Goal: Task Accomplishment & Management: Use online tool/utility

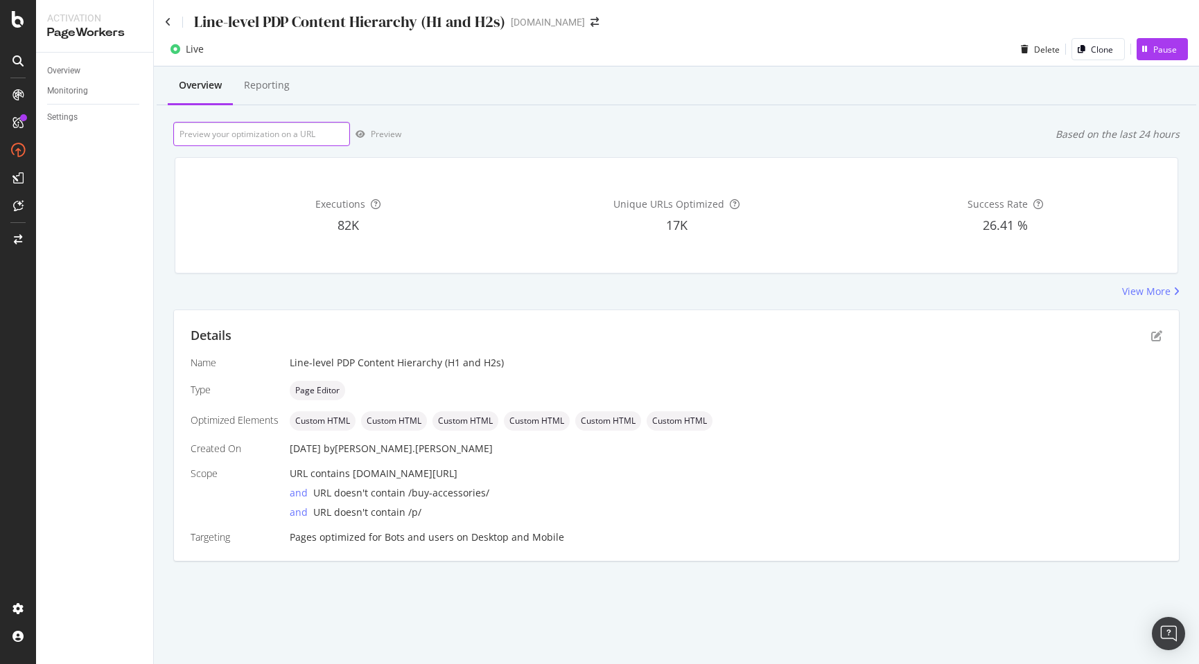
click at [225, 134] on input "url" at bounding box center [261, 134] width 177 height 24
paste input "https://www.discounttire.com/buy-wheels/velox-momentum"
type input "https://www.discounttire.com/buy-wheels/velox-momentum"
click at [387, 134] on div "Preview" at bounding box center [386, 134] width 30 height 12
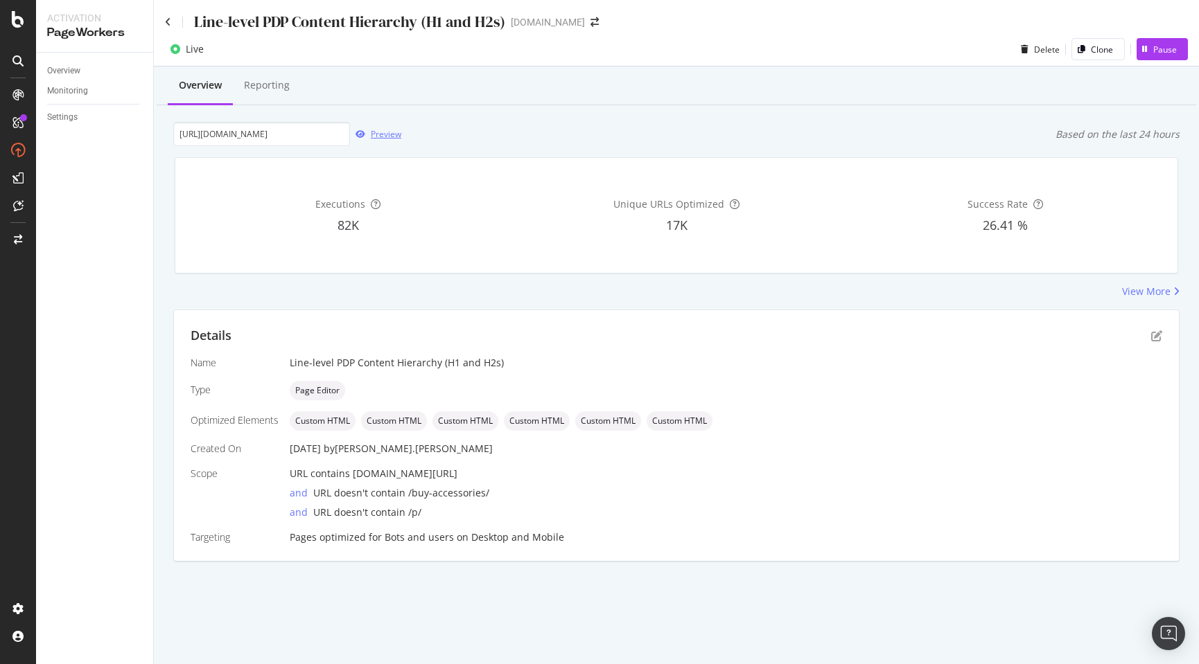
scroll to position [0, 0]
click at [1156, 337] on icon "pen-to-square" at bounding box center [1156, 336] width 11 height 11
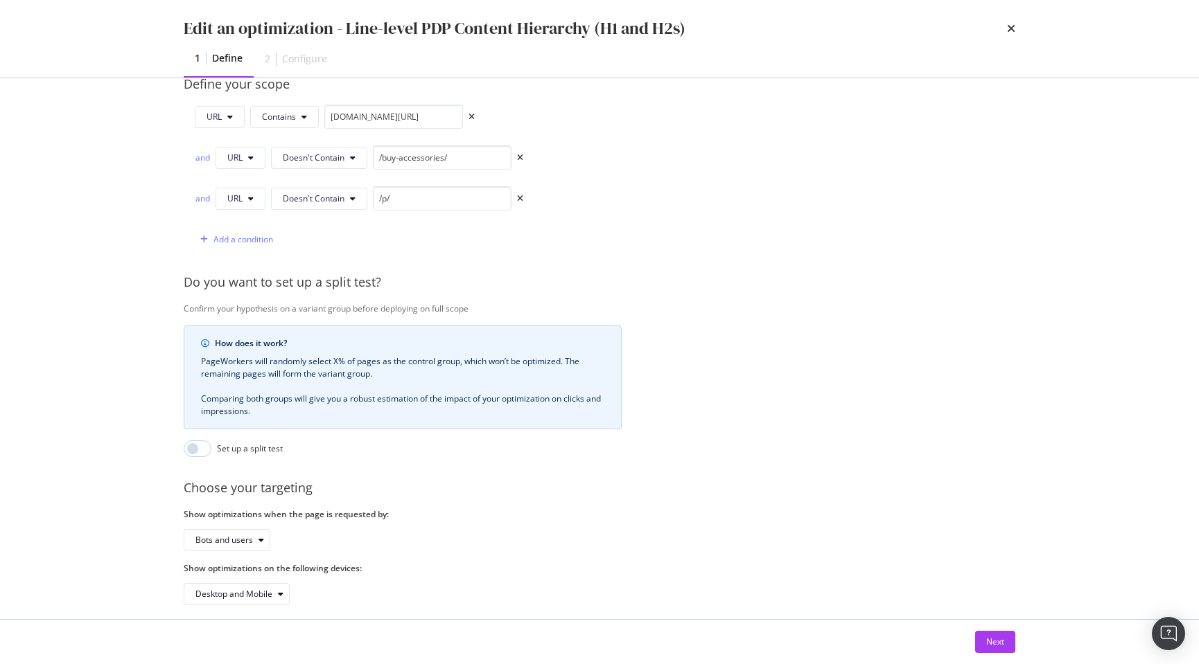
scroll to position [378, 0]
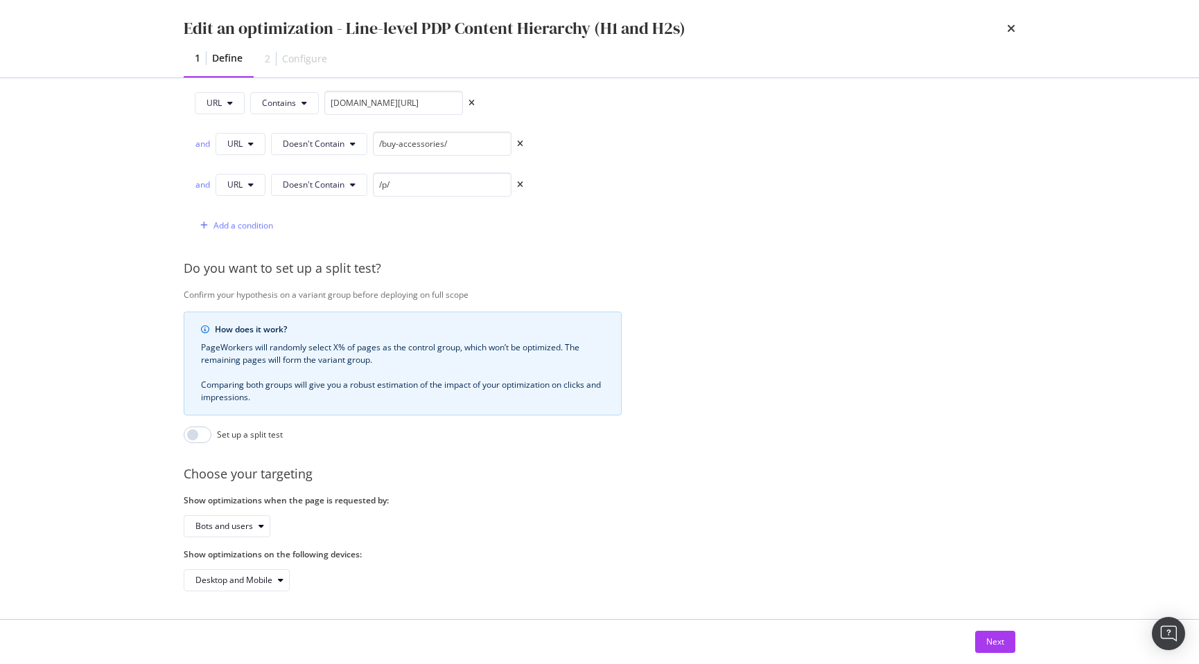
click at [996, 641] on div "Next" at bounding box center [995, 642] width 18 height 12
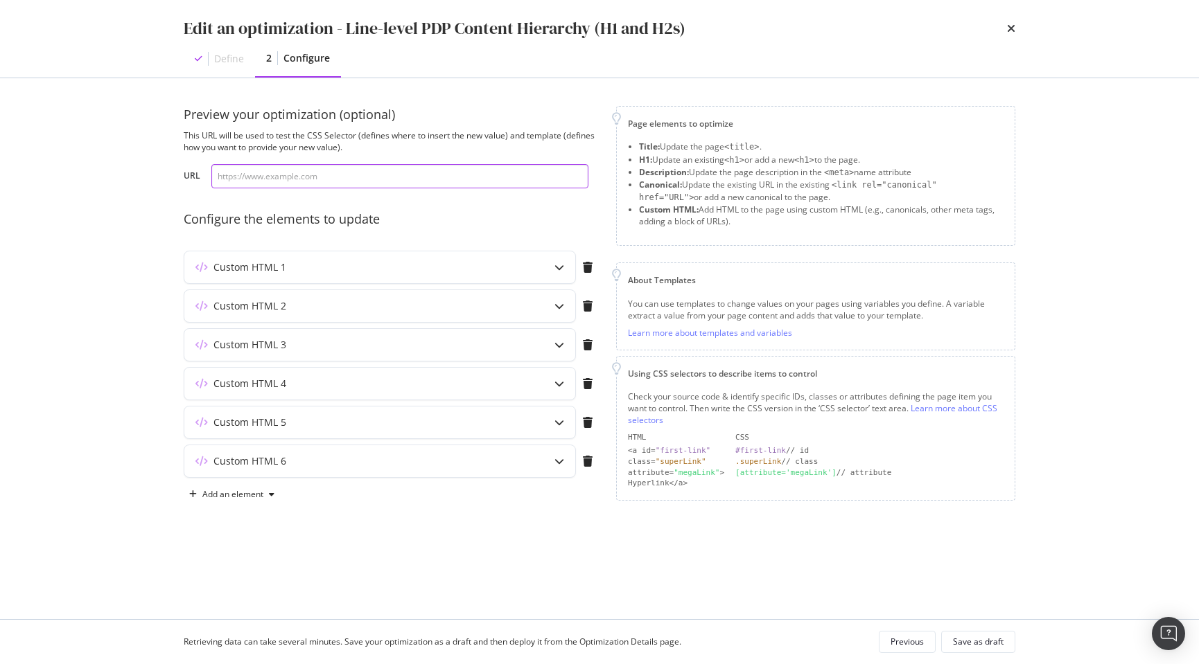
click at [315, 172] on input "modal" at bounding box center [399, 176] width 377 height 24
paste input "https://www.discounttire.com/buy-wheels/velox-momentum"
type input "https://www.discounttire.com/buy-wheels/velox-momentum"
click at [559, 268] on icon "modal" at bounding box center [559, 268] width 10 height 10
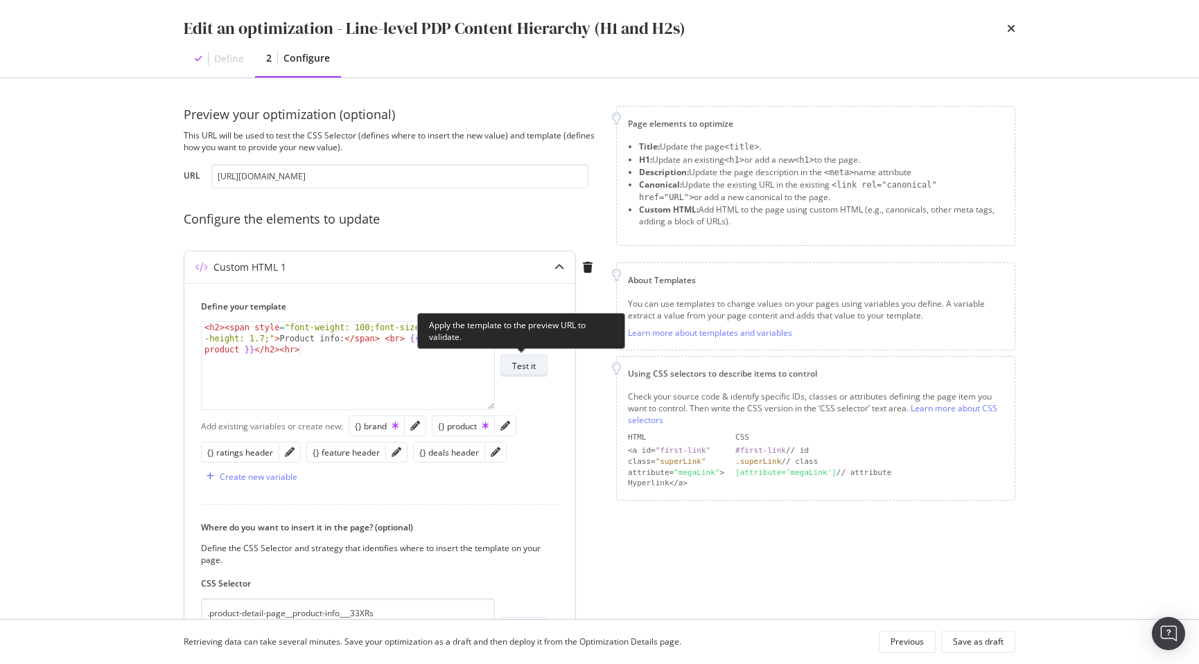
click at [531, 364] on div "Test it" at bounding box center [524, 366] width 24 height 12
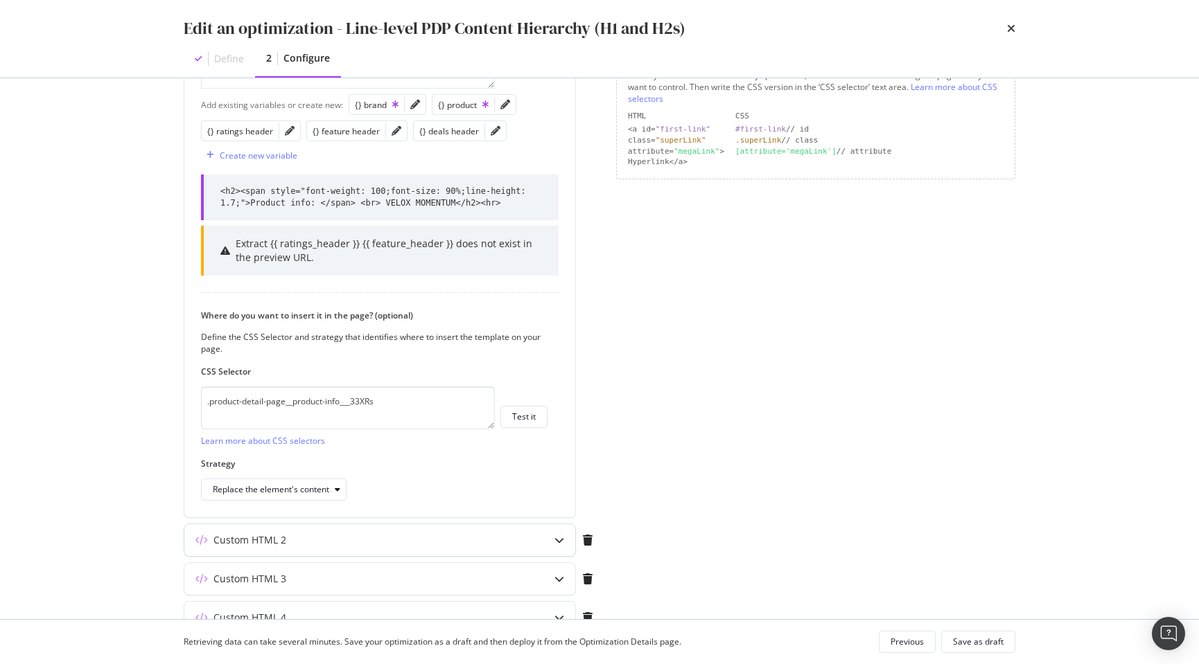
scroll to position [335, 0]
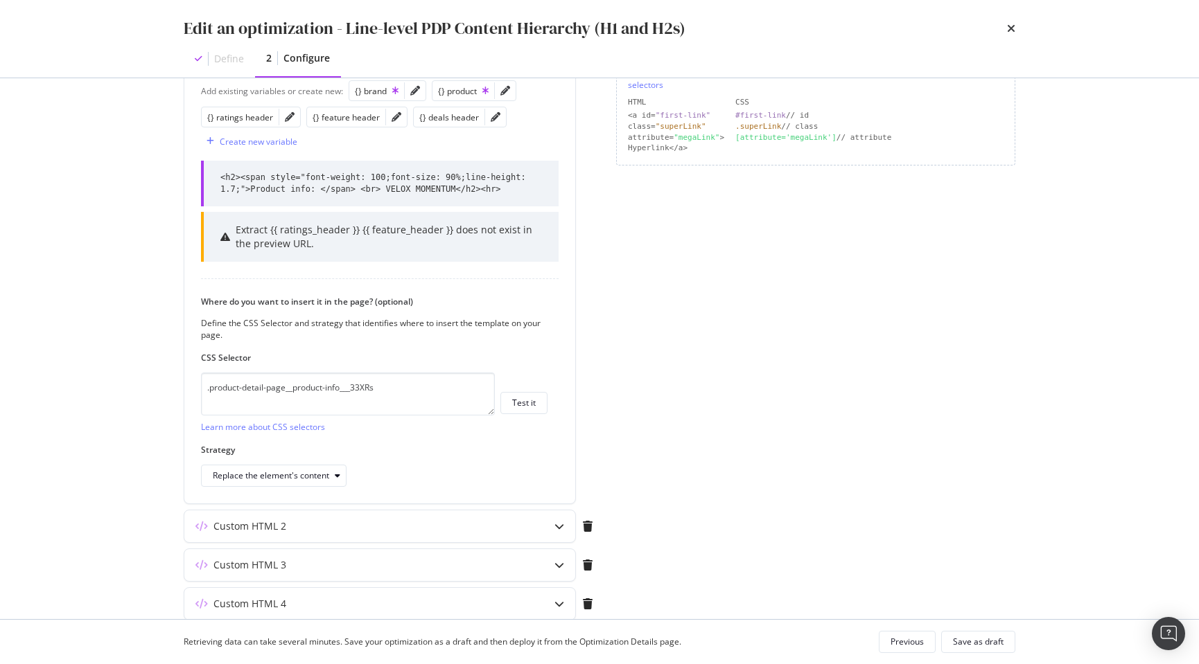
click at [459, 522] on div "Custom HTML 2" at bounding box center [352, 527] width 336 height 14
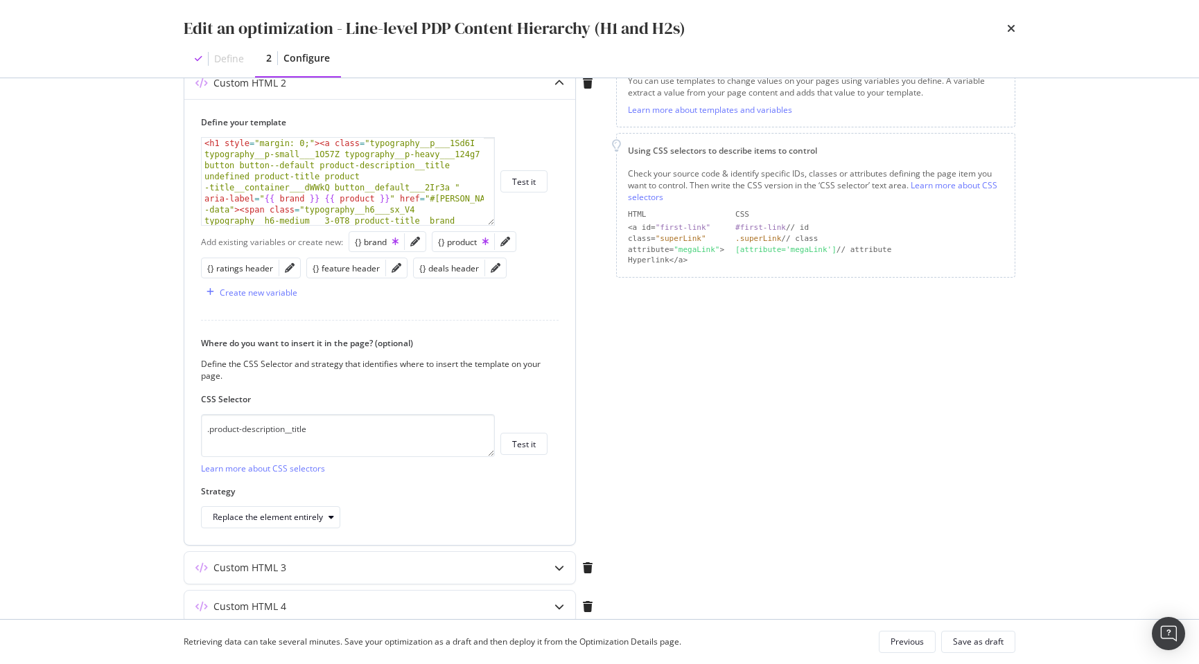
scroll to position [218, 0]
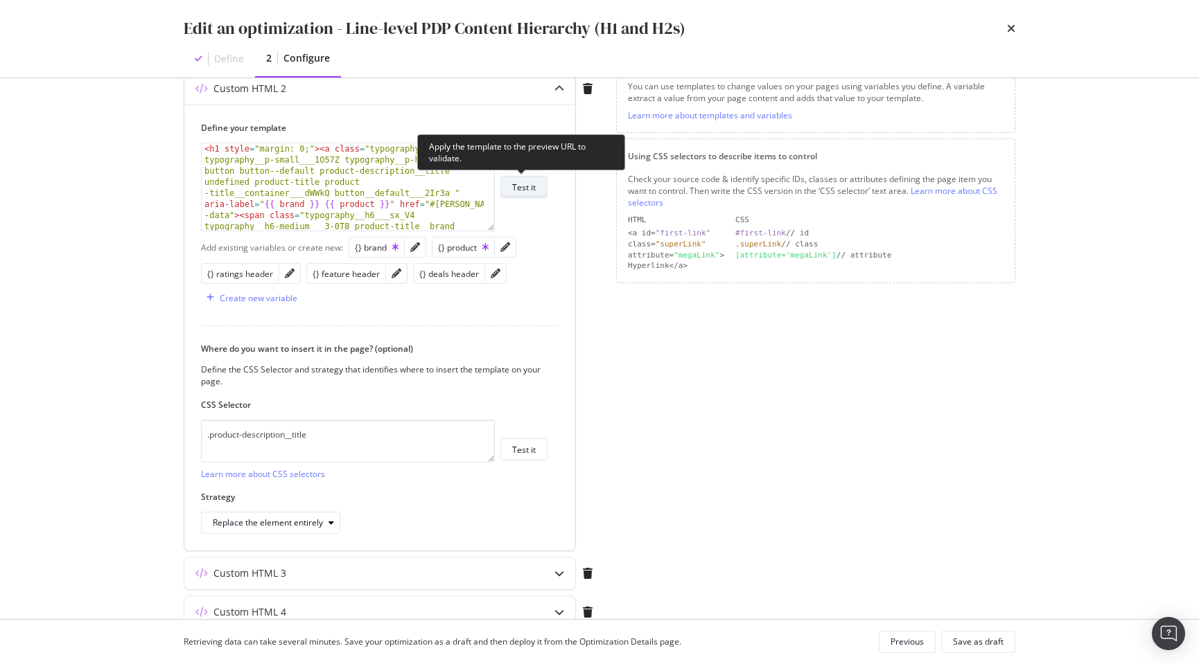
click at [527, 184] on div "Test it" at bounding box center [524, 188] width 24 height 12
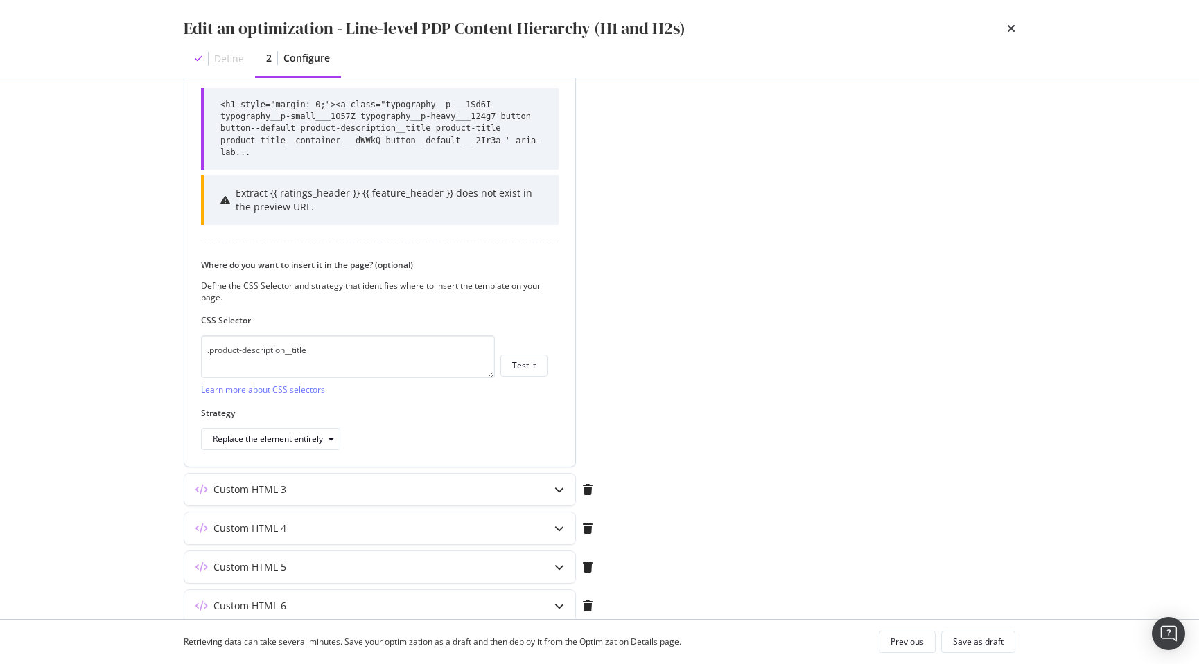
scroll to position [455, 0]
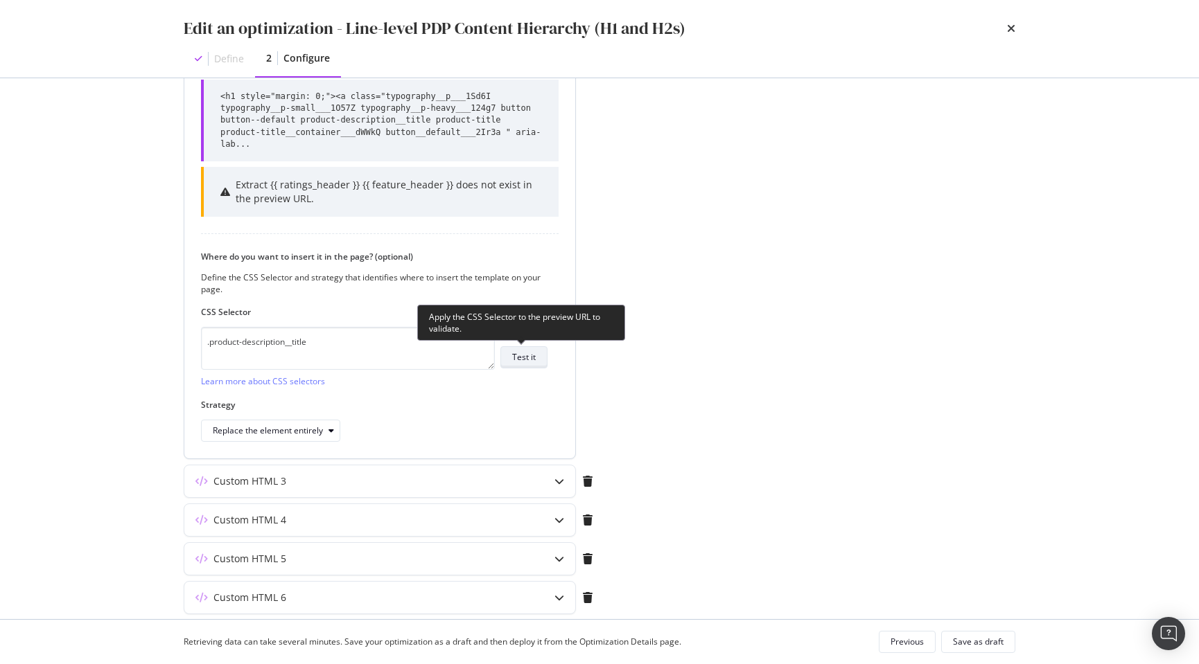
click at [529, 360] on div "Test it" at bounding box center [524, 357] width 24 height 12
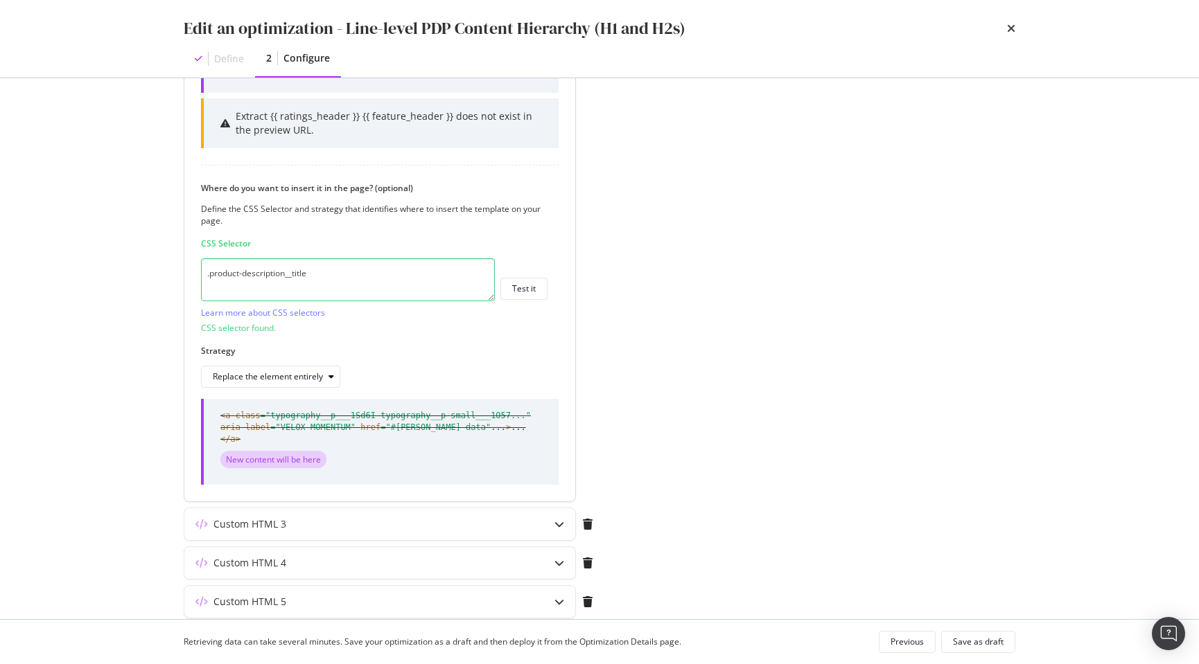
scroll to position [441, 0]
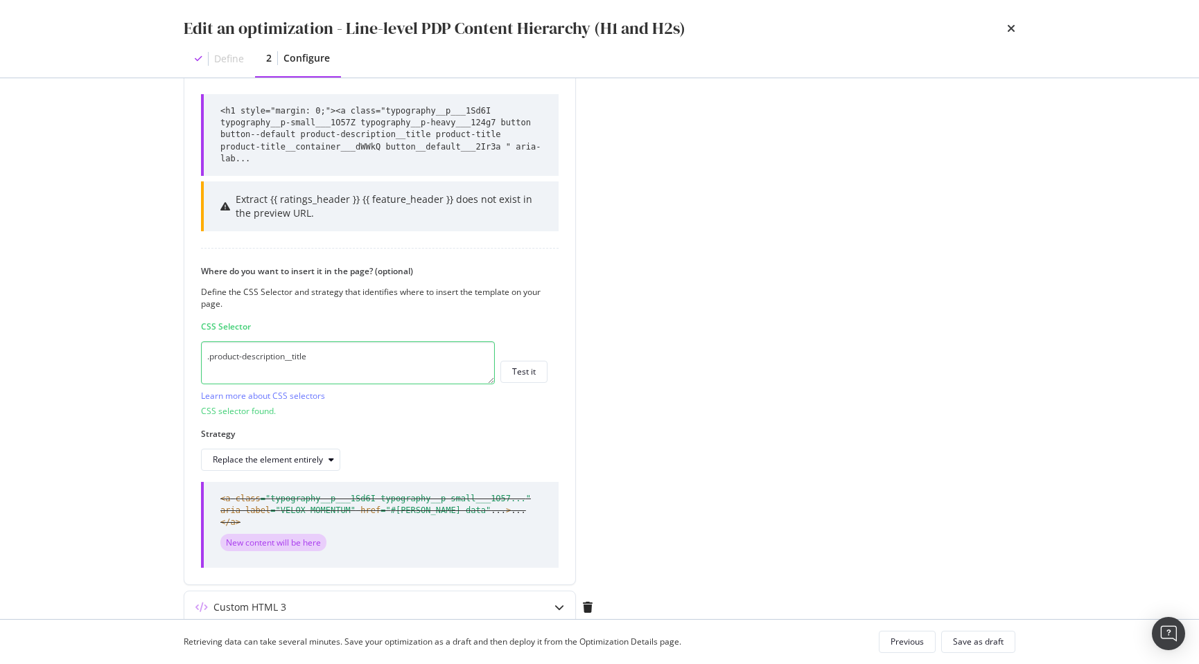
click at [1016, 29] on div "Edit an optimization - Line-level PDP Content Hierarchy (H1 and H2s) Define 2 C…" at bounding box center [599, 39] width 887 height 78
click at [1010, 30] on icon "times" at bounding box center [1011, 28] width 8 height 11
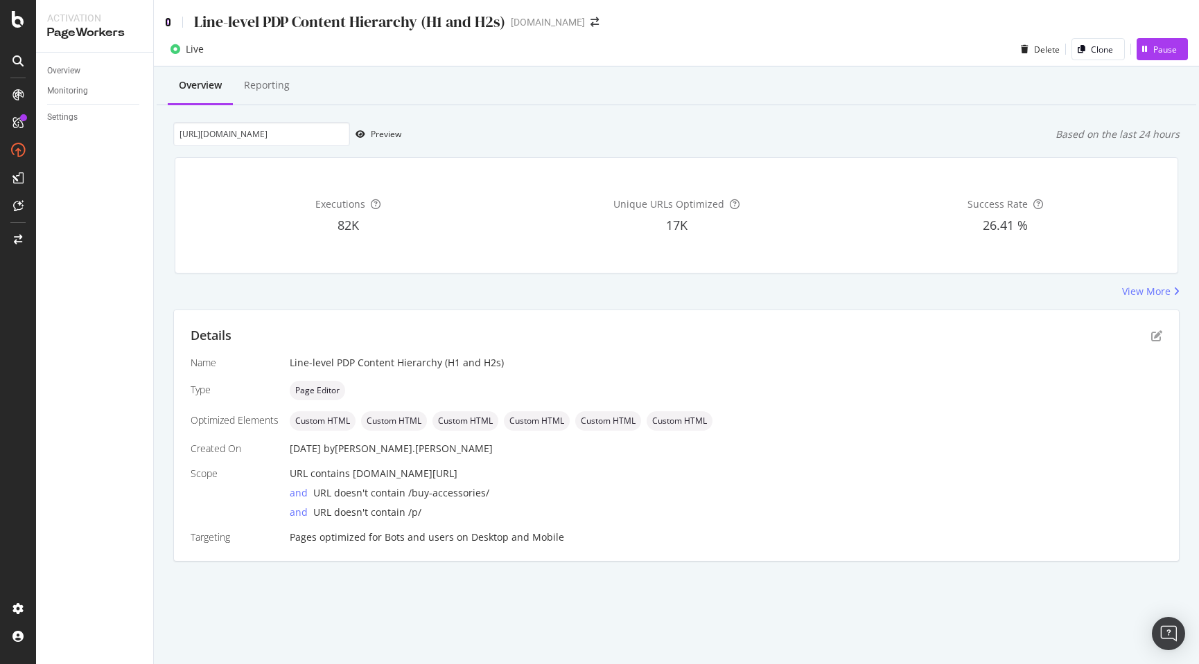
click at [168, 26] on icon at bounding box center [168, 22] width 6 height 10
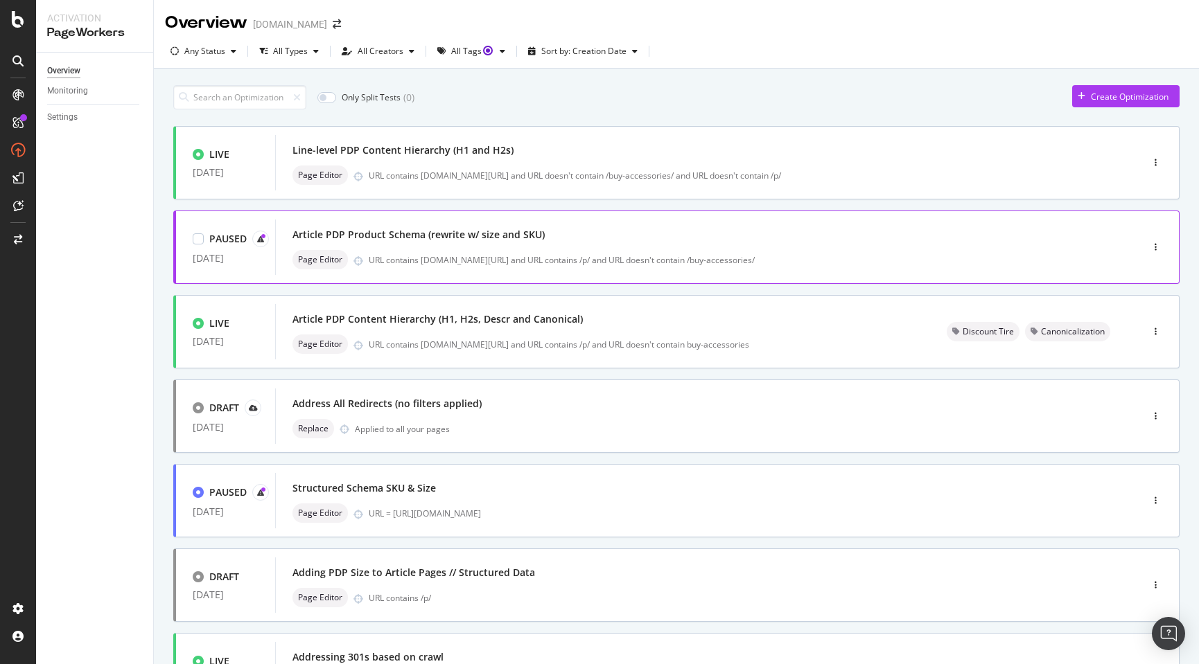
click at [653, 251] on div "Page Editor URL contains discounttire.com/buy- and URL contains /p/ and URL doe…" at bounding box center [687, 259] width 790 height 19
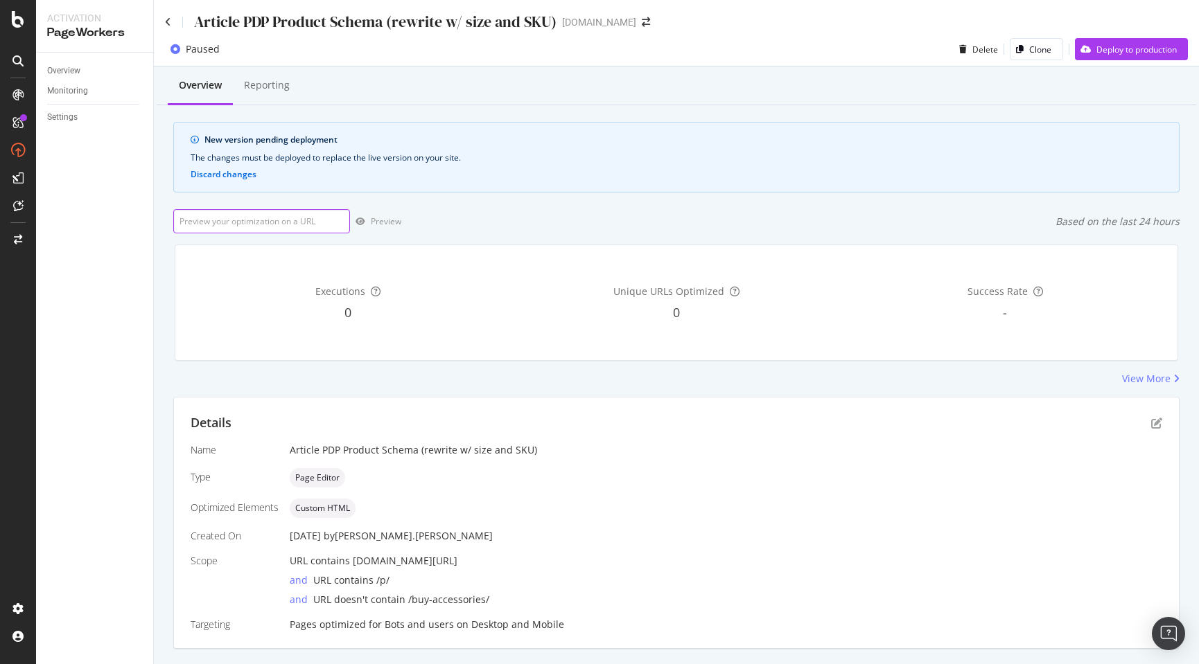
click at [287, 222] on input "url" at bounding box center [261, 221] width 177 height 24
paste input "https://www.discounttire.com/buy-tires/bfgoodrich-all-terrain-t-a-ko2/p/32067"
type input "https://www.discounttire.com/buy-tires/bfgoodrich-all-terrain-t-a-ko2/p/32067"
click at [392, 222] on div "Preview" at bounding box center [386, 221] width 30 height 12
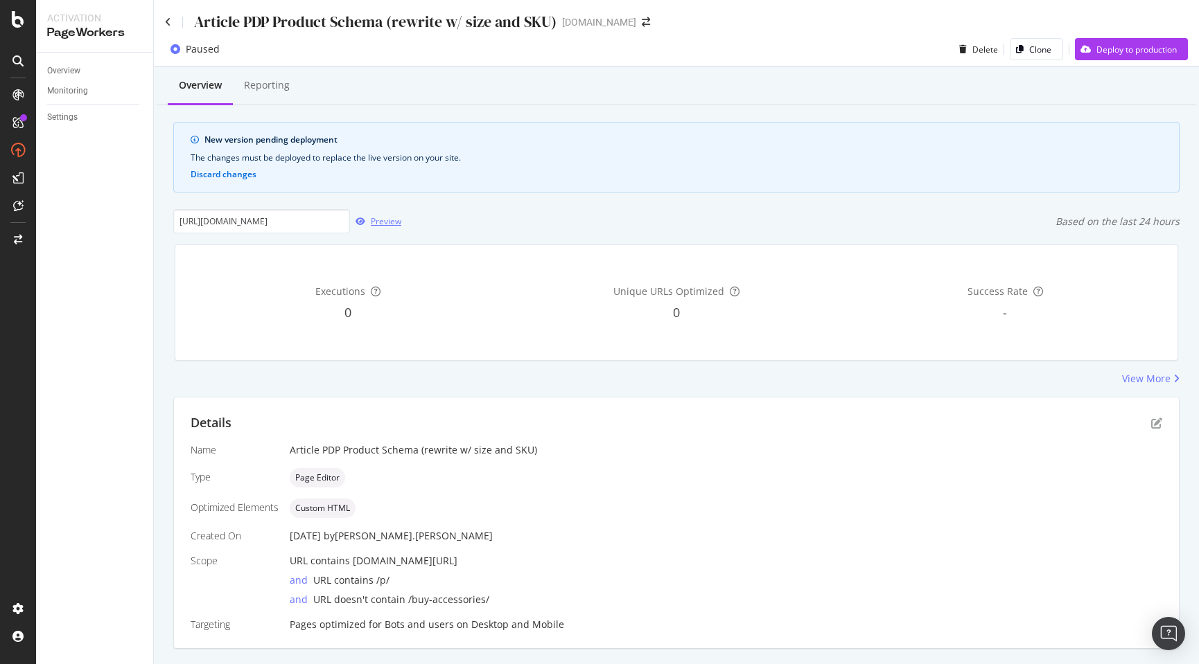
scroll to position [0, 0]
click at [1151, 425] on icon "pen-to-square" at bounding box center [1156, 423] width 11 height 11
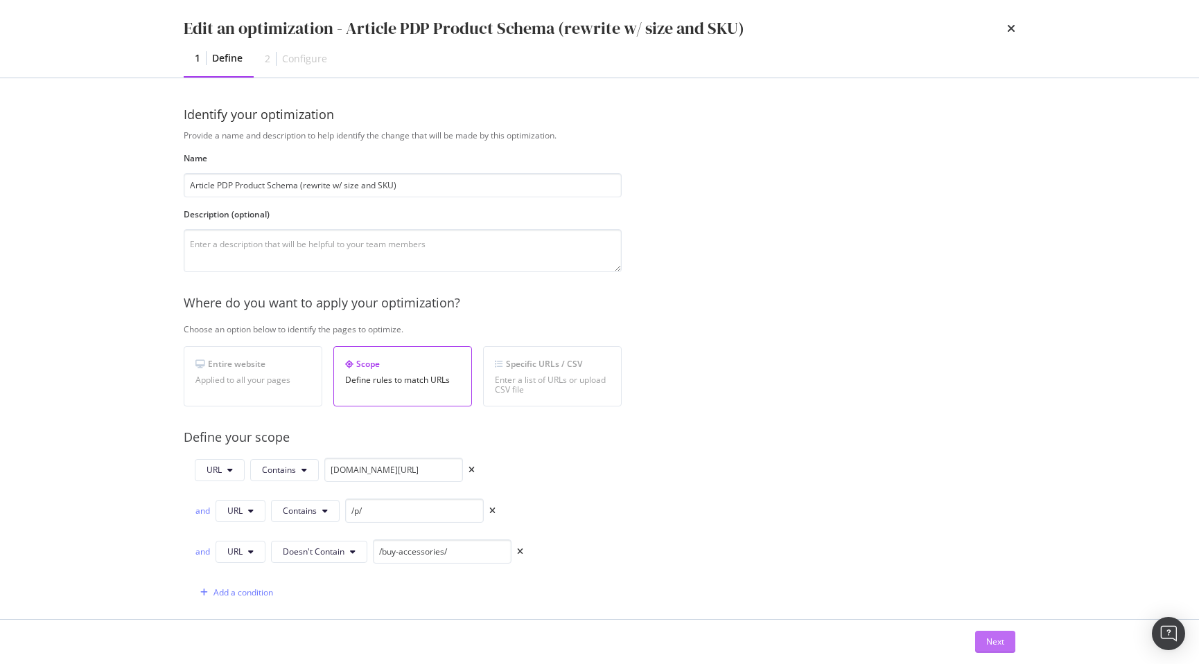
click at [994, 640] on div "Next" at bounding box center [995, 642] width 18 height 12
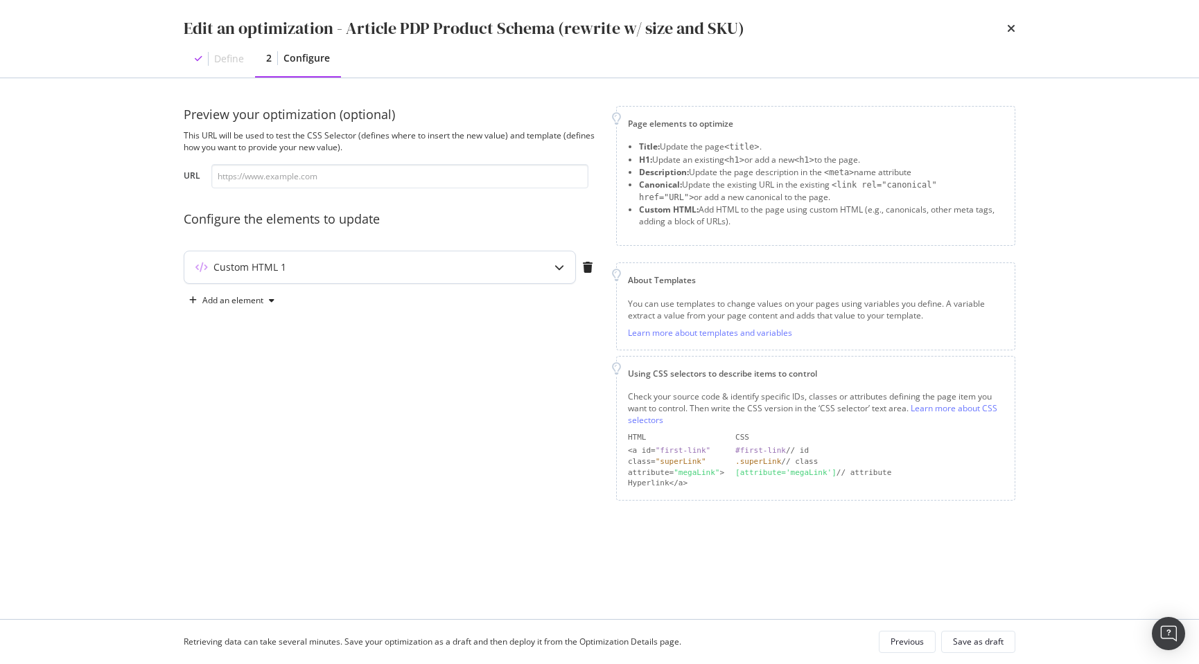
click at [434, 274] on div "Custom HTML 1" at bounding box center [352, 268] width 336 height 14
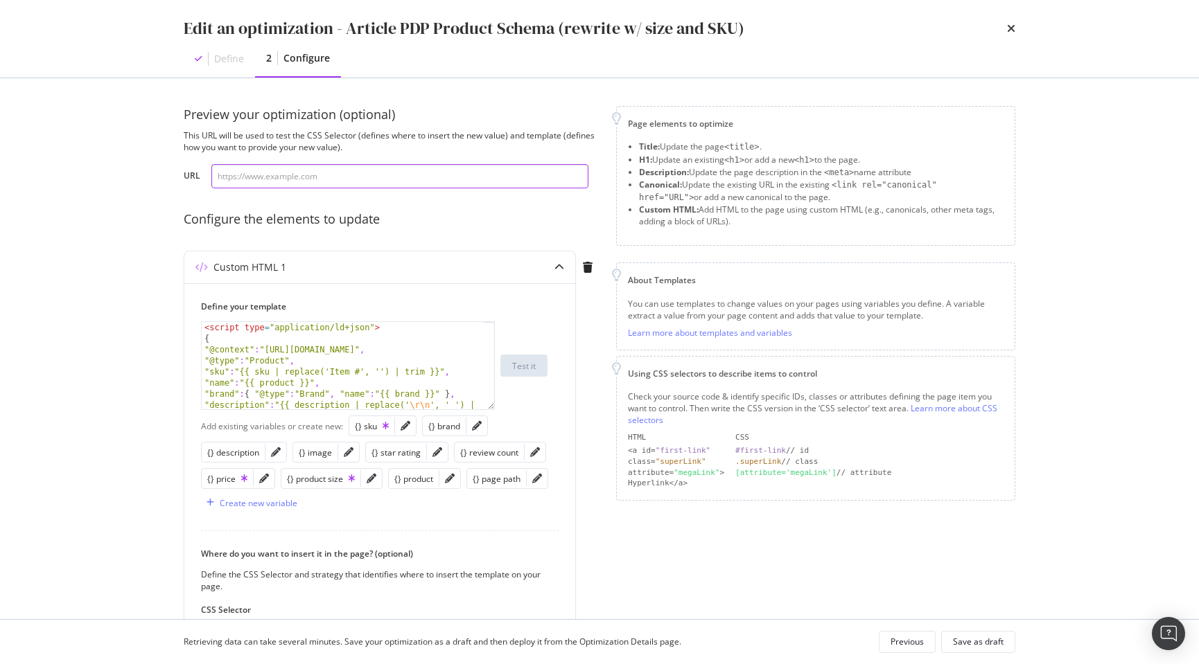
click at [369, 177] on input "modal" at bounding box center [399, 176] width 377 height 24
paste input "https://www.discounttire.com/buy-tires/bfgoodrich-all-terrain-t-a-ko2/p/32067"
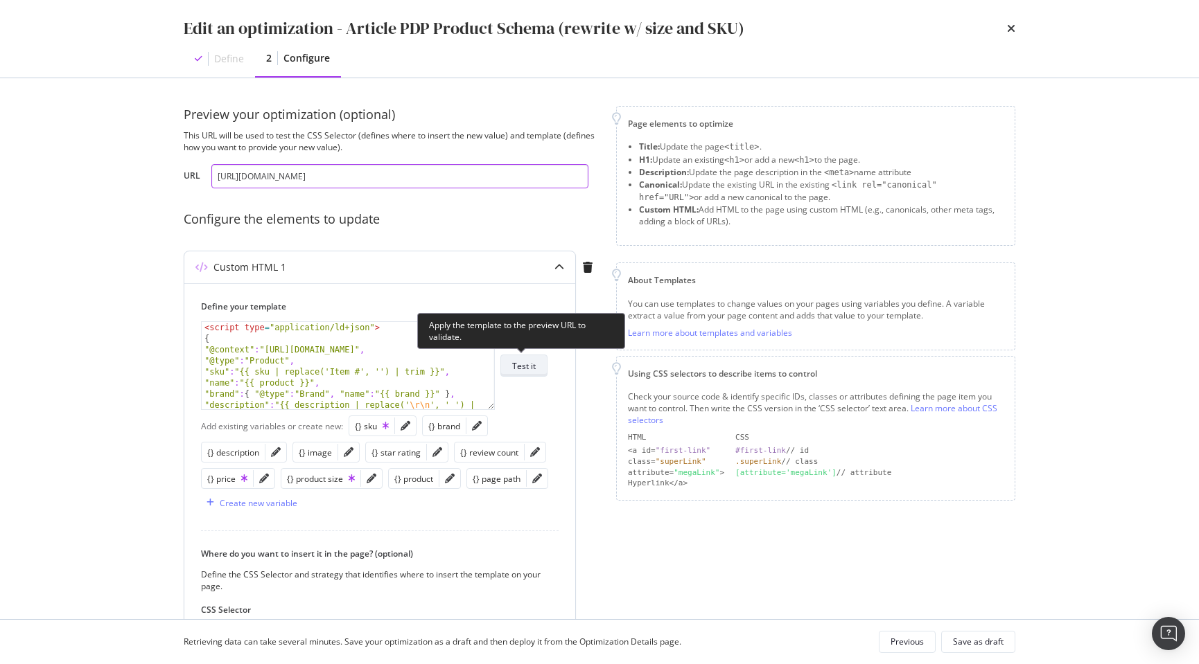
type input "https://www.discounttire.com/buy-tires/bfgoodrich-all-terrain-t-a-ko2/p/32067"
click at [527, 367] on div "Test it" at bounding box center [524, 366] width 24 height 12
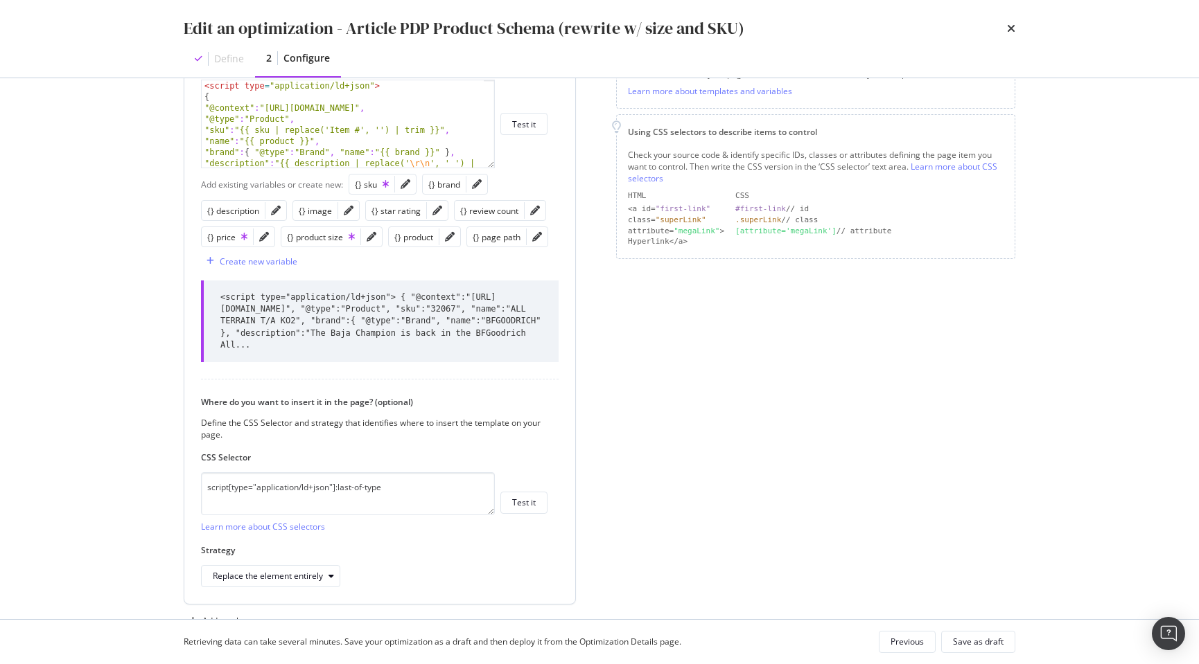
scroll to position [264, 0]
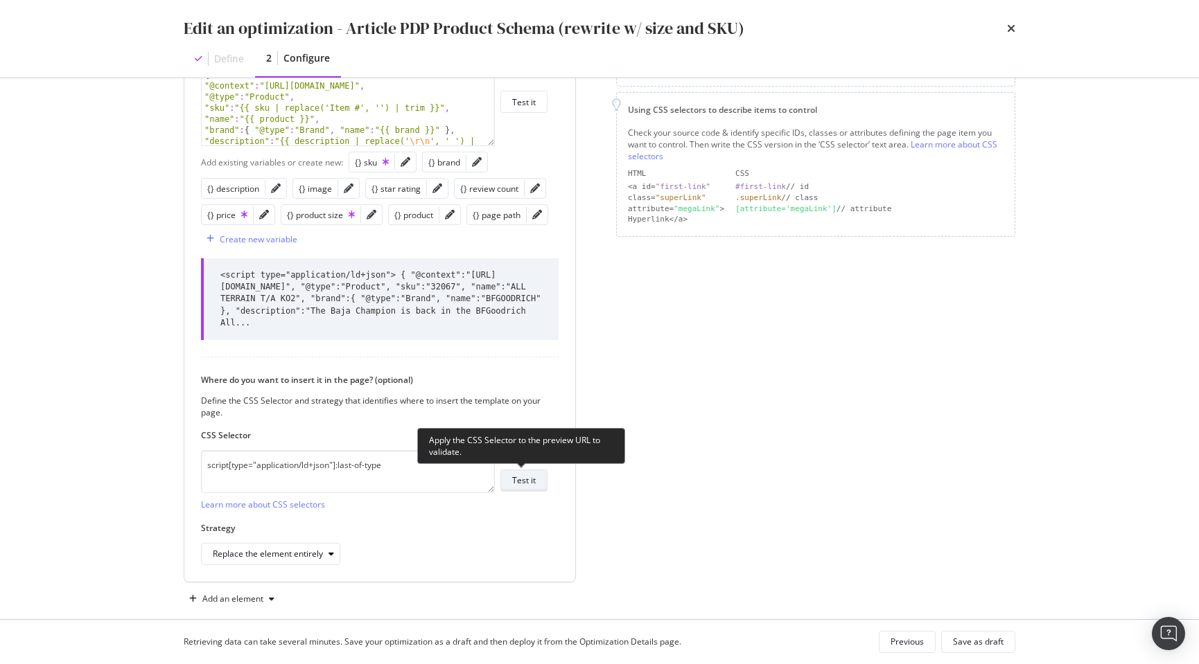
click at [529, 484] on div "Test it" at bounding box center [524, 481] width 24 height 12
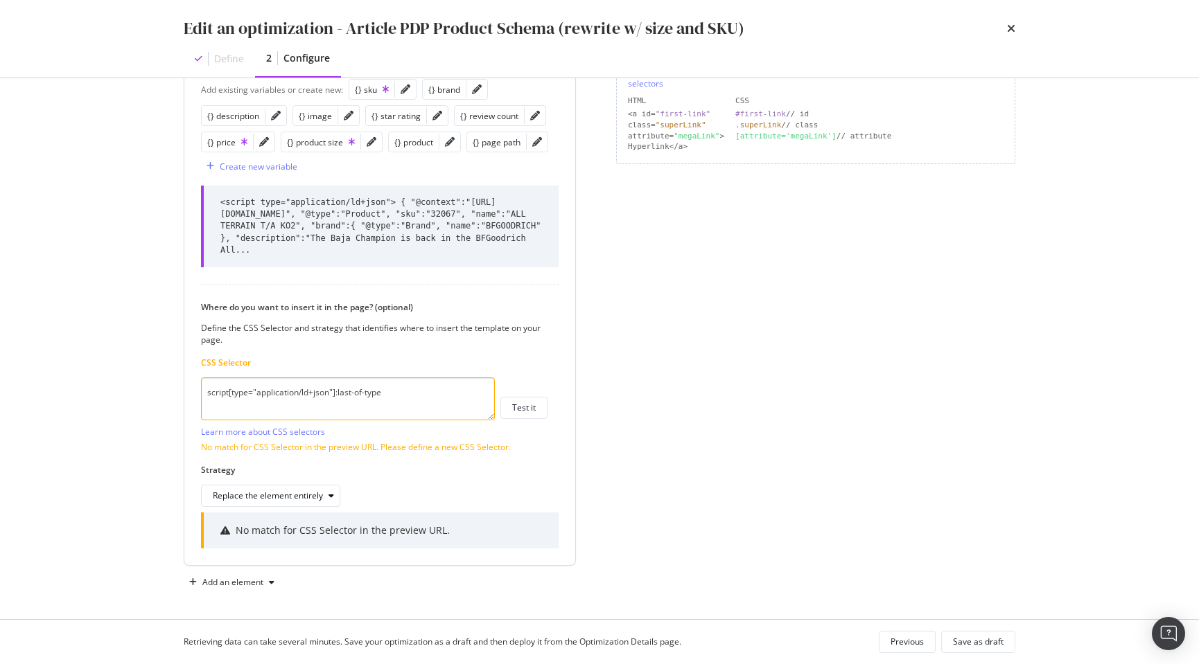
scroll to position [337, 0]
drag, startPoint x: 398, startPoint y: 393, endPoint x: 195, endPoint y: 395, distance: 203.0
click at [195, 395] on div "Define your template < script type = "application/ld+json" > { "@context" : "ht…" at bounding box center [379, 256] width 391 height 619
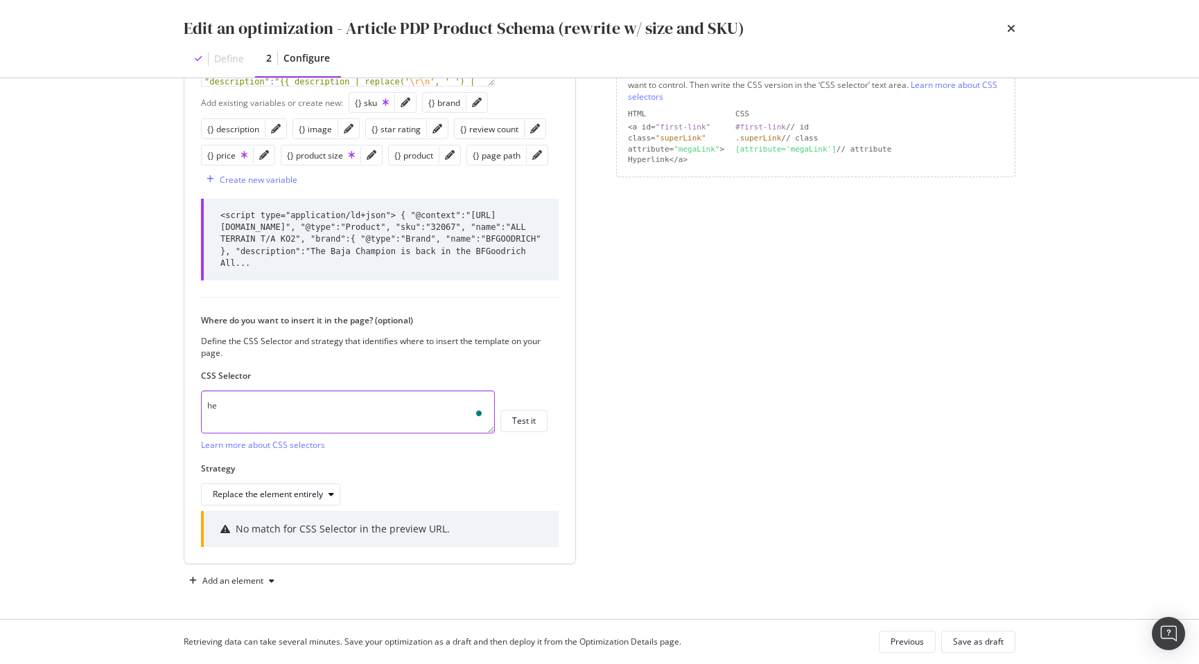
scroll to position [324, 0]
type textarea "head"
click at [288, 495] on div "Replace the element entirely" at bounding box center [268, 495] width 110 height 8
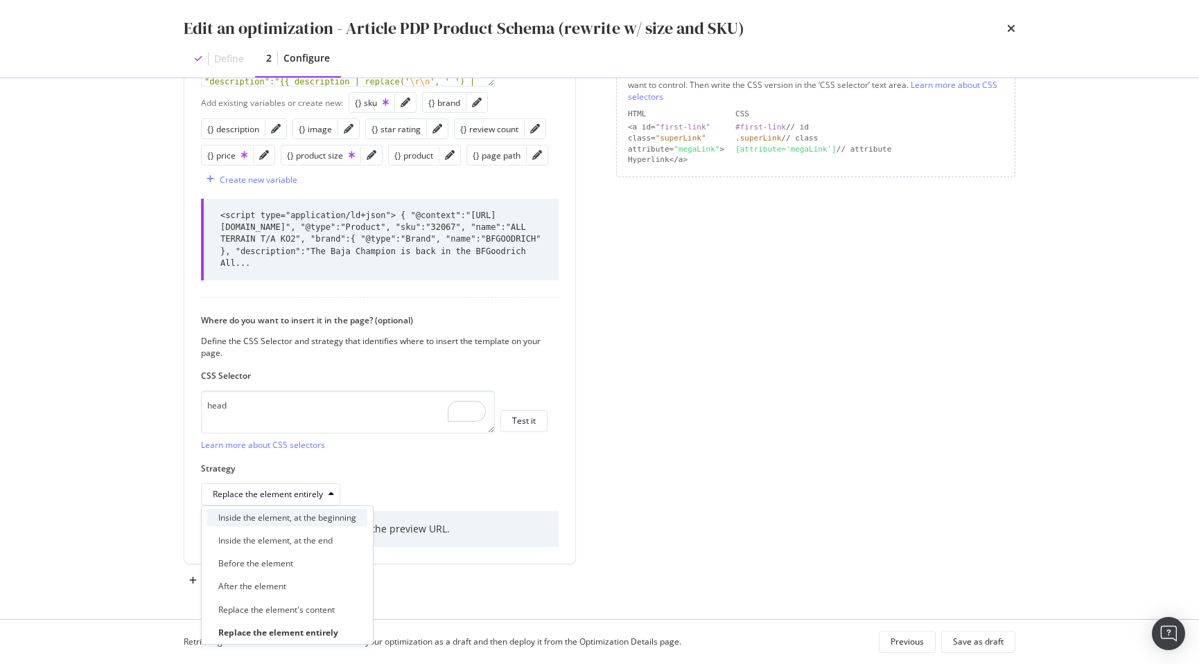
click at [343, 521] on div "Inside the element, at the beginning" at bounding box center [287, 518] width 138 height 12
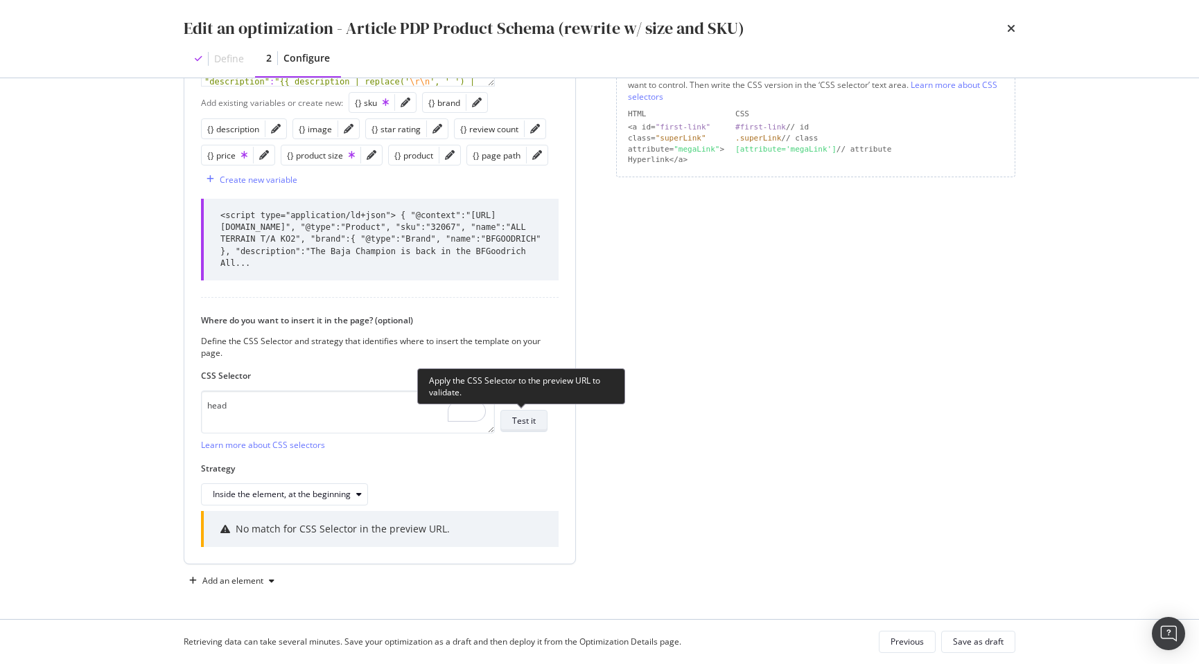
click at [526, 422] on div "Test it" at bounding box center [524, 421] width 24 height 12
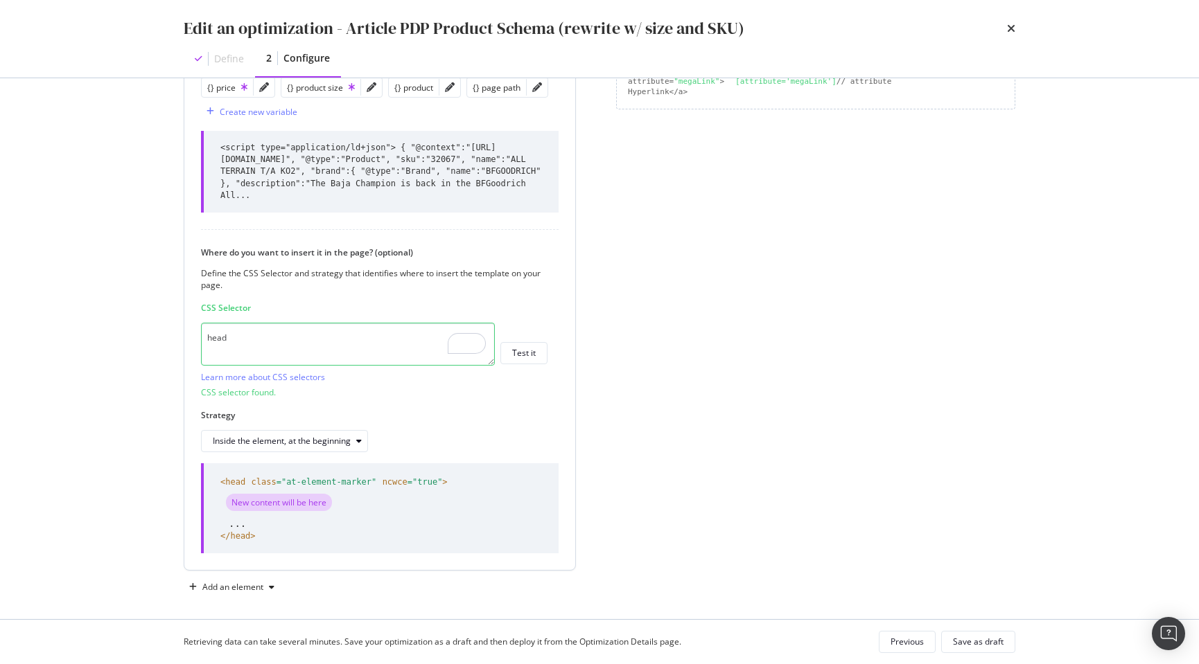
scroll to position [0, 0]
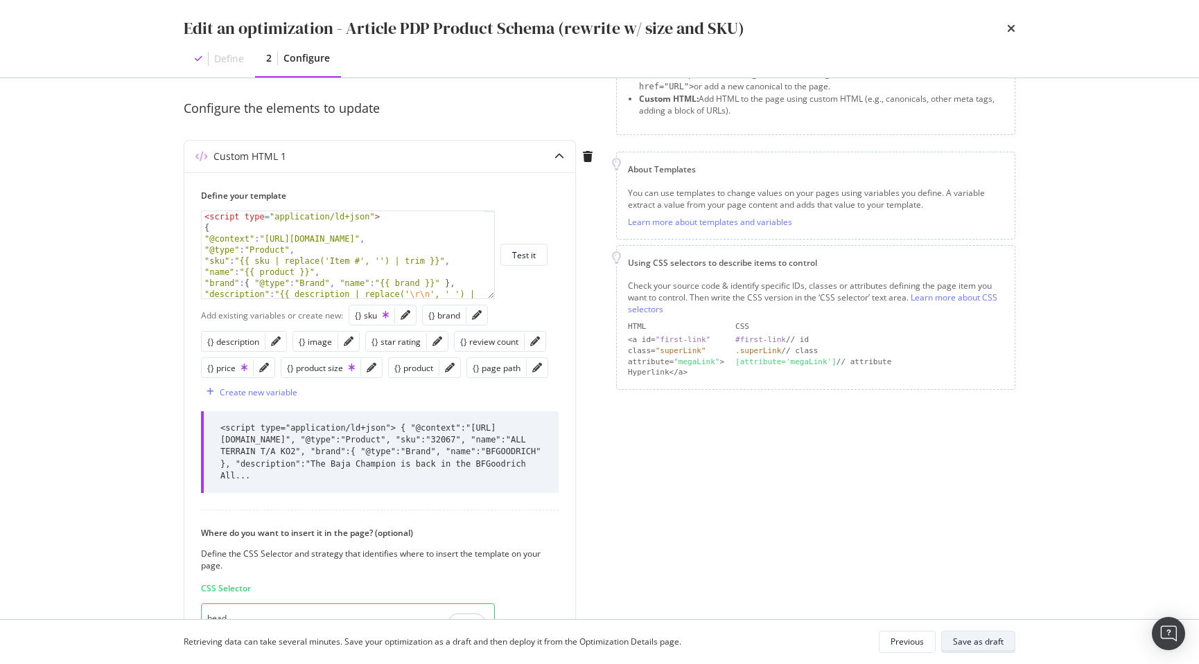
click at [976, 639] on div "Save as draft" at bounding box center [978, 642] width 51 height 12
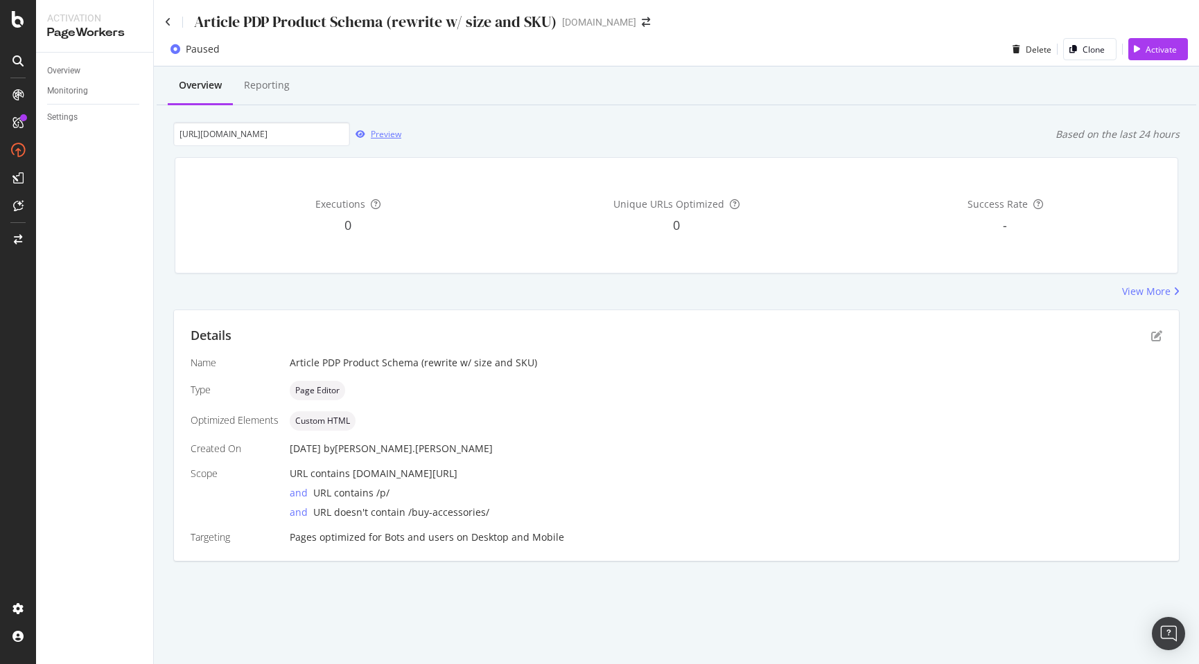
click at [389, 132] on div "Preview" at bounding box center [386, 134] width 30 height 12
click at [1154, 336] on icon "pen-to-square" at bounding box center [1156, 336] width 11 height 11
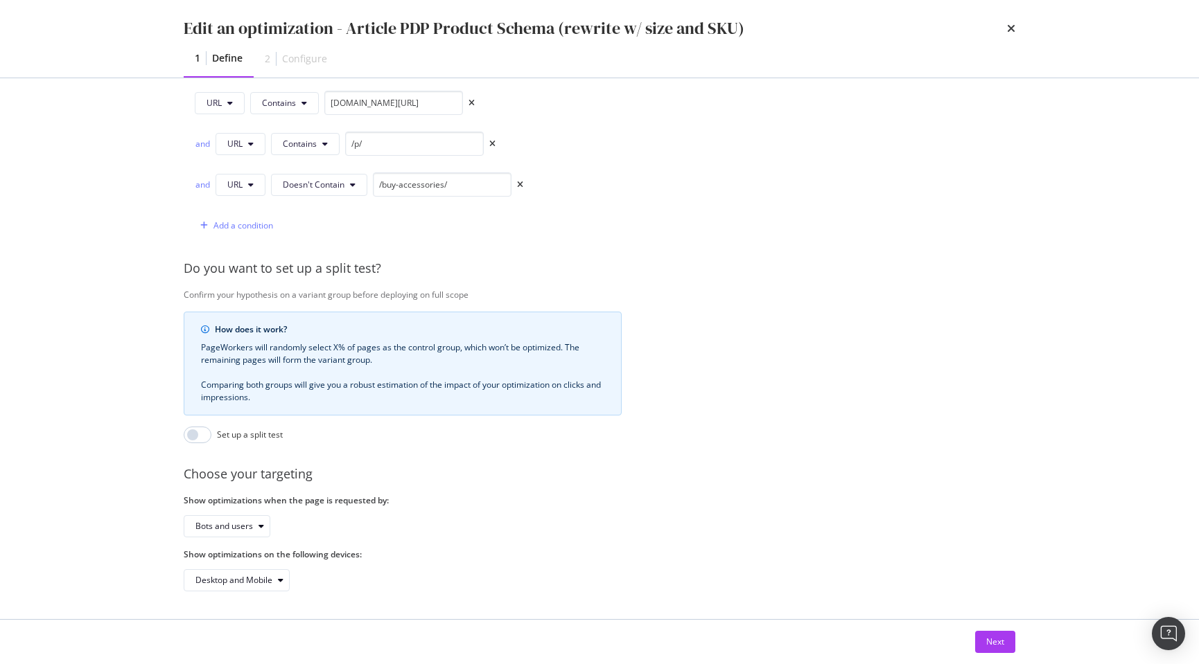
scroll to position [378, 0]
click at [986, 637] on div "Next" at bounding box center [995, 642] width 18 height 12
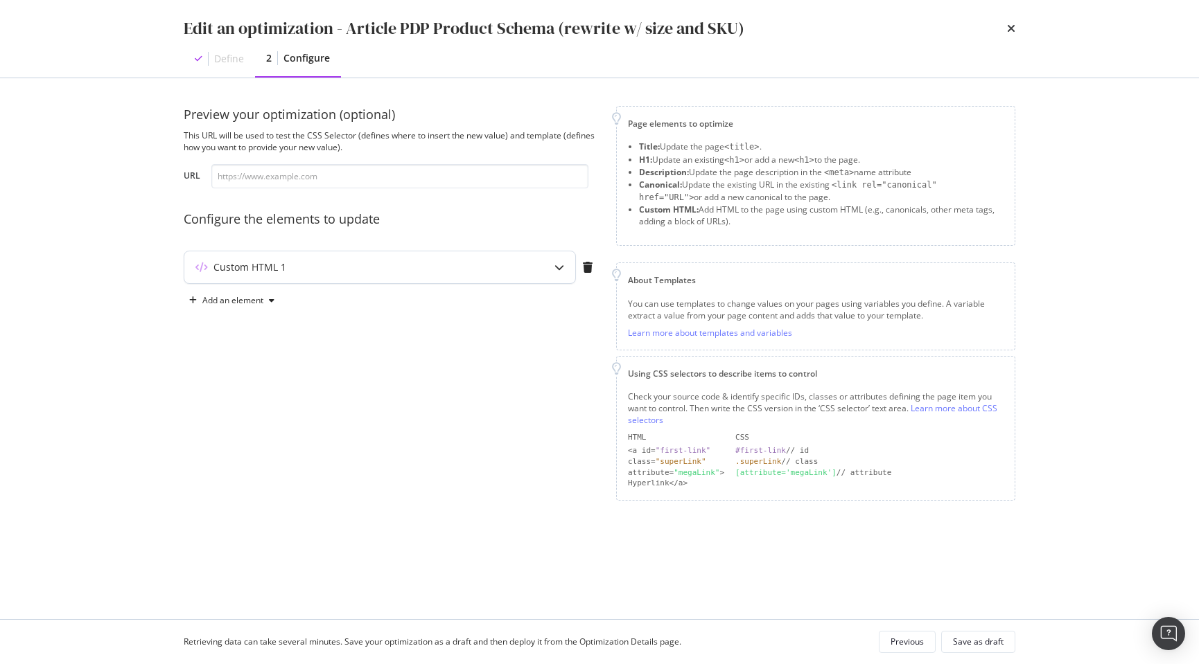
click at [340, 266] on div "Custom HTML 1" at bounding box center [352, 268] width 336 height 14
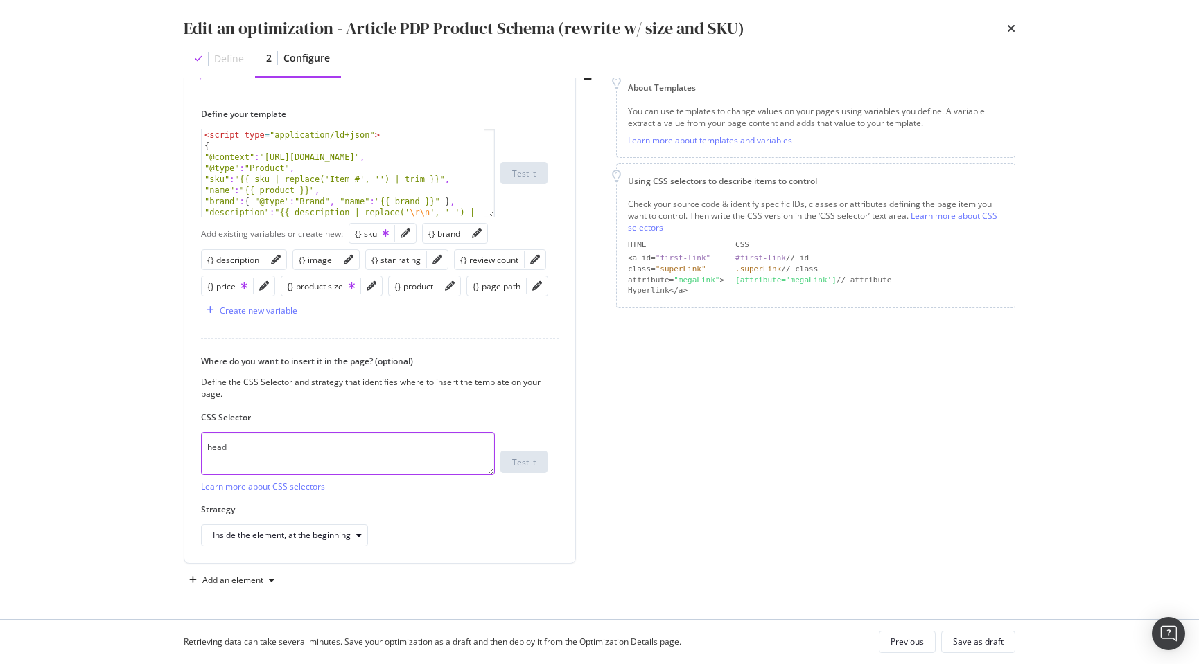
scroll to position [193, 0]
drag, startPoint x: 195, startPoint y: 451, endPoint x: 171, endPoint y: 451, distance: 24.3
click at [171, 451] on div "Preview your optimization (optional) This URL will be used to test the CSS Sele…" at bounding box center [599, 348] width 887 height 541
drag, startPoint x: 288, startPoint y: 446, endPoint x: 193, endPoint y: 443, distance: 95.0
click at [193, 443] on div "Define your template < script type = "application/ld+json" > { "@context" : "ht…" at bounding box center [379, 327] width 391 height 473
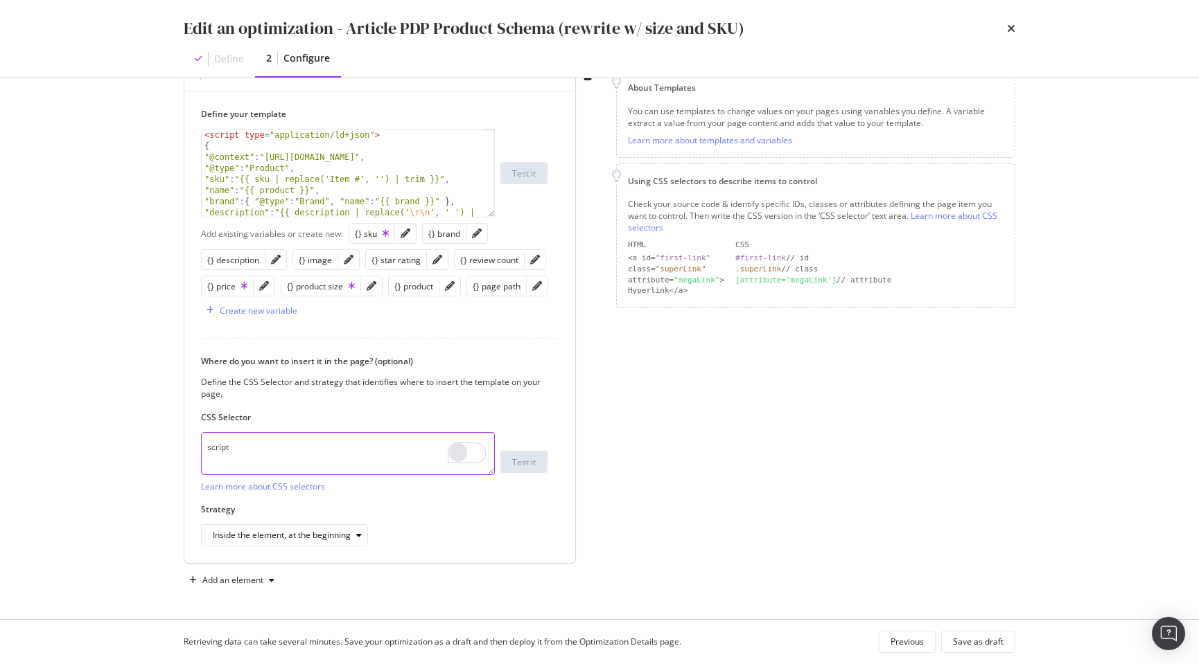
paste textarea "[type=application/ld+json]:last-of-type"
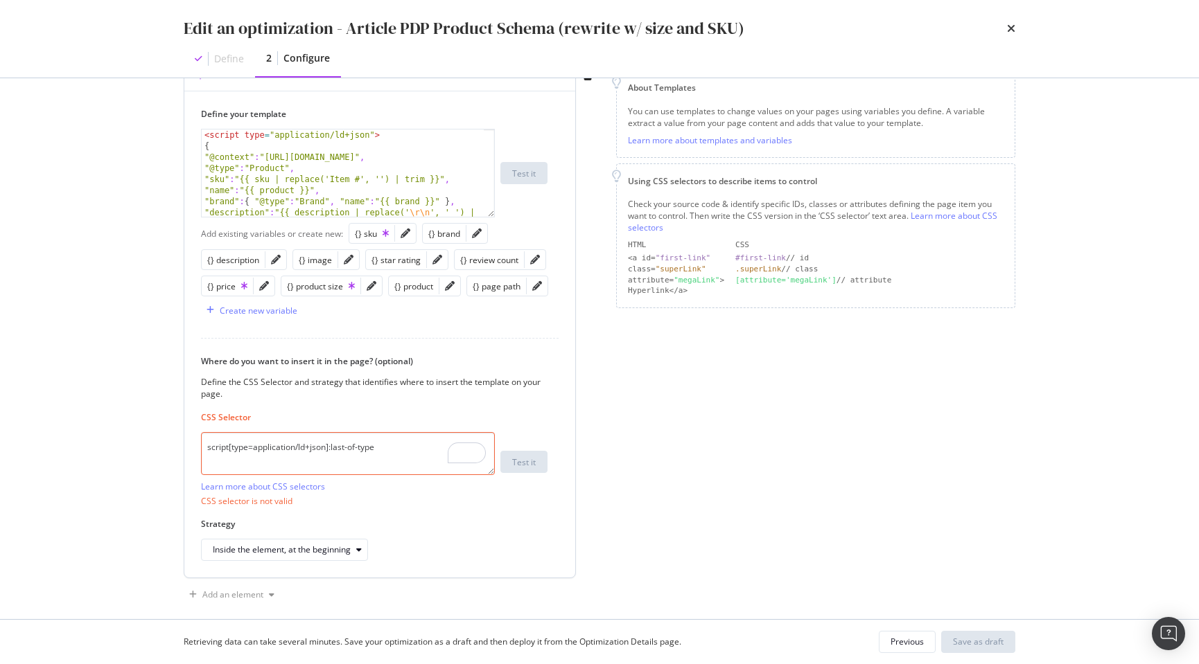
click at [254, 447] on textarea "script[type=application/ld+json]:last-of-type" at bounding box center [348, 453] width 294 height 43
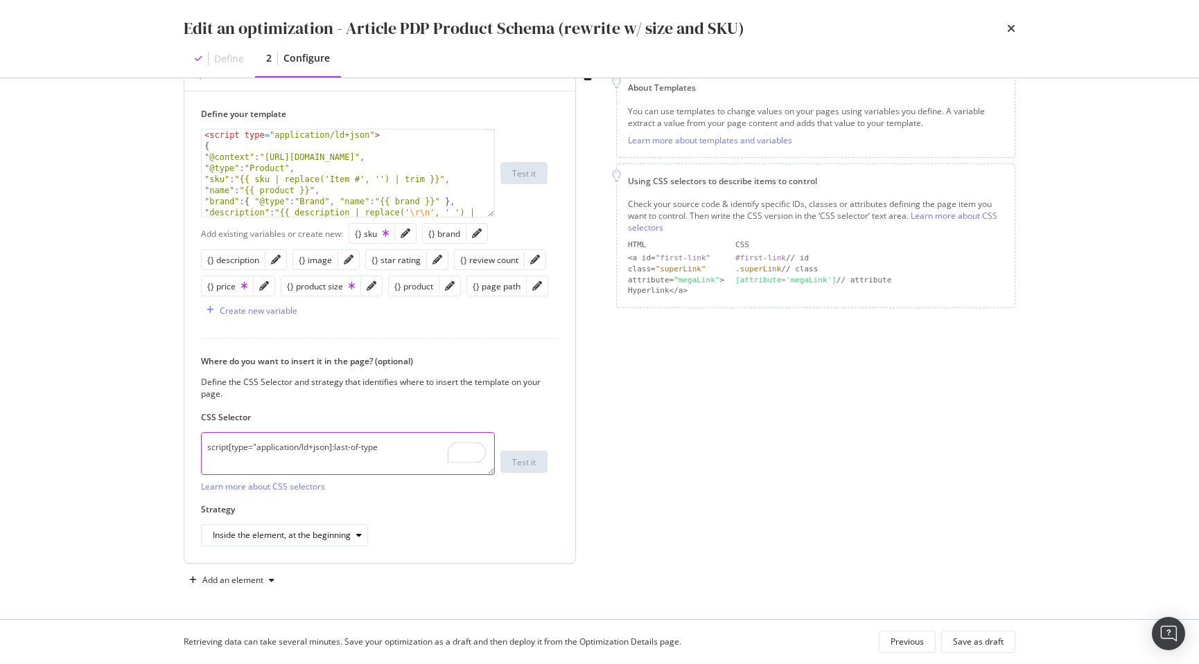
click at [330, 447] on textarea "script[type="application/ld+json]:last-of-type" at bounding box center [348, 453] width 294 height 43
click at [418, 461] on textarea "script[type="application/ld+json"]:last-of-type" at bounding box center [348, 453] width 294 height 43
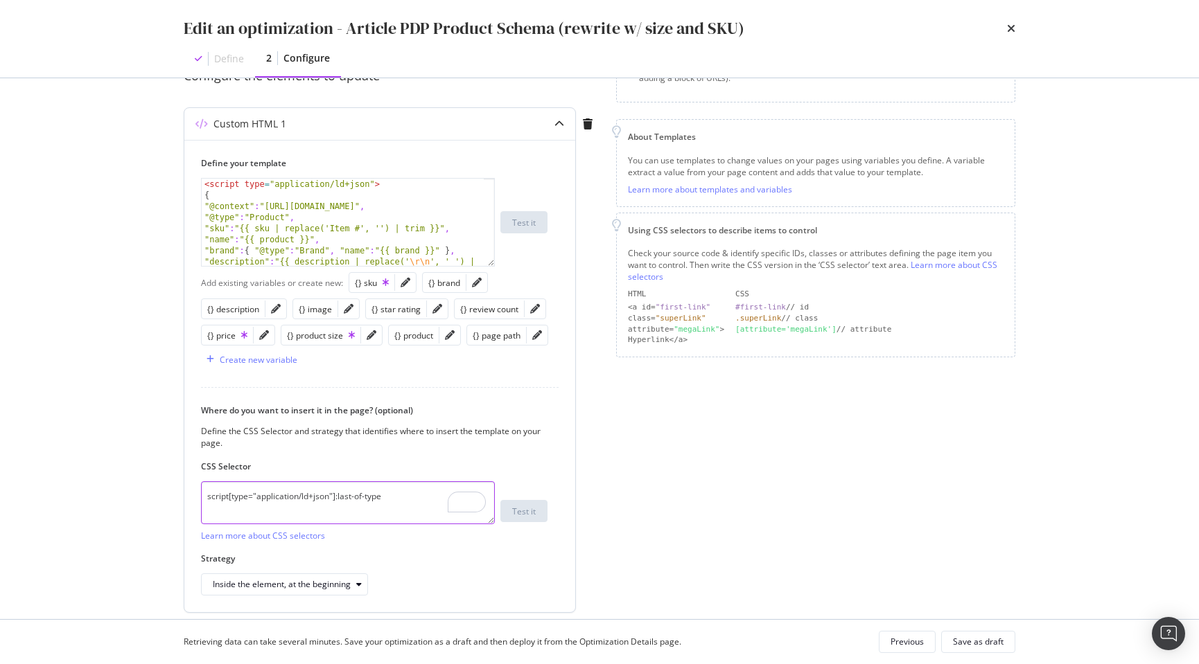
scroll to position [0, 0]
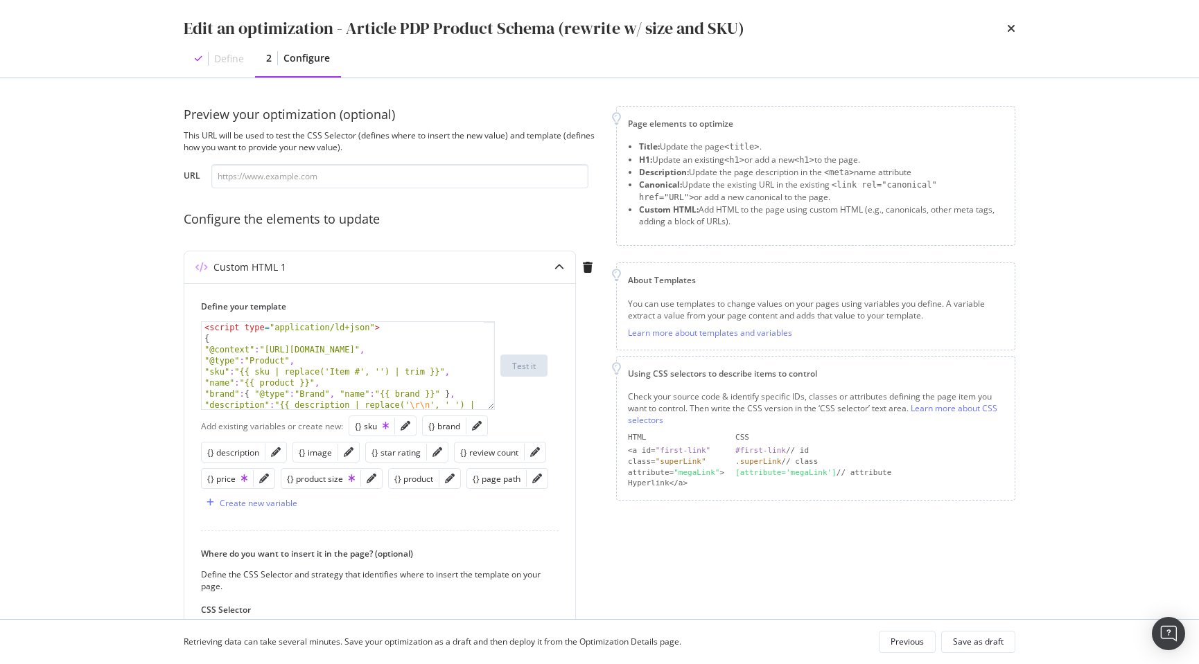
type textarea "script[type="application/ld+json"]:last-of-type"
click at [320, 175] on input "modal" at bounding box center [399, 176] width 377 height 24
paste input "https://www.discounttire.com/buy-tires/bfgoodrich-all-terrain-t-a-ko2/p/32067"
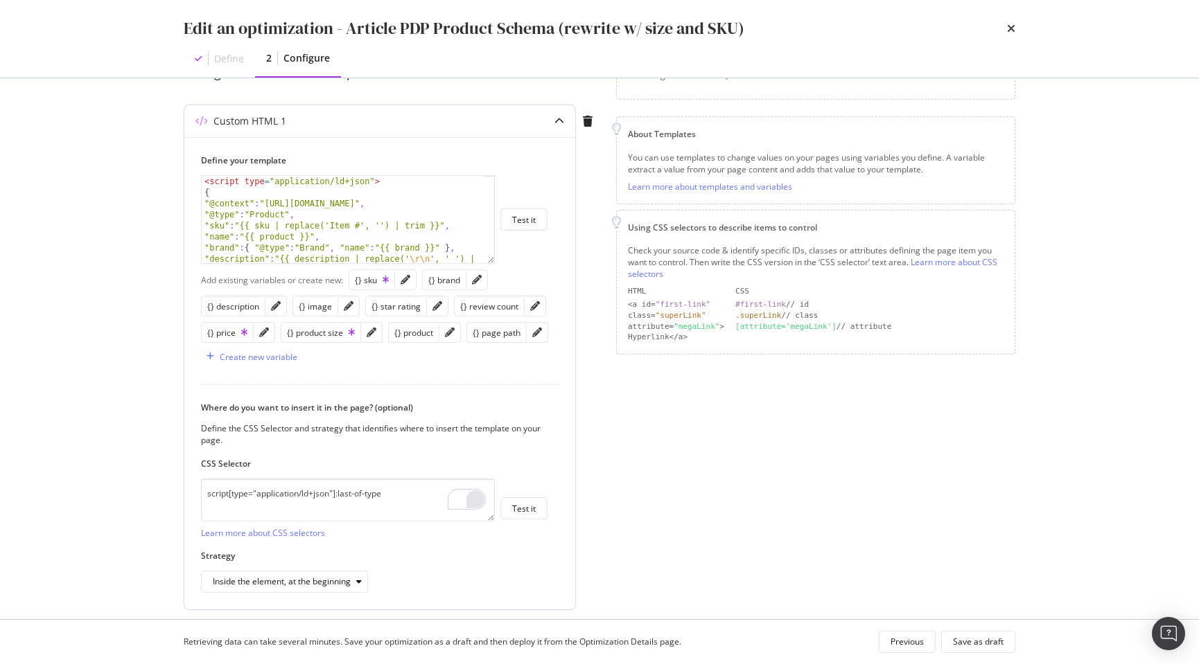
scroll to position [193, 0]
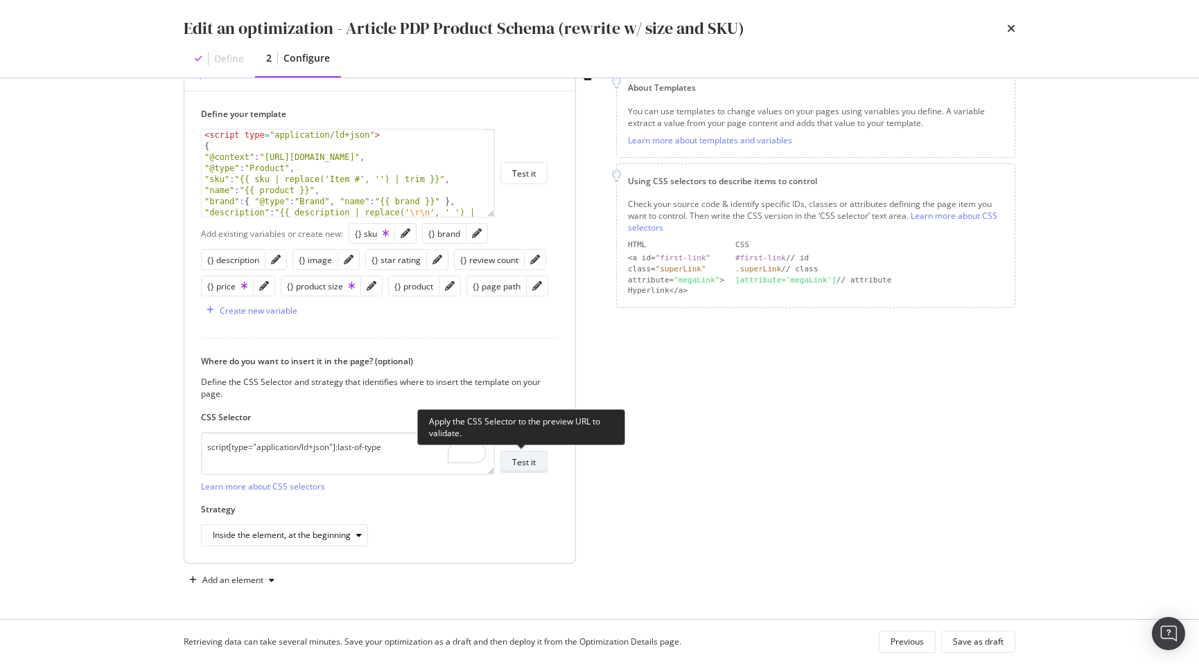
type input "https://www.discounttire.com/buy-tires/bfgoodrich-all-terrain-t-a-ko2/p/32067"
click at [520, 461] on div "Test it" at bounding box center [524, 463] width 24 height 12
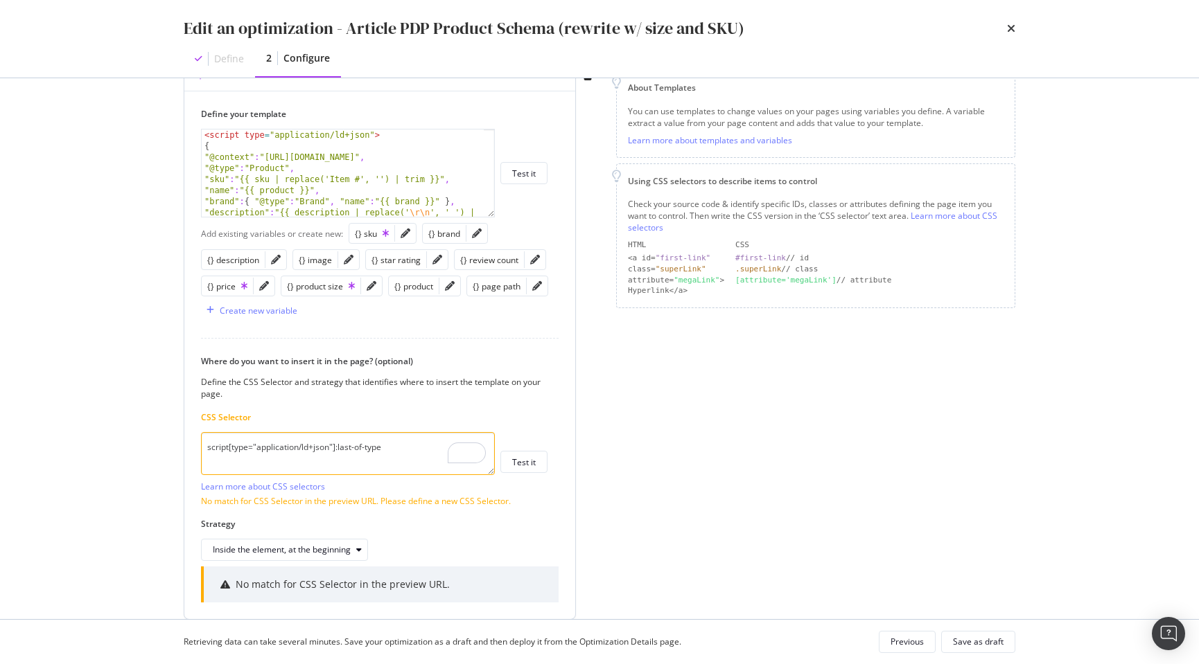
drag, startPoint x: 207, startPoint y: 446, endPoint x: 214, endPoint y: 447, distance: 7.0
click at [209, 446] on textarea "script[type="application/ld+json"]:last-of-type" at bounding box center [348, 453] width 294 height 43
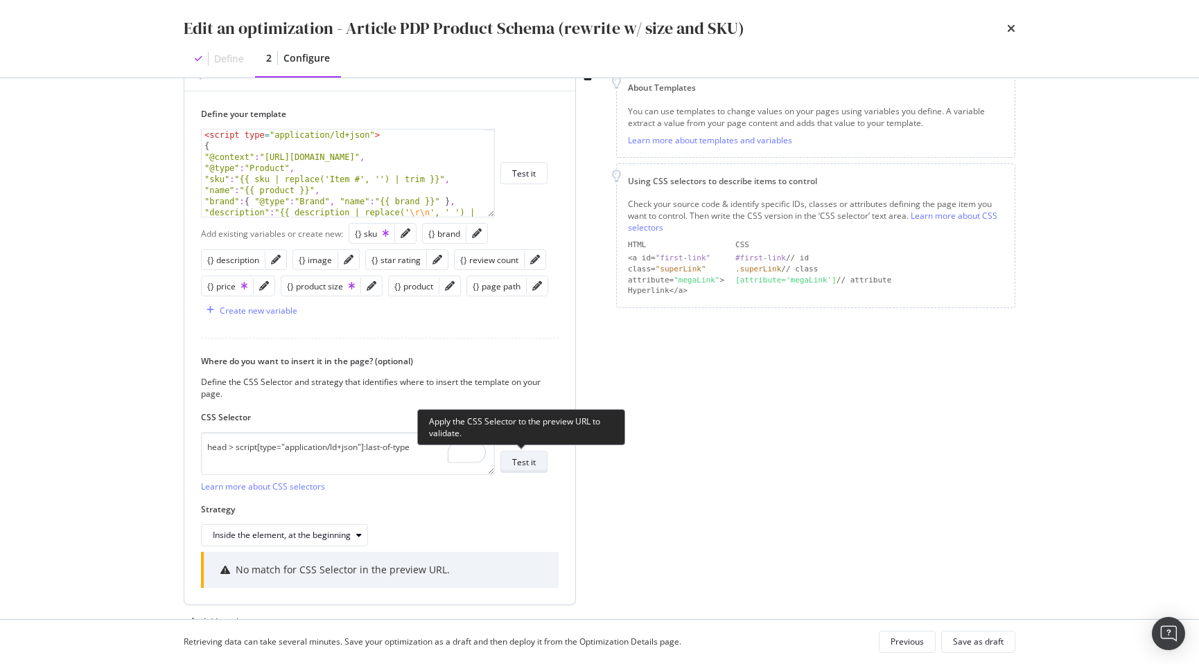
click at [525, 464] on div "Test it" at bounding box center [524, 463] width 24 height 12
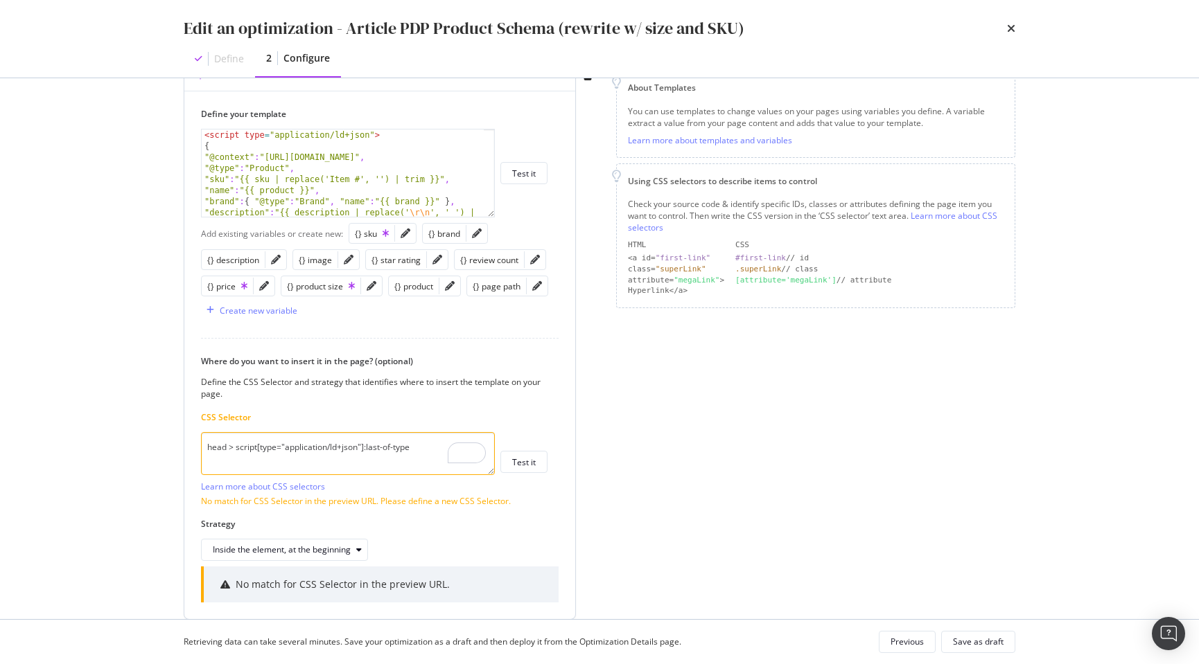
drag, startPoint x: 392, startPoint y: 448, endPoint x: 365, endPoint y: 449, distance: 27.0
click at [365, 449] on textarea "head > script[type="application/ld+json"]:last-of-type" at bounding box center [348, 453] width 294 height 43
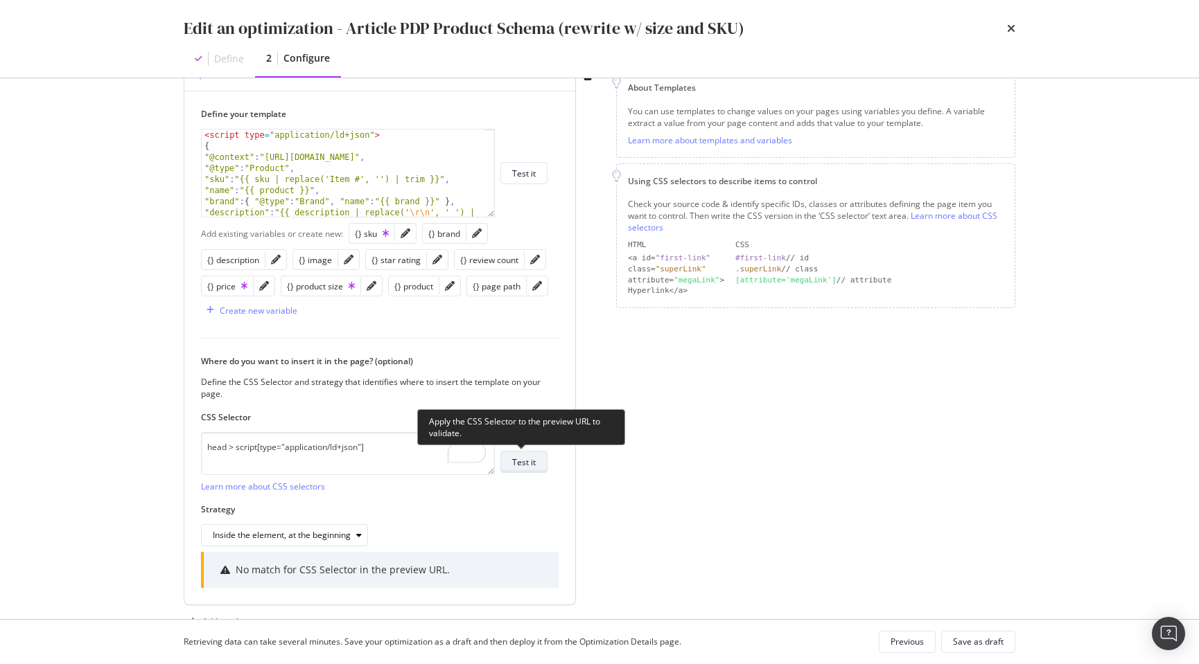
click at [527, 461] on div "Test it" at bounding box center [524, 463] width 24 height 12
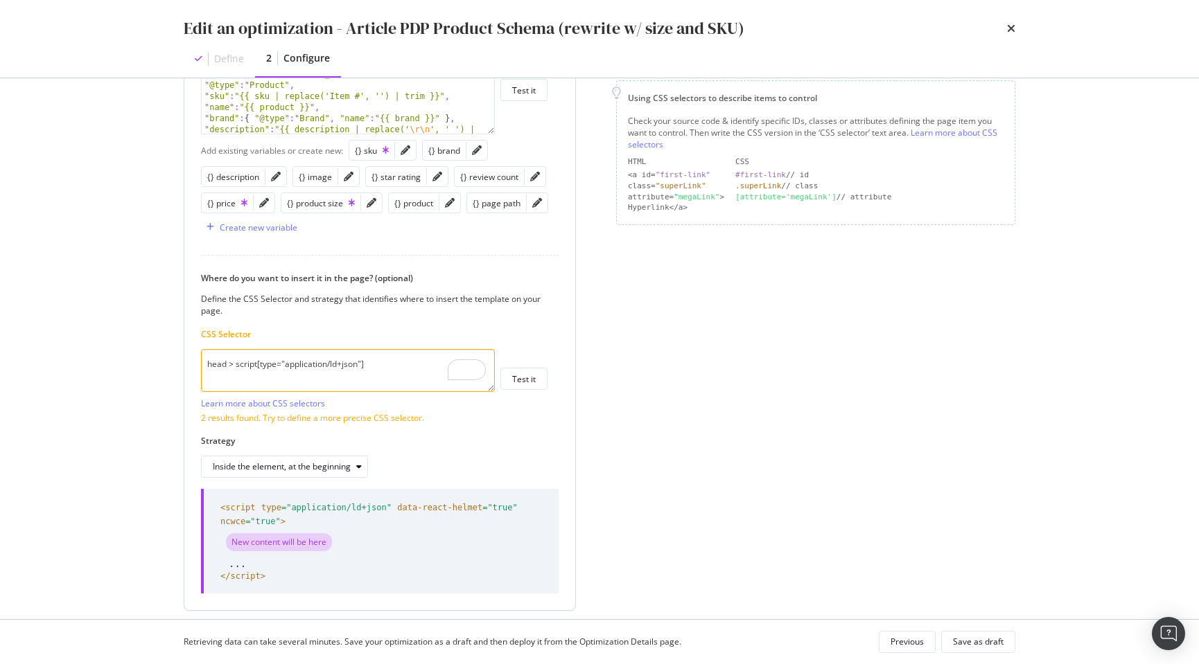
scroll to position [295, 0]
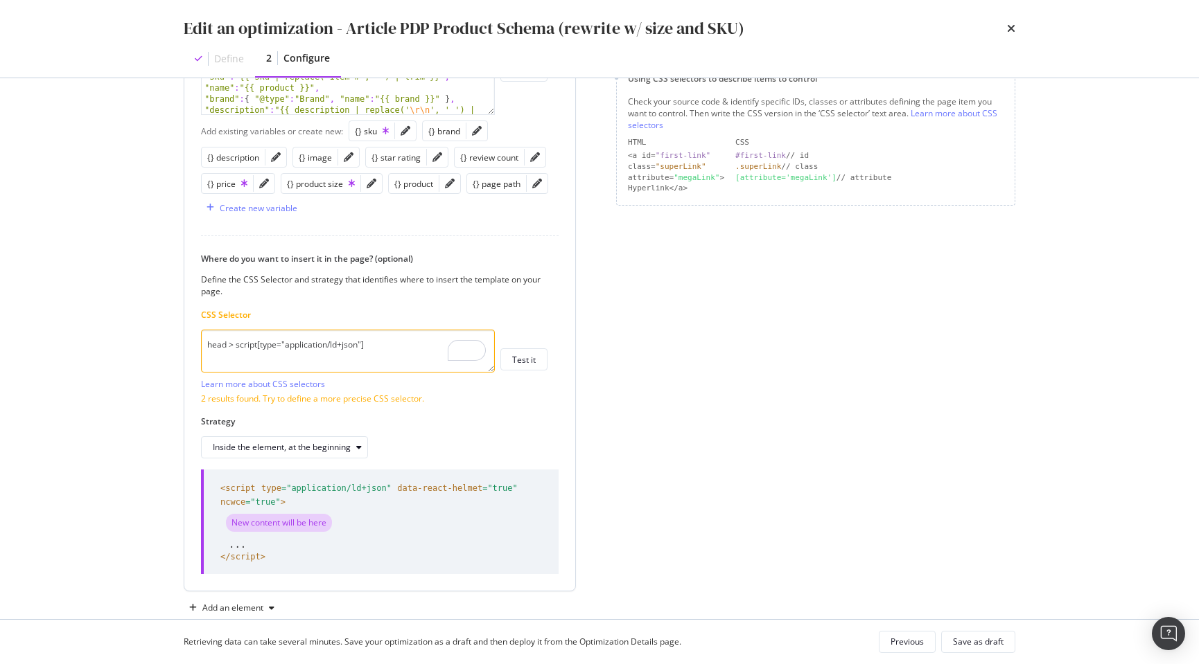
click at [368, 342] on textarea "head > script[type="application/ld+json"]" at bounding box center [348, 351] width 294 height 43
click at [256, 346] on textarea "head > script[type="application/ld+json"]" at bounding box center [348, 351] width 294 height 43
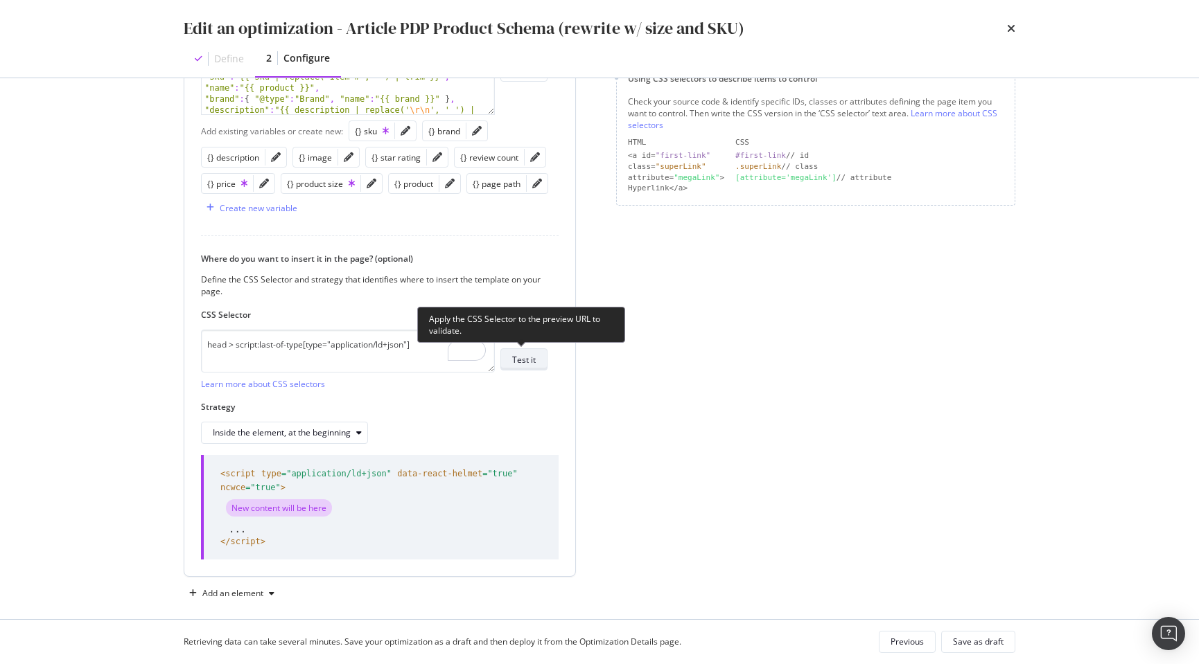
click at [524, 364] on div "Test it" at bounding box center [524, 360] width 24 height 12
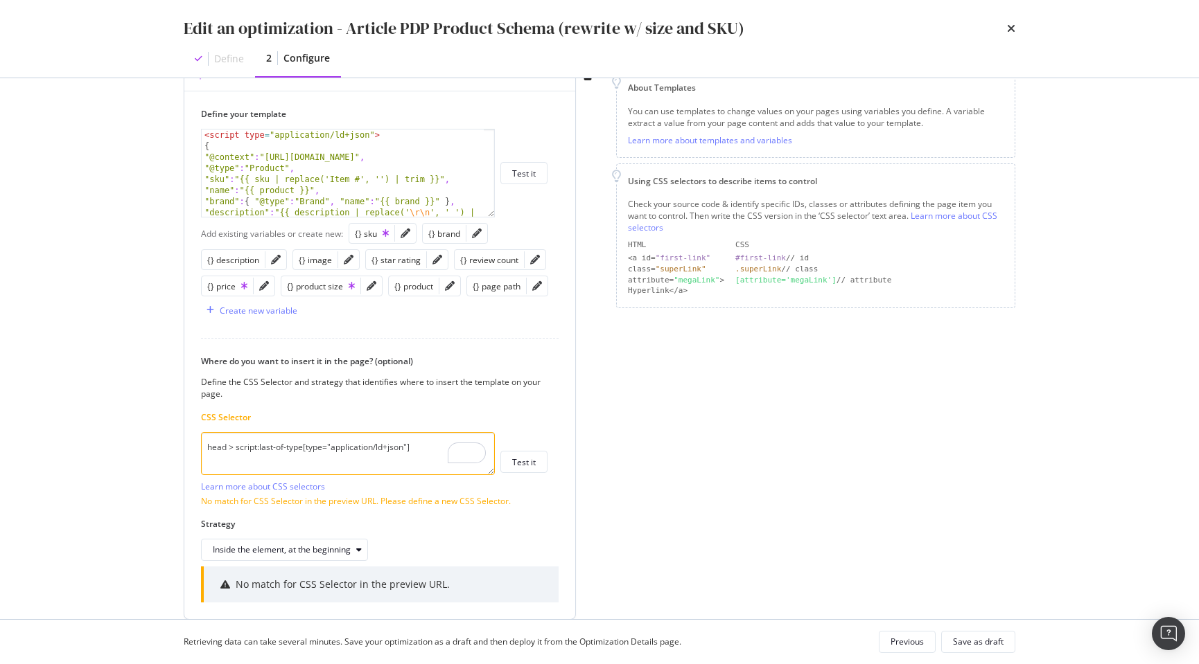
drag, startPoint x: 299, startPoint y: 448, endPoint x: 257, endPoint y: 449, distance: 42.3
click at [257, 449] on textarea "head > script:last-of-type[type="application/ld+json"]" at bounding box center [348, 453] width 294 height 43
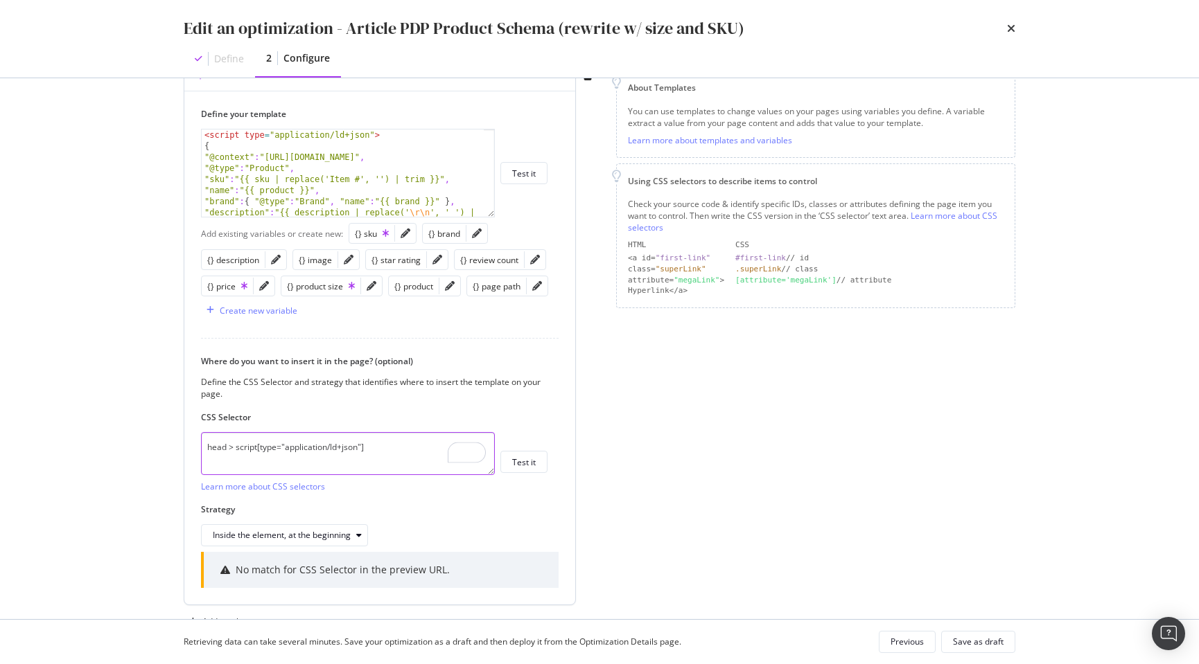
click at [369, 448] on textarea "head > script[type="application/ld+json"]" at bounding box center [348, 453] width 294 height 43
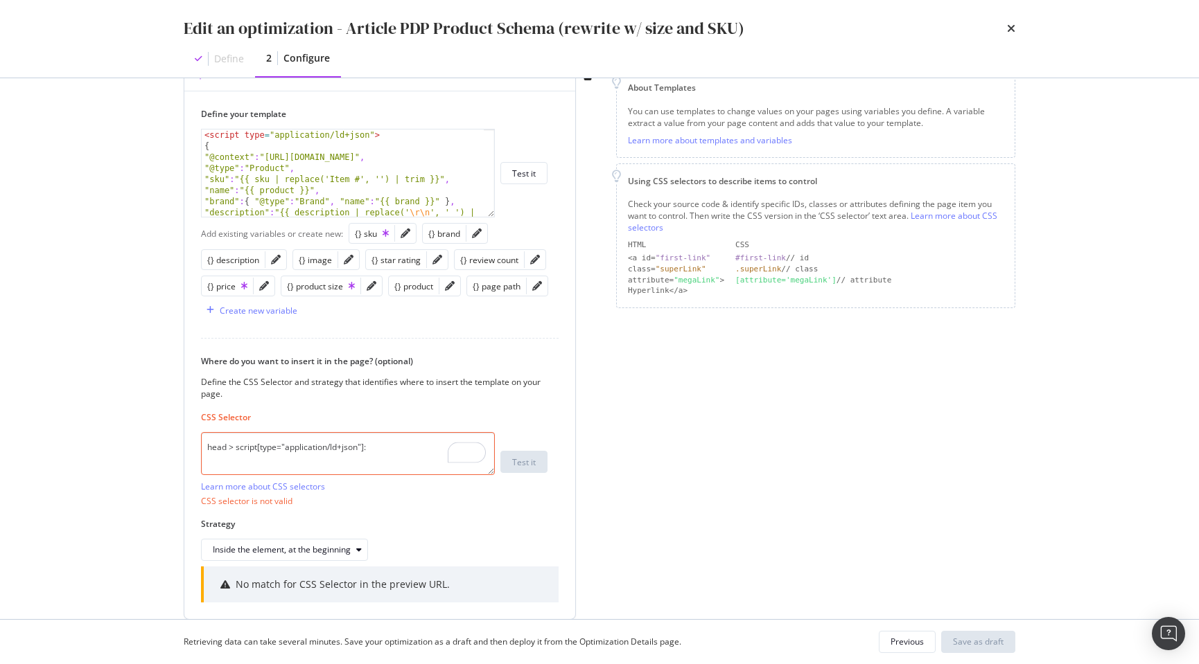
paste textarea ":last-of-type"
drag, startPoint x: 367, startPoint y: 448, endPoint x: 416, endPoint y: 472, distance: 54.8
click at [367, 448] on textarea "head > script[type="application/ld+json"]::last-of-type" at bounding box center [348, 453] width 294 height 43
click at [501, 522] on label "Strategy" at bounding box center [374, 524] width 346 height 12
click at [367, 447] on textarea "head > script[type="application/ld+json"]::last-of-type" at bounding box center [348, 453] width 294 height 43
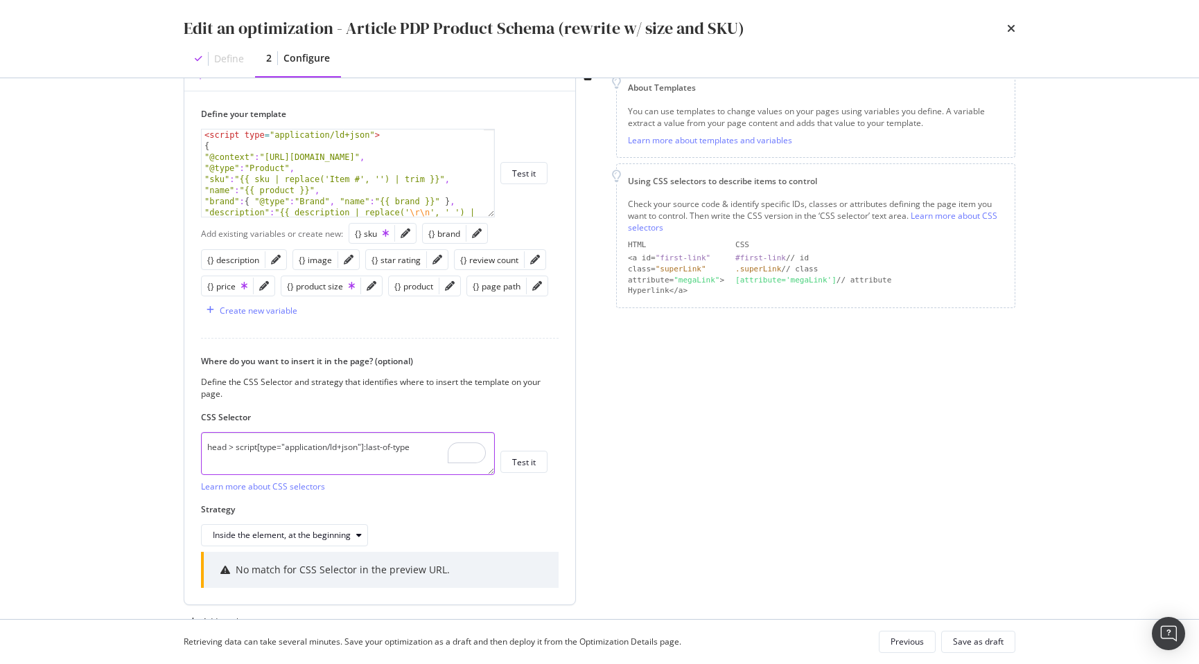
drag, startPoint x: 412, startPoint y: 446, endPoint x: 365, endPoint y: 448, distance: 46.5
click at [365, 448] on textarea "head > script[type="application/ld+json"]:last-of-type" at bounding box center [348, 453] width 294 height 43
paste textarea "nth-of-type(2)"
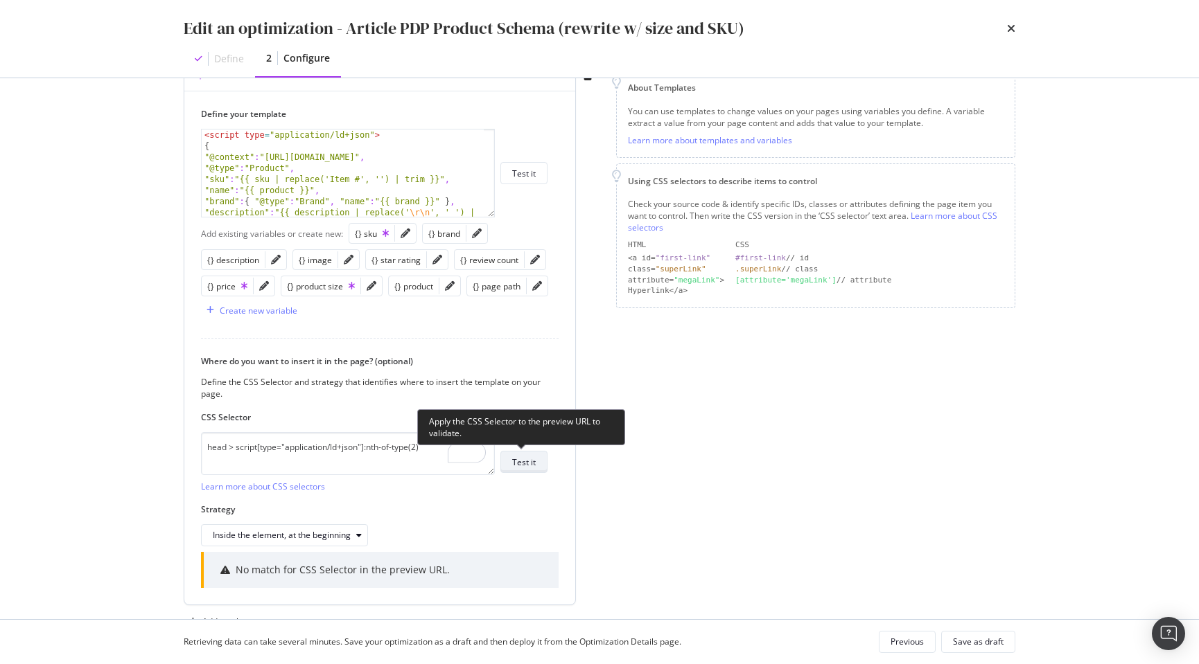
click at [520, 464] on div "Test it" at bounding box center [524, 463] width 24 height 12
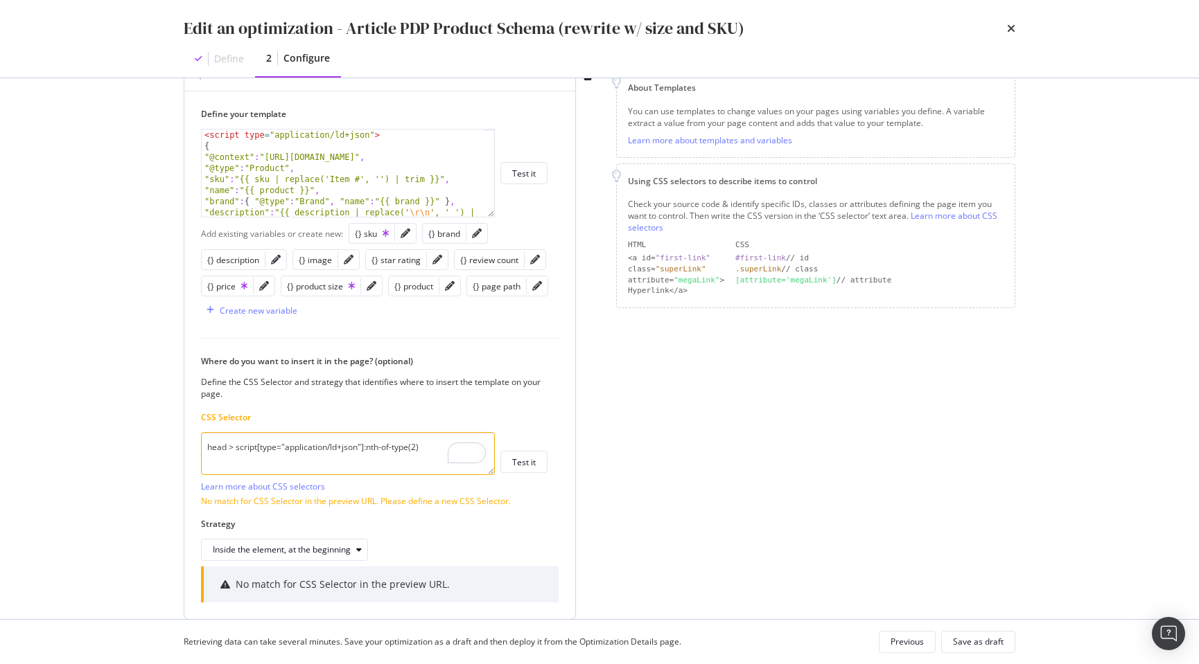
click at [414, 448] on textarea "head > script[type="application/ld+json"]:nth-of-type(2)" at bounding box center [348, 453] width 294 height 43
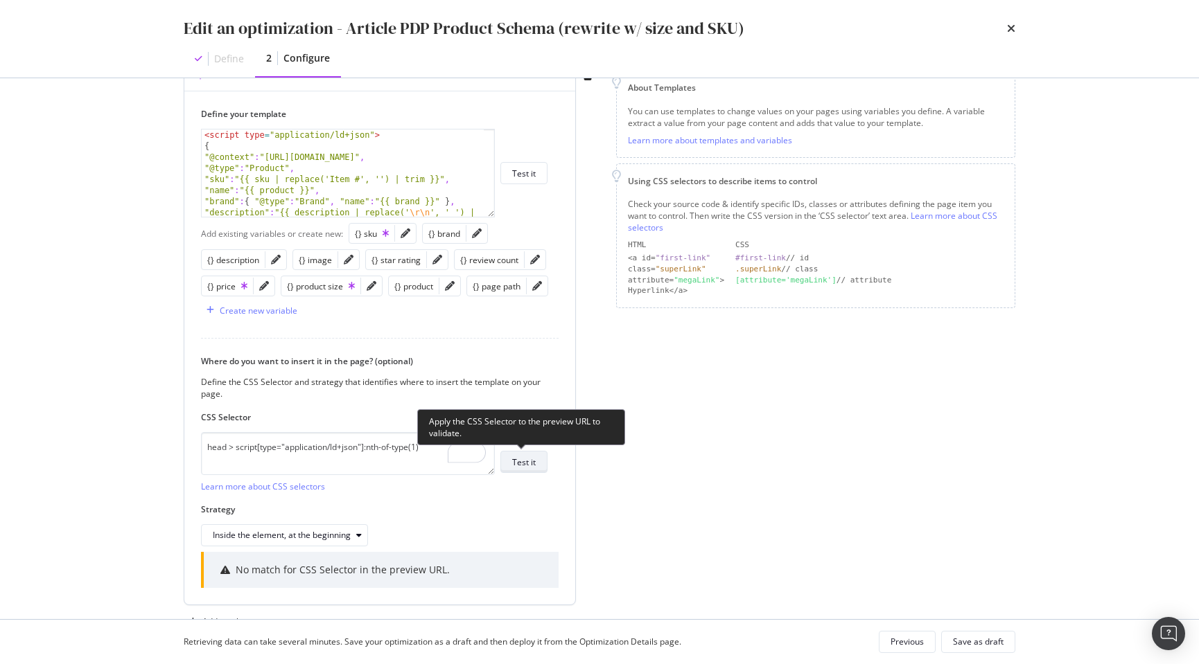
click at [529, 464] on div "Test it" at bounding box center [524, 463] width 24 height 12
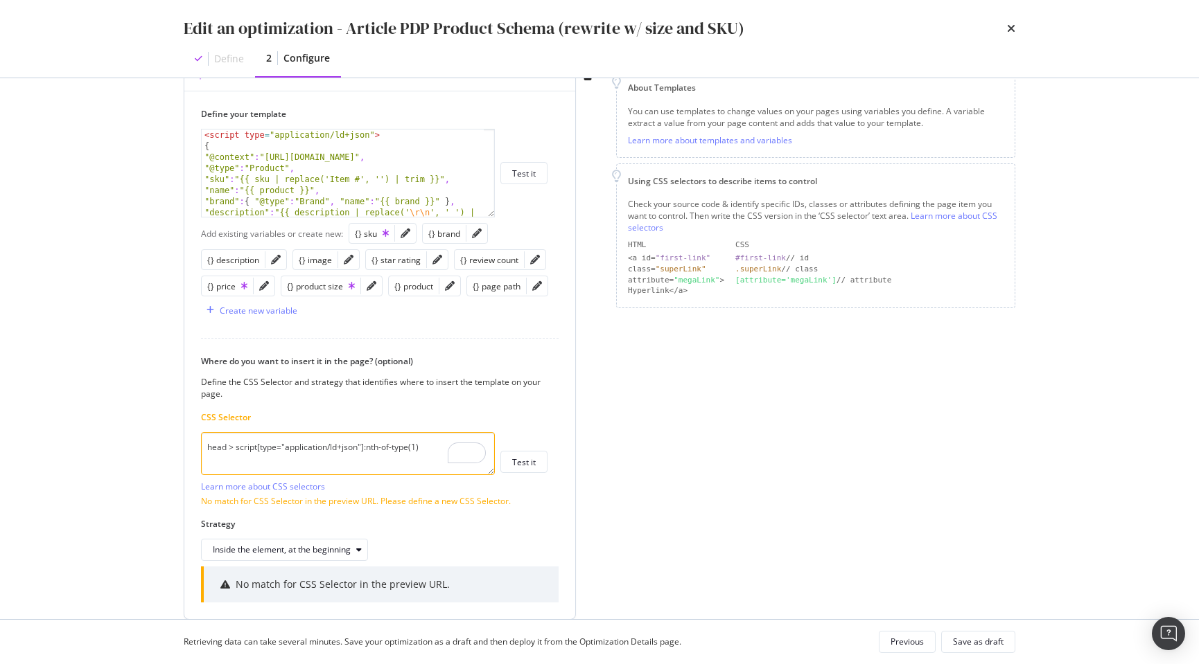
click at [414, 446] on textarea "head > script[type="application/ld+json"]:nth-of-type(1)" at bounding box center [348, 453] width 294 height 43
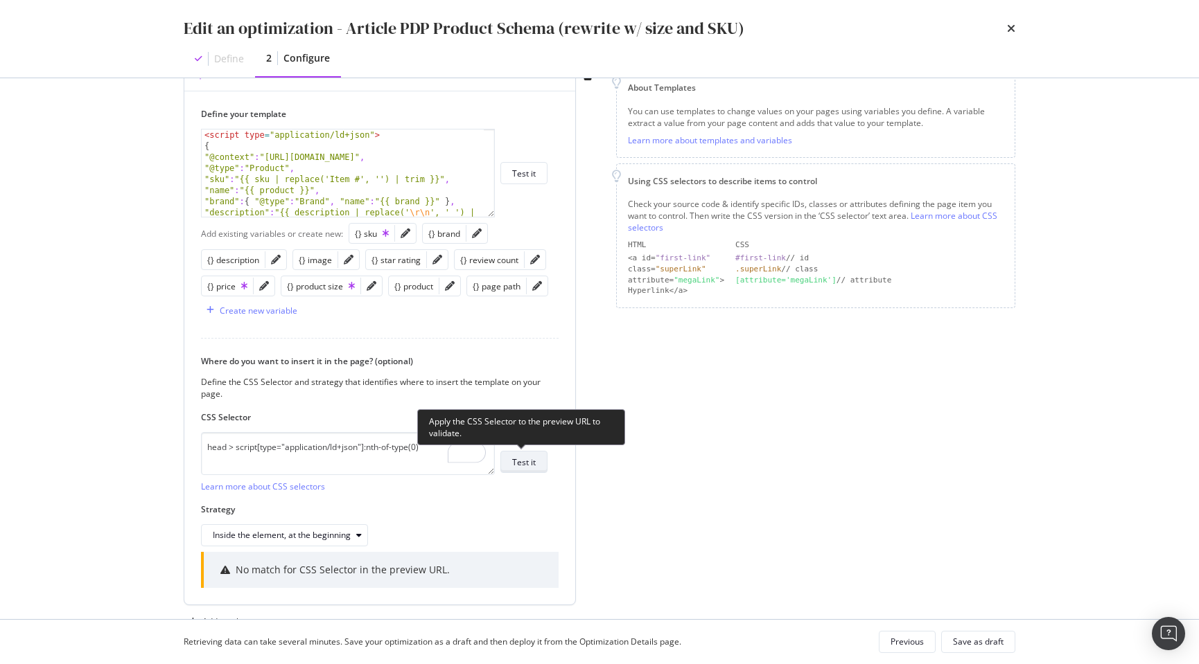
click at [527, 464] on div "Test it" at bounding box center [524, 463] width 24 height 12
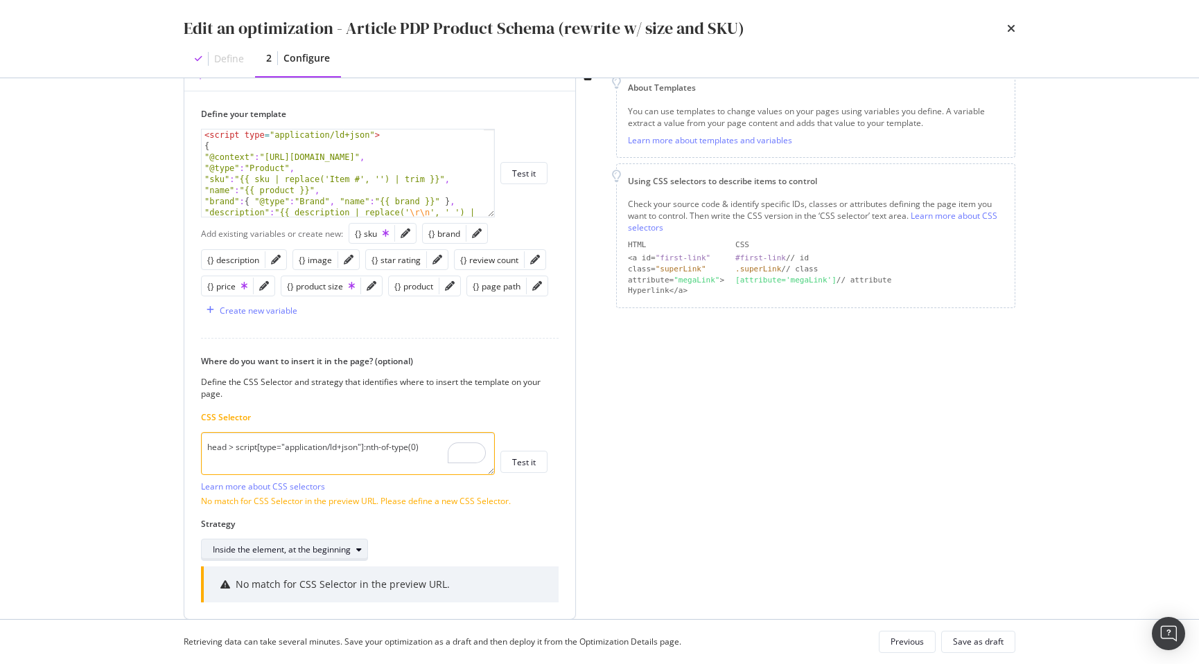
click at [362, 550] on div "modal" at bounding box center [359, 550] width 17 height 8
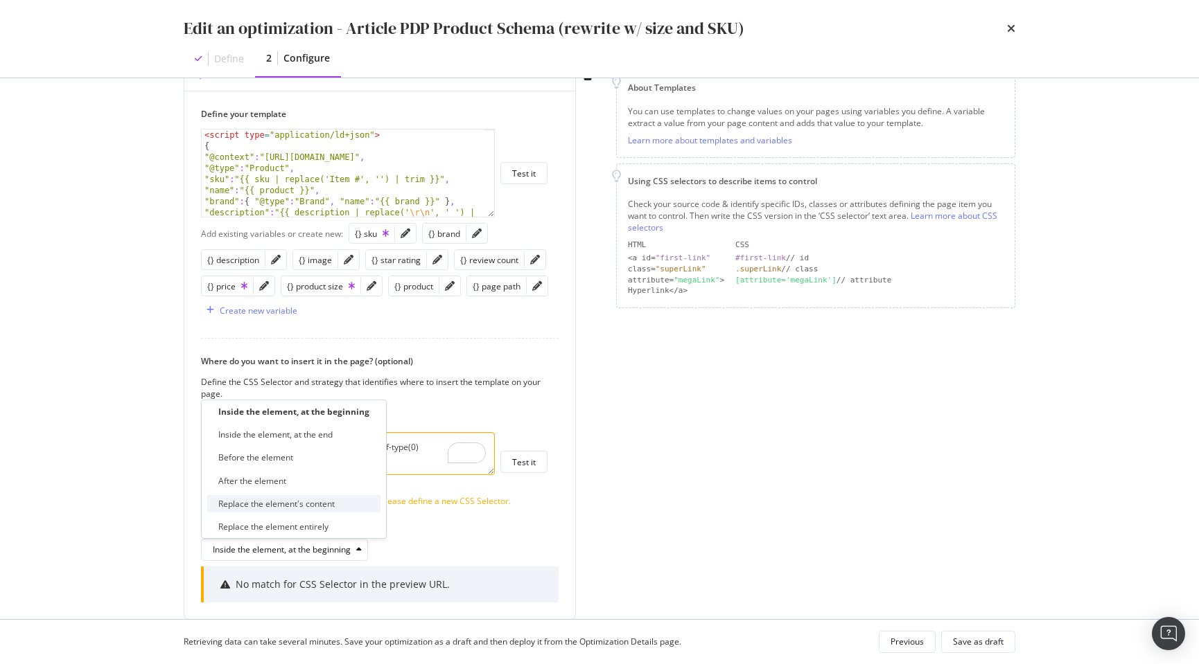
click at [337, 504] on div "Replace the element's content" at bounding box center [293, 503] width 173 height 17
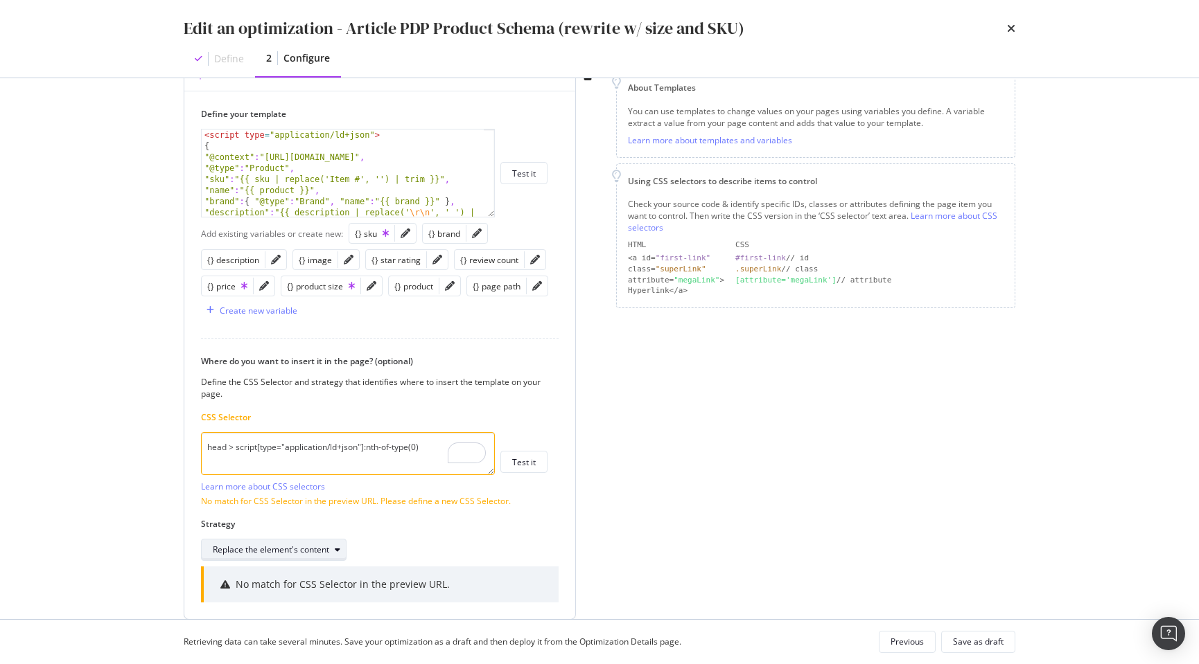
click at [340, 549] on icon "modal" at bounding box center [338, 550] width 6 height 8
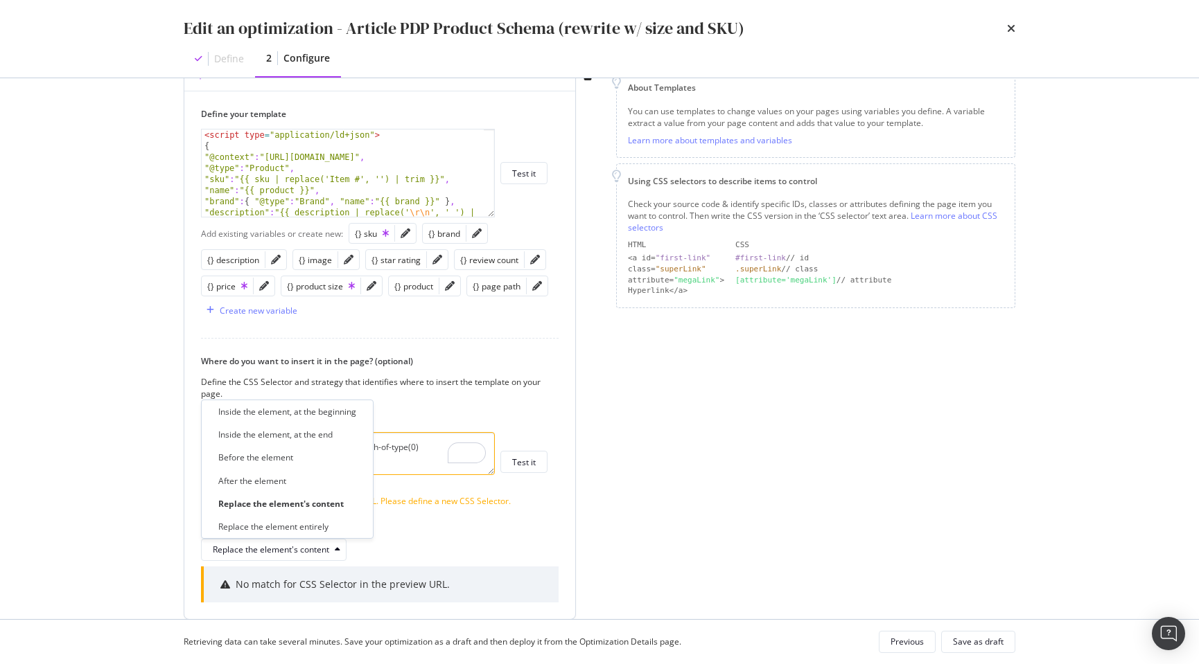
click at [506, 492] on div "head > script[type="application/ld+json"]:nth-of-type(0) Learn more about CSS s…" at bounding box center [374, 462] width 346 height 60
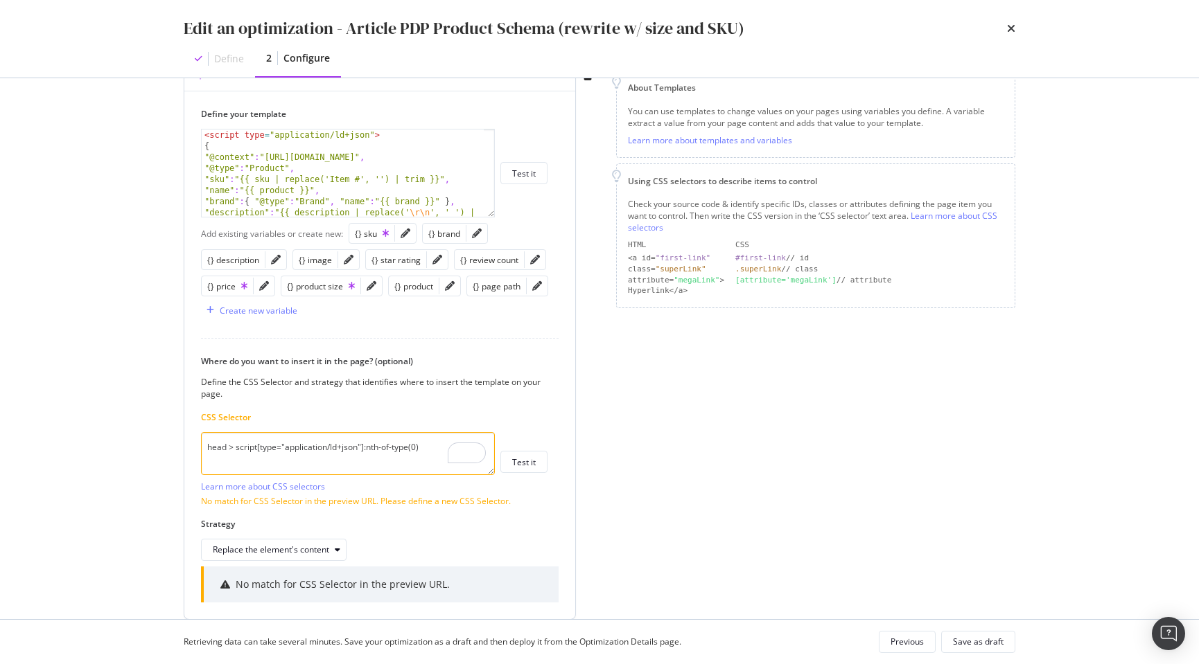
drag, startPoint x: 429, startPoint y: 445, endPoint x: 364, endPoint y: 445, distance: 64.4
click at [364, 445] on textarea "head > script[type="application/ld+json"]:nth-of-type(0)" at bounding box center [348, 453] width 294 height 43
click at [366, 448] on textarea "head > script[type="application/ld+json"]first-of-type" at bounding box center [348, 453] width 294 height 43
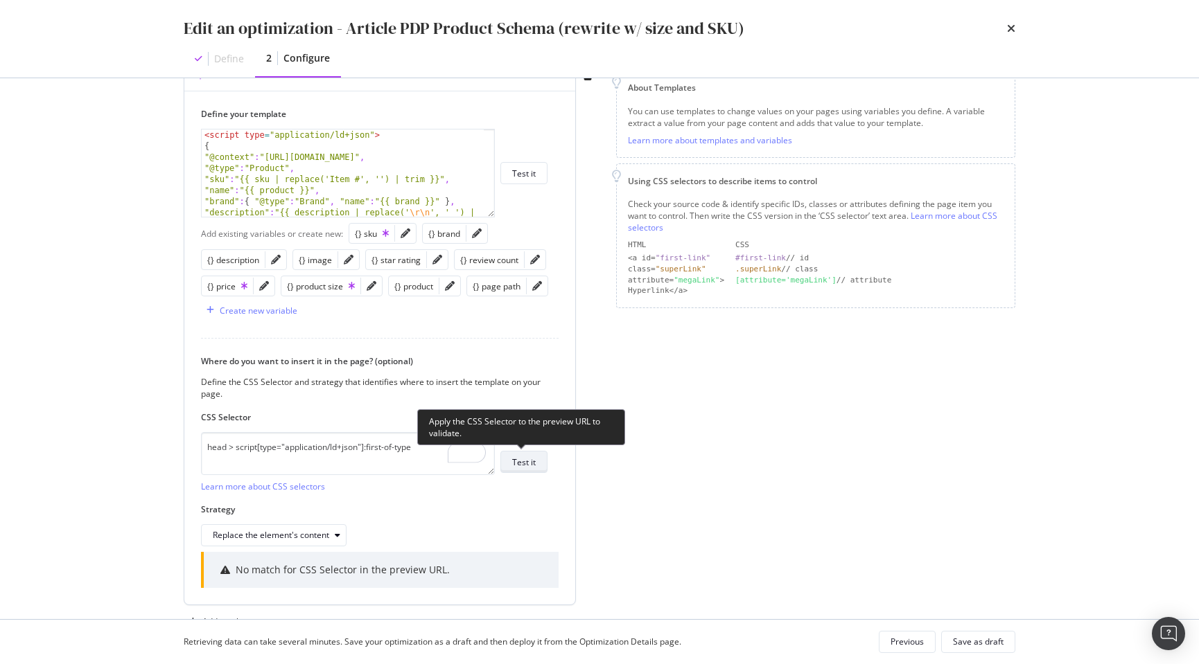
click at [522, 461] on div "Test it" at bounding box center [524, 463] width 24 height 12
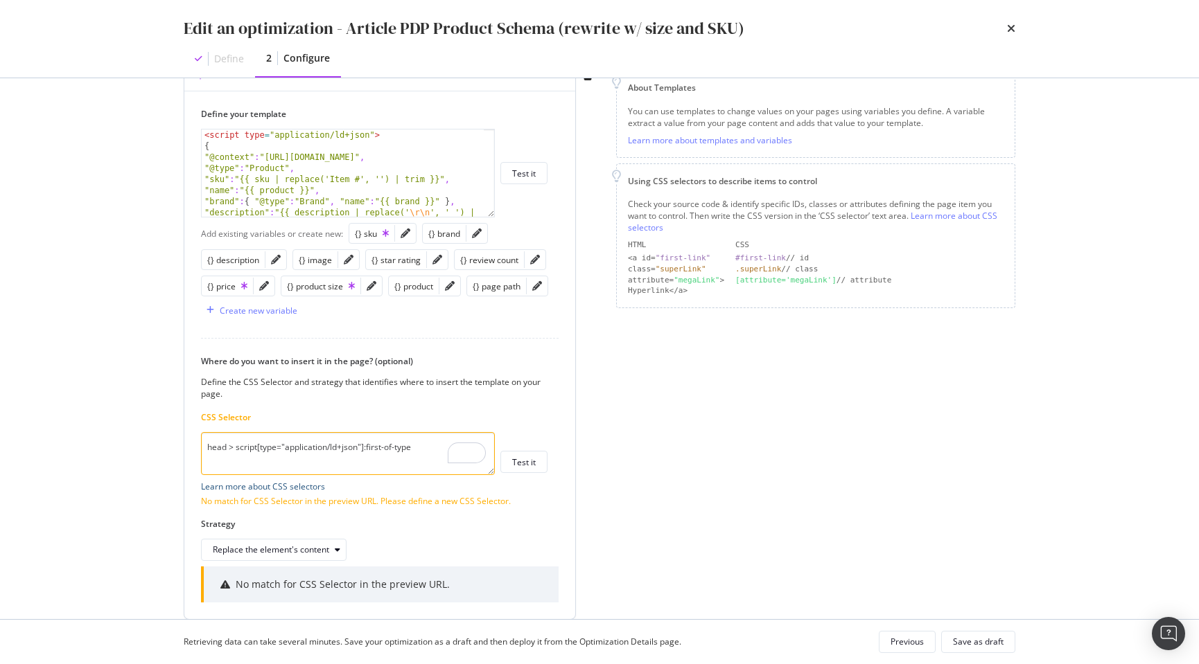
drag, startPoint x: 365, startPoint y: 446, endPoint x: 308, endPoint y: 484, distance: 69.0
click at [237, 449] on textarea "head > script[type="application/ld+json"]:first-of-type" at bounding box center [348, 453] width 294 height 43
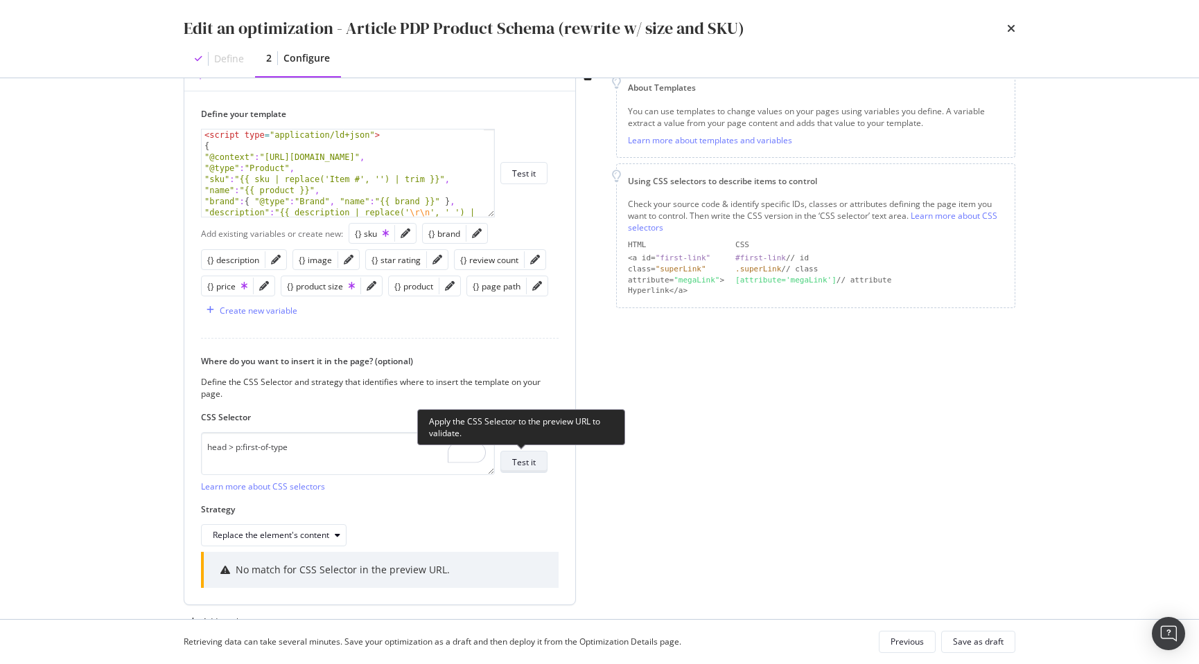
click at [525, 466] on div "Test it" at bounding box center [524, 463] width 24 height 12
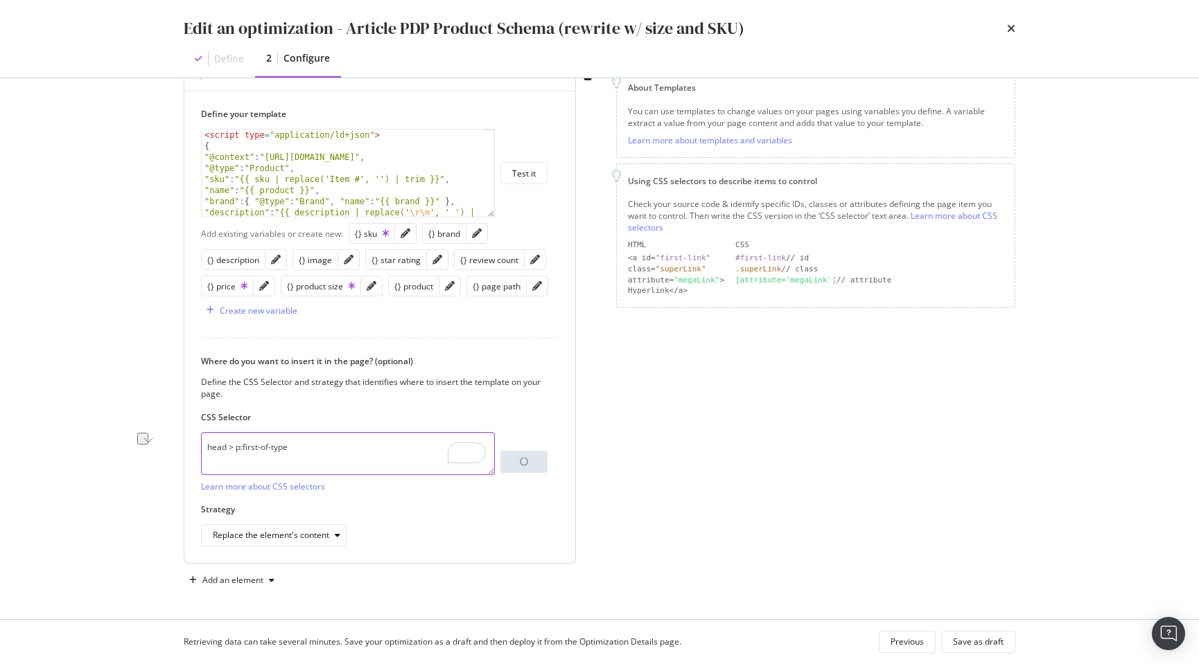
drag, startPoint x: 236, startPoint y: 448, endPoint x: 204, endPoint y: 451, distance: 32.1
click at [204, 451] on textarea "head > p:first-of-type" at bounding box center [348, 453] width 294 height 43
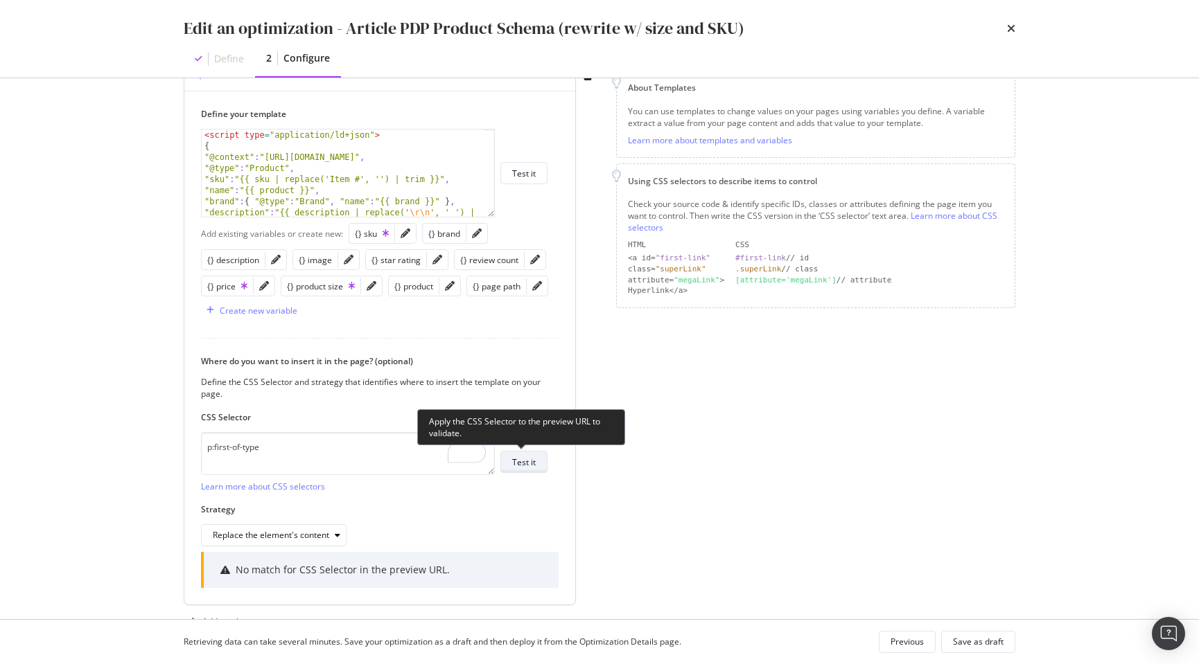
click at [533, 468] on div "Test it" at bounding box center [524, 461] width 24 height 19
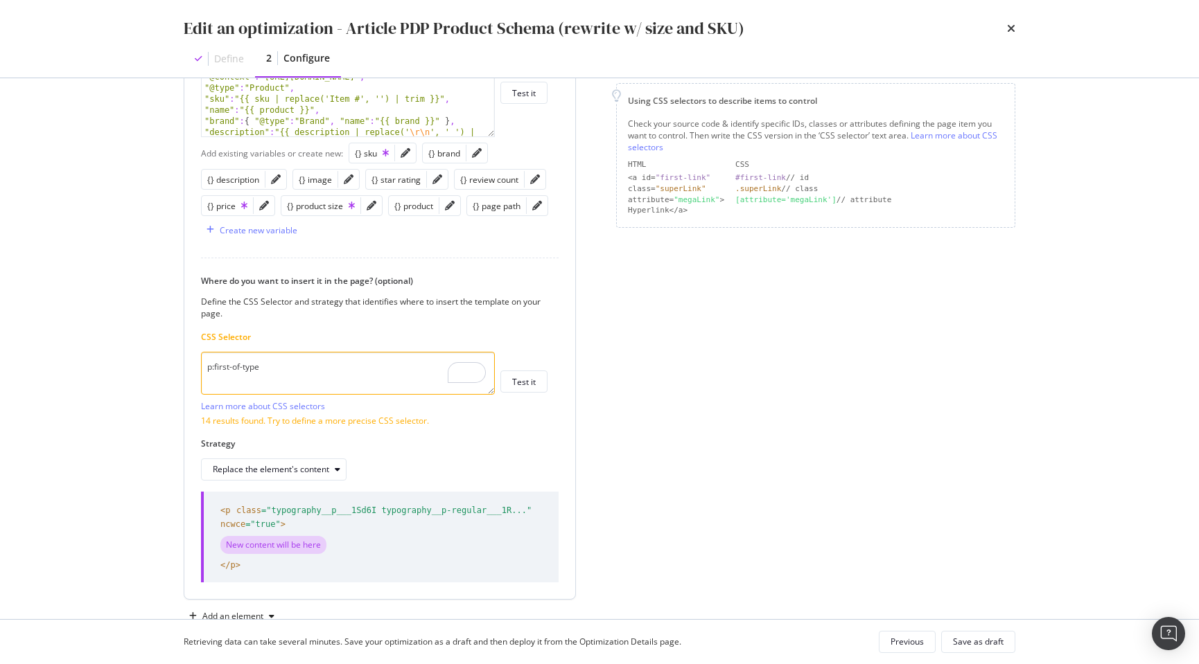
scroll to position [308, 0]
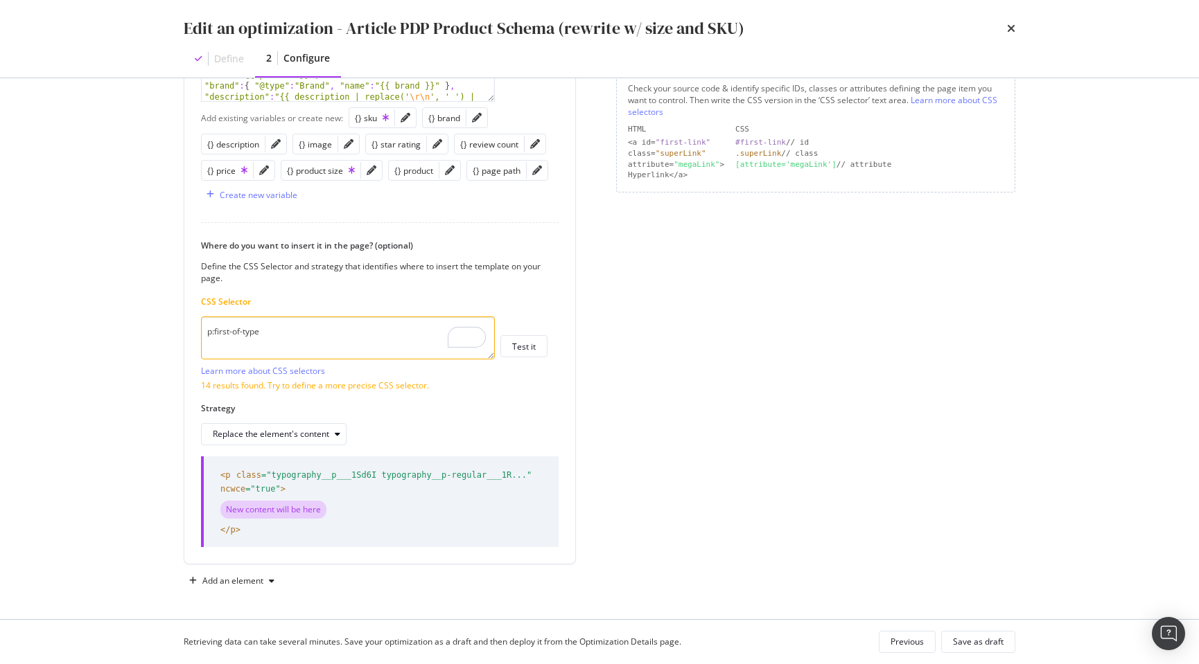
drag, startPoint x: 175, startPoint y: 329, endPoint x: 116, endPoint y: 328, distance: 58.9
click at [116, 328] on div "Edit an optimization - Article PDP Product Schema (rewrite w/ size and SKU) Def…" at bounding box center [599, 332] width 1199 height 664
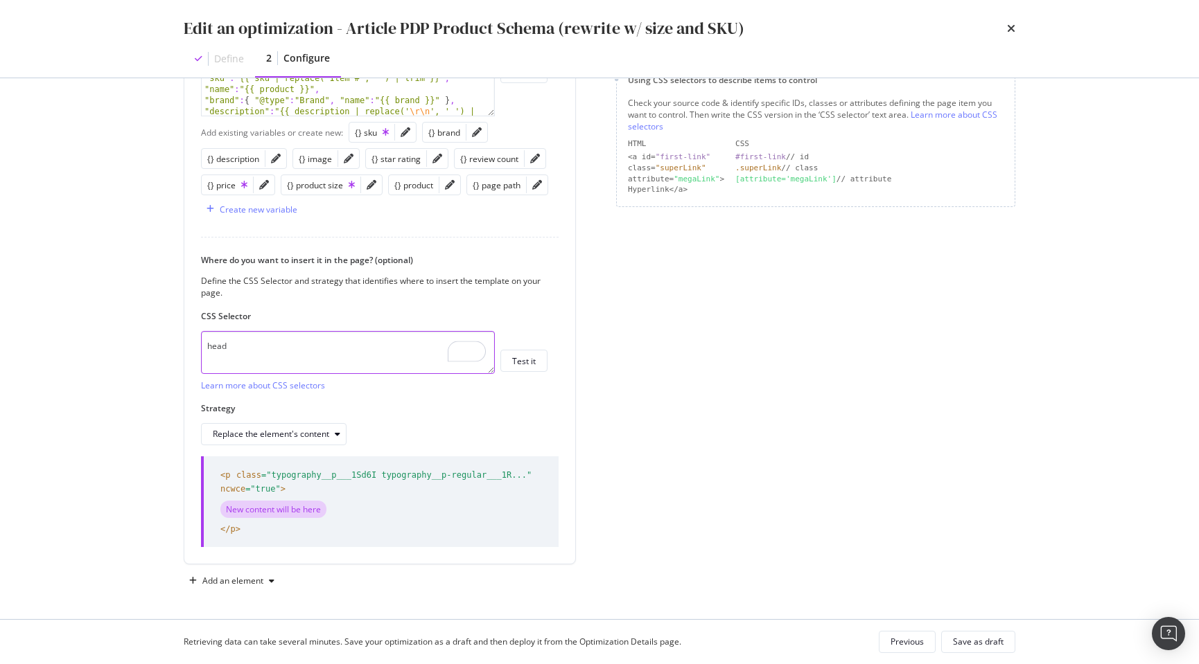
type textarea "head"
click at [329, 433] on div "modal" at bounding box center [337, 434] width 17 height 8
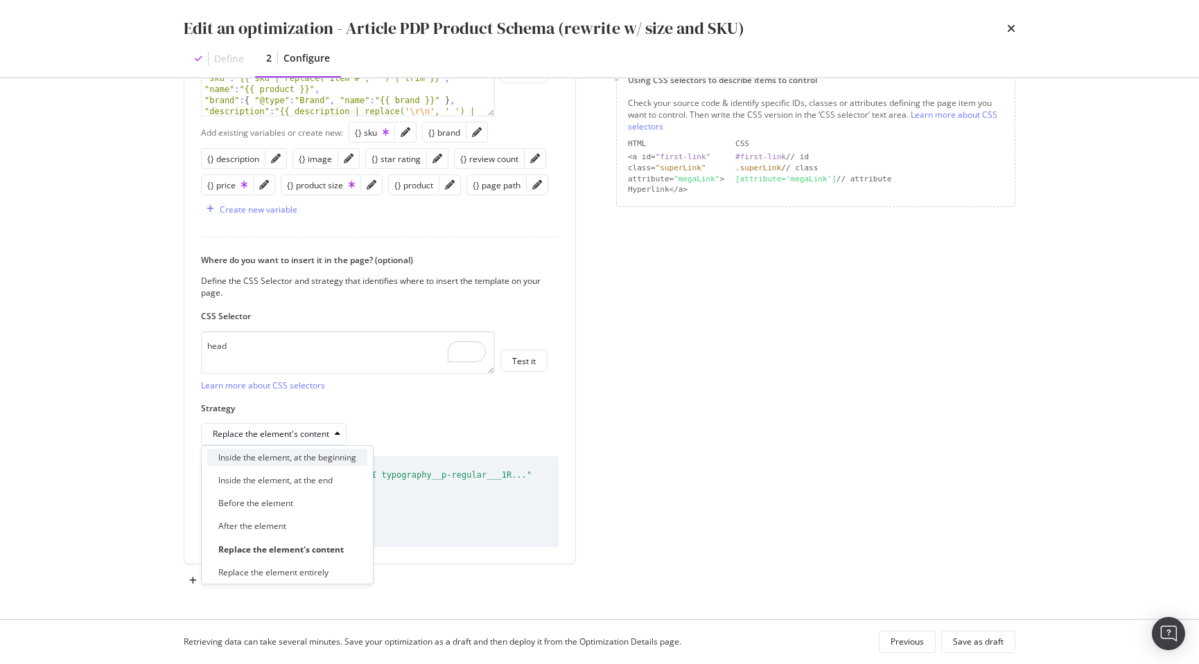
click at [327, 458] on div "Inside the element, at the beginning" at bounding box center [287, 458] width 138 height 12
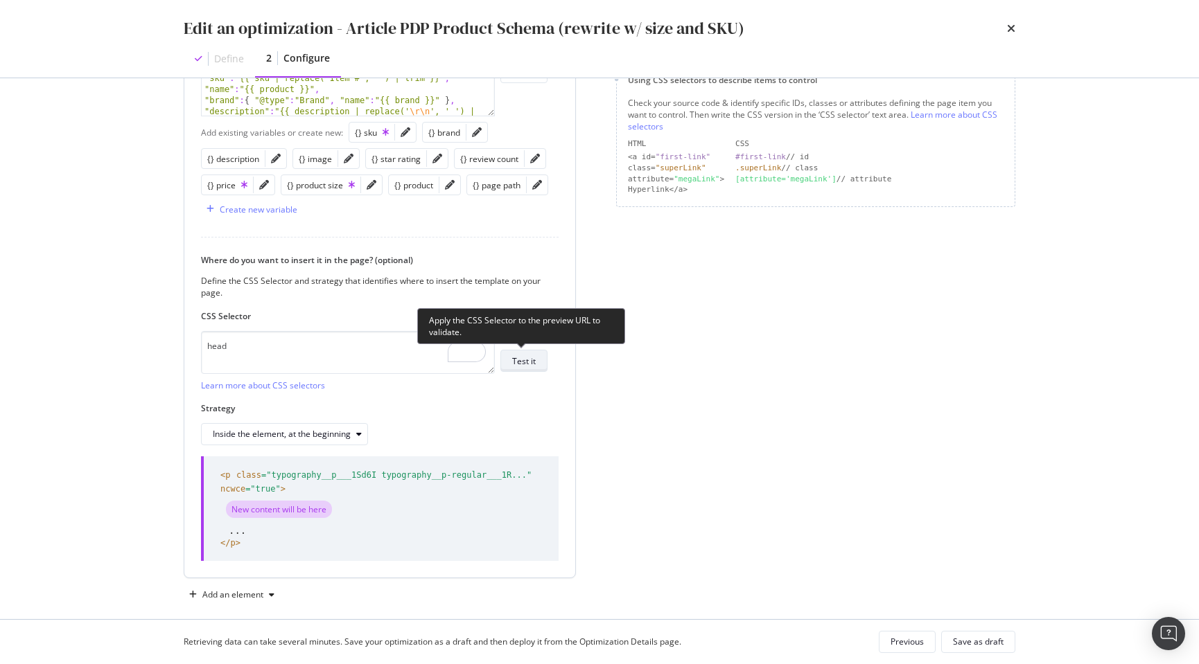
click at [527, 364] on div "Test it" at bounding box center [524, 361] width 24 height 12
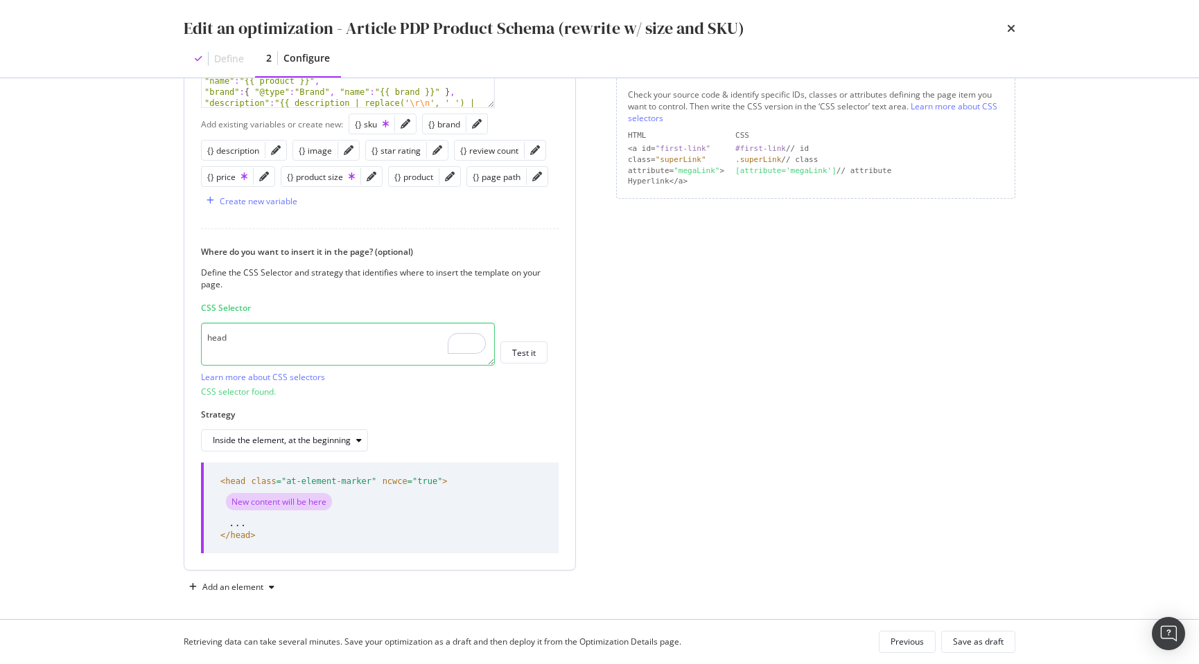
scroll to position [308, 0]
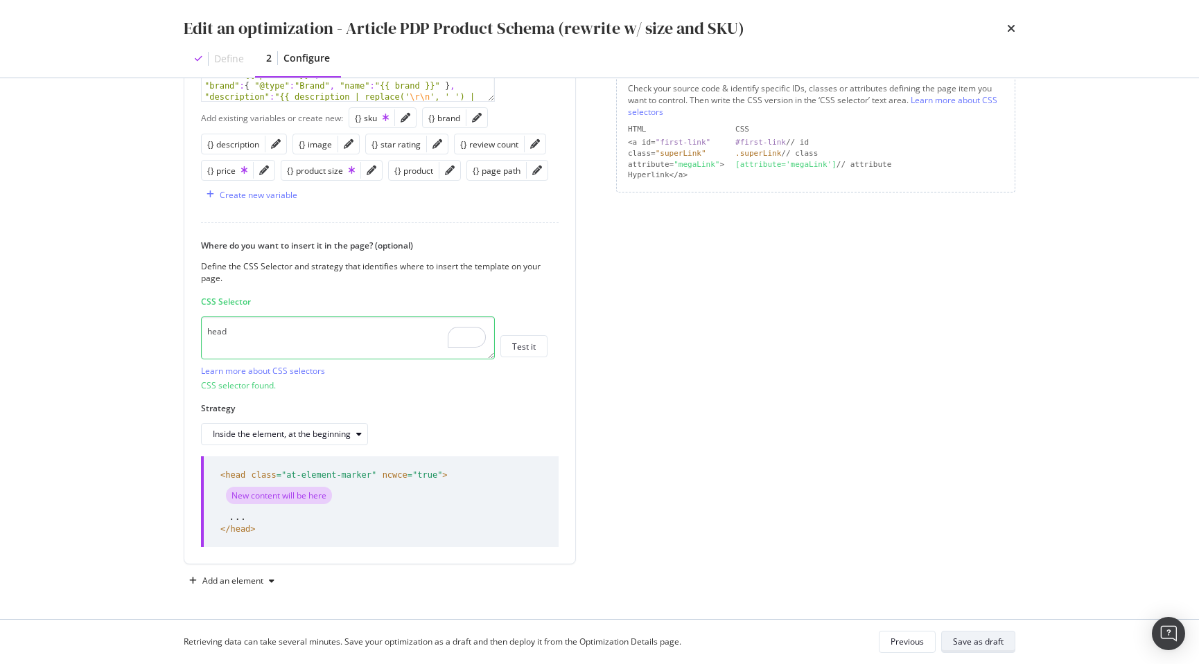
click at [988, 643] on div "Save as draft" at bounding box center [978, 642] width 51 height 12
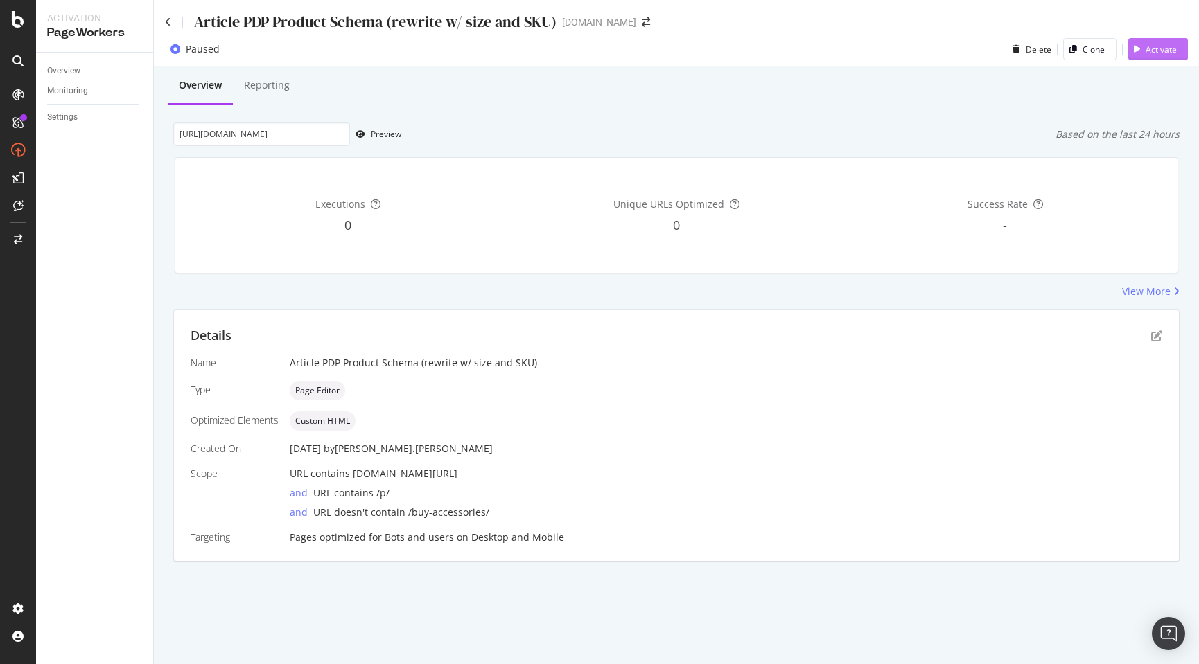
click at [1163, 44] on div "Activate" at bounding box center [1160, 50] width 31 height 12
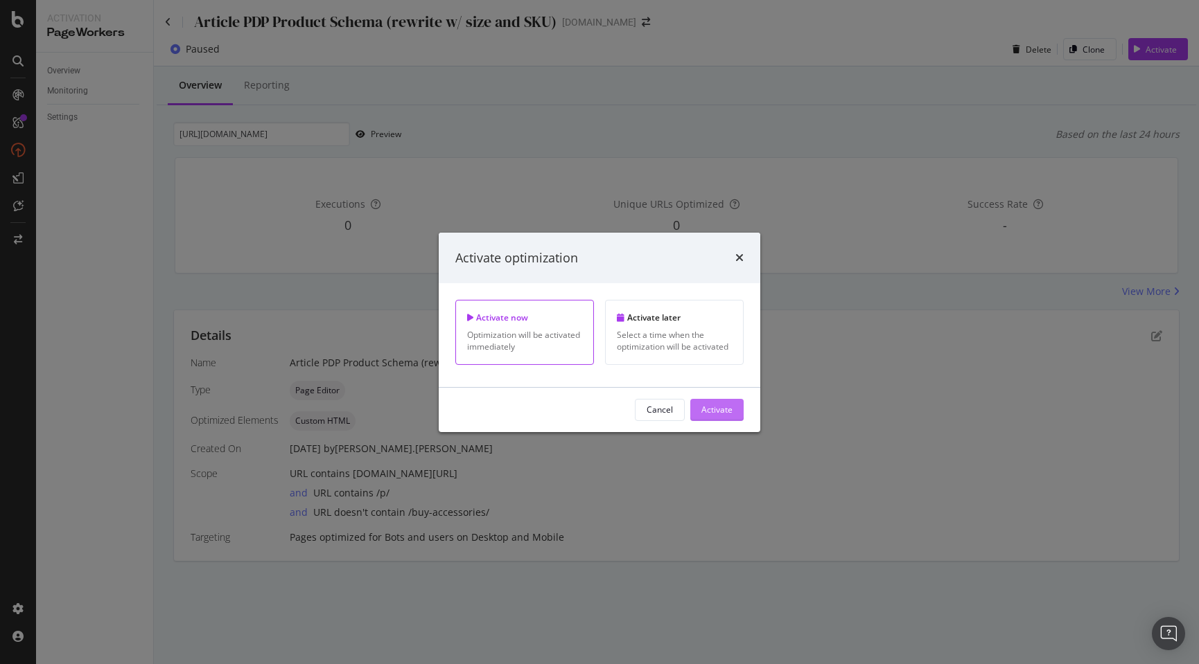
click at [734, 409] on button "Activate" at bounding box center [716, 410] width 53 height 22
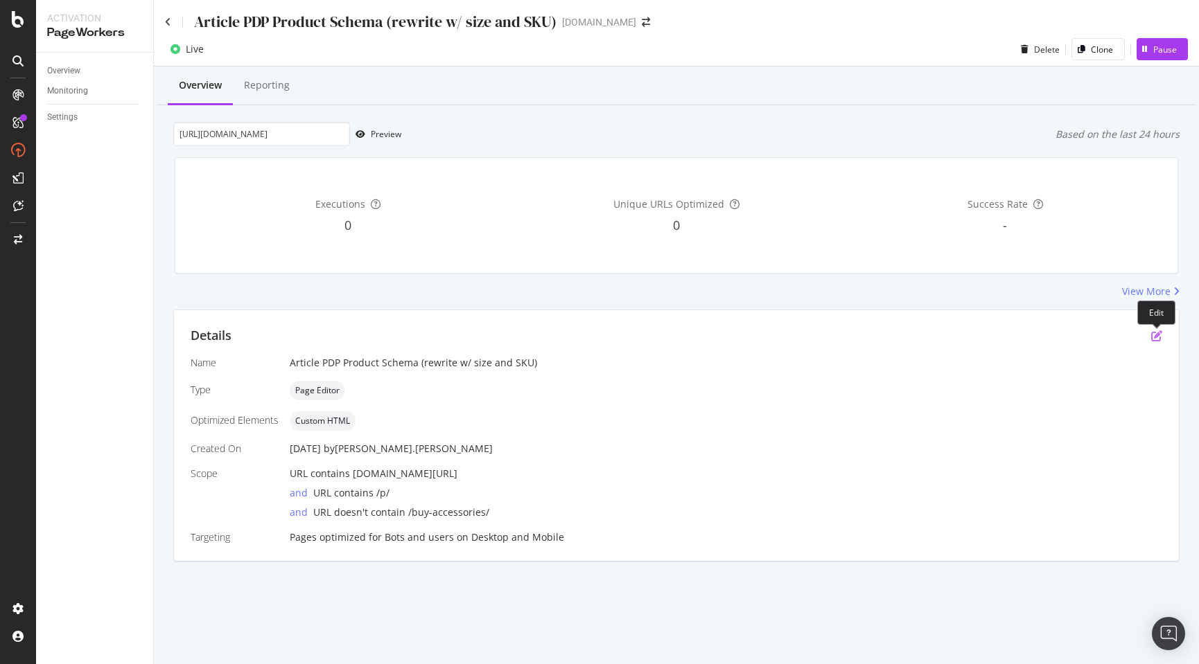
click at [1155, 335] on icon "pen-to-square" at bounding box center [1156, 336] width 11 height 11
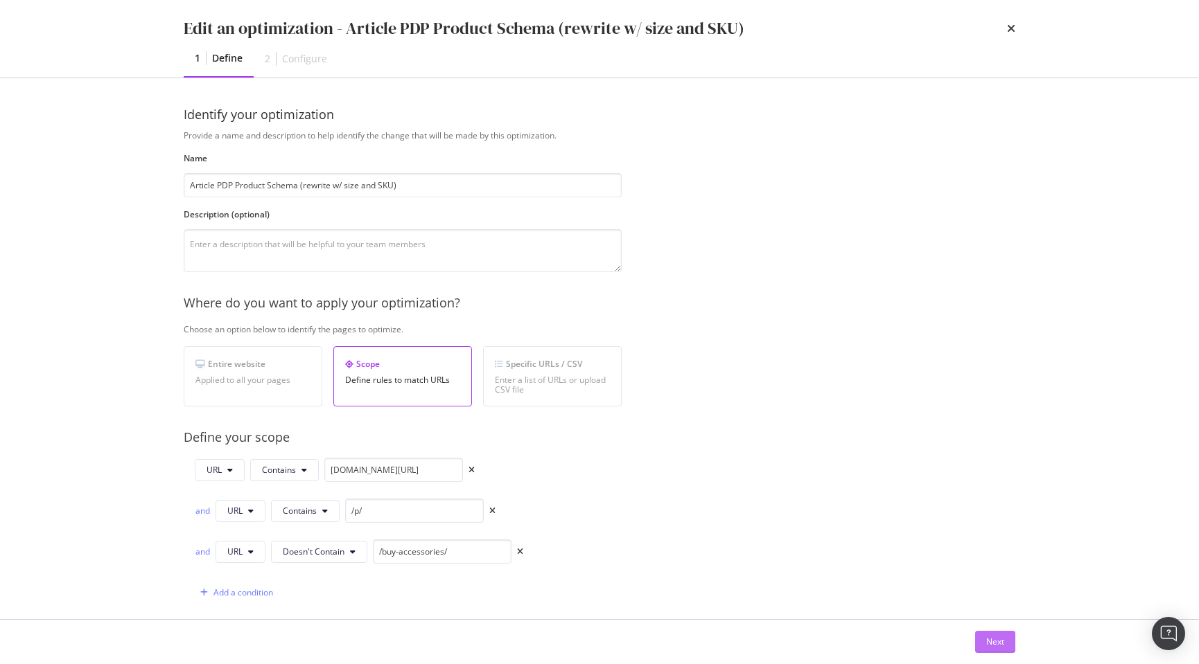
click at [996, 644] on div "Next" at bounding box center [995, 642] width 18 height 12
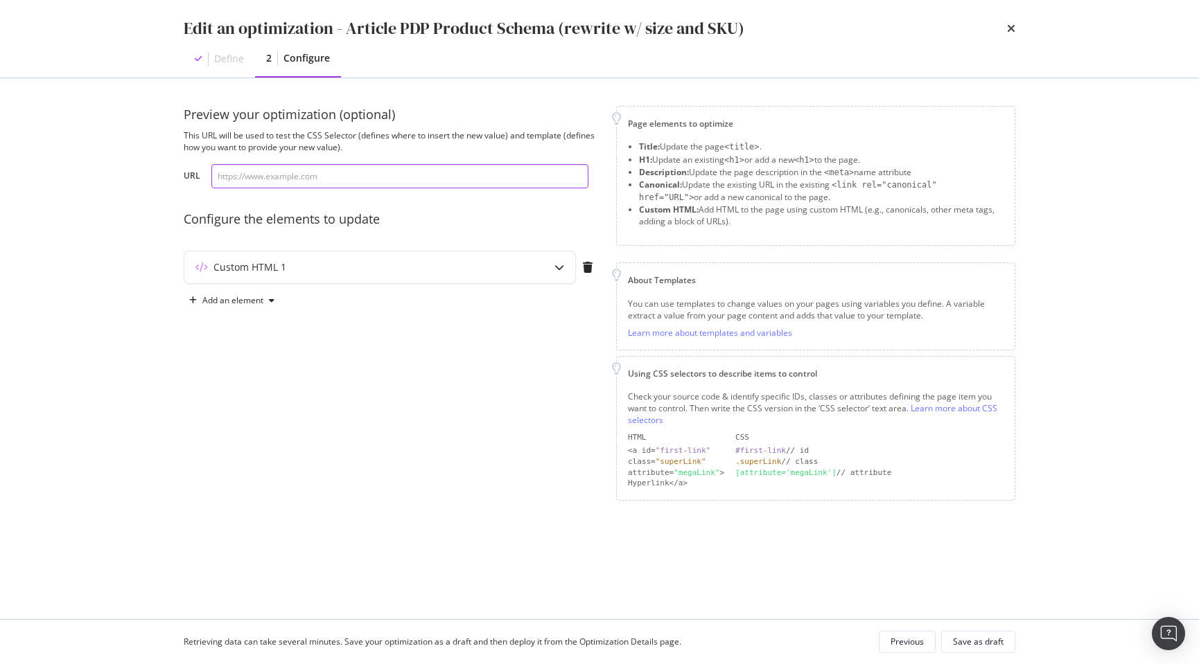
click at [367, 182] on input "modal" at bounding box center [399, 176] width 377 height 24
paste input "https://www.discounttire.com/buy-tires/bfgoodrich-all-terrain-t-a-ko2/p/32067"
type input "https://www.discounttire.com/buy-tires/bfgoodrich-all-terrain-t-a-ko2/p/32067"
click at [556, 265] on icon "modal" at bounding box center [559, 268] width 10 height 10
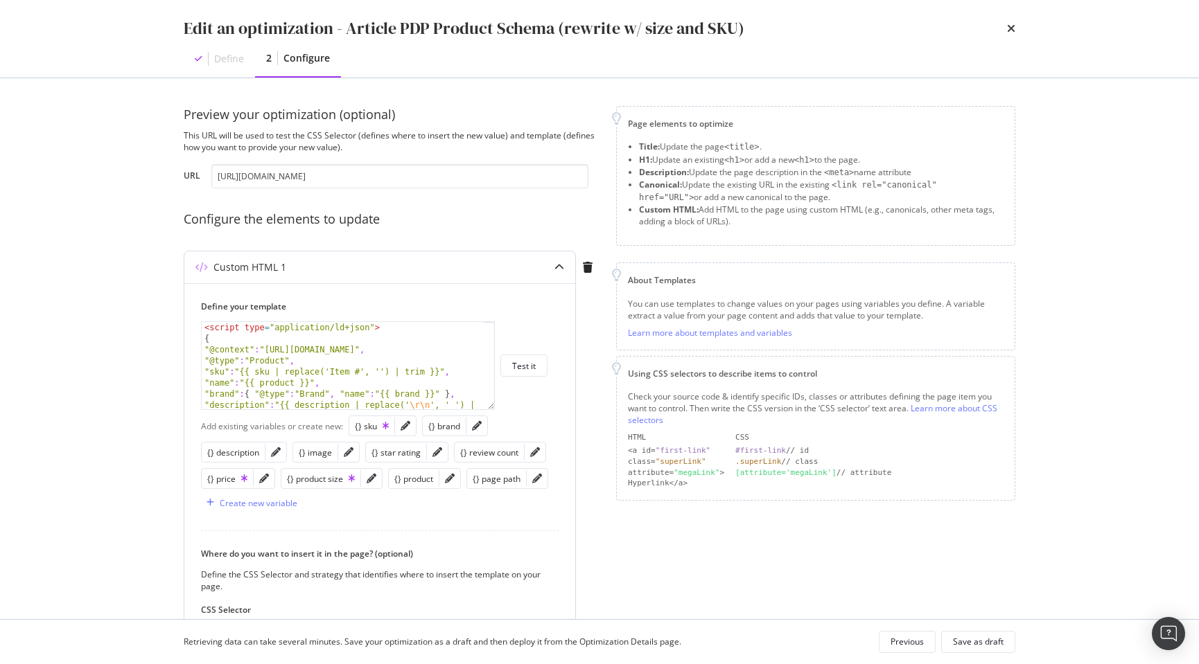
type textarea "<script type="application/ld+json">"
click at [391, 329] on div "< script type = "application/ld+json" > { "@context" : "https://schema.org" , "…" at bounding box center [343, 382] width 282 height 121
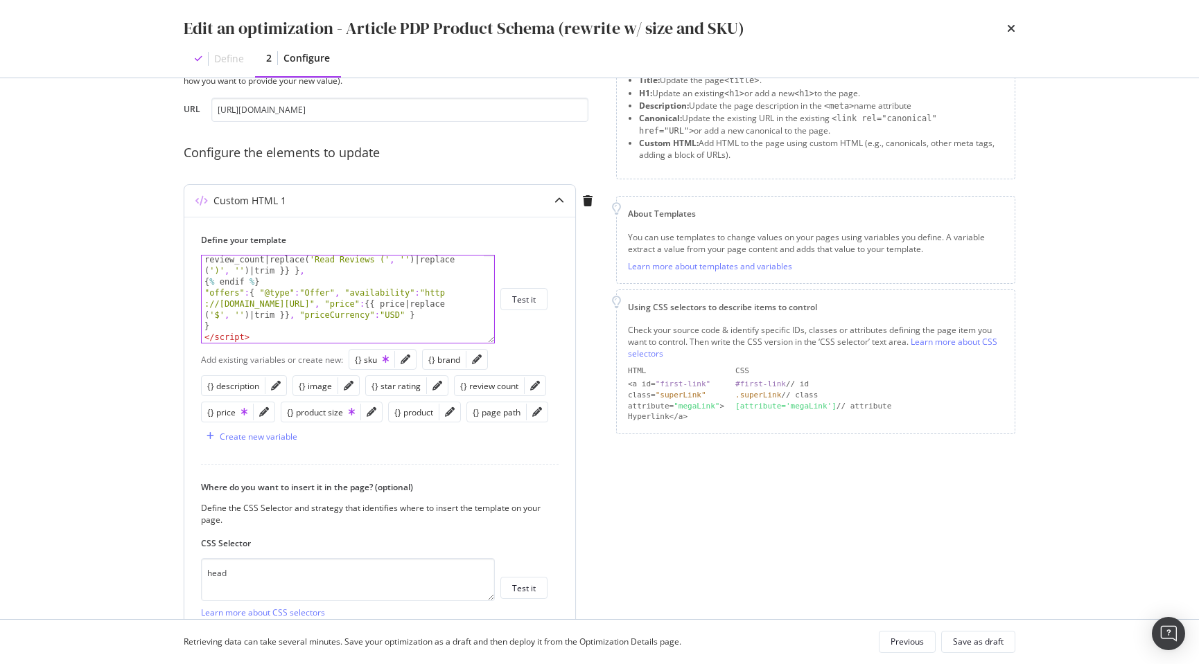
scroll to position [80, 0]
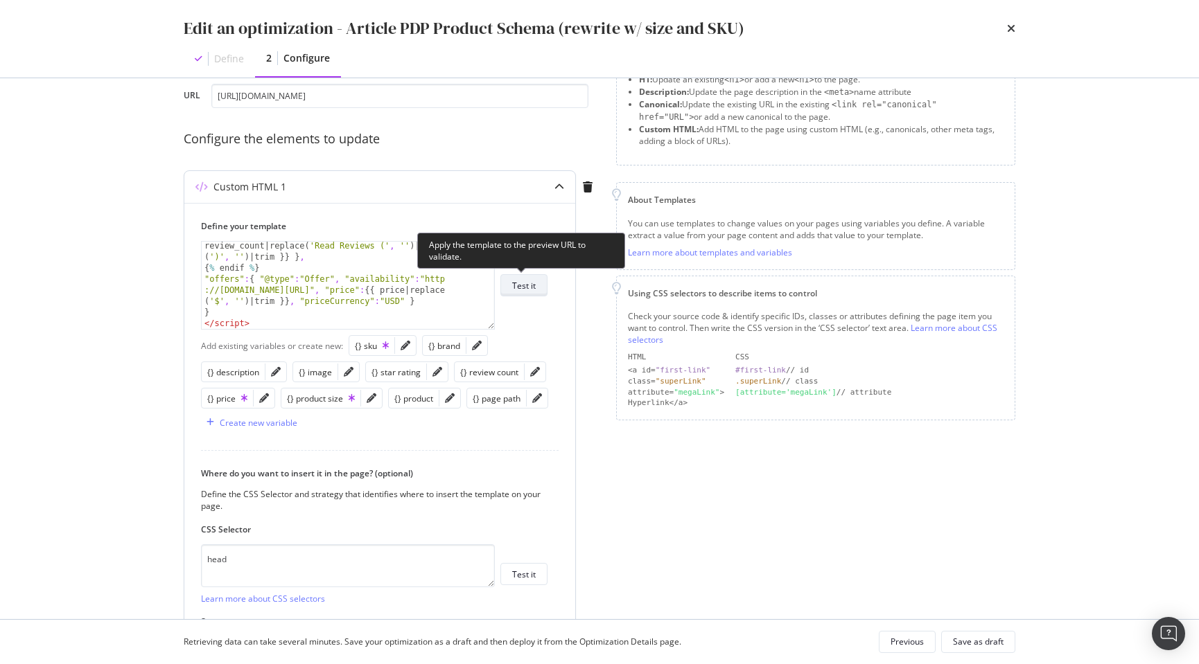
click at [525, 286] on div "Test it" at bounding box center [524, 286] width 24 height 12
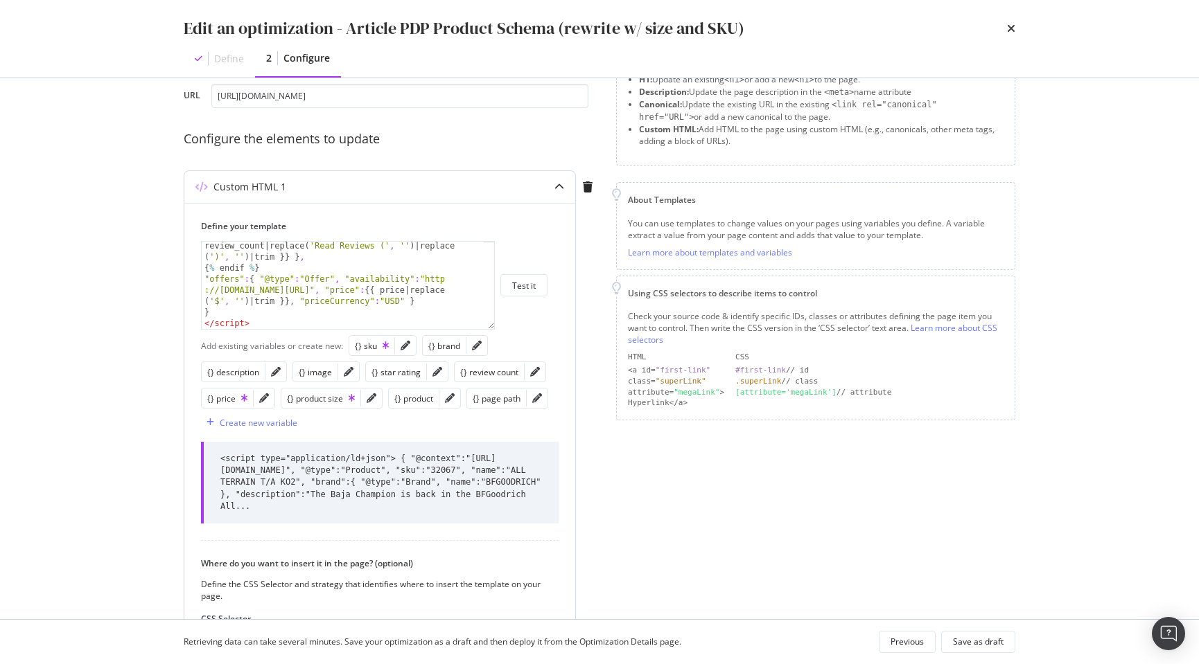
scroll to position [282, 0]
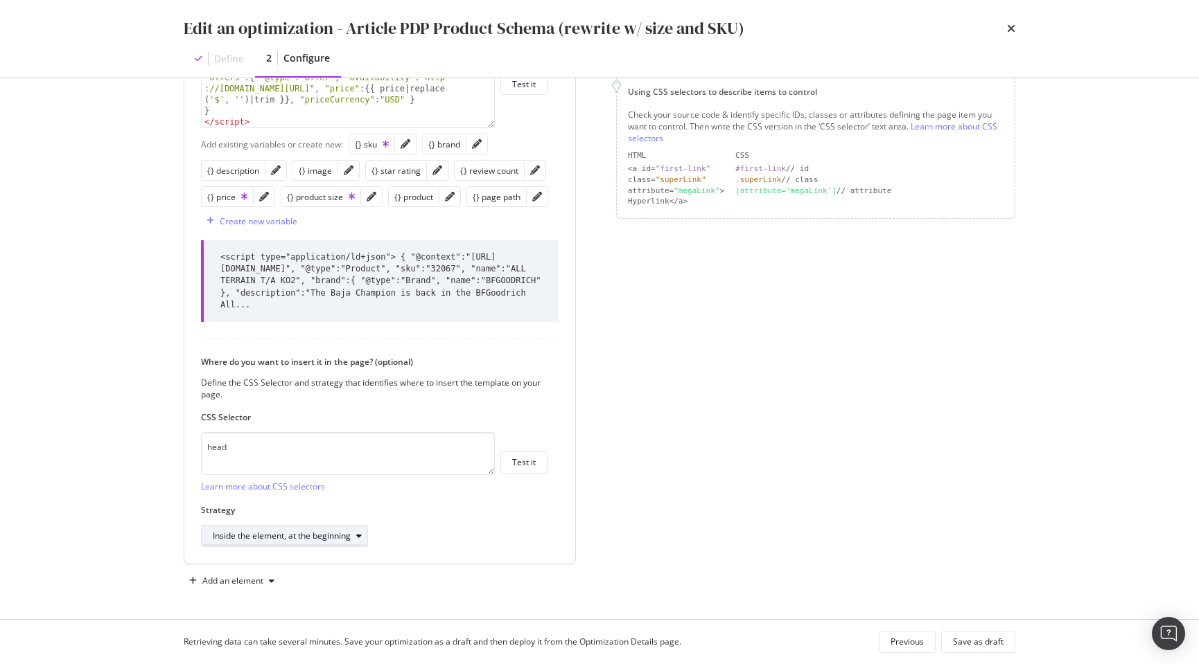
click at [351, 536] on div "modal" at bounding box center [359, 536] width 17 height 8
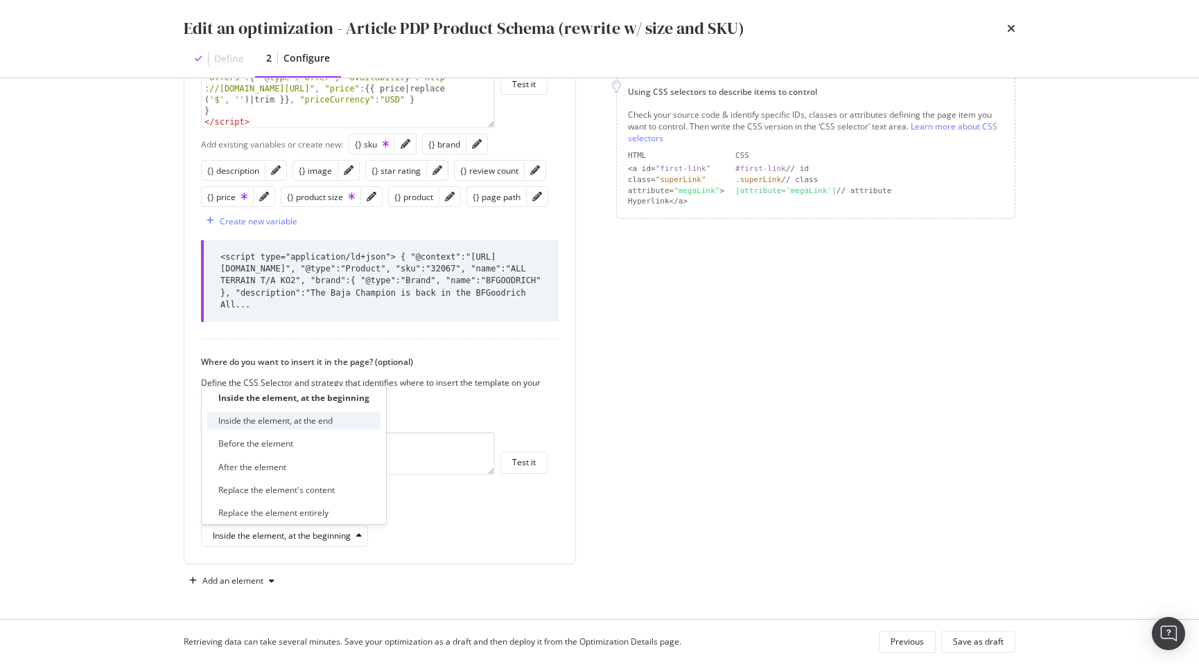
click at [331, 425] on div "Inside the element, at the end" at bounding box center [275, 421] width 114 height 12
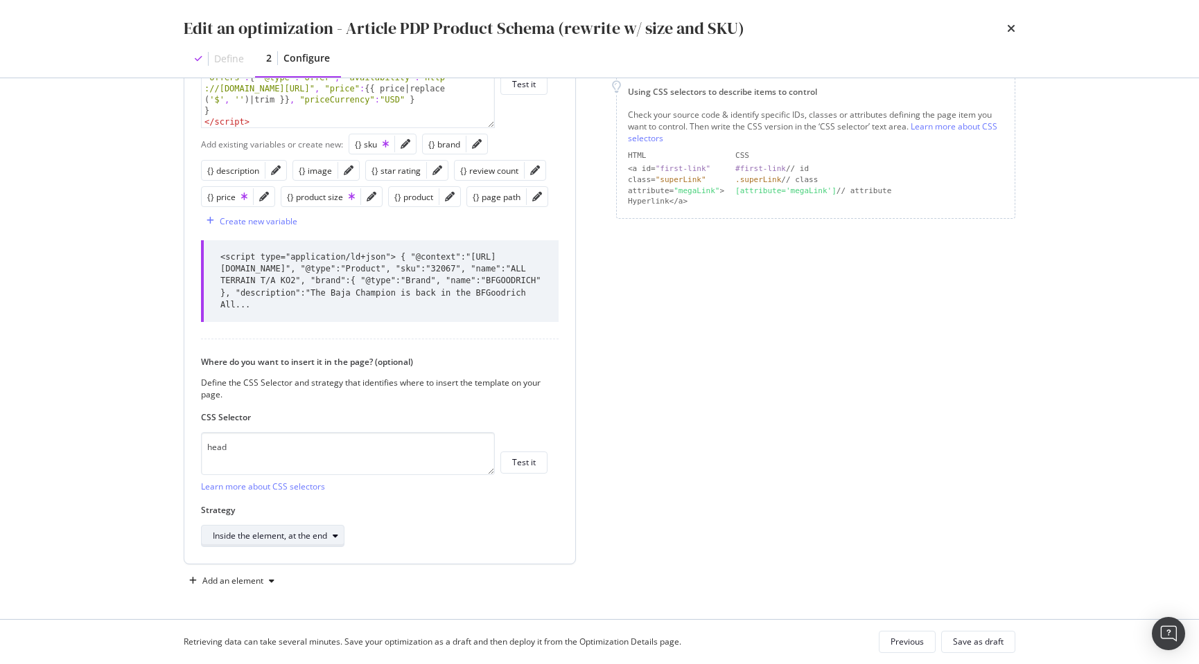
click at [337, 535] on icon "modal" at bounding box center [336, 536] width 6 height 8
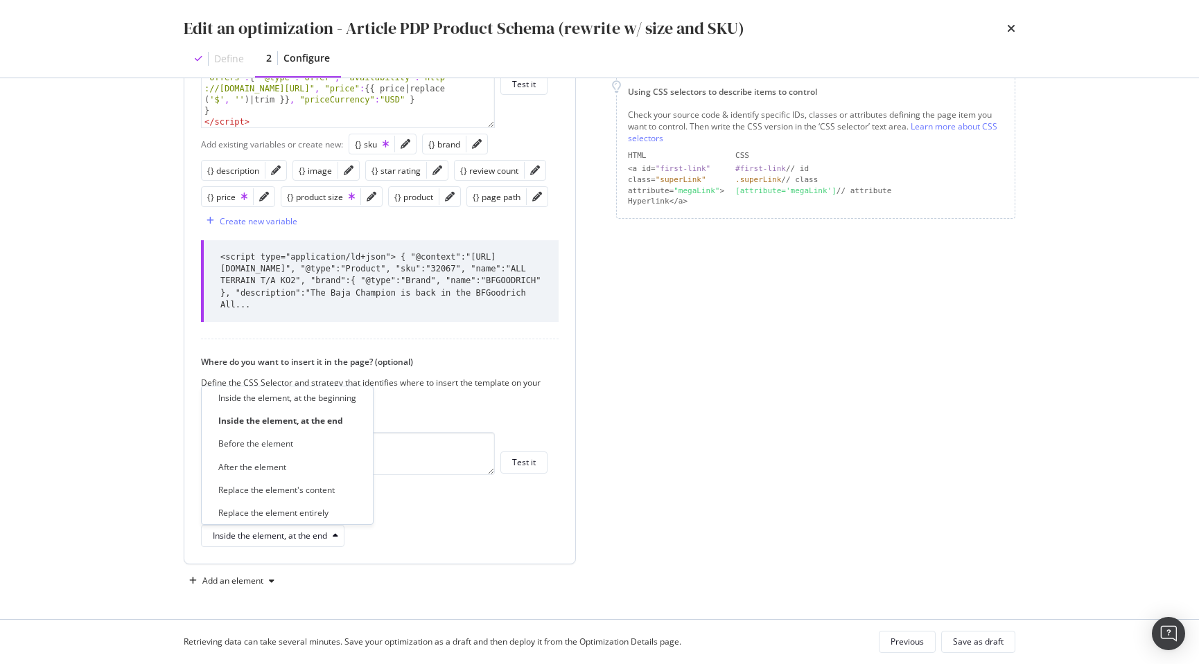
click at [456, 531] on div "Inside the element, at the end" at bounding box center [374, 536] width 346 height 22
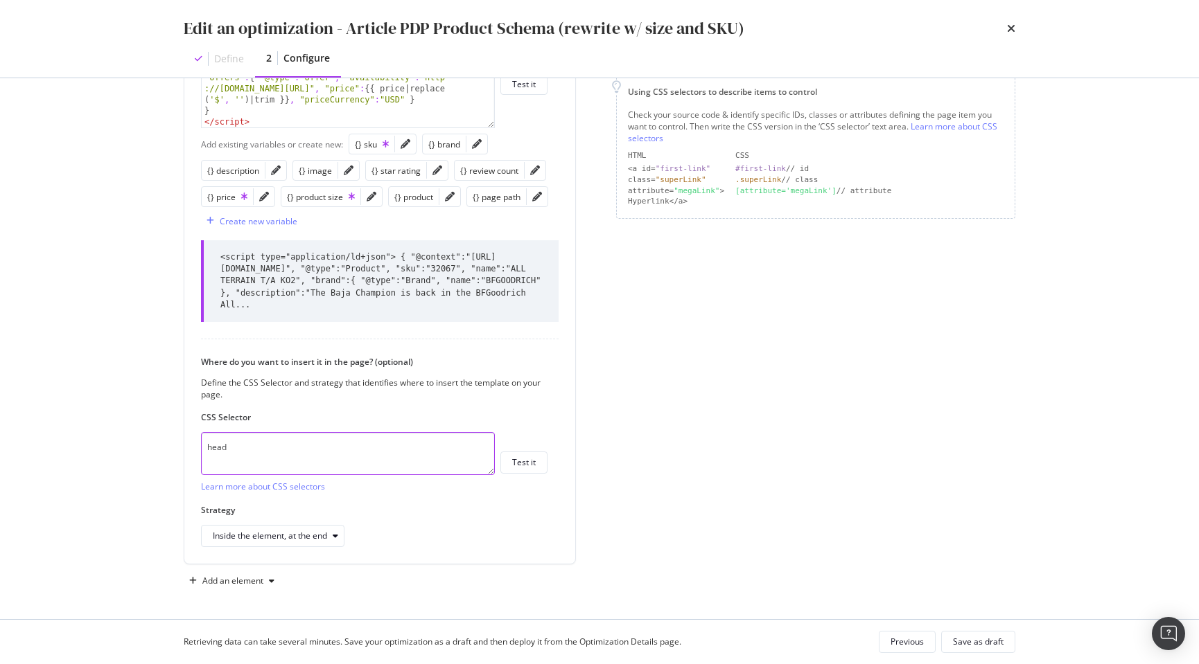
click at [161, 444] on div "Preview your optimization (optional) This URL will be used to test the CSS Sele…" at bounding box center [599, 348] width 887 height 541
paste textarea "<meta charset="utf-8">"
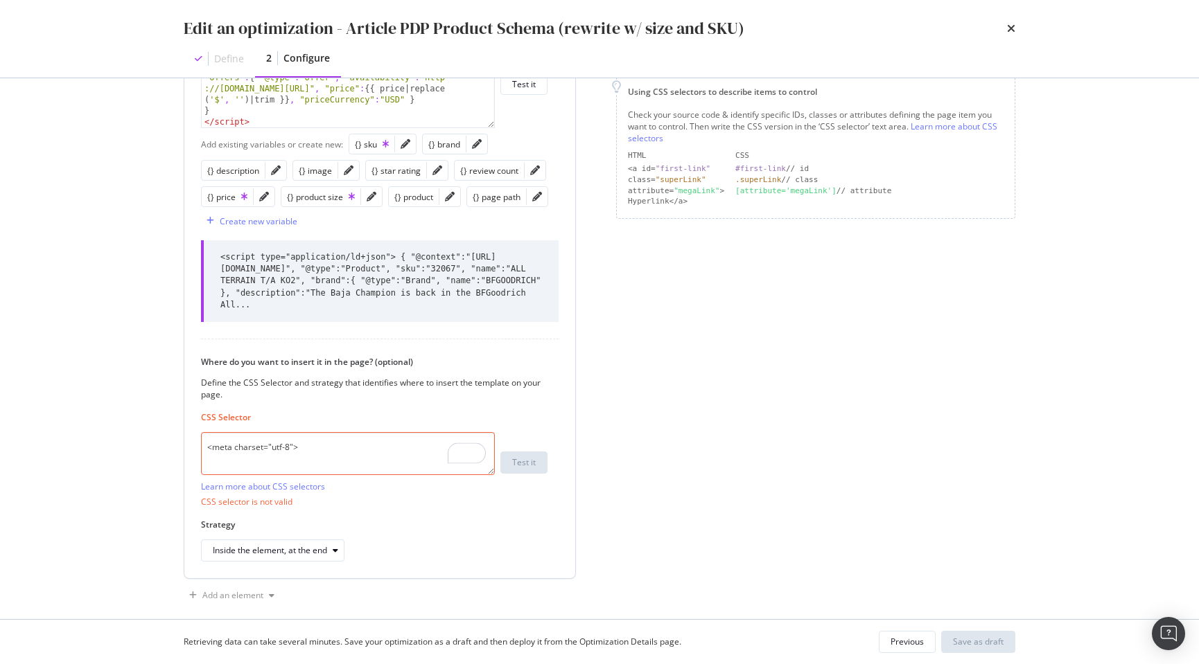
click at [188, 451] on div "Define your template <script type="application/ld+json"> "aggregateRating" : { …" at bounding box center [379, 289] width 391 height 577
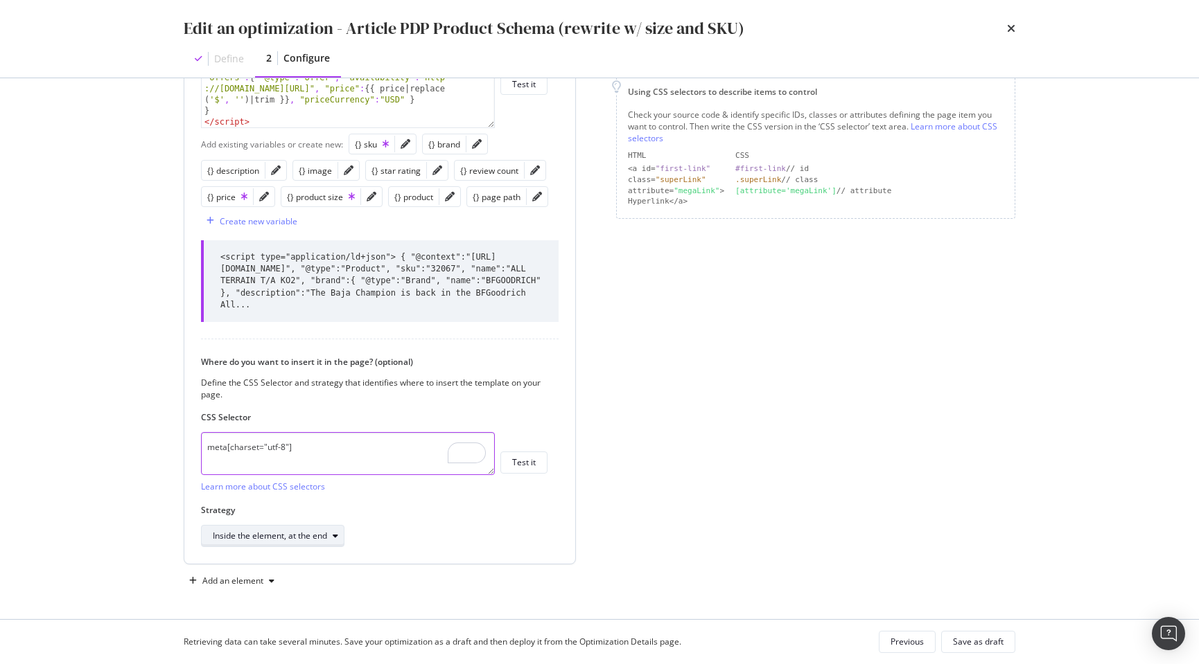
type textarea "meta[charset="utf-8"]"
click at [338, 538] on icon "modal" at bounding box center [336, 536] width 6 height 8
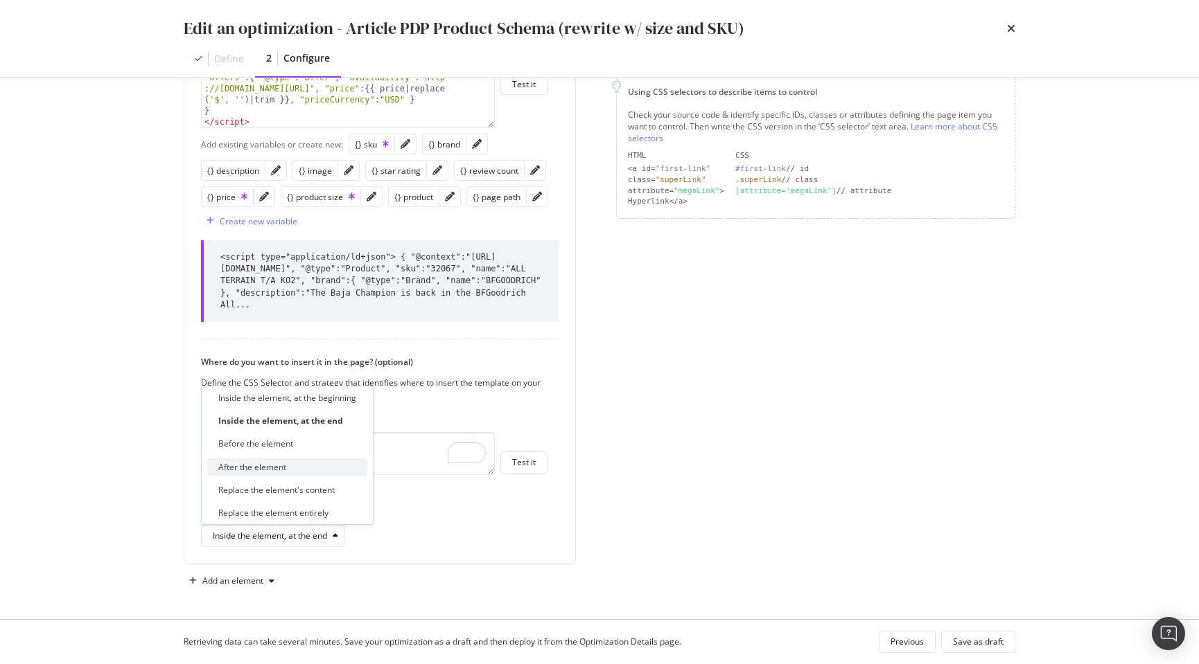
click at [318, 465] on div "After the element" at bounding box center [287, 467] width 160 height 17
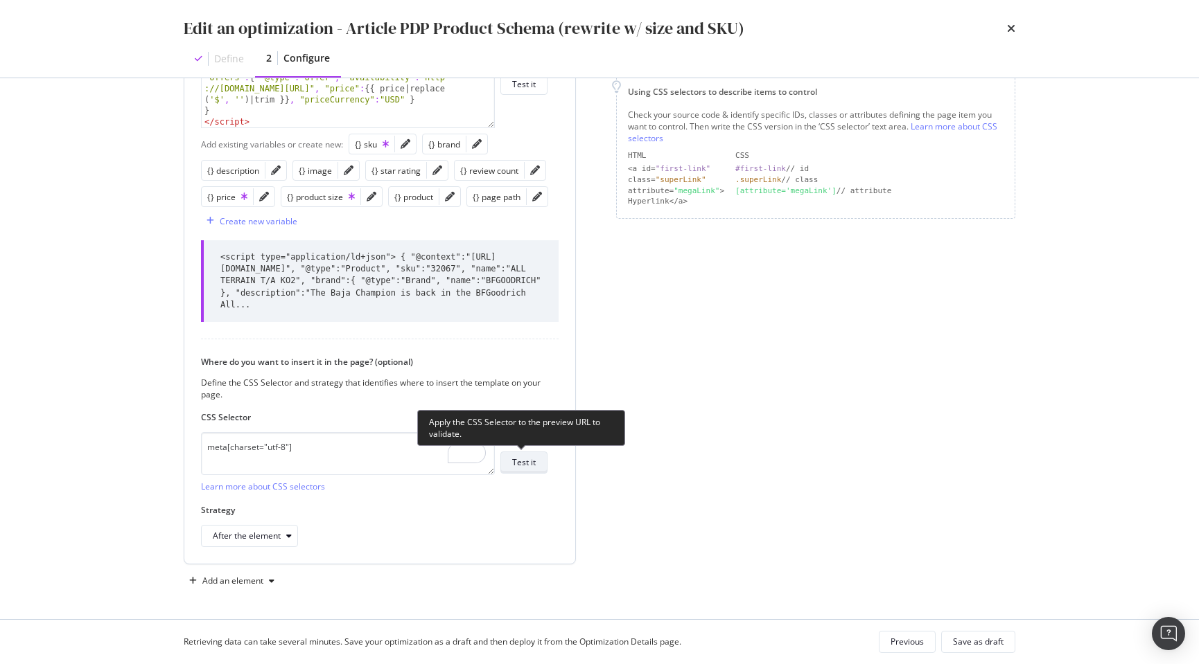
click at [525, 461] on div "Test it" at bounding box center [524, 463] width 24 height 12
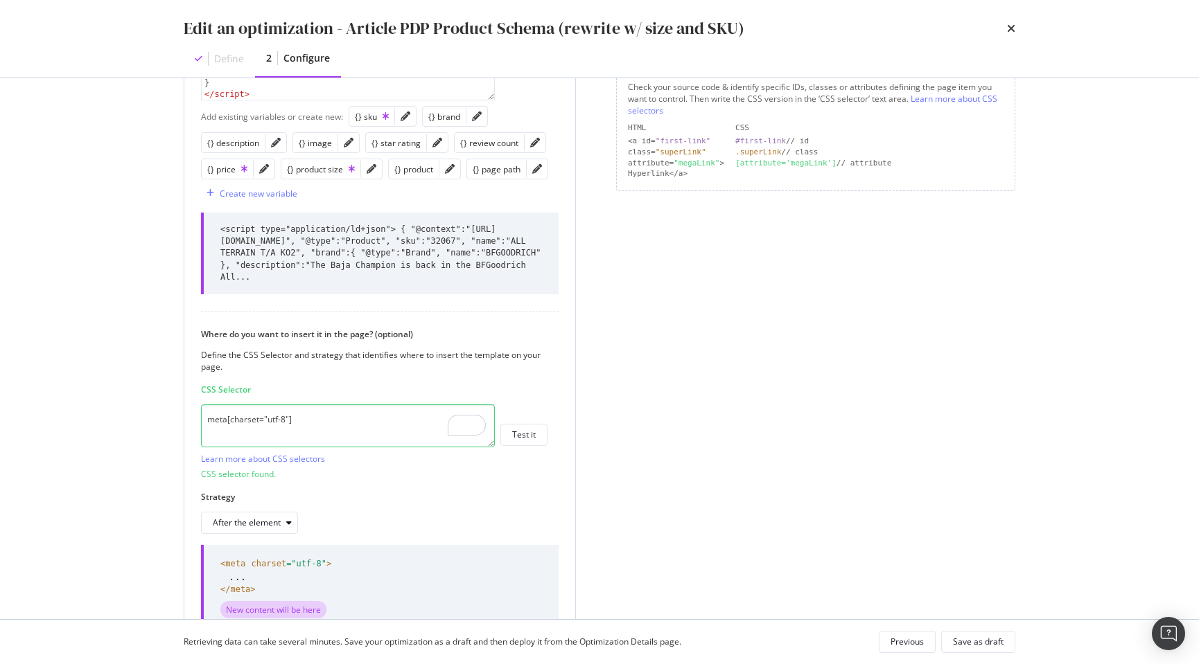
scroll to position [297, 0]
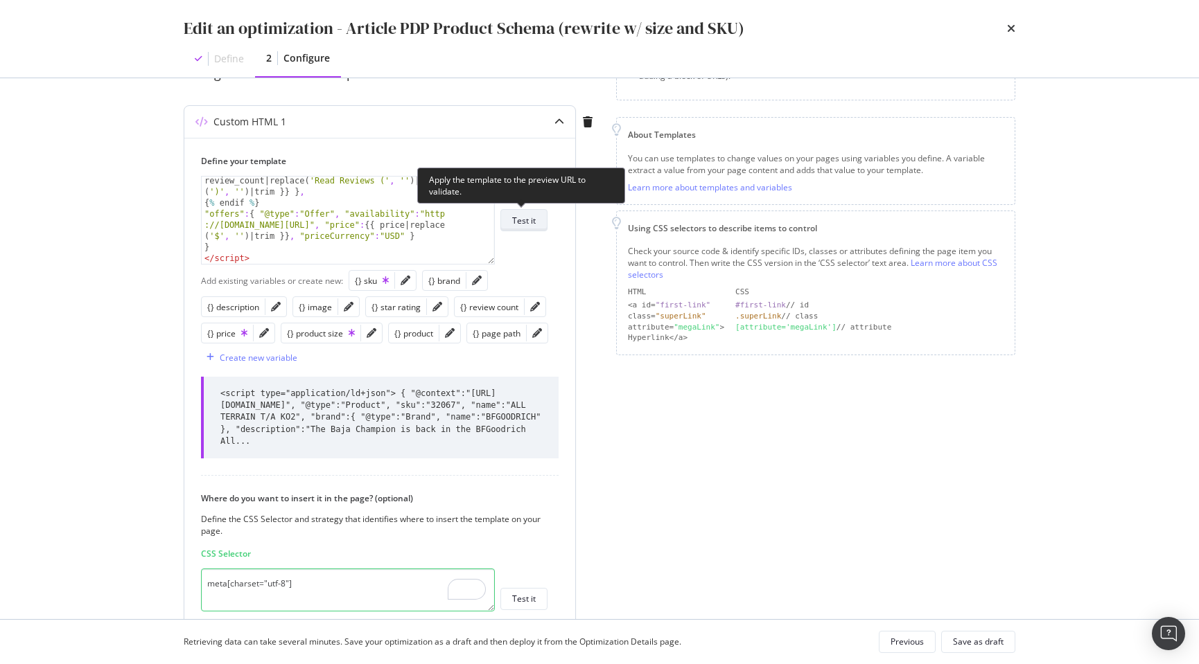
click at [528, 225] on div "Test it" at bounding box center [524, 221] width 24 height 12
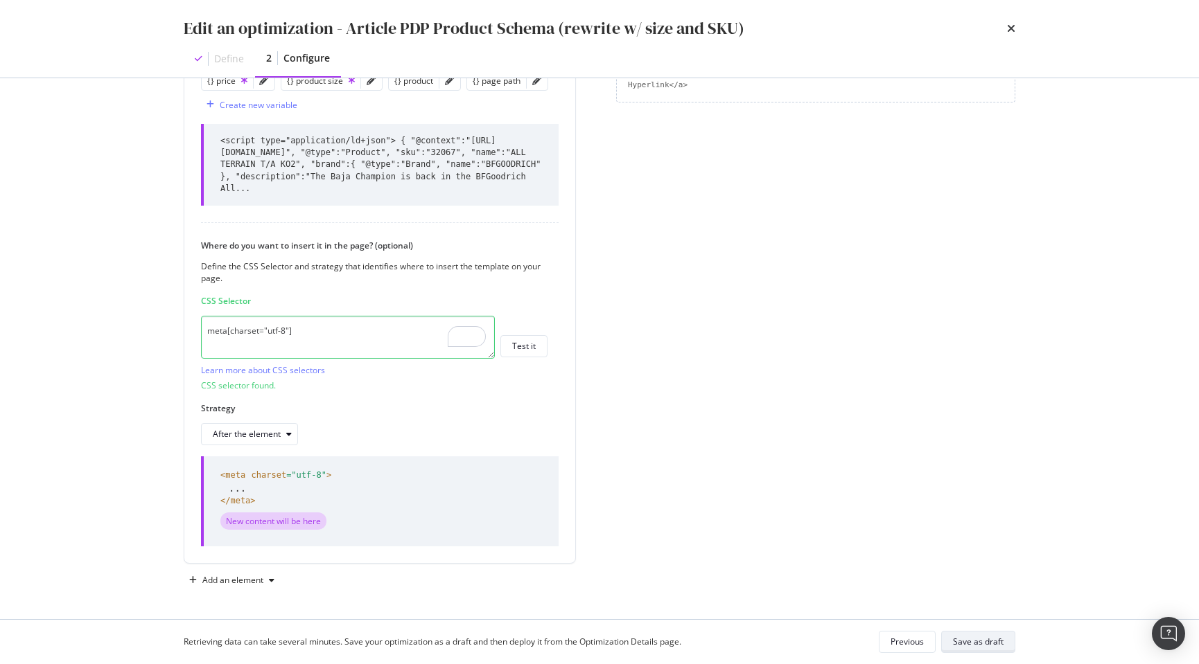
click at [972, 642] on div "Save as draft" at bounding box center [978, 642] width 51 height 12
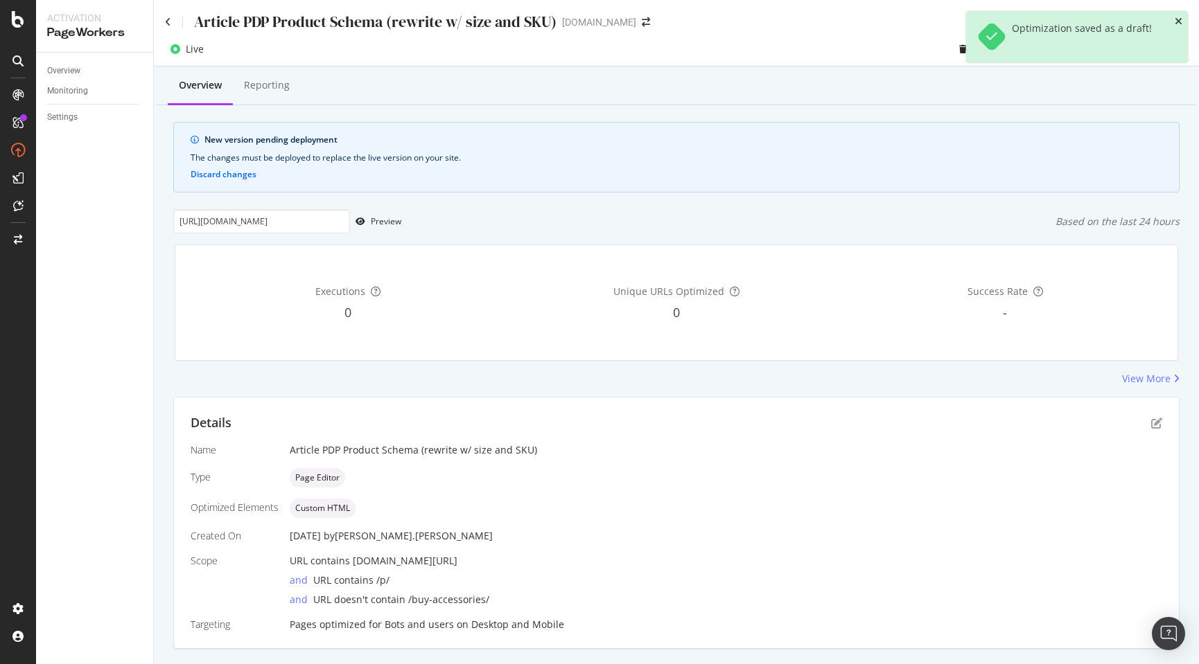
click at [1178, 20] on icon "close toast" at bounding box center [1178, 22] width 8 height 10
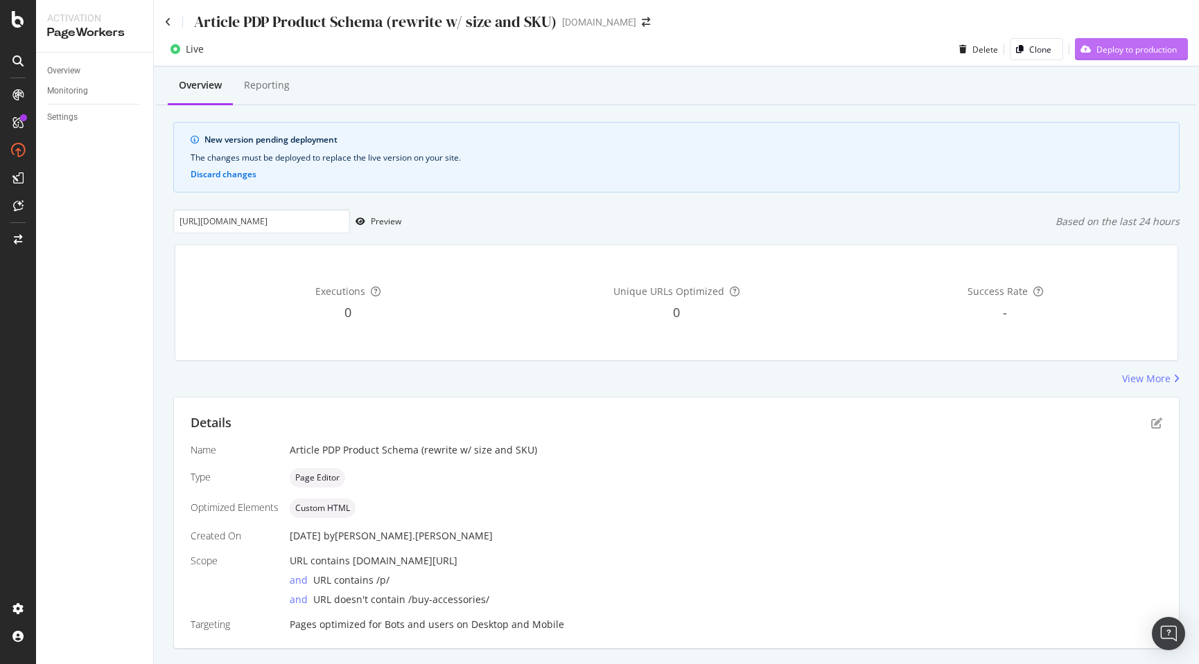
click at [1115, 50] on div "Deploy to production" at bounding box center [1136, 50] width 80 height 12
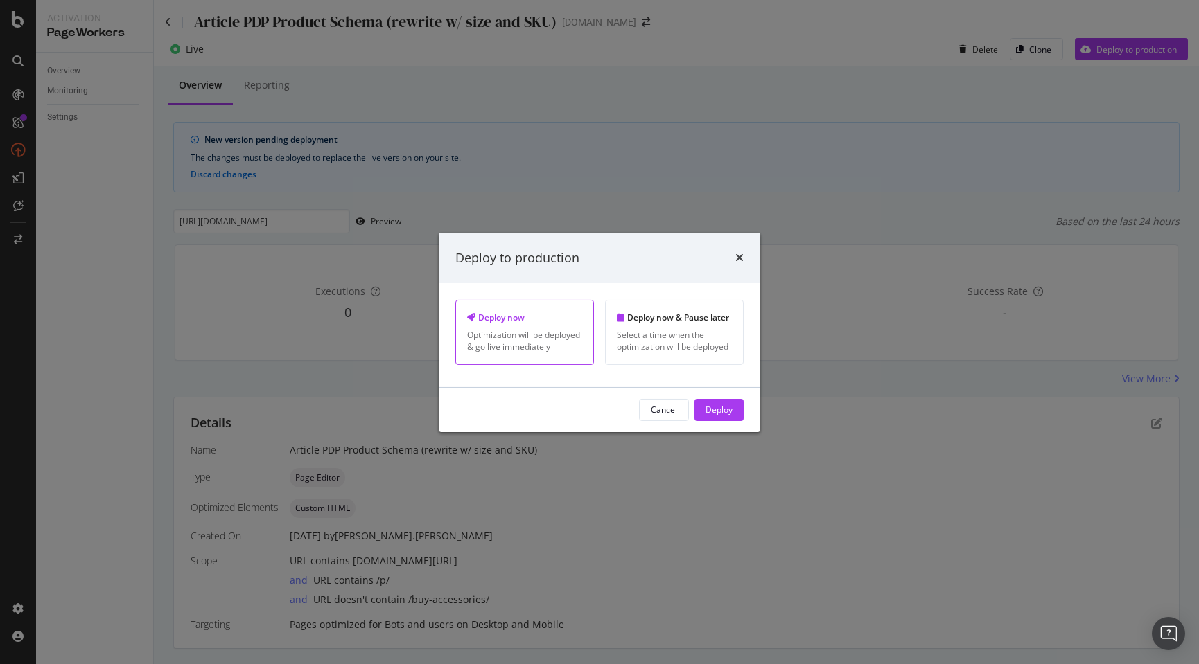
click at [722, 411] on div "Deploy" at bounding box center [718, 410] width 27 height 12
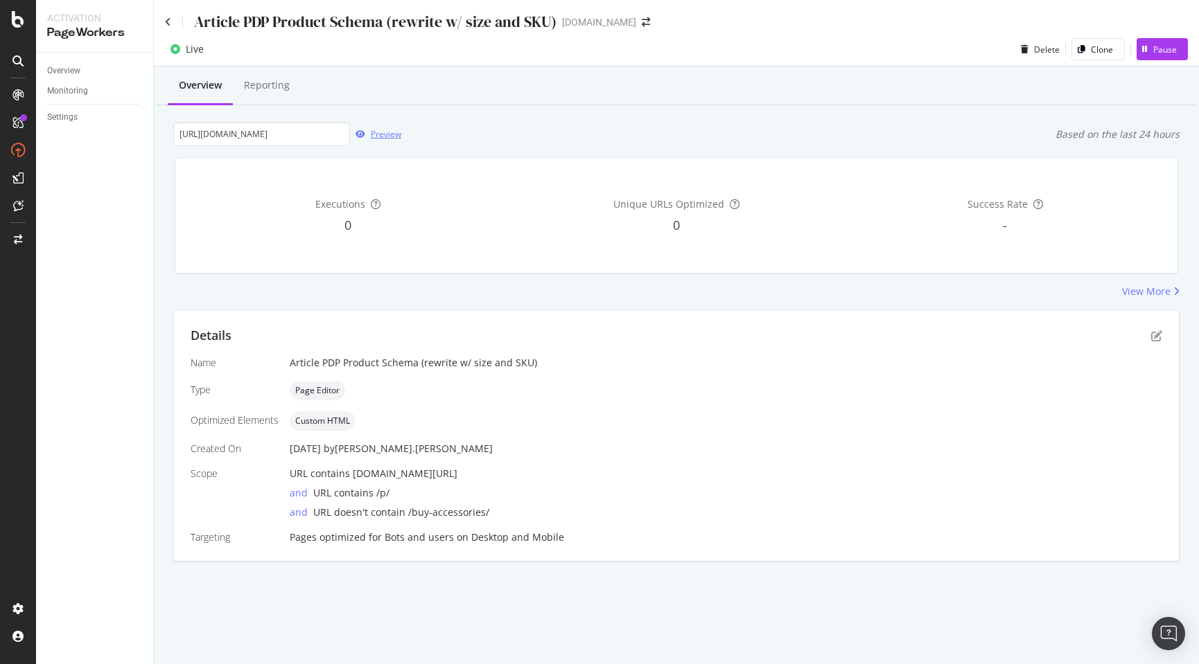
click at [388, 134] on div "Preview" at bounding box center [386, 134] width 30 height 12
click at [1159, 336] on icon "pen-to-square" at bounding box center [1156, 336] width 11 height 11
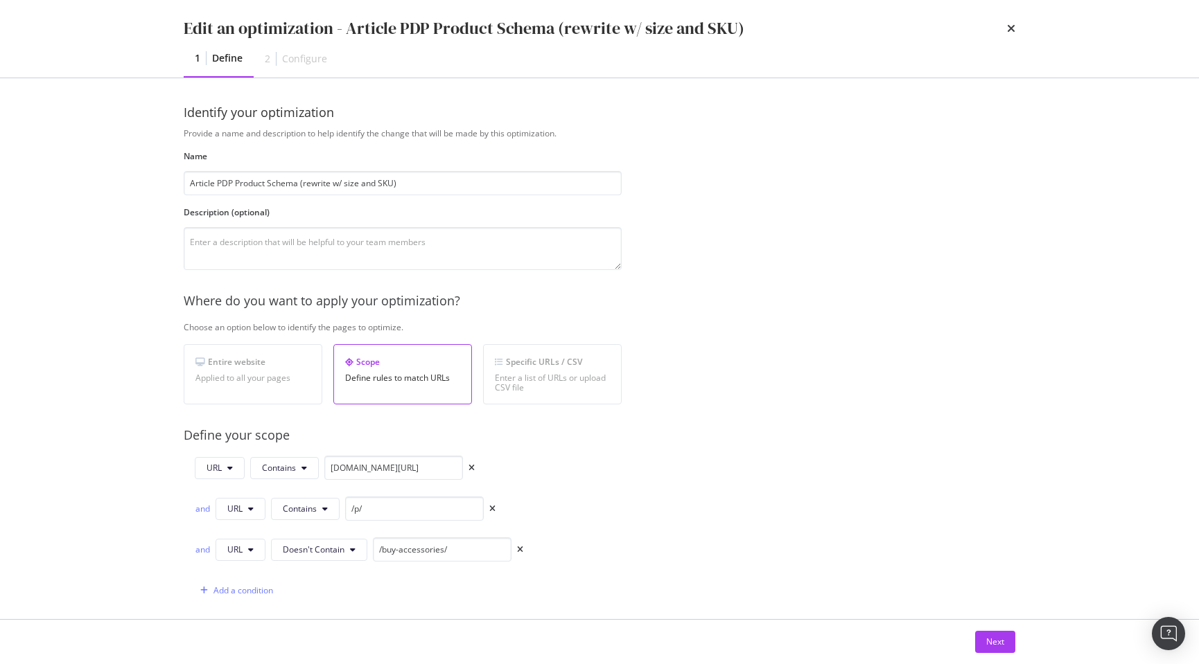
scroll to position [3, 0]
click at [996, 642] on div "Next" at bounding box center [995, 642] width 18 height 12
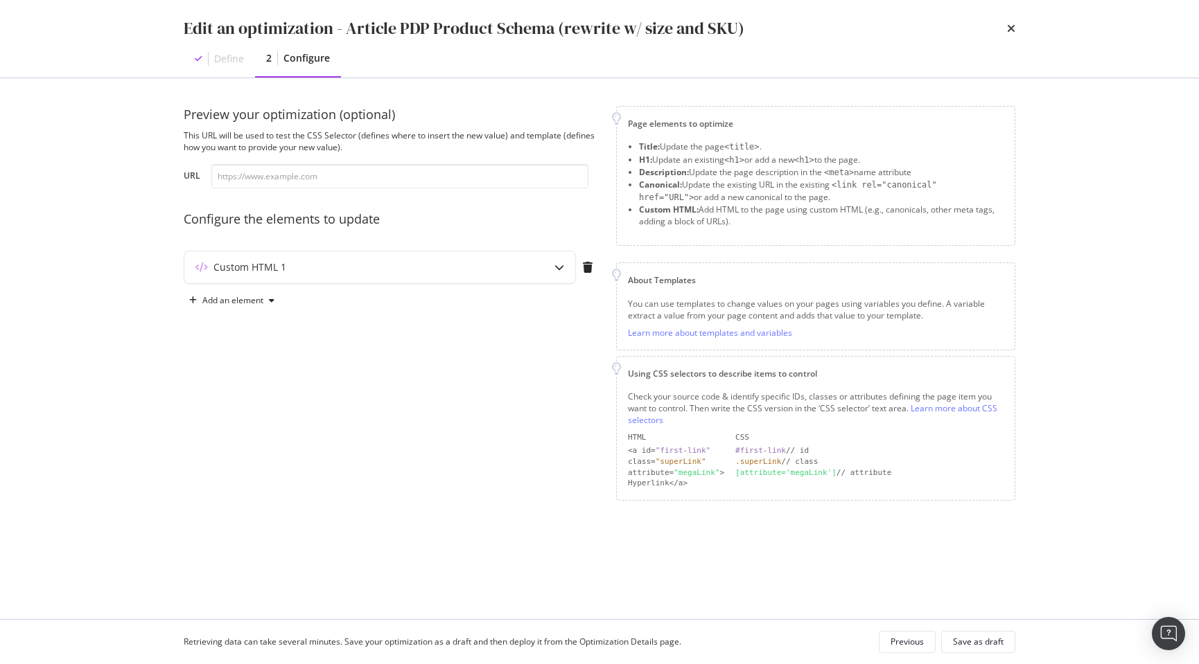
scroll to position [0, 0]
click at [333, 267] on div "Custom HTML 1" at bounding box center [352, 268] width 336 height 14
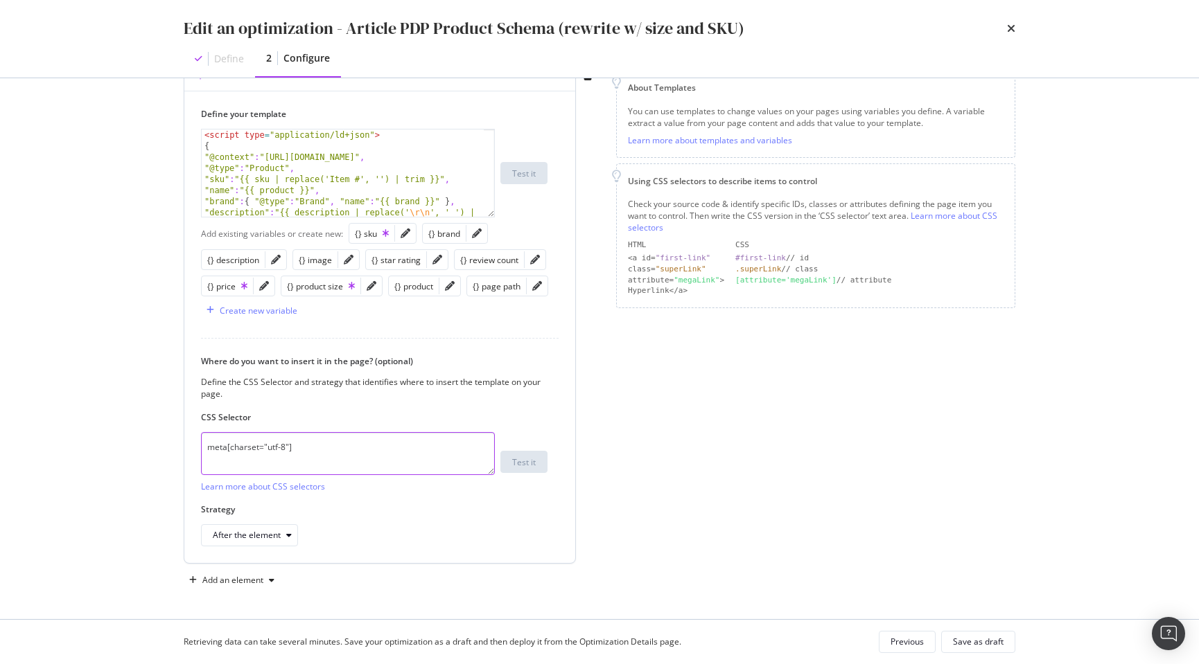
scroll to position [193, 0]
drag, startPoint x: 261, startPoint y: 447, endPoint x: 272, endPoint y: 437, distance: 14.2
click at [176, 448] on div "Preview your optimization (optional) This URL will be used to test the CSS Sele…" at bounding box center [599, 348] width 887 height 541
type textarea "head"
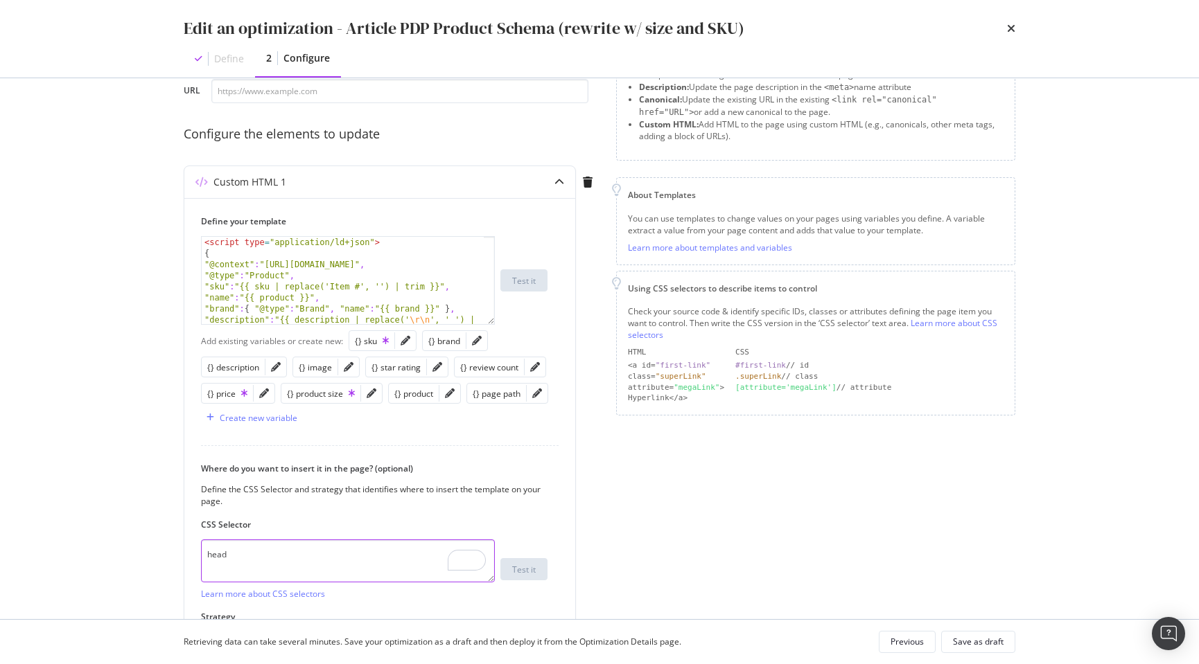
scroll to position [60, 0]
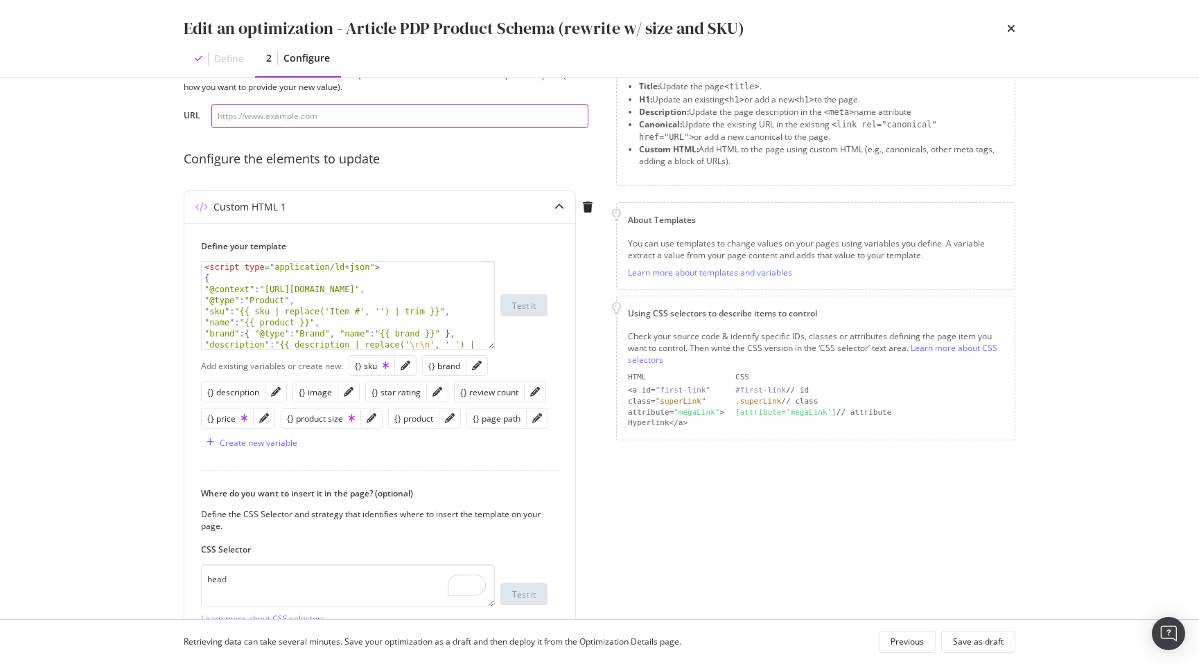
click at [352, 111] on input "modal" at bounding box center [399, 116] width 377 height 24
paste input "https://www.discounttire.com/buy-tires/cooper-discoverer-rugged-trek/p/119120"
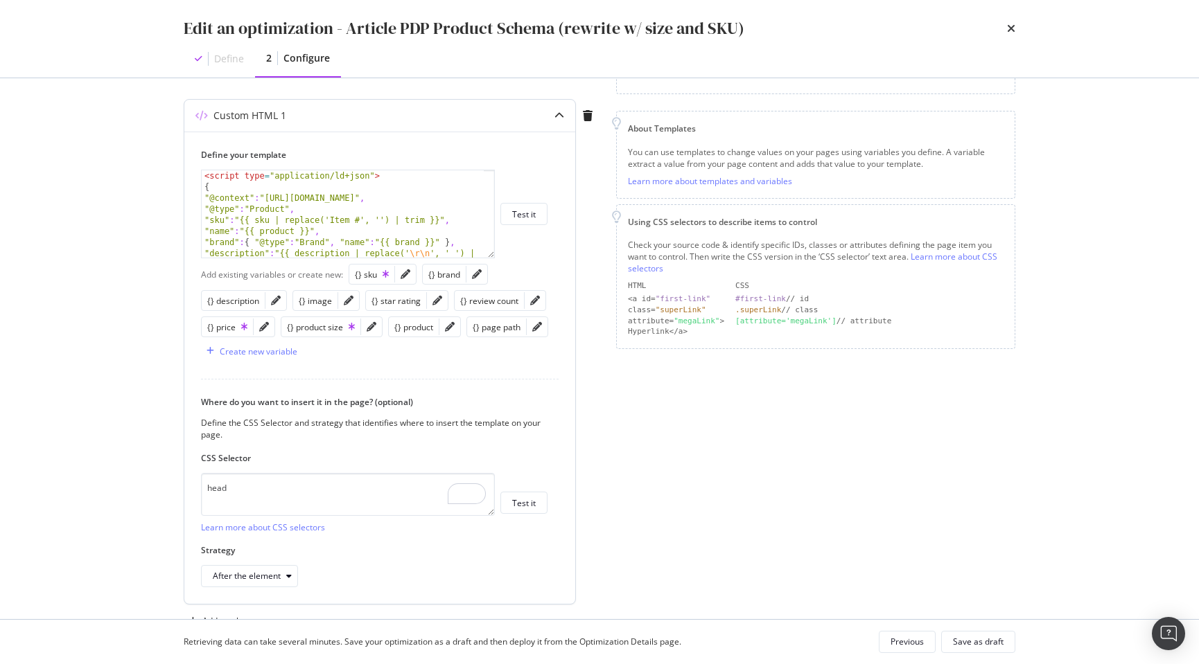
scroll to position [166, 0]
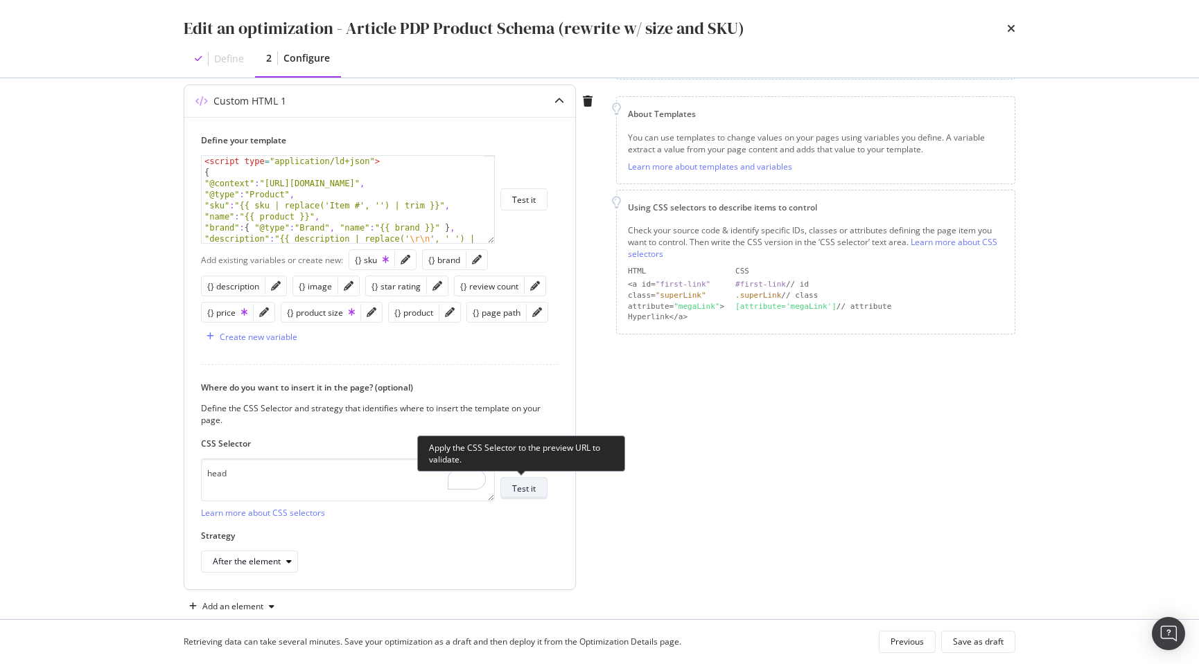
type input "https://www.discounttire.com/buy-tires/cooper-discoverer-rugged-trek/p/119120"
click at [524, 488] on div "Test it" at bounding box center [524, 489] width 24 height 12
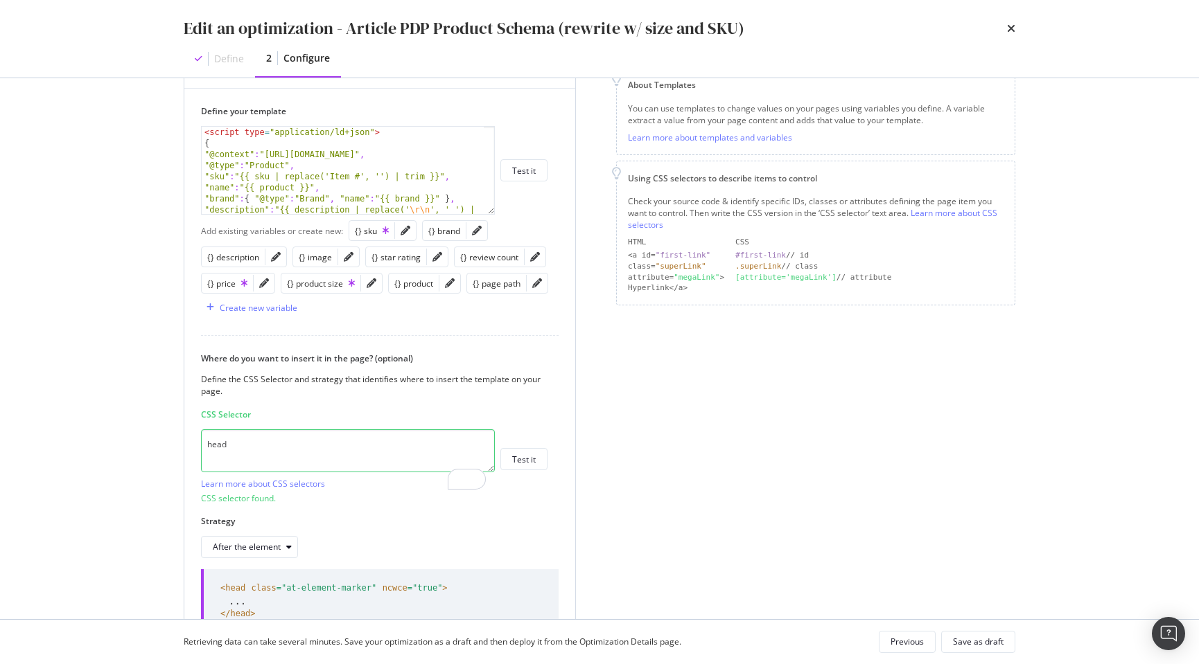
scroll to position [195, 0]
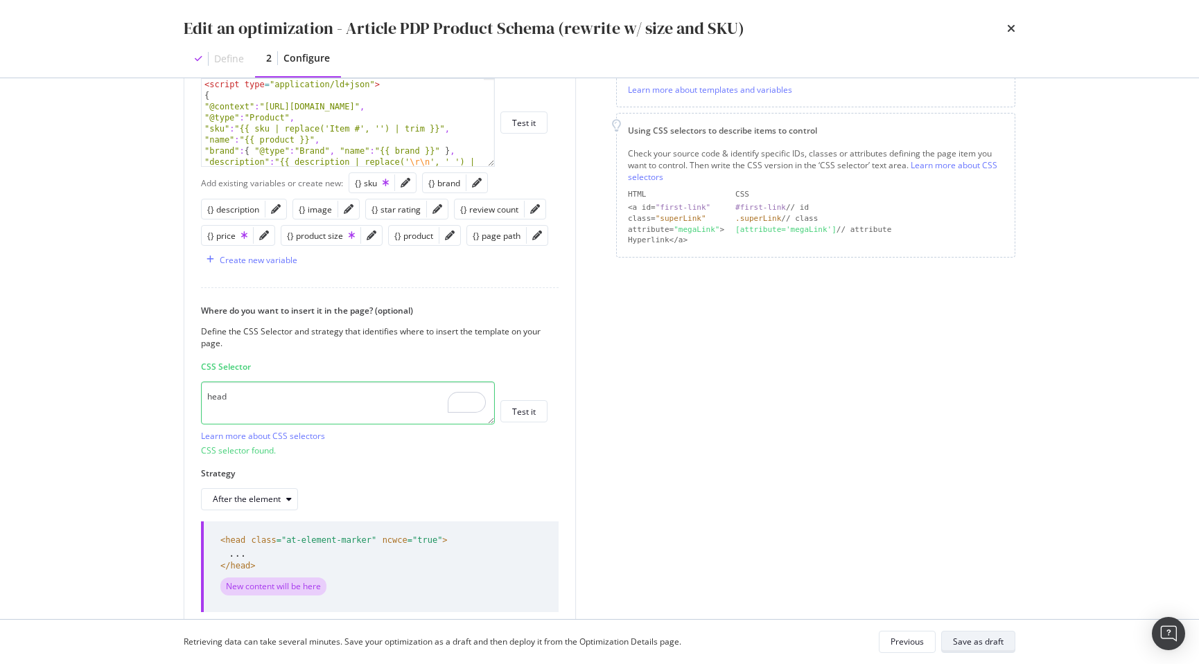
click at [971, 645] on div "Save as draft" at bounding box center [978, 642] width 51 height 12
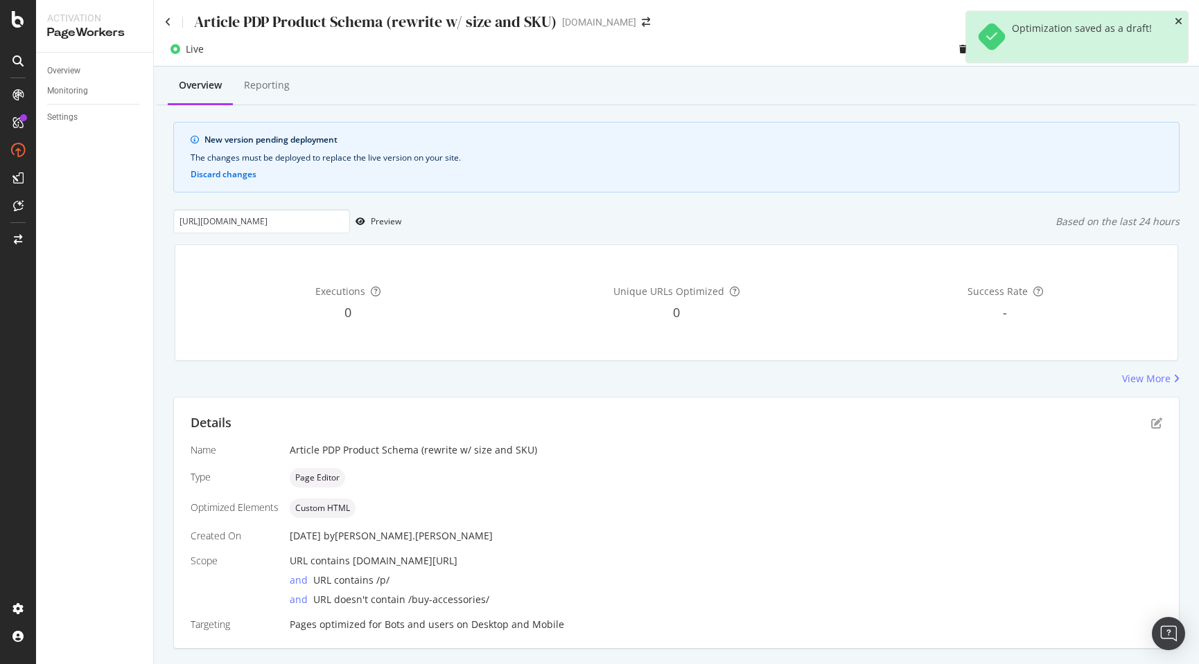
click at [1179, 23] on icon "close toast" at bounding box center [1178, 22] width 8 height 10
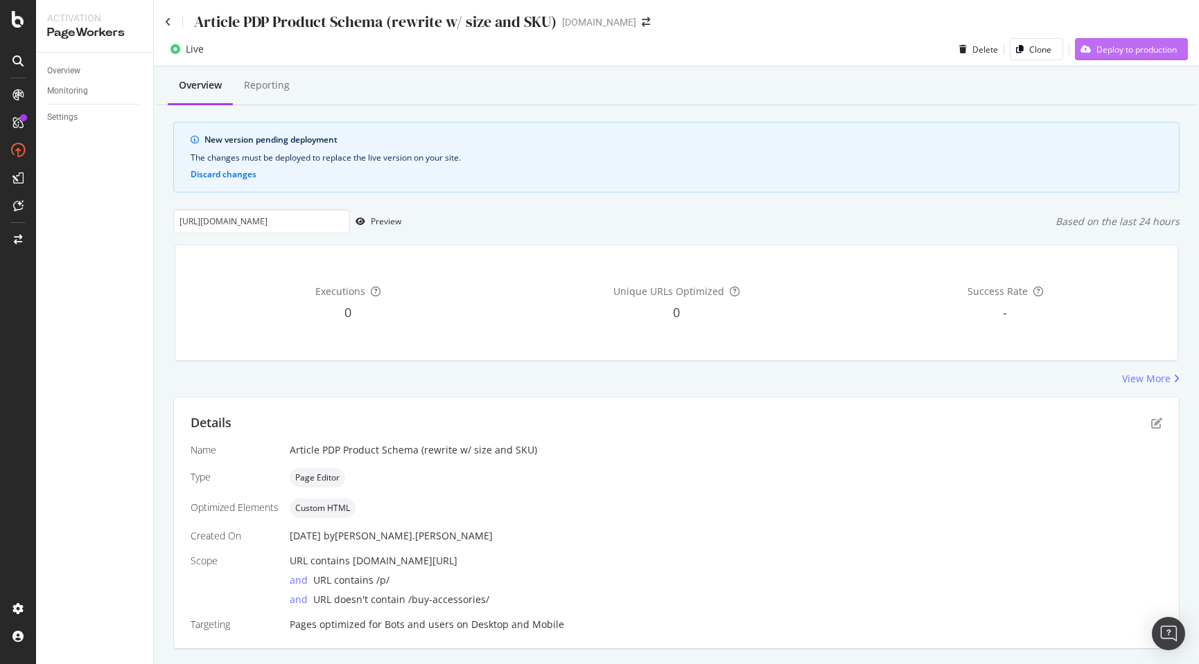
click at [1113, 51] on div "Deploy to production" at bounding box center [1136, 50] width 80 height 12
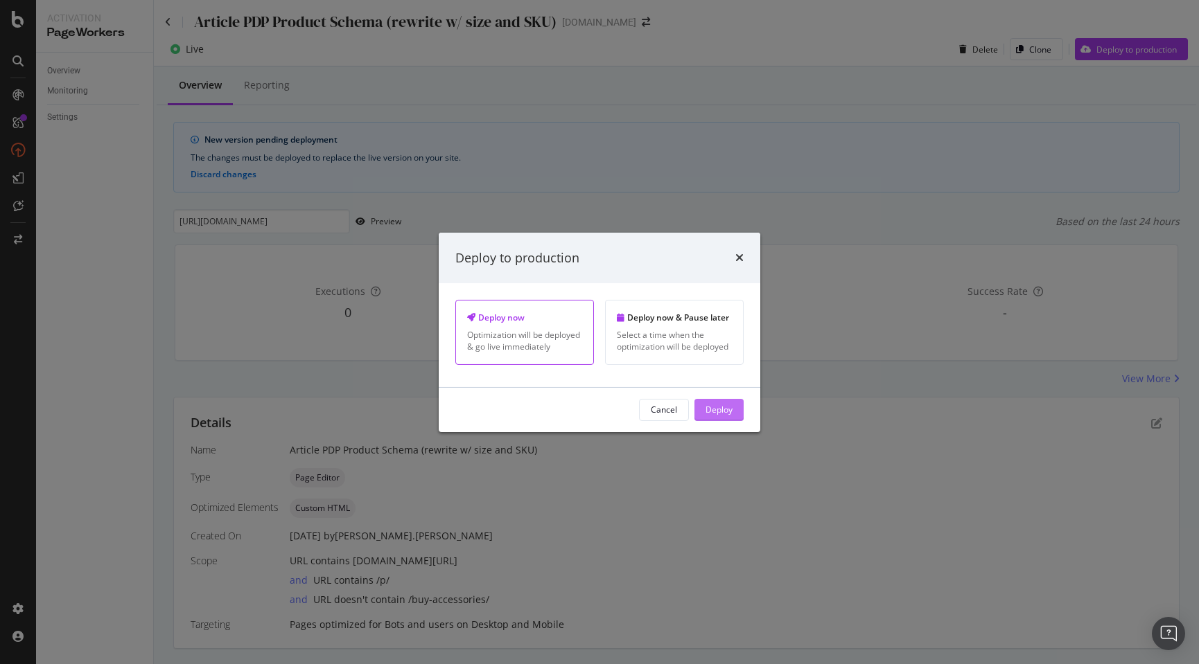
click at [713, 408] on div "Deploy" at bounding box center [718, 410] width 27 height 12
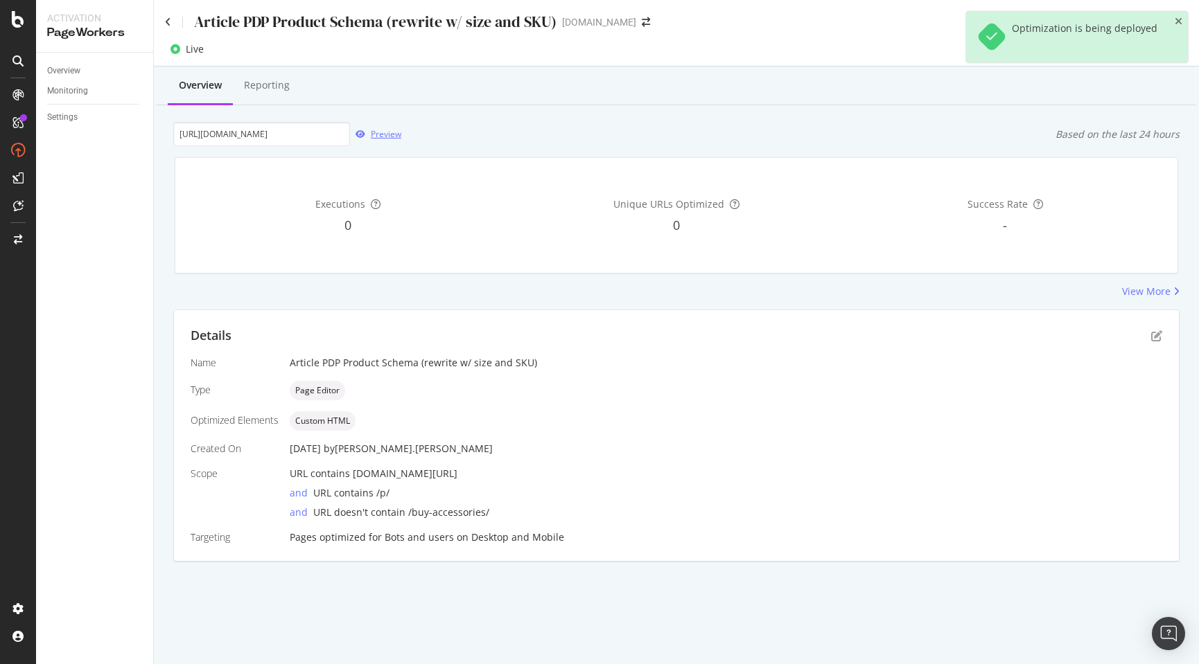
click at [387, 136] on div "Preview" at bounding box center [386, 134] width 30 height 12
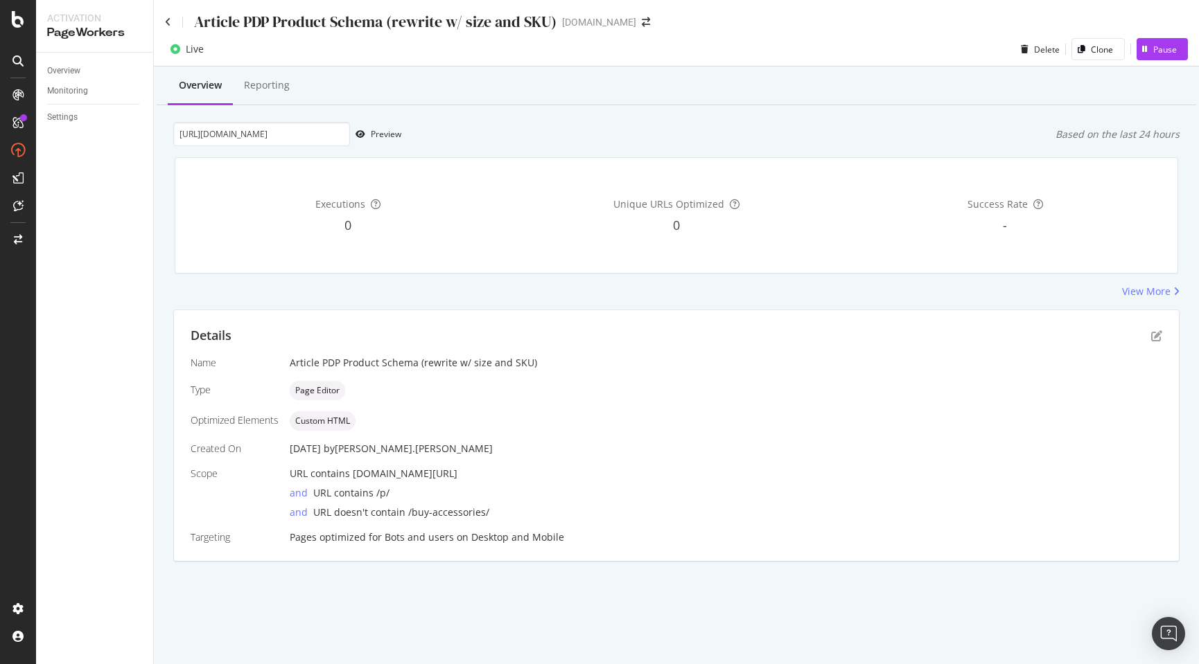
click at [531, 146] on div "https://www.discounttire.com/buy-tires/bfgoodrich-all-terrain-t-a-ko2/p/32067 P…" at bounding box center [676, 134] width 1006 height 24
click at [1152, 336] on icon "pen-to-square" at bounding box center [1156, 336] width 11 height 11
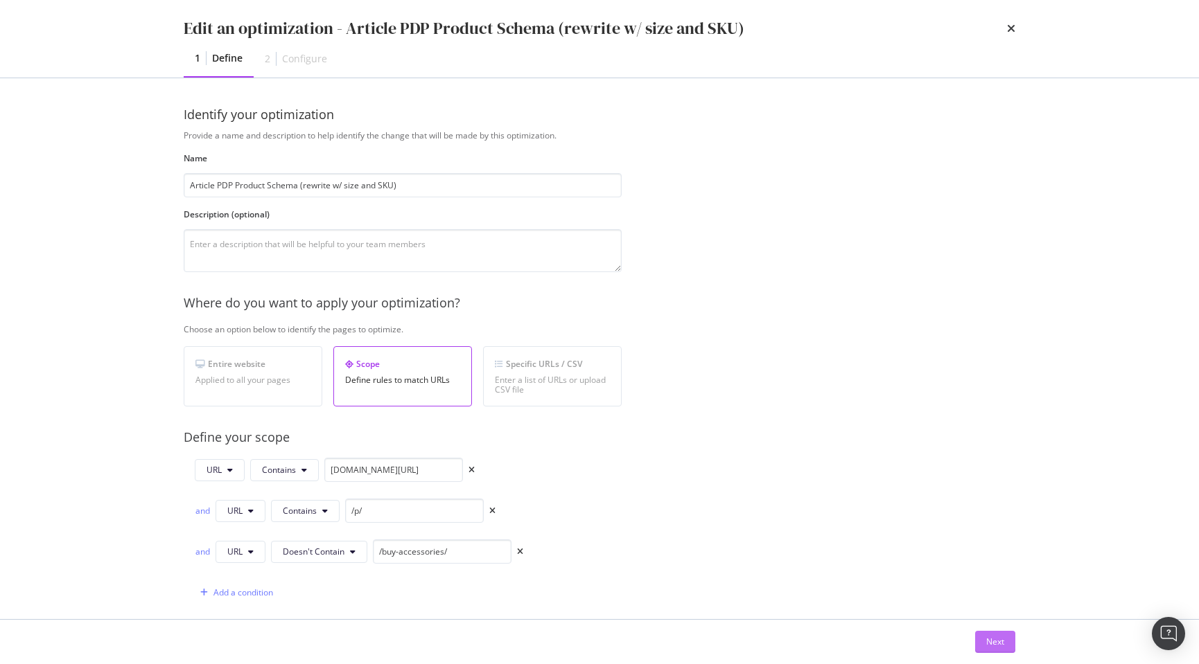
click at [998, 638] on div "Next" at bounding box center [995, 642] width 18 height 12
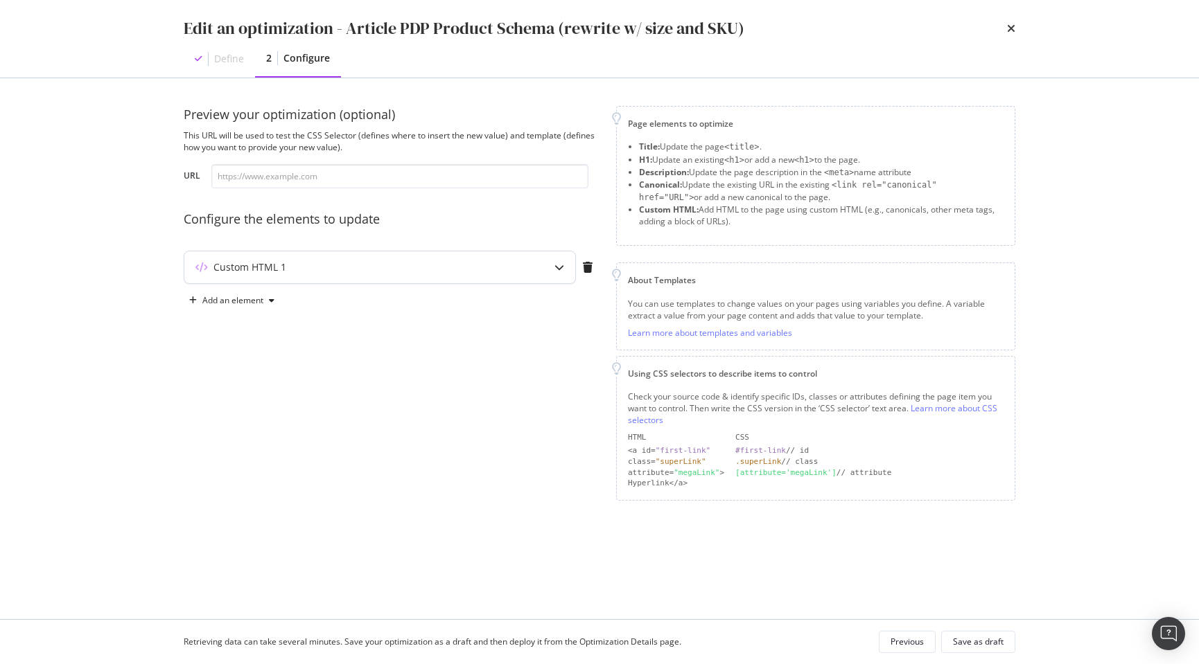
click at [555, 266] on icon "modal" at bounding box center [559, 268] width 10 height 10
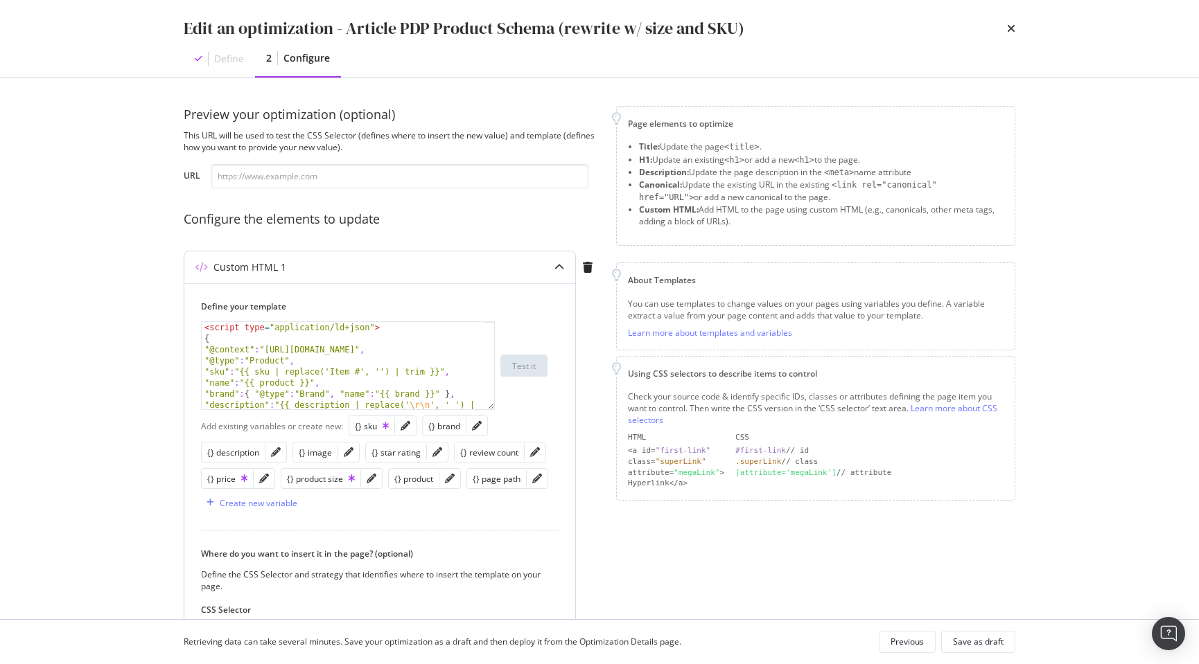
scroll to position [193, 0]
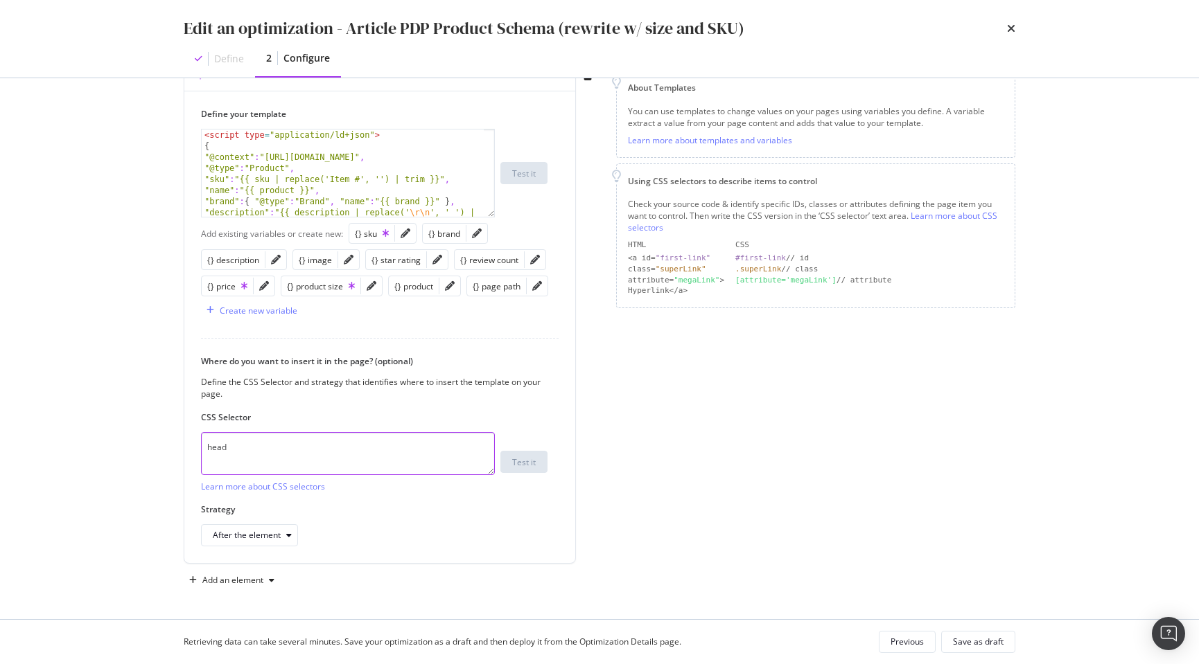
drag, startPoint x: 197, startPoint y: 434, endPoint x: 166, endPoint y: 433, distance: 30.5
click at [166, 433] on div "Preview your optimization (optional) This URL will be used to test the CSS Sele…" at bounding box center [599, 348] width 887 height 541
type textarea "body"
click at [285, 532] on div "modal" at bounding box center [289, 535] width 17 height 8
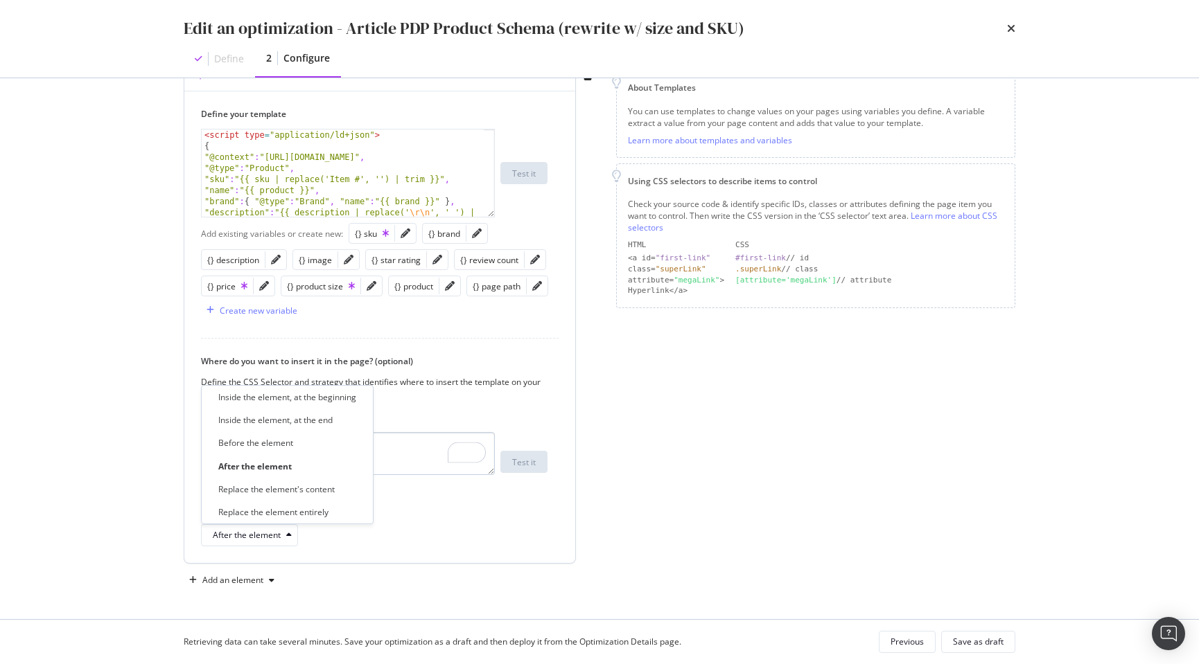
click at [288, 447] on div "Before the element" at bounding box center [255, 443] width 75 height 12
click at [497, 525] on div "Before the element" at bounding box center [374, 536] width 346 height 22
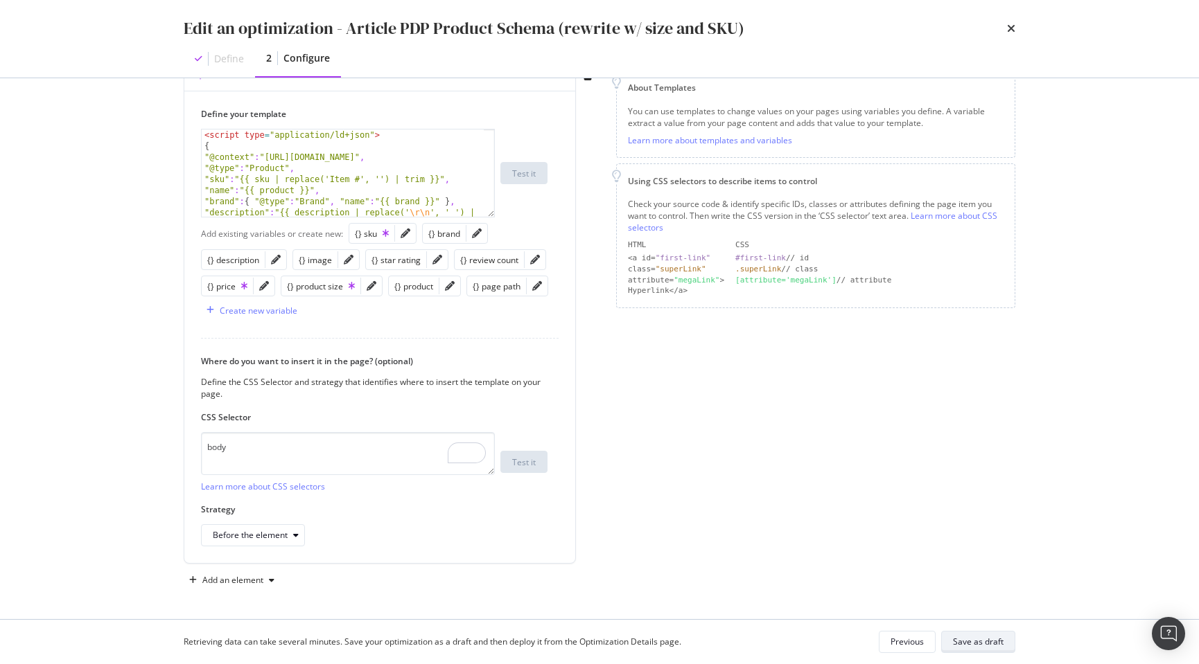
click at [976, 649] on div "Save as draft" at bounding box center [978, 642] width 51 height 19
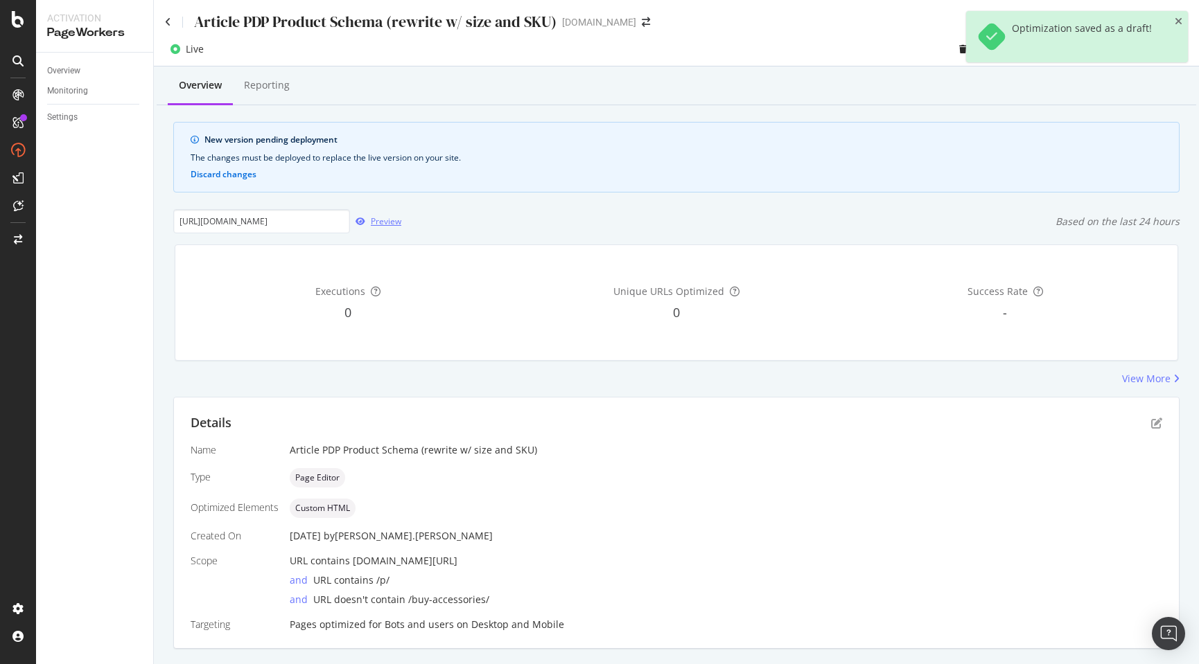
click at [382, 221] on div "Preview" at bounding box center [386, 221] width 30 height 12
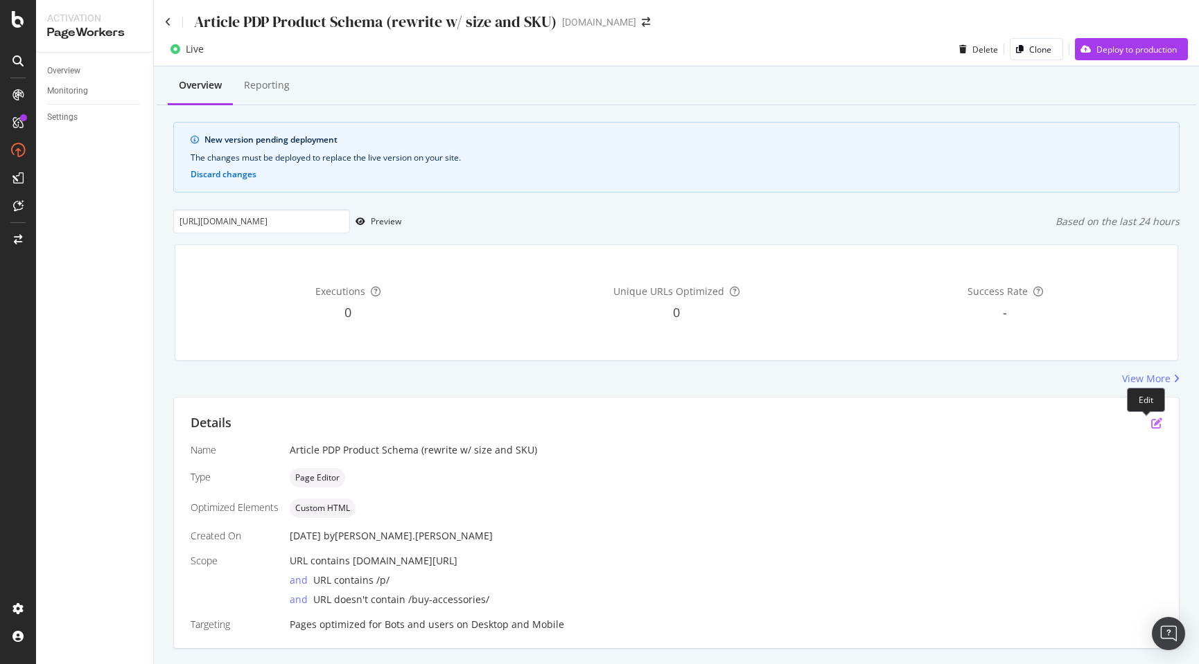
click at [1151, 422] on icon "pen-to-square" at bounding box center [1156, 423] width 11 height 11
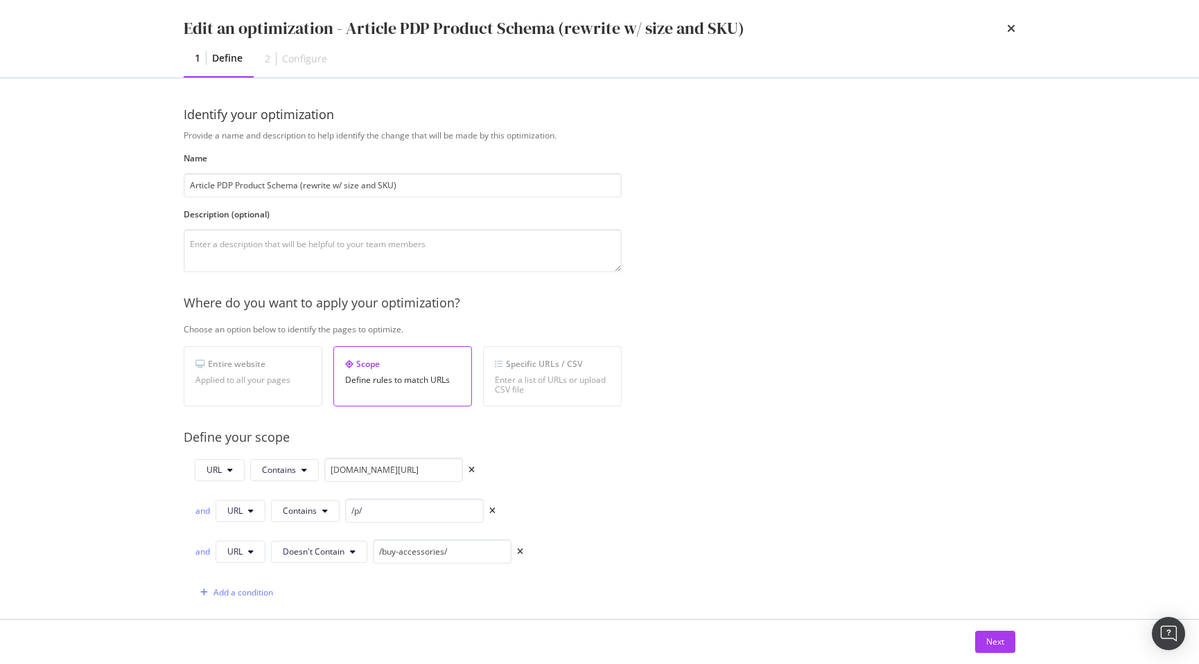
click at [995, 653] on div "Next" at bounding box center [599, 642] width 887 height 44
click at [995, 648] on div "Next" at bounding box center [995, 642] width 18 height 12
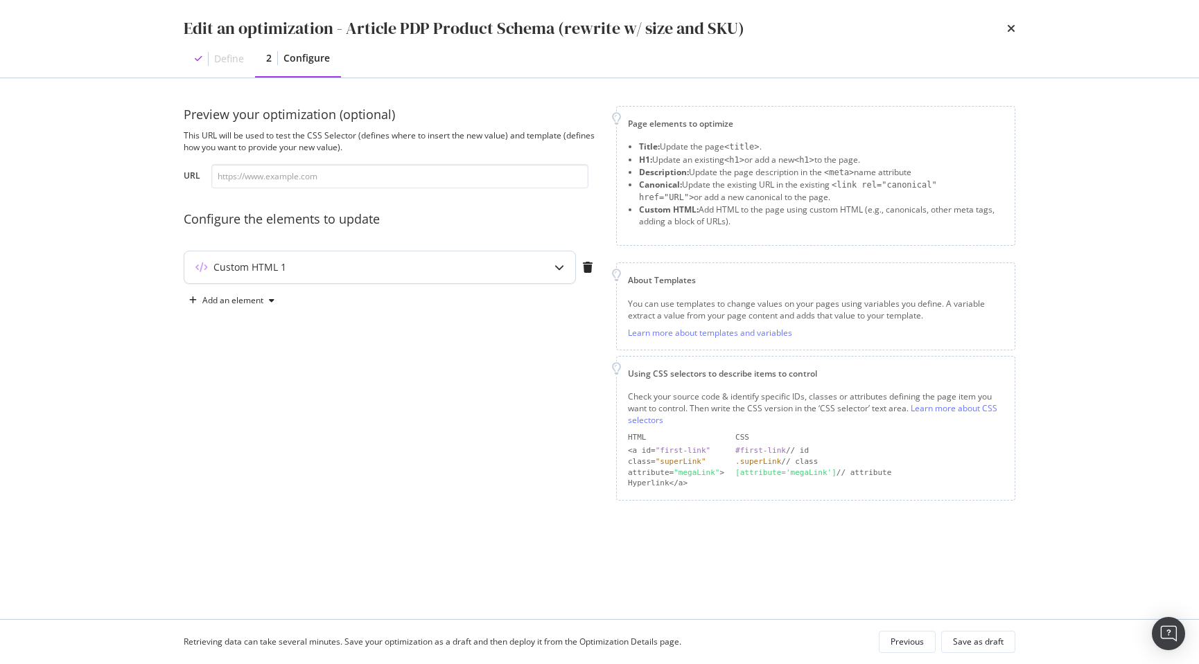
click at [552, 266] on div "modal" at bounding box center [559, 268] width 32 height 32
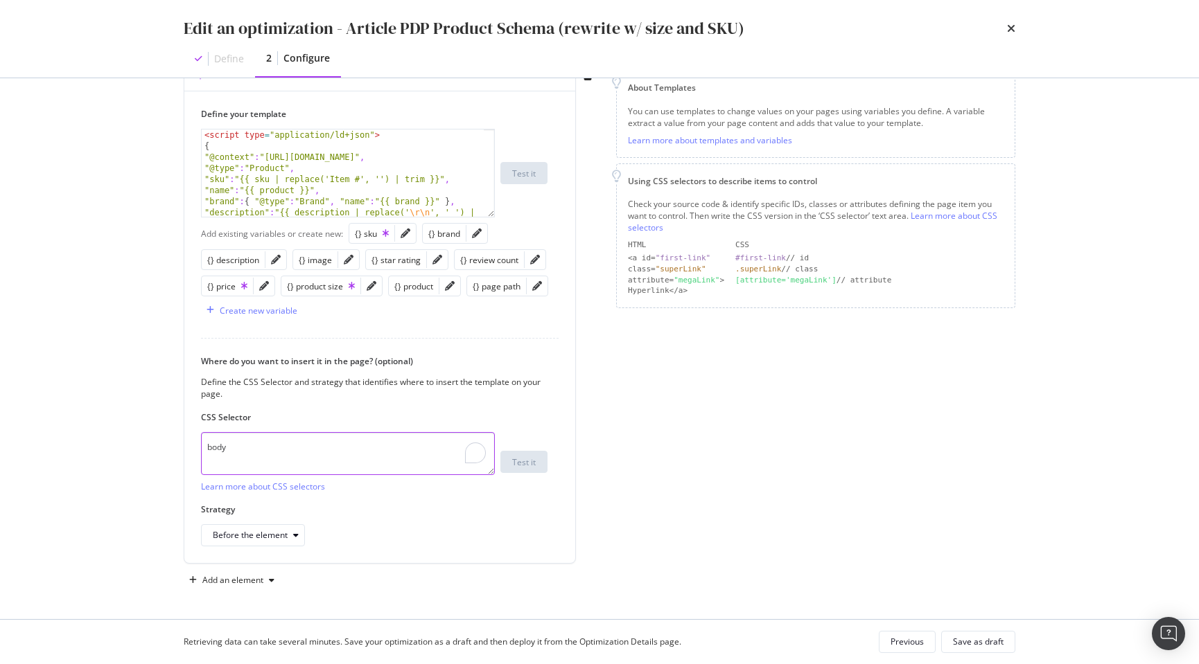
drag, startPoint x: 199, startPoint y: 443, endPoint x: 173, endPoint y: 438, distance: 26.9
click at [173, 438] on div "Preview your optimization (optional) This URL will be used to test the CSS Sele…" at bounding box center [599, 348] width 887 height 541
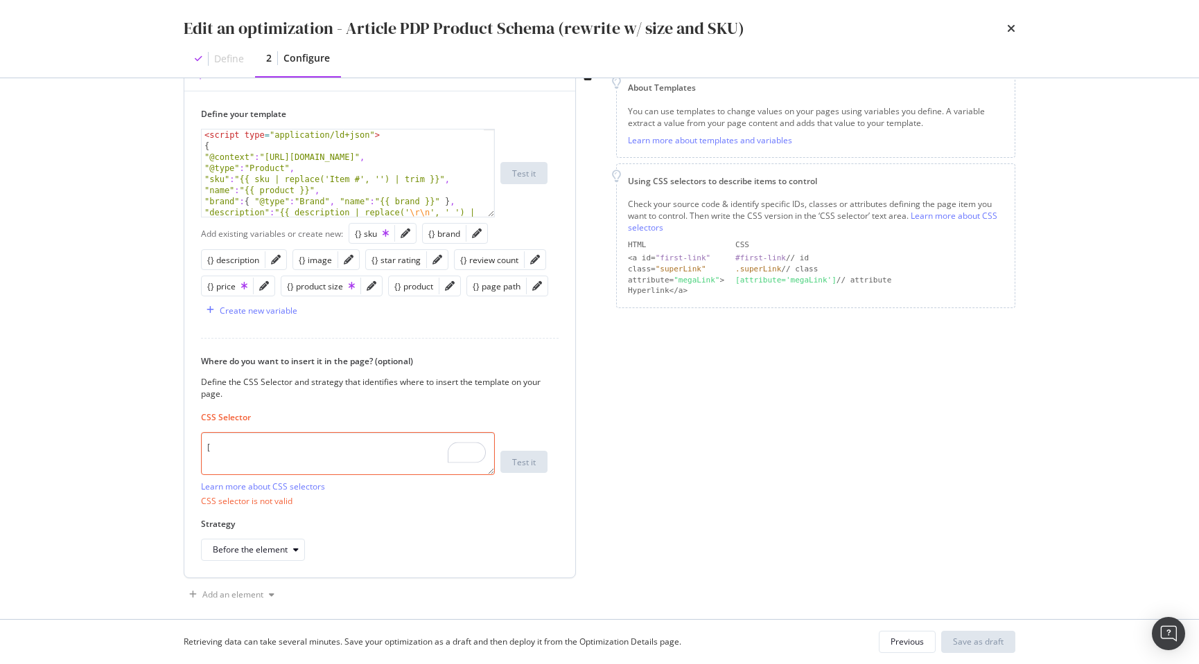
type textarea "["
type textarea "<script type="application/ld+json">"
drag, startPoint x: 373, startPoint y: 134, endPoint x: 245, endPoint y: 138, distance: 128.9
click at [245, 138] on div "< script type = "application/ld+json" > { "@context" : "https://schema.org" , "…" at bounding box center [343, 190] width 282 height 121
click at [221, 446] on textarea "[" at bounding box center [348, 453] width 294 height 43
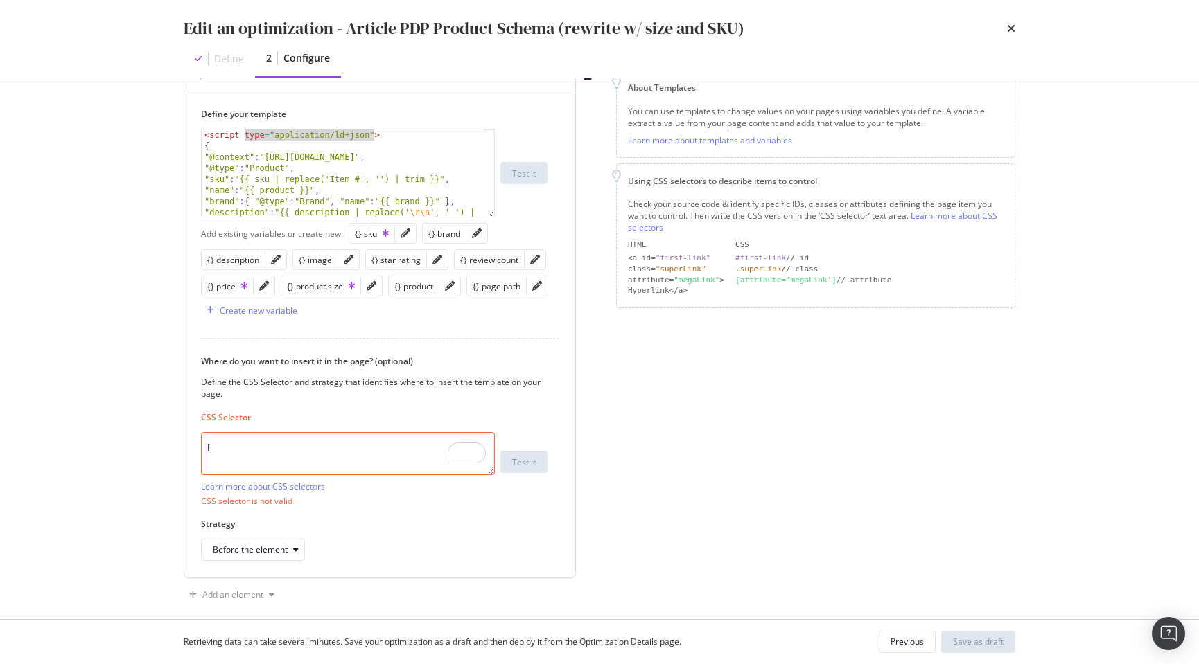
paste textarea "type="application/ld+json""
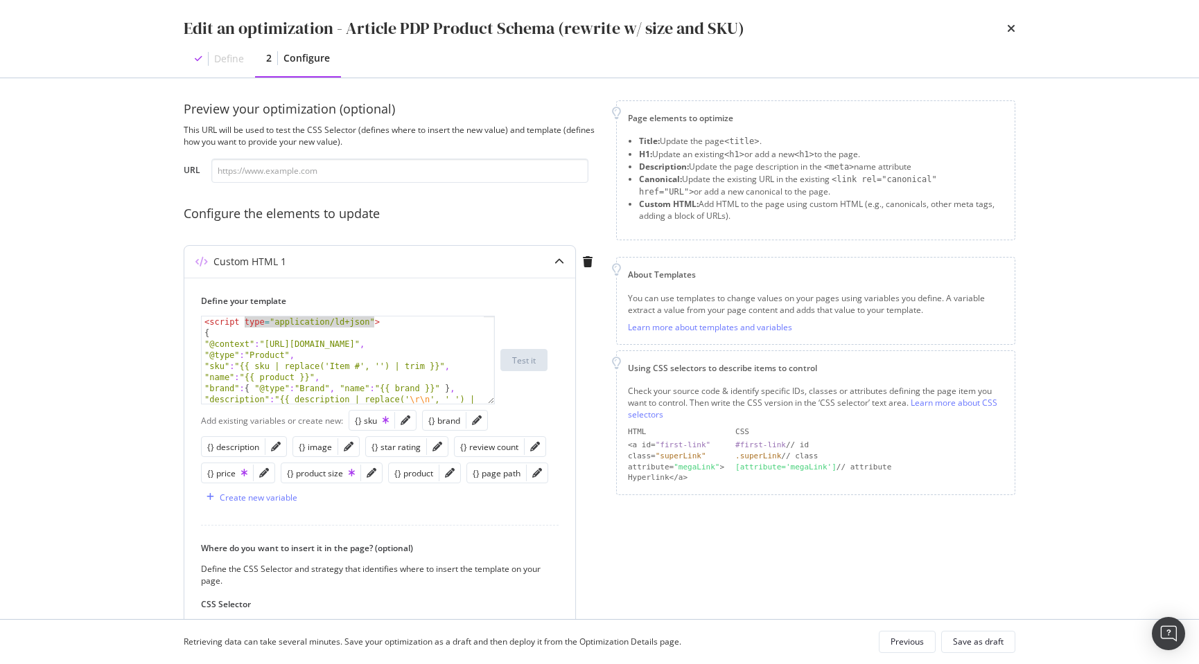
scroll to position [0, 0]
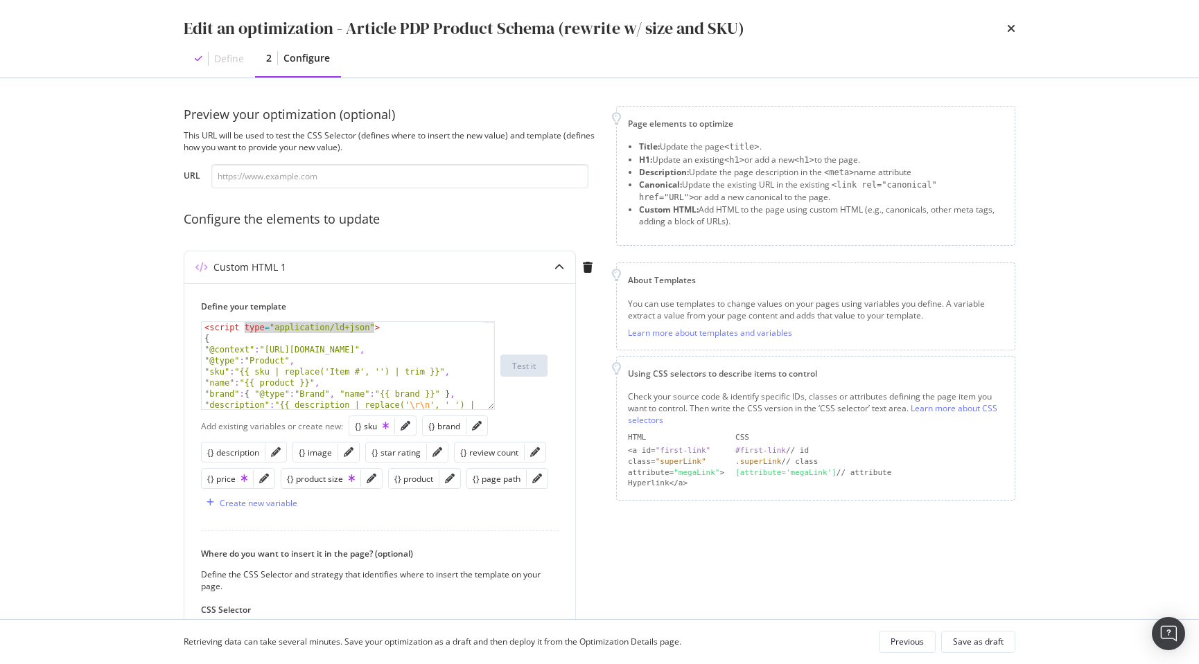
type textarea "[type="application/ld+json"]:last-of-type"
click at [337, 175] on input "modal" at bounding box center [399, 176] width 377 height 24
paste input "https://www.discounttire.com/buy-tires/cooper-discoverer-rugged-trek/p/119120"
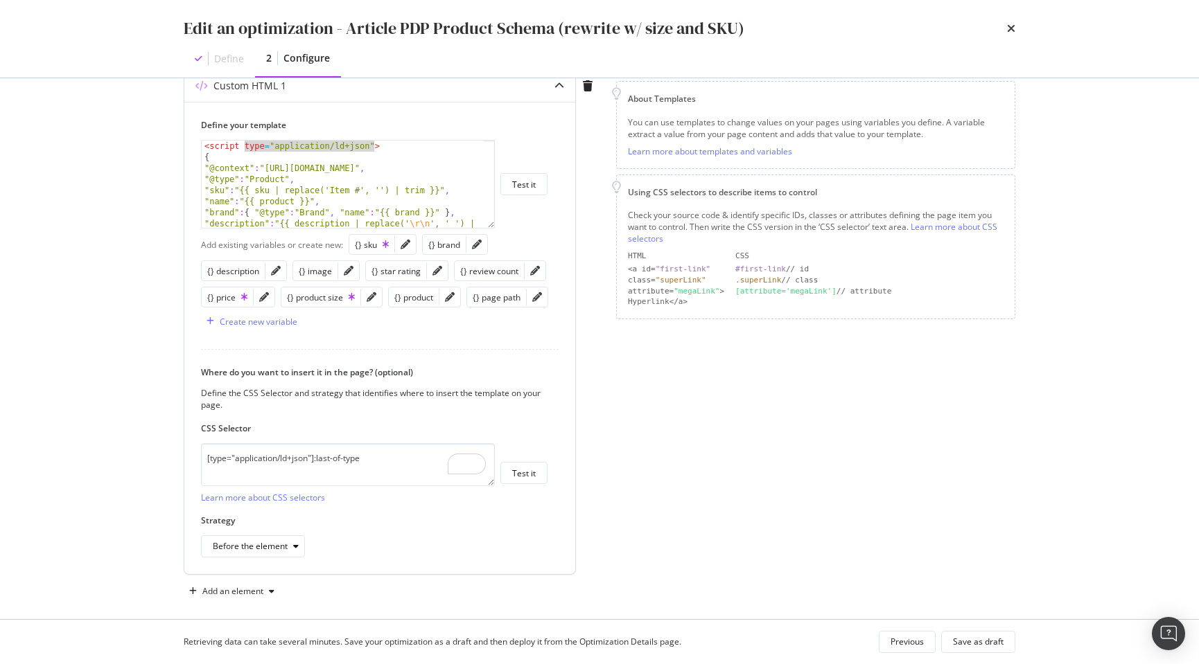
scroll to position [193, 0]
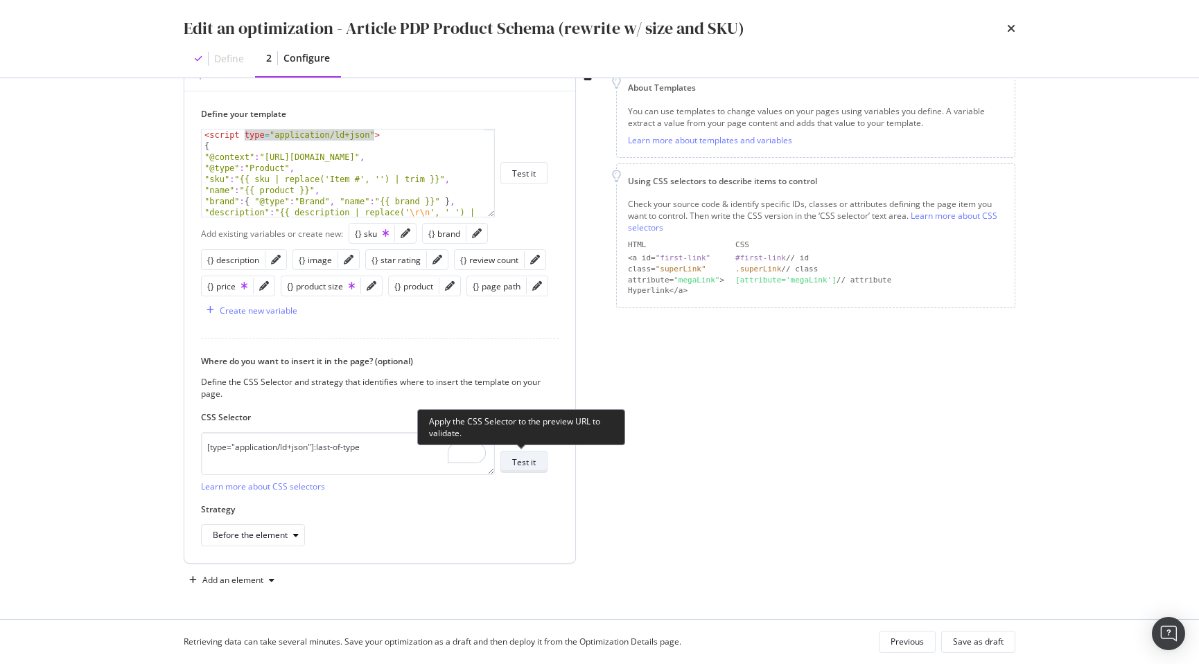
type input "https://www.discounttire.com/buy-tires/cooper-discoverer-rugged-trek/p/119120"
click at [537, 464] on button "Test it" at bounding box center [523, 462] width 47 height 22
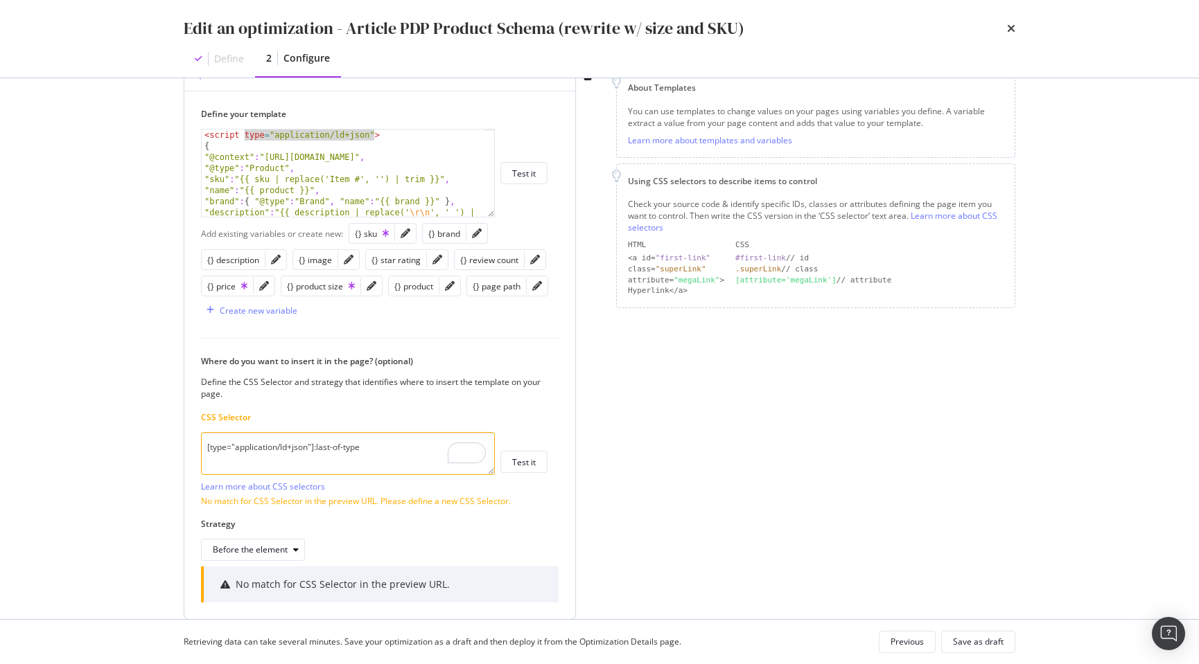
drag, startPoint x: 389, startPoint y: 445, endPoint x: 206, endPoint y: 440, distance: 183.0
click at [206, 440] on textarea "[type="application/ld+json"]:last-of-type" at bounding box center [348, 453] width 294 height 43
paste textarea "product-brand-logo__brand-logo___1FdUG"
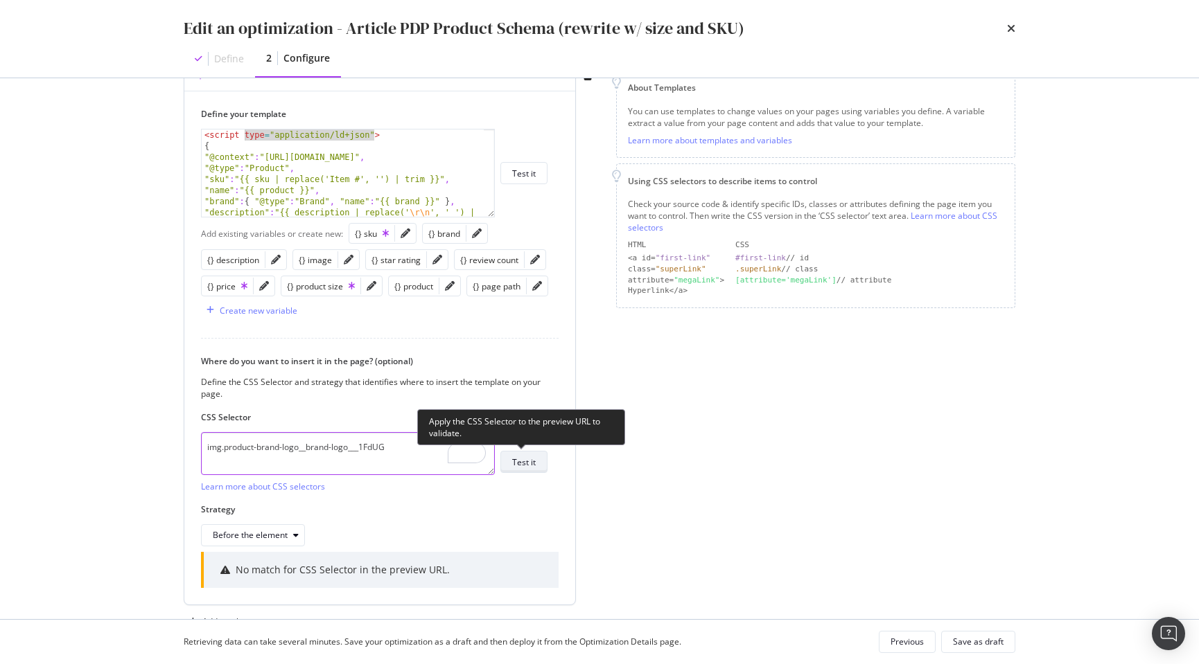
type textarea "img.product-brand-logo__brand-logo___1FdUG"
click at [529, 466] on div "Test it" at bounding box center [524, 463] width 24 height 12
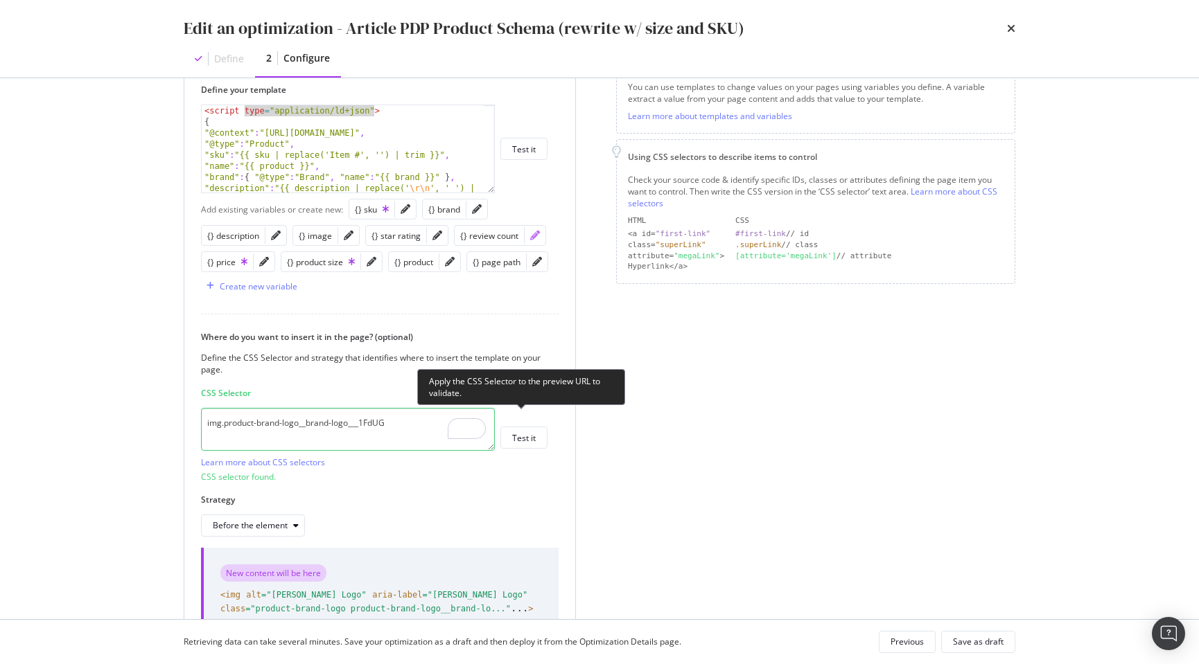
scroll to position [201, 0]
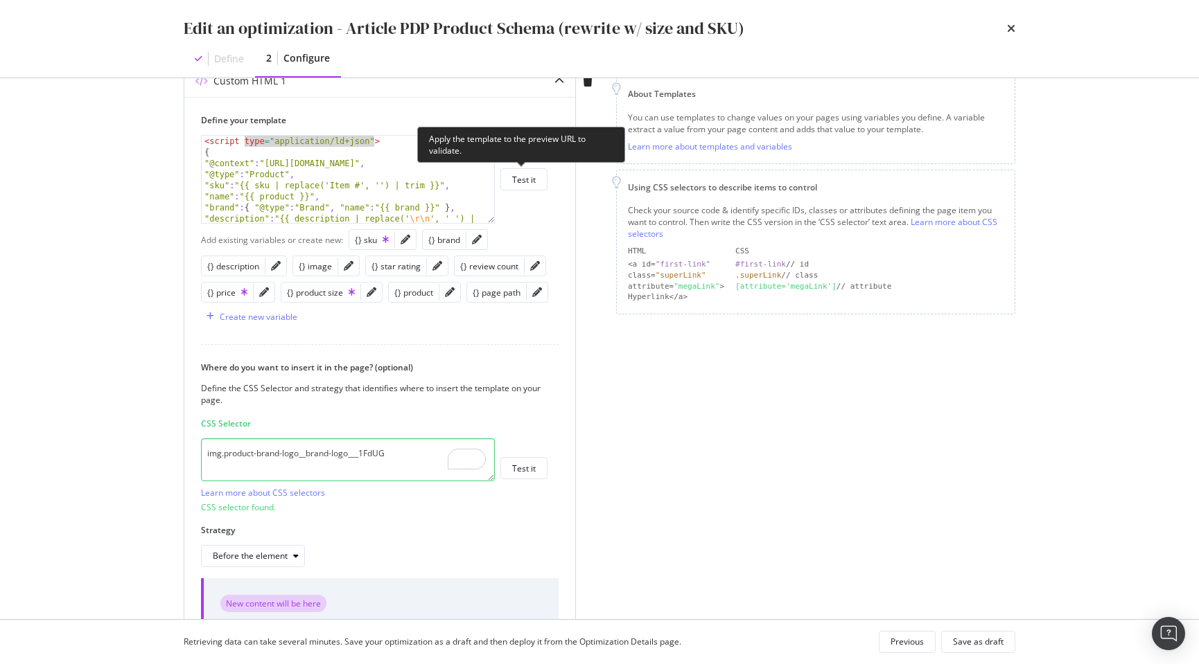
drag, startPoint x: 532, startPoint y: 178, endPoint x: 565, endPoint y: 250, distance: 79.4
click at [532, 178] on div "Test it" at bounding box center [524, 180] width 24 height 12
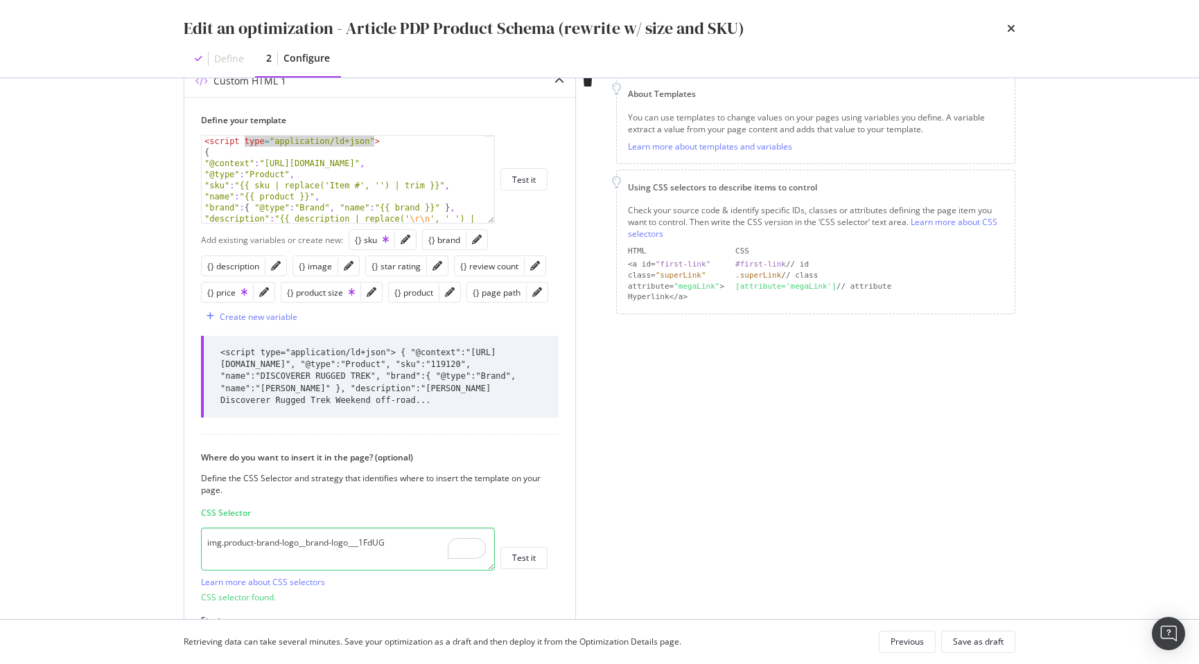
scroll to position [195, 0]
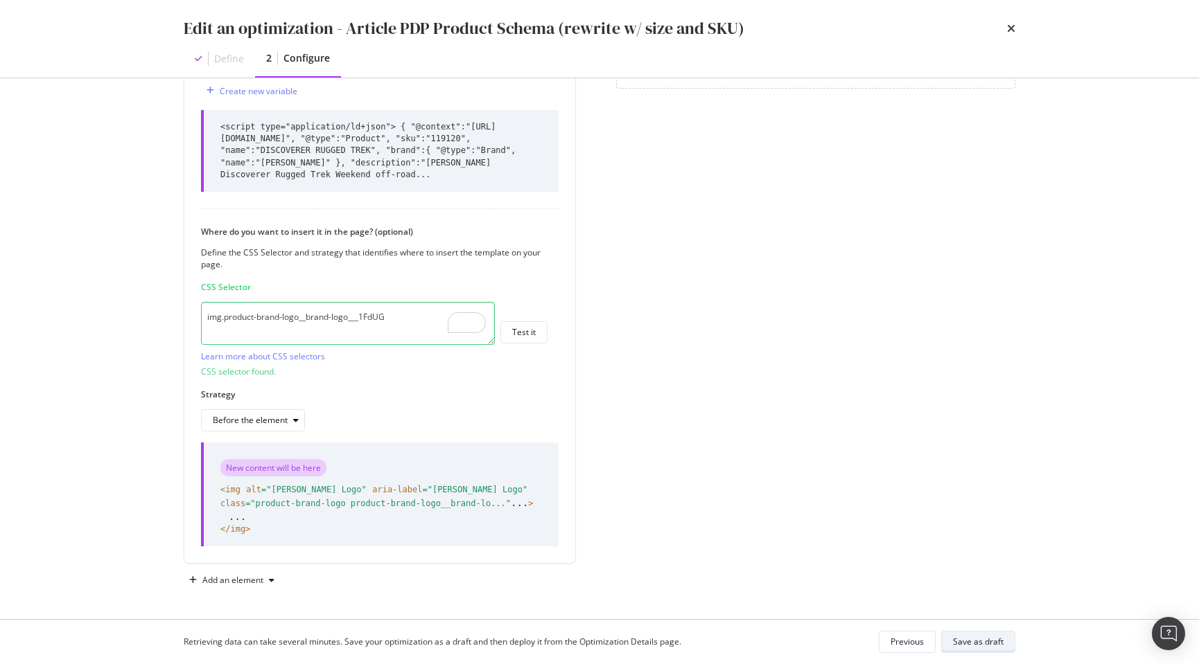
click at [983, 638] on div "Save as draft" at bounding box center [978, 642] width 51 height 12
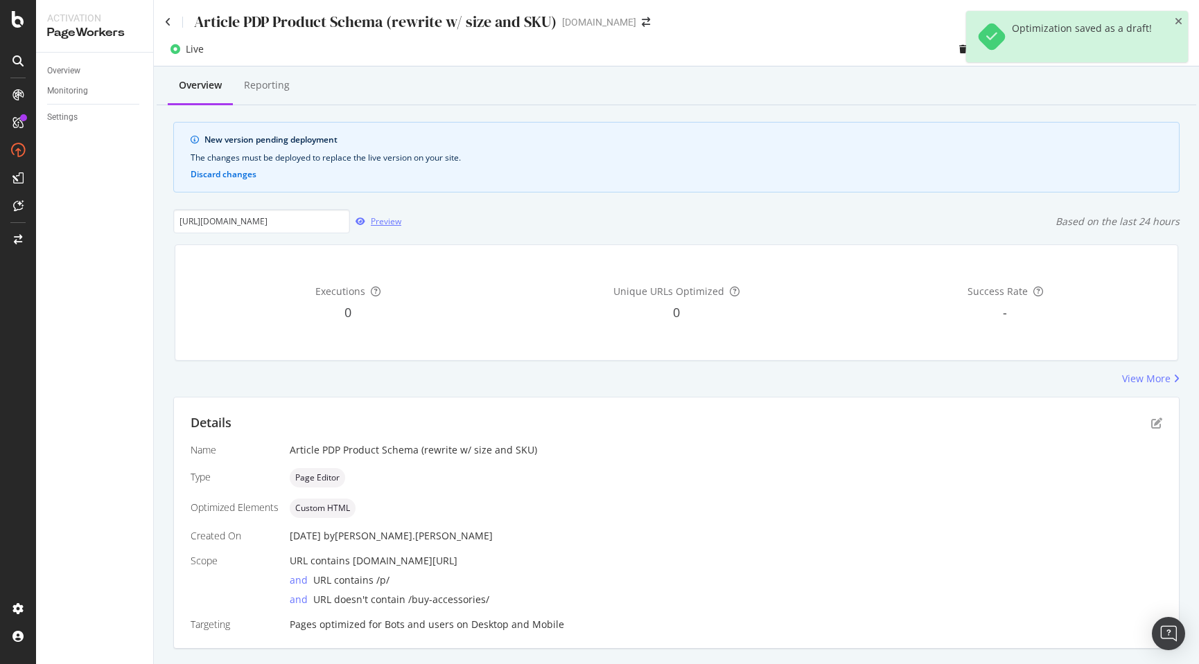
click at [379, 220] on div "Preview" at bounding box center [386, 221] width 30 height 12
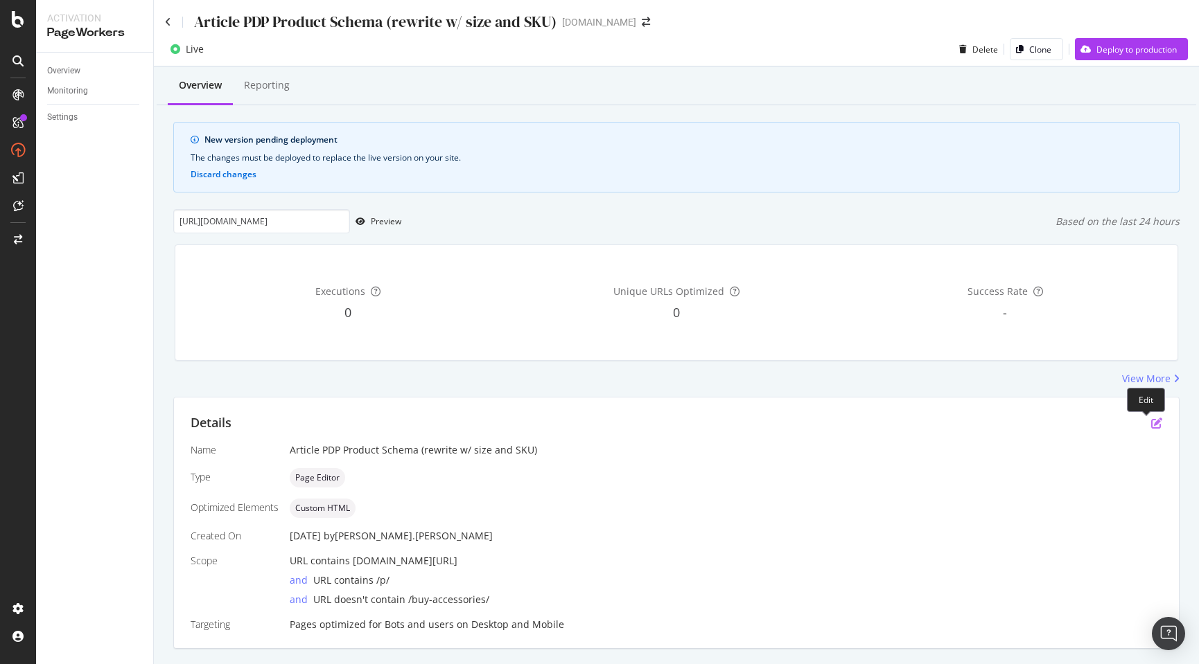
click at [1151, 422] on icon "pen-to-square" at bounding box center [1156, 423] width 11 height 11
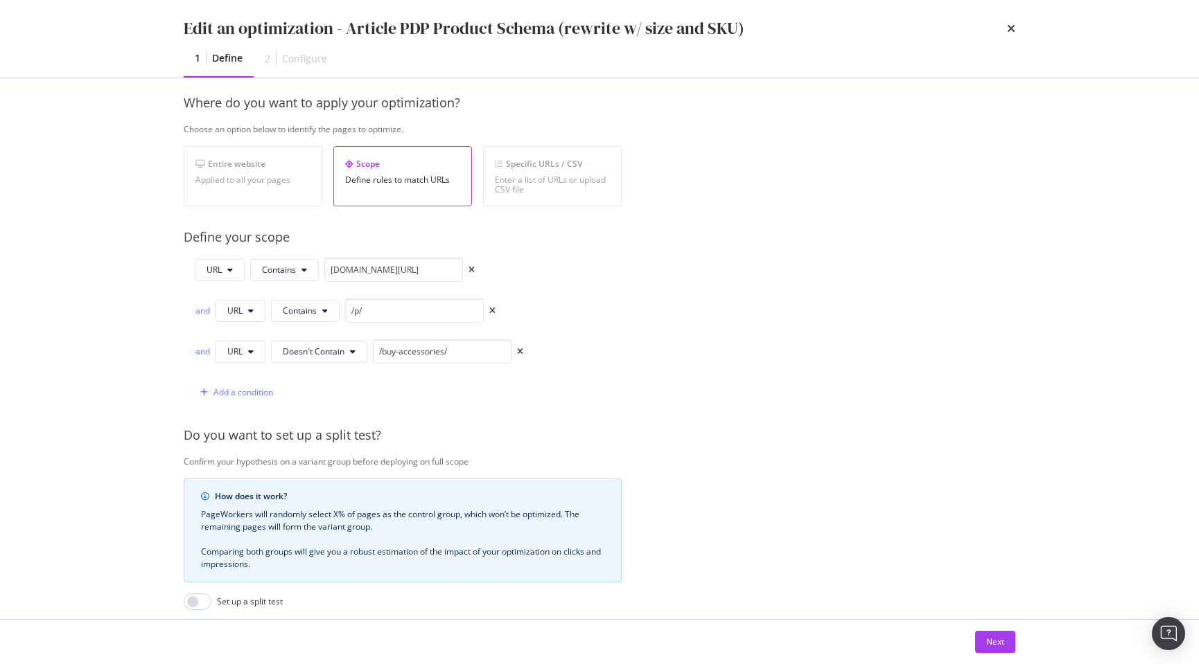
scroll to position [246, 0]
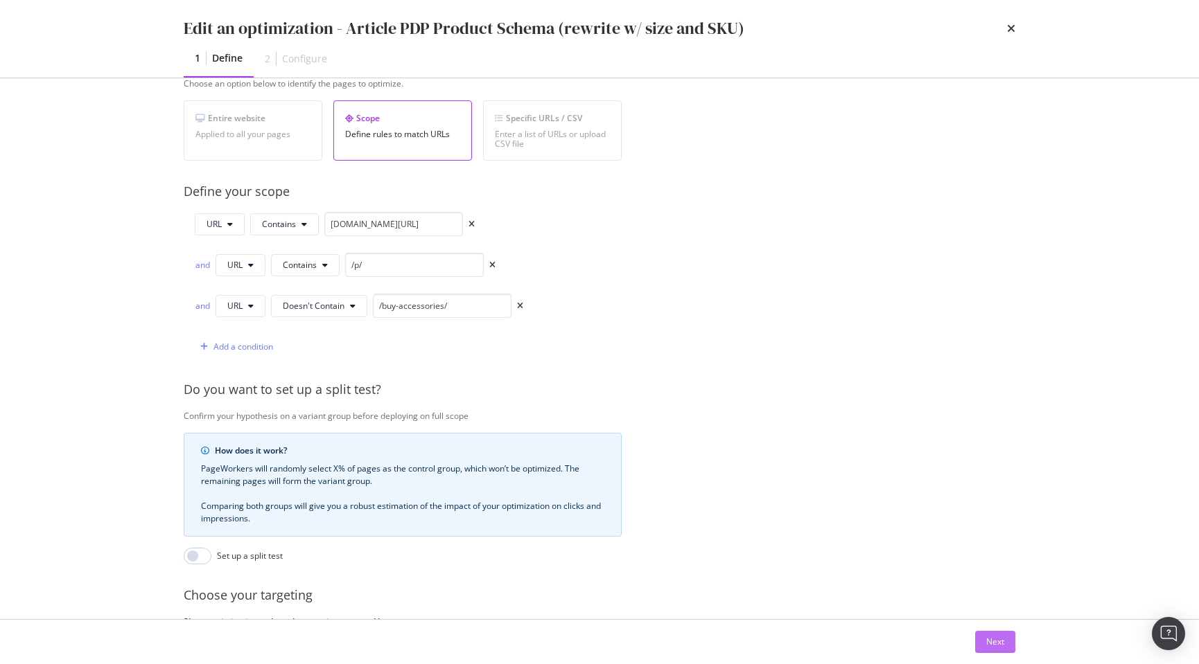
click at [999, 642] on div "Next" at bounding box center [995, 642] width 18 height 12
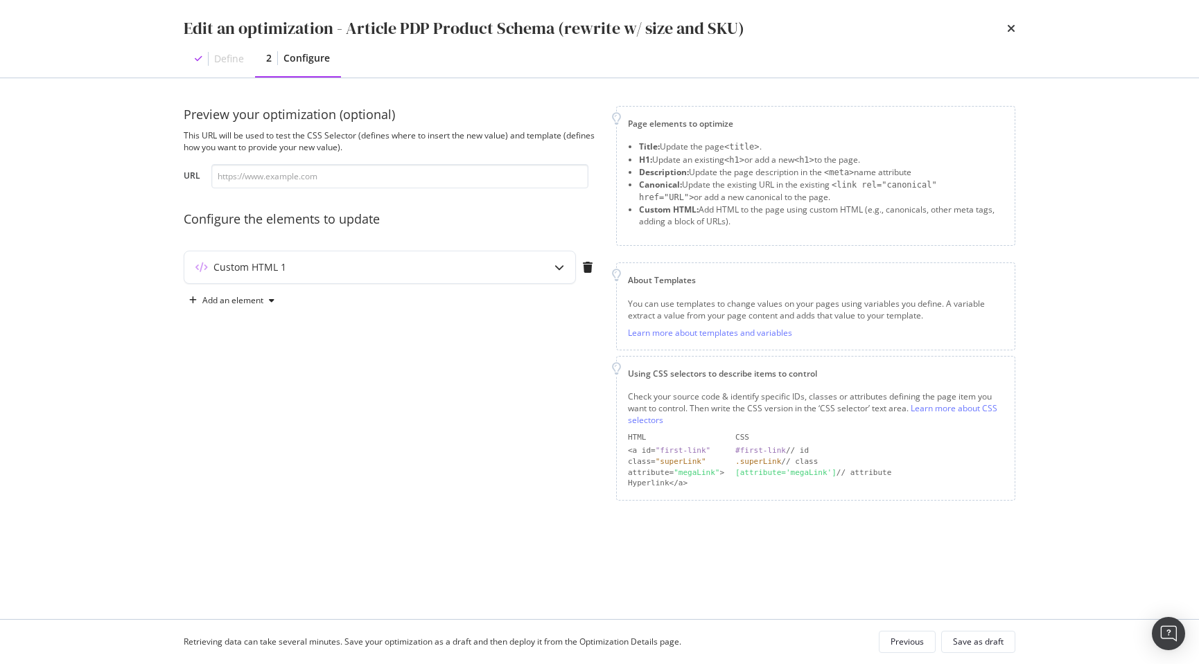
scroll to position [0, 0]
click at [488, 268] on div "Custom HTML 1" at bounding box center [352, 268] width 336 height 14
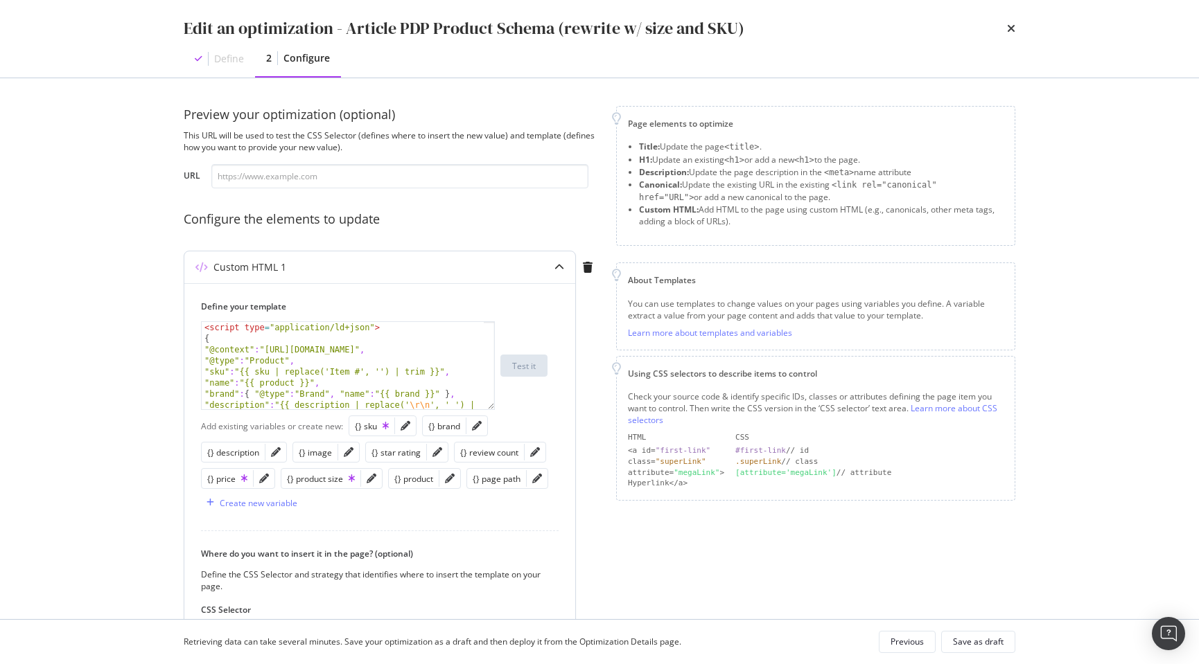
type textarea "<script type="application/ld+json">"
drag, startPoint x: 412, startPoint y: 328, endPoint x: 188, endPoint y: 330, distance: 223.1
click at [188, 330] on div "Define your template <script type="application/ld+json"> < script type = "appli…" at bounding box center [379, 519] width 391 height 473
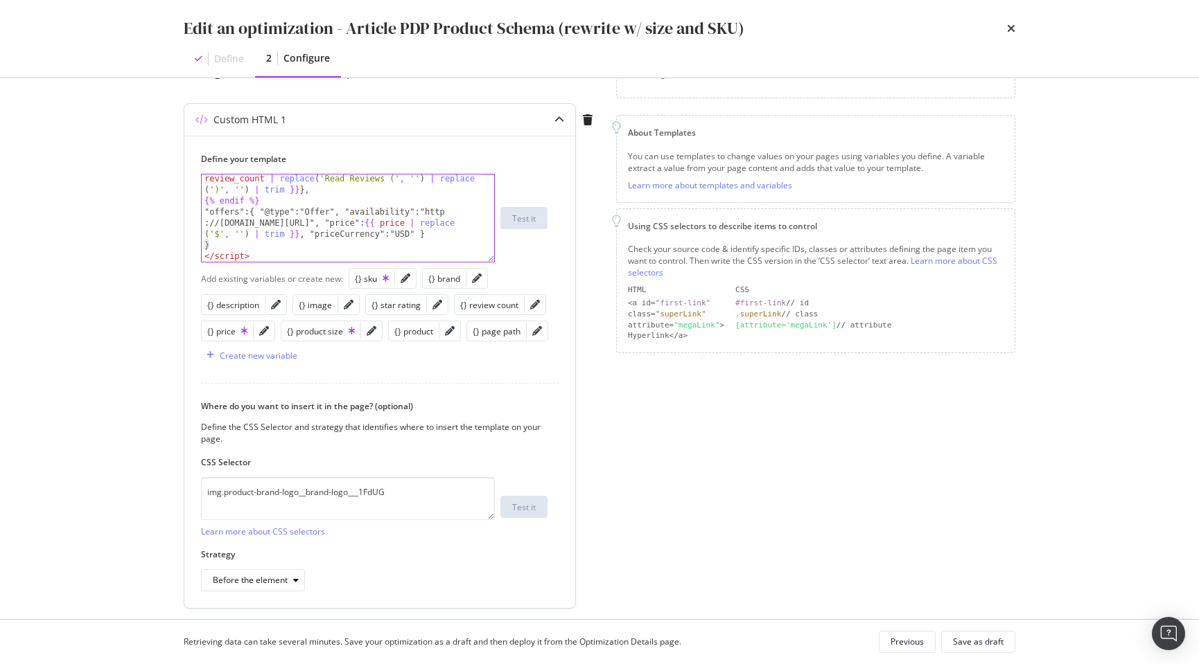
scroll to position [193, 0]
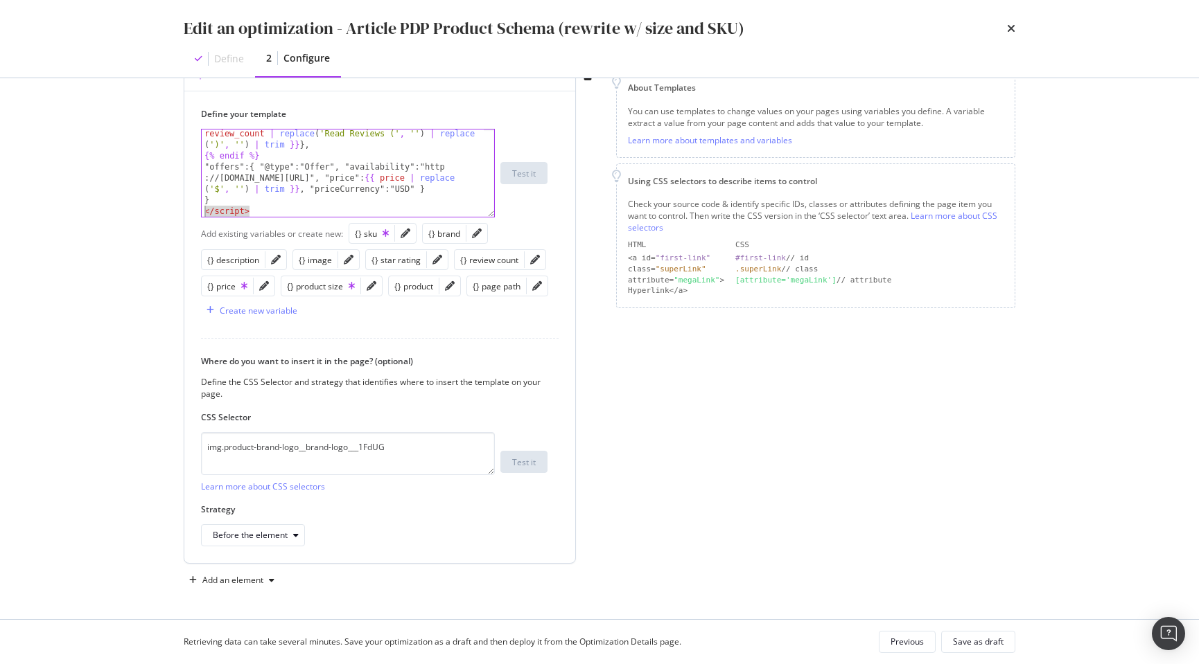
drag, startPoint x: 272, startPoint y: 211, endPoint x: 198, endPoint y: 209, distance: 73.5
click at [196, 211] on div "Define your template { "aggregateRating":{ "@type":"AggregateRating", "ratingVa…" at bounding box center [379, 327] width 391 height 473
type textarea "</script>"
type textarea "}"
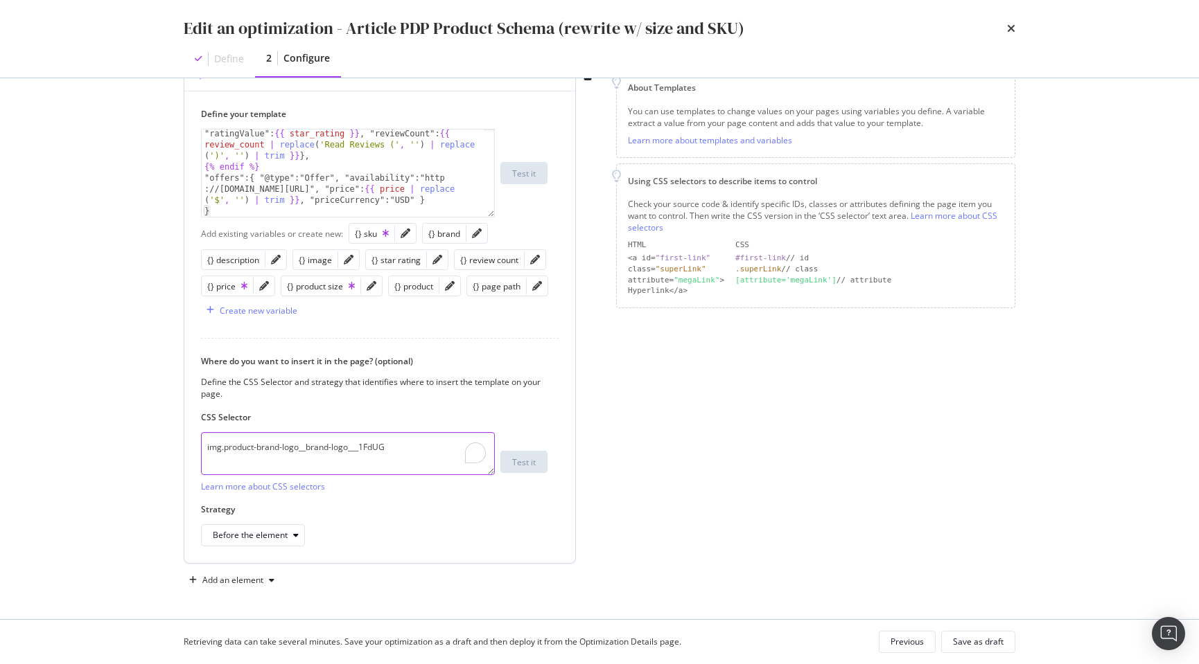
click at [191, 443] on div "Define your template } "aggregateRating":{ "@type":"AggregateRating", "ratingVa…" at bounding box center [379, 327] width 391 height 473
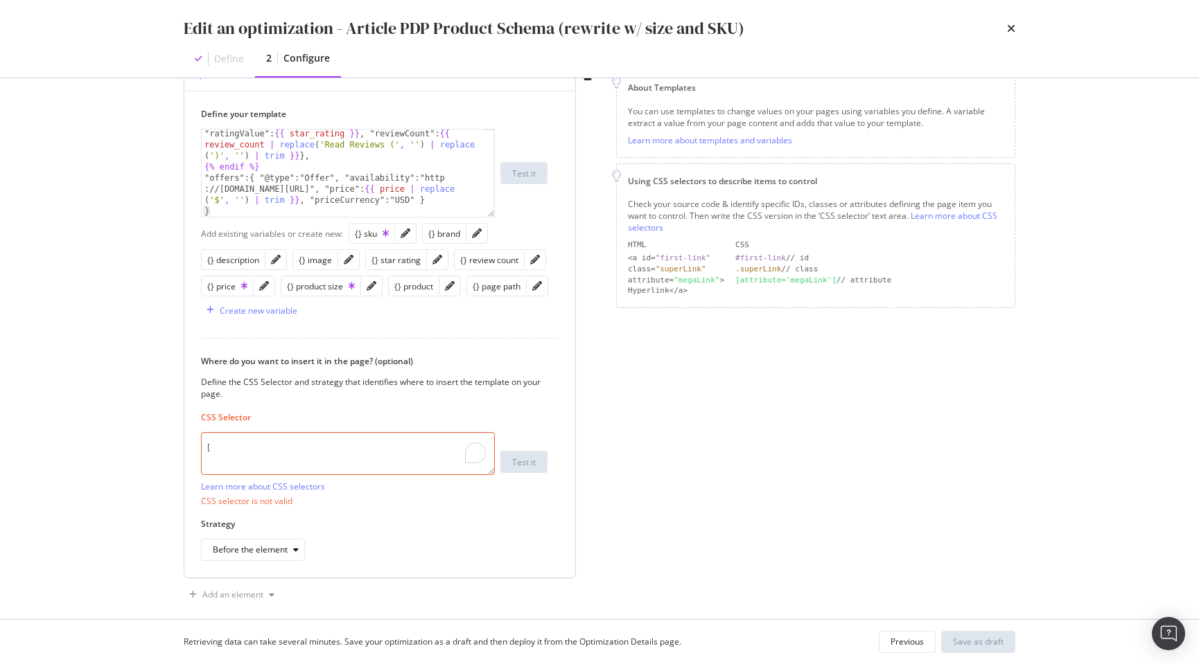
paste textarea "type="application/ld+json""
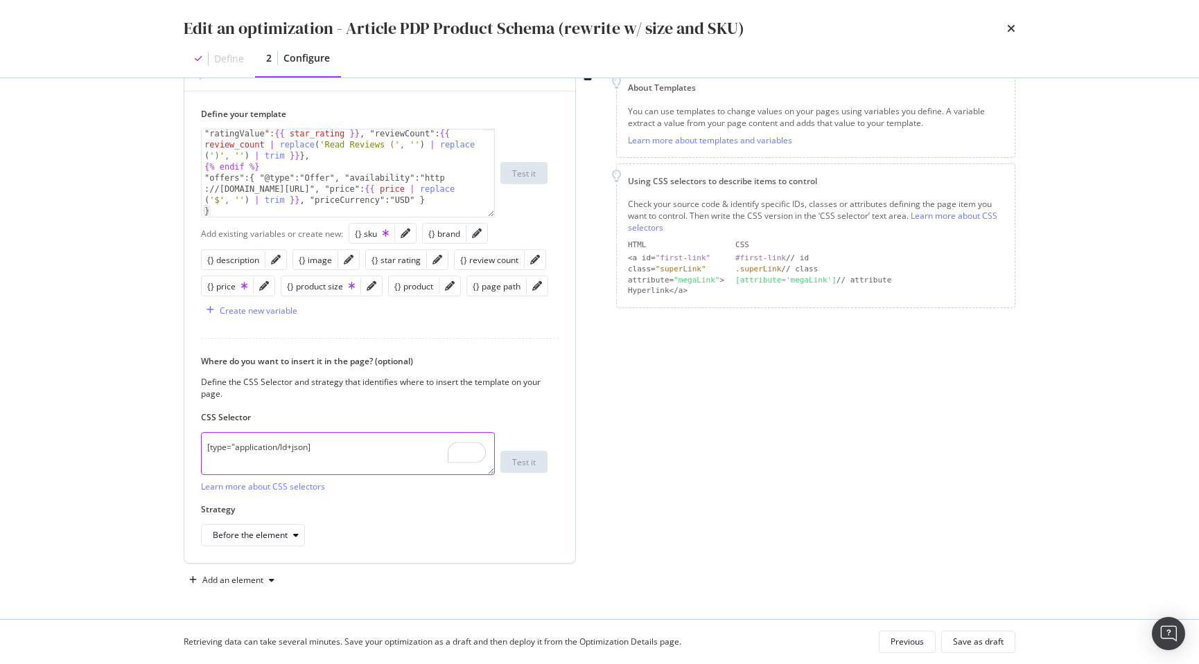
type textarea "[type="application/ld+json']"
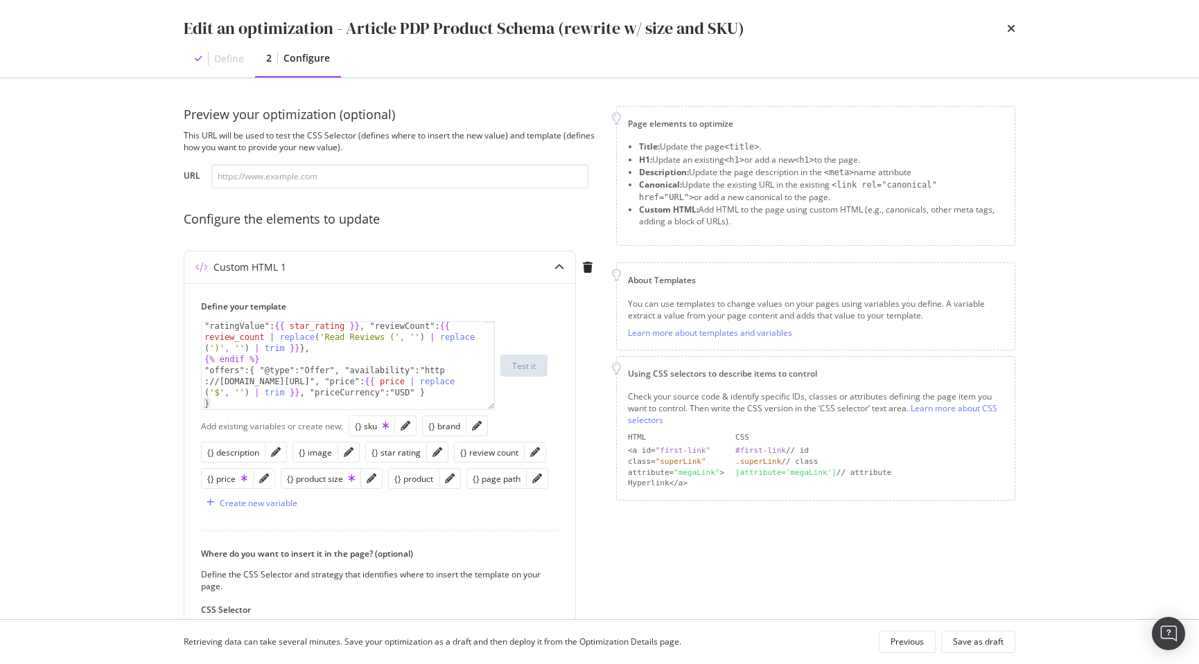
scroll to position [193, 0]
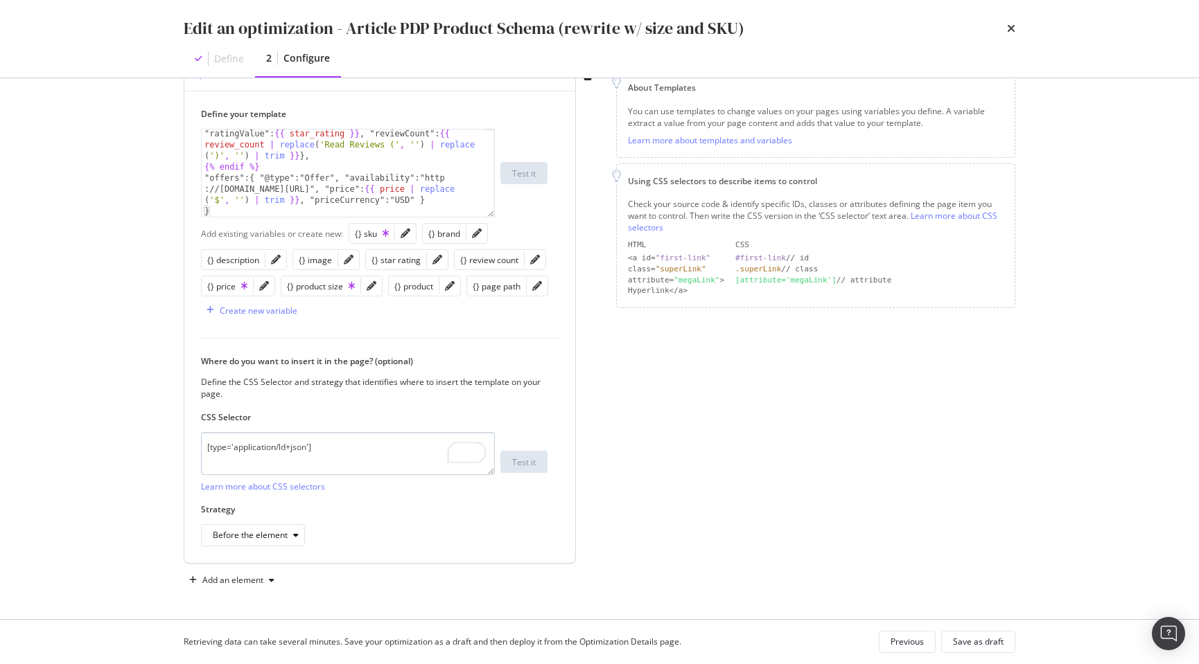
click at [332, 449] on textarea "[type='application/ld+json']" at bounding box center [348, 453] width 294 height 43
type textarea "[type='application/ld+json']:last-of-type"
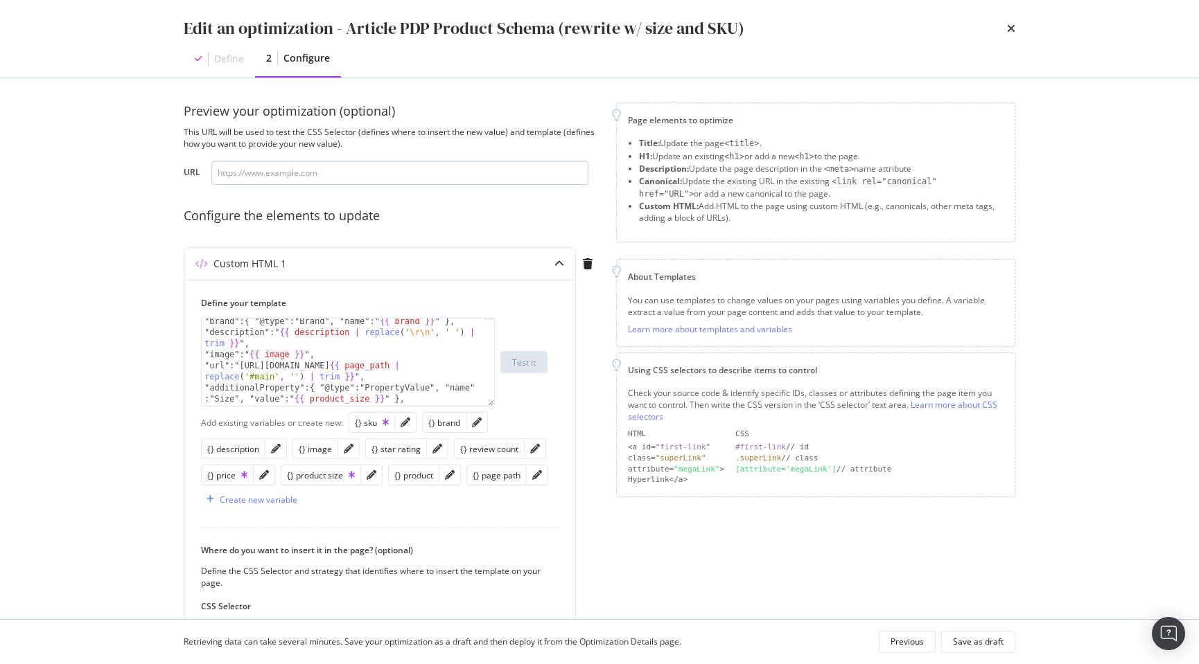
scroll to position [0, 0]
click at [369, 166] on input "modal" at bounding box center [399, 176] width 377 height 24
paste input "https://www.discounttire.com/buy-tires/cooper-discoverer-rugged-trek/p/119120"
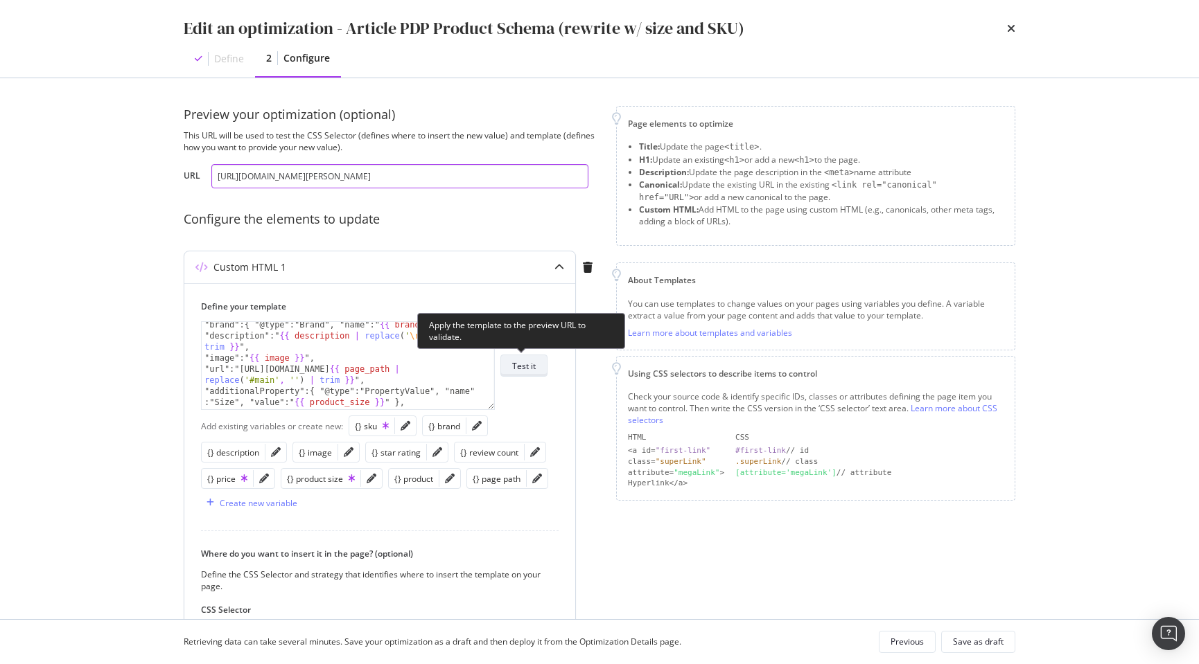
type input "https://www.discounttire.com/buy-tires/cooper-discoverer-rugged-trek/p/119120"
click at [520, 367] on div "Test it" at bounding box center [524, 366] width 24 height 12
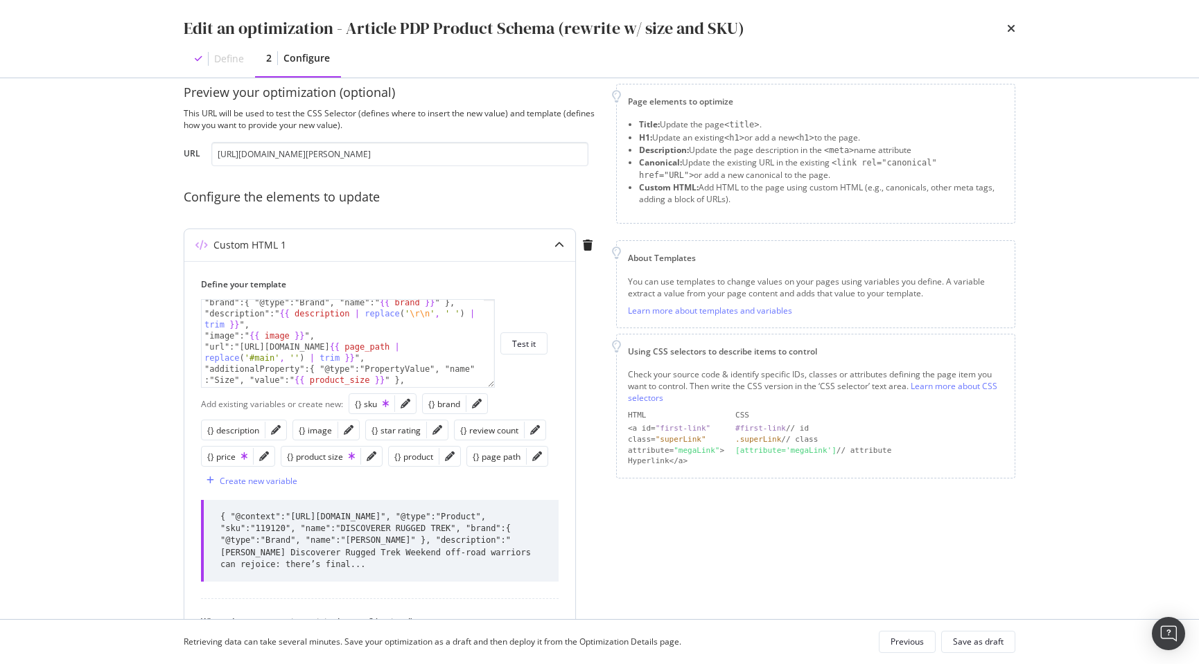
scroll to position [91, 0]
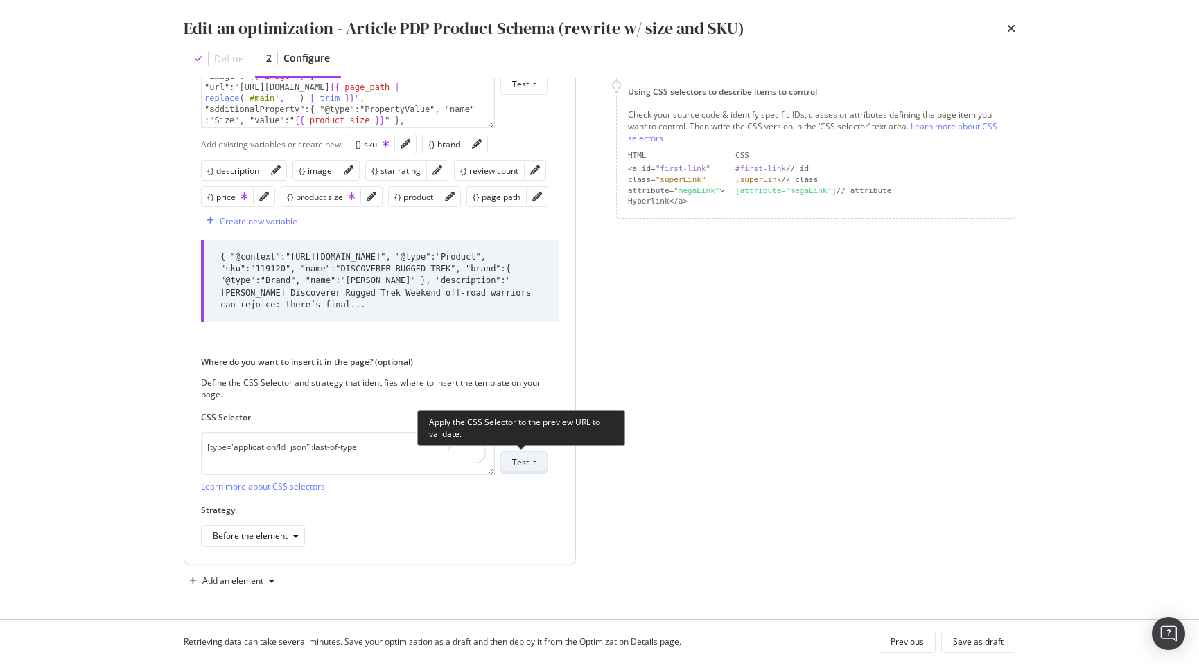
click at [533, 465] on div "Test it" at bounding box center [524, 463] width 24 height 12
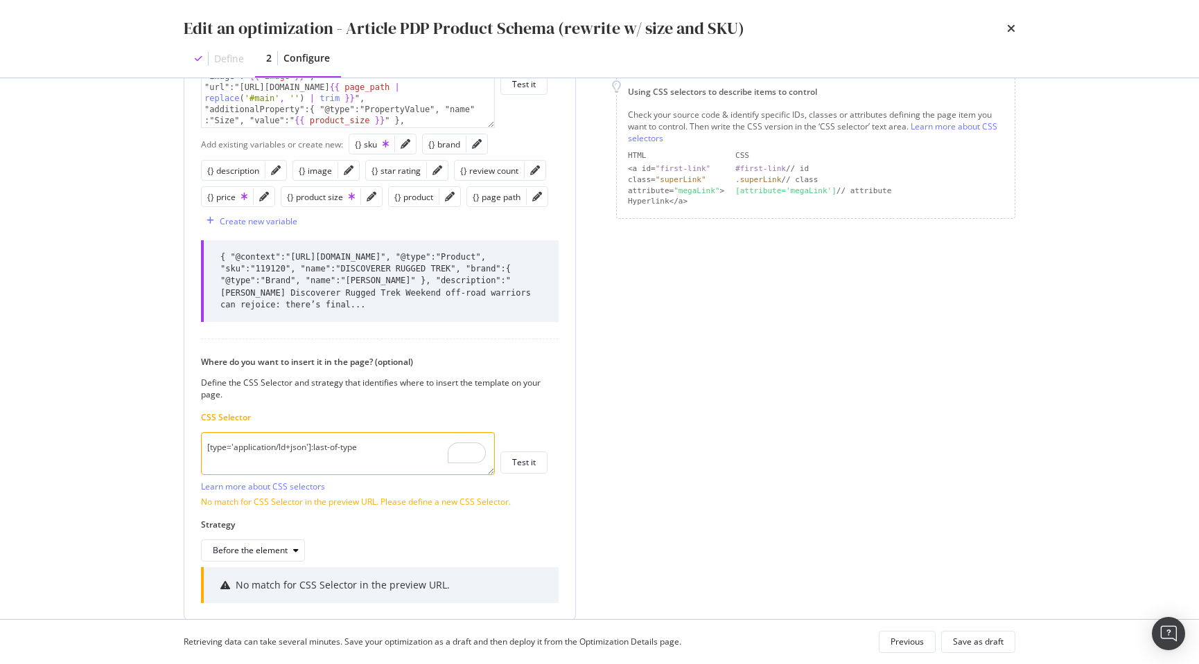
click at [206, 448] on textarea "[type='application/ld+json']:last-of-type" at bounding box center [348, 453] width 294 height 43
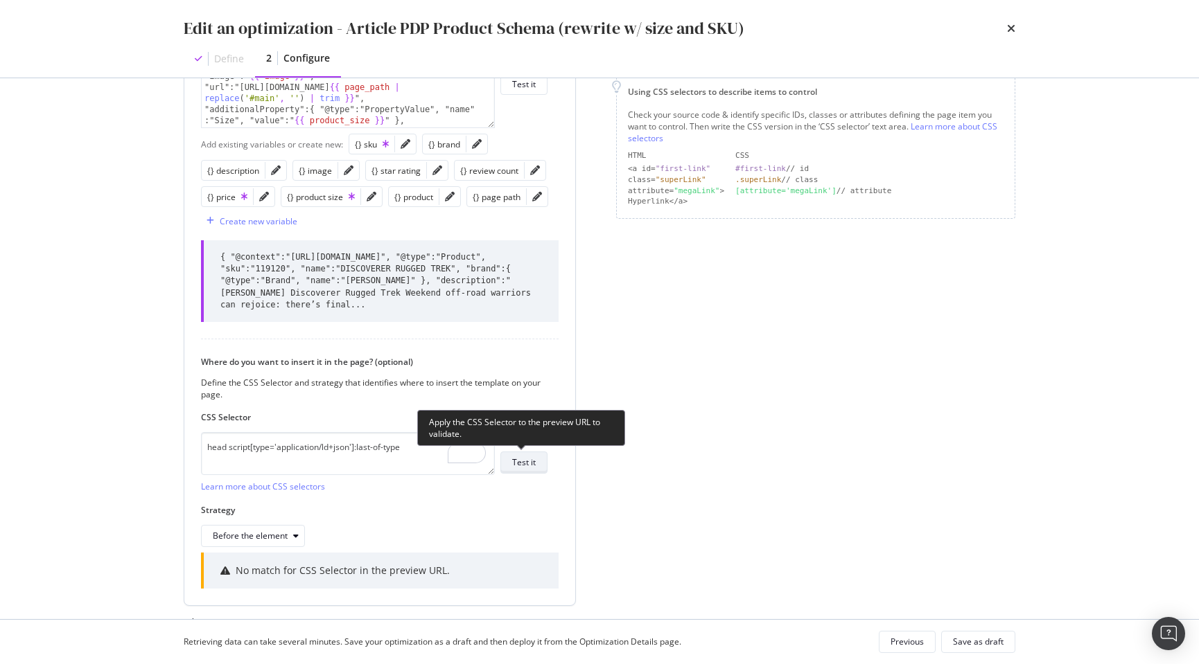
click at [528, 457] on div "Test it" at bounding box center [524, 463] width 24 height 12
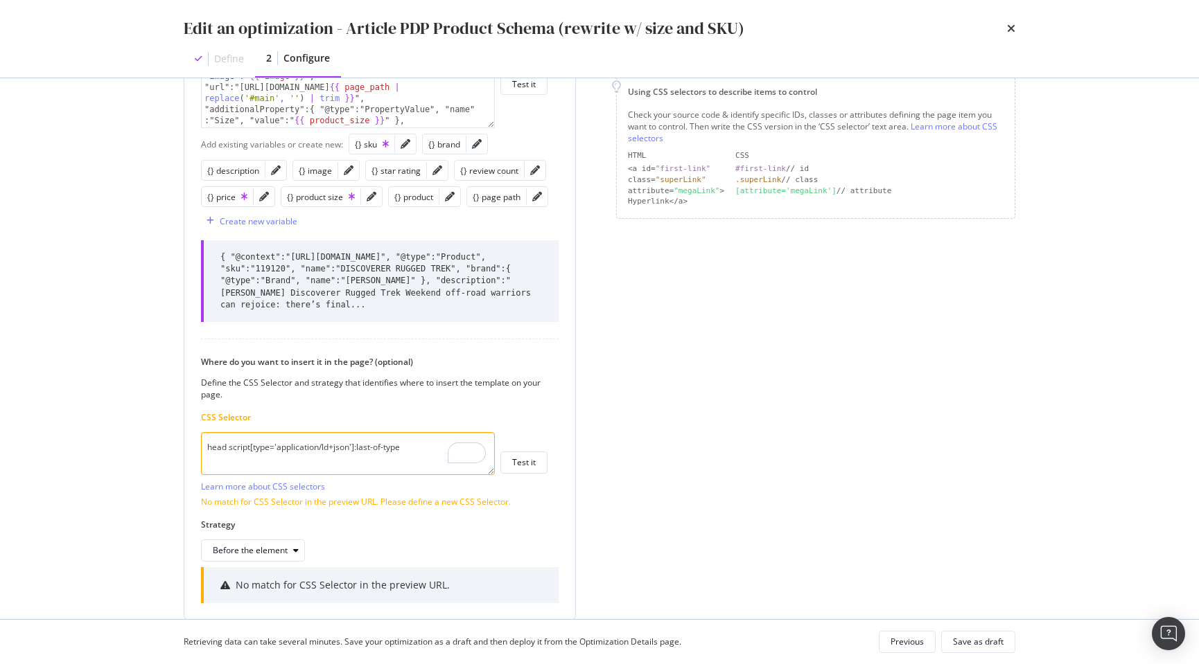
drag, startPoint x: 389, startPoint y: 448, endPoint x: 355, endPoint y: 448, distance: 34.0
click at [355, 448] on textarea "head script[type='application/ld+json']:last-of-type" at bounding box center [348, 453] width 294 height 43
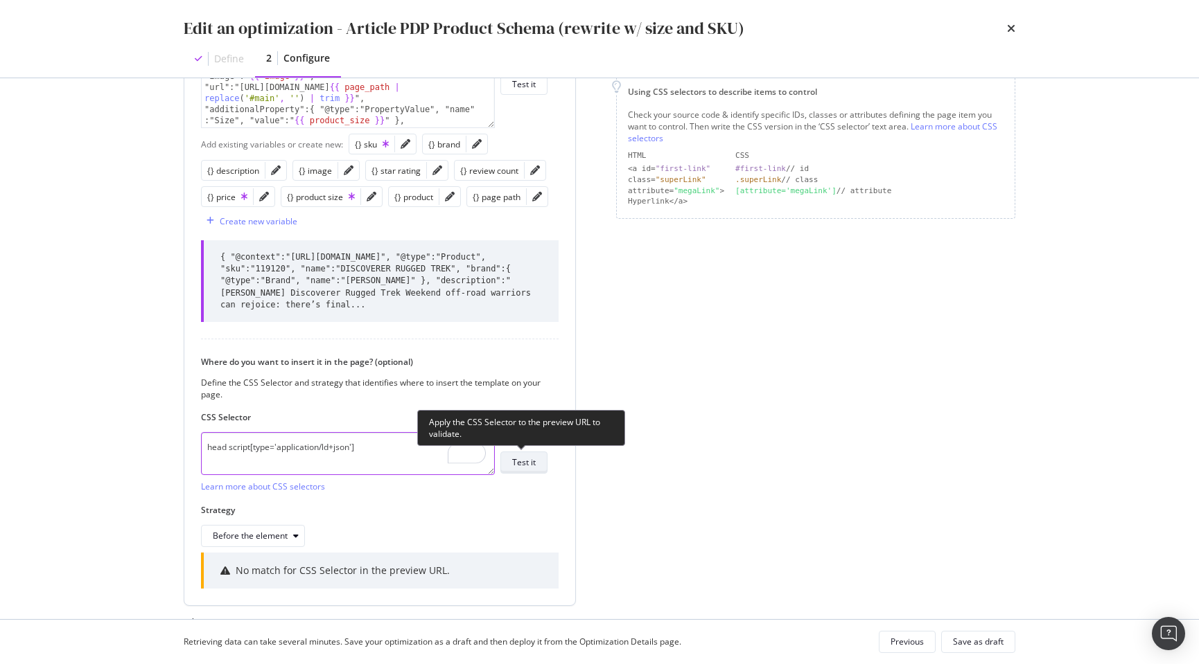
type textarea "head script[type='application/ld+json']"
click at [522, 466] on div "Test it" at bounding box center [524, 463] width 24 height 12
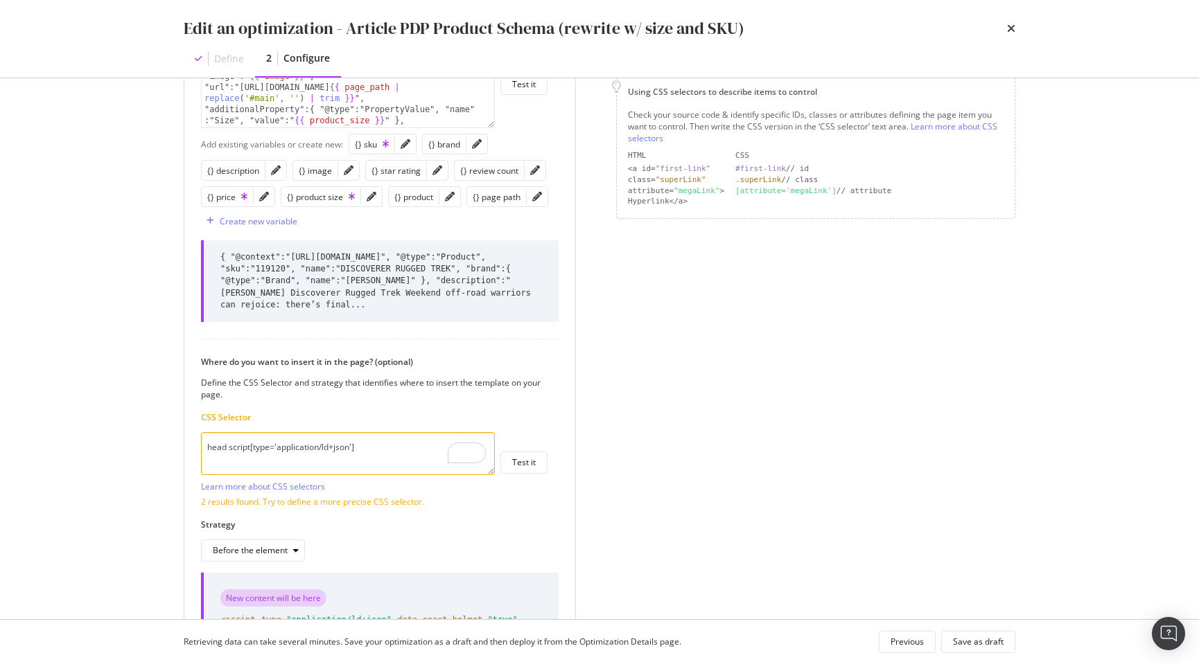
click at [208, 448] on textarea "head script[type='application/ld+json']" at bounding box center [348, 453] width 294 height 43
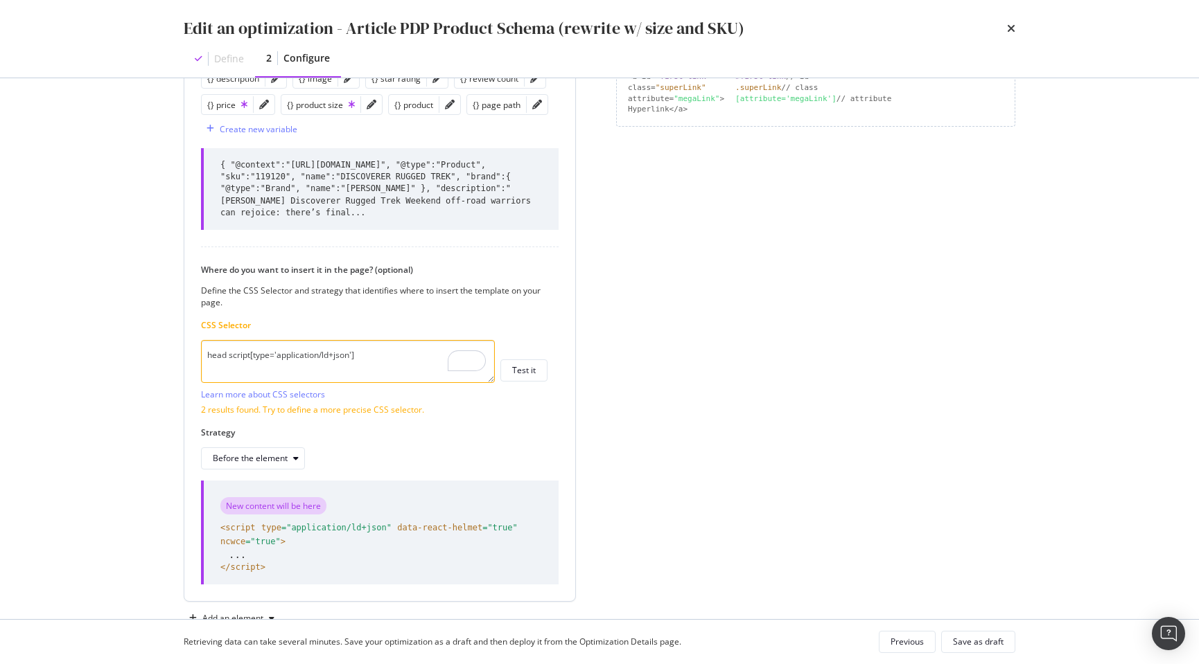
scroll to position [389, 0]
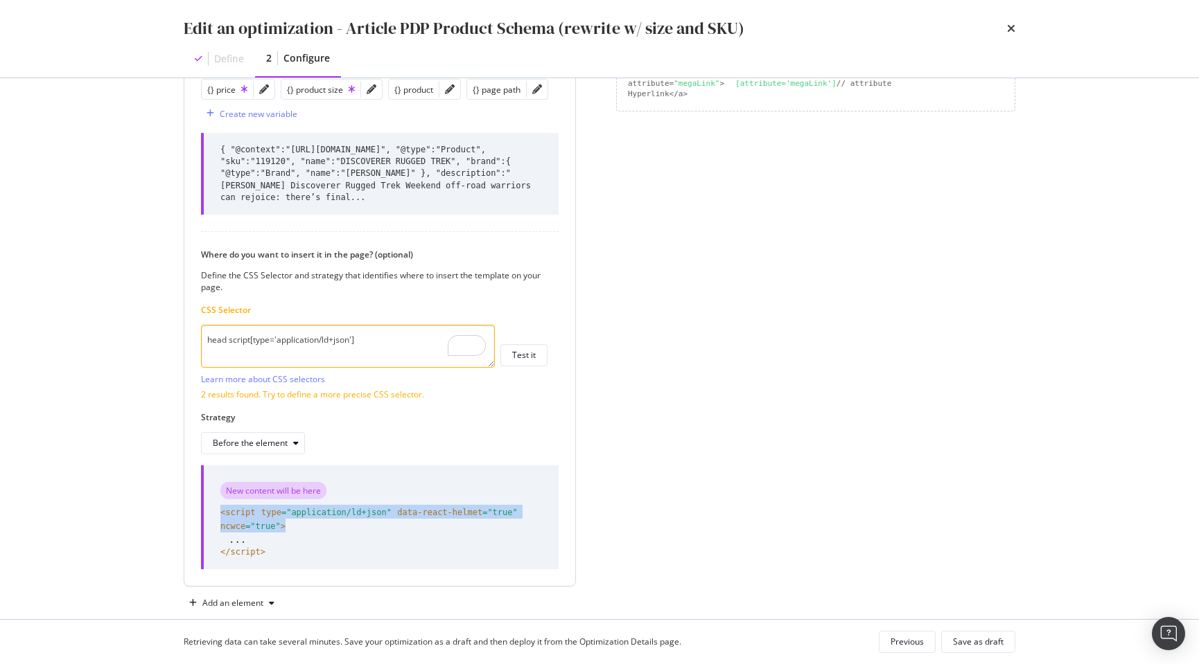
drag, startPoint x: 295, startPoint y: 525, endPoint x: 215, endPoint y: 518, distance: 80.0
click at [215, 518] on div "New content will be here <script type =" application/ld+json " data-react-helme…" at bounding box center [380, 518] width 358 height 105
click at [484, 419] on label "Strategy" at bounding box center [374, 418] width 346 height 12
drag, startPoint x: 294, startPoint y: 525, endPoint x: 220, endPoint y: 513, distance: 75.0
click at [220, 513] on span "<script type =" application/ld+json " data-react-helmet =" true " ncwce =" true…" at bounding box center [380, 519] width 321 height 28
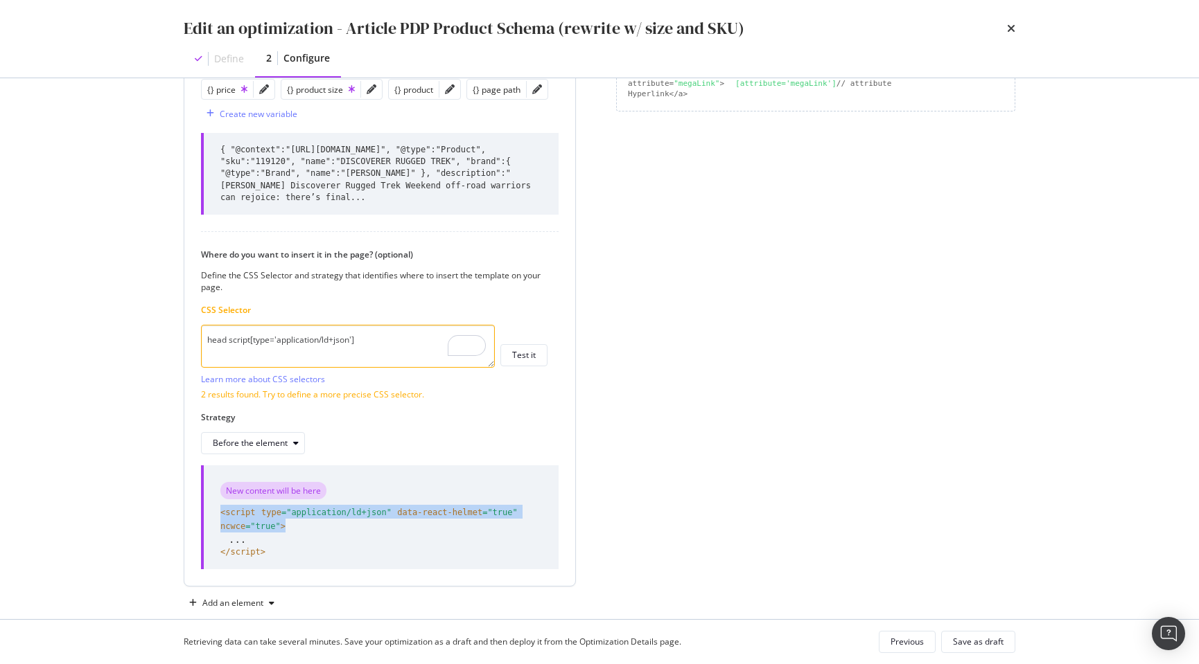
click at [305, 444] on div "Before the element" at bounding box center [374, 443] width 346 height 22
click at [299, 445] on div "modal" at bounding box center [296, 443] width 17 height 8
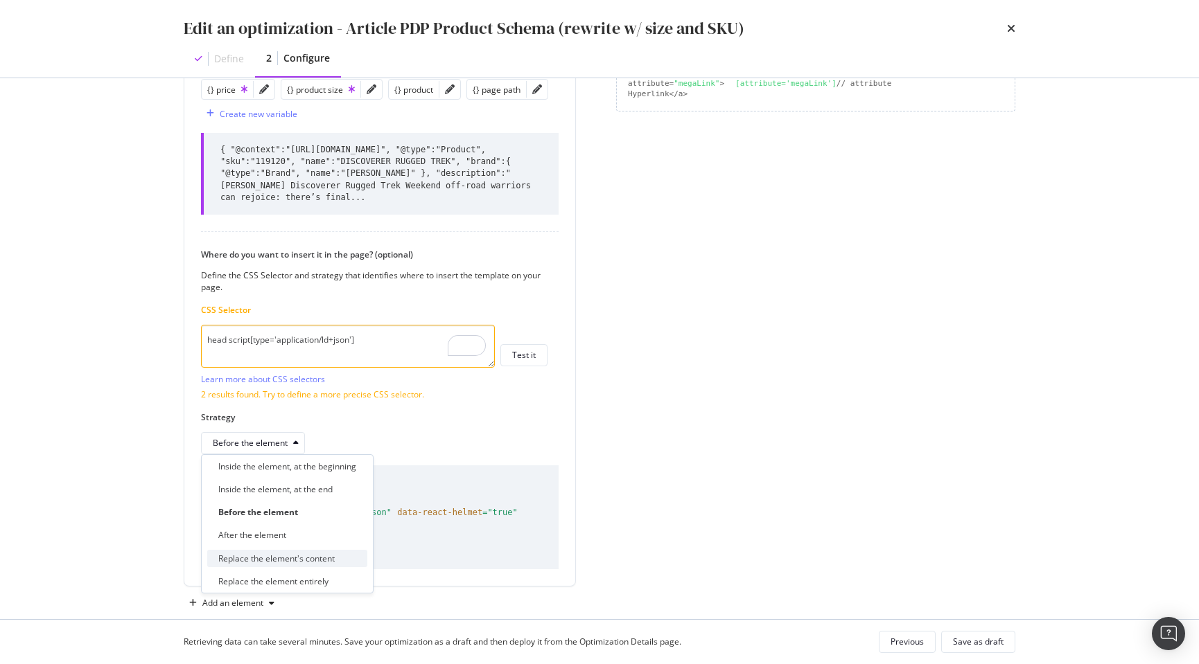
click at [308, 561] on div "Replace the element's content" at bounding box center [276, 559] width 116 height 12
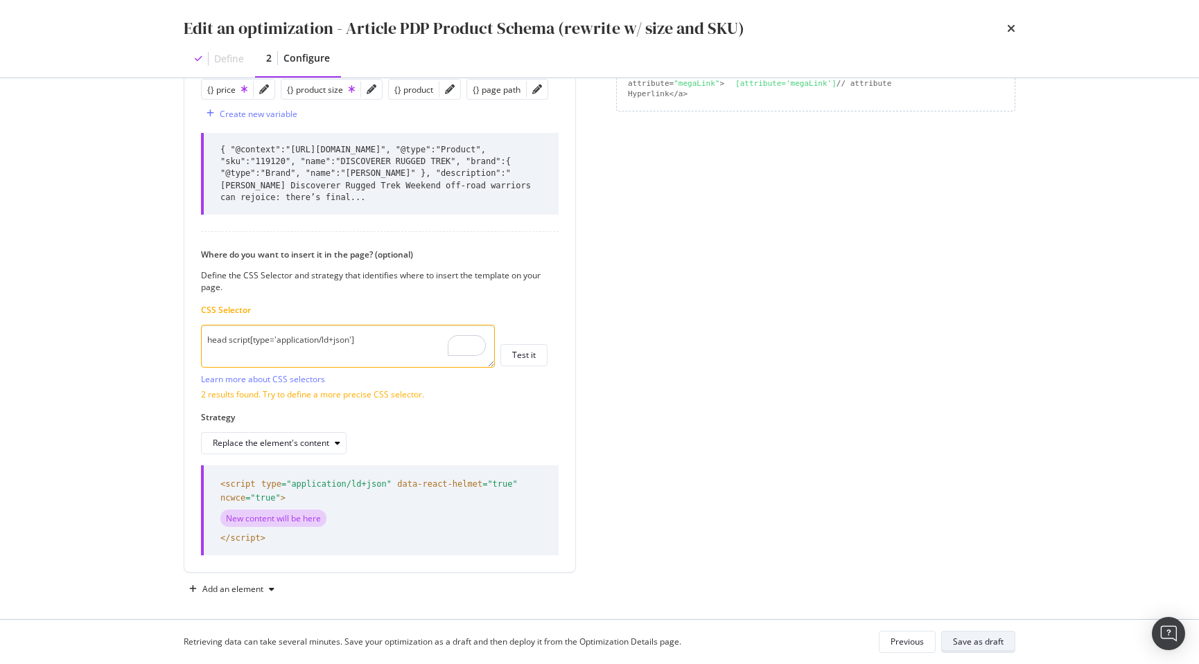
click at [974, 643] on div "Save as draft" at bounding box center [978, 642] width 51 height 12
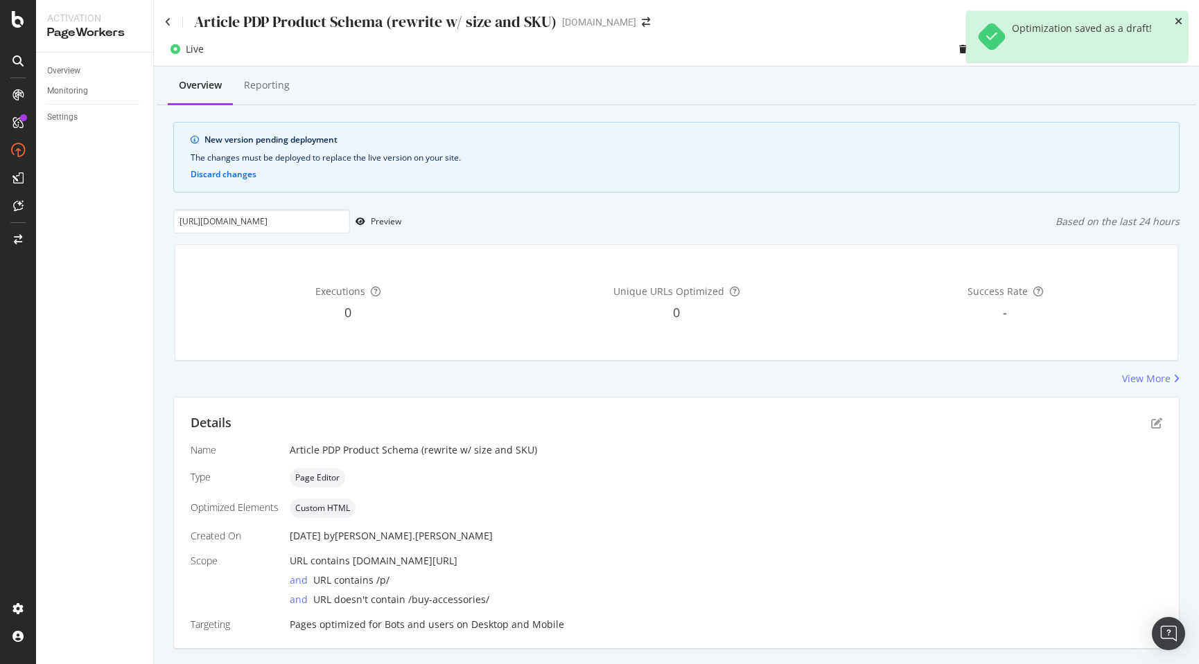
click at [1181, 21] on icon "close toast" at bounding box center [1178, 22] width 8 height 10
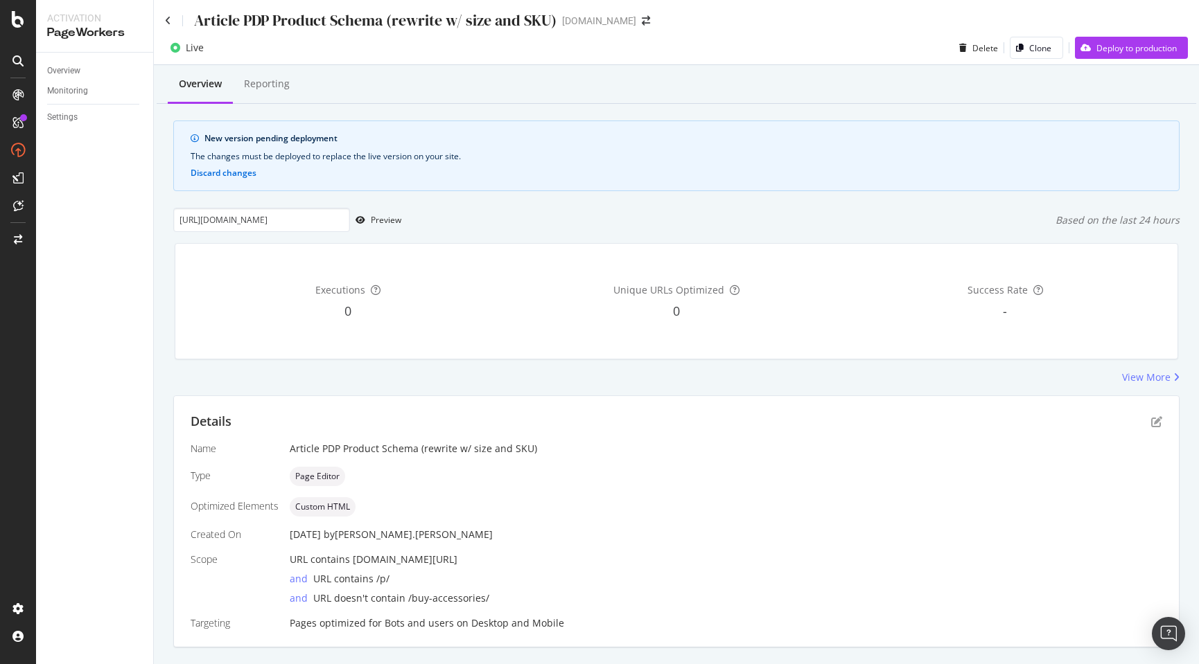
scroll to position [0, 0]
click at [1125, 52] on div "Deploy to production" at bounding box center [1136, 50] width 80 height 12
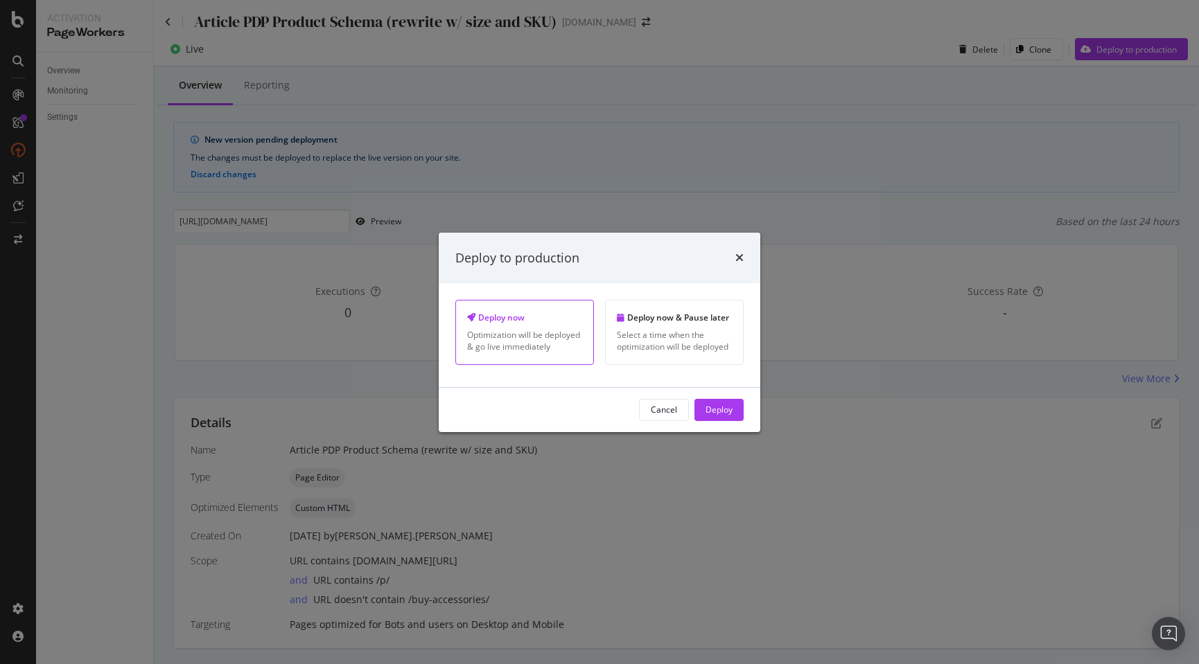
click at [734, 406] on button "Deploy" at bounding box center [718, 410] width 49 height 22
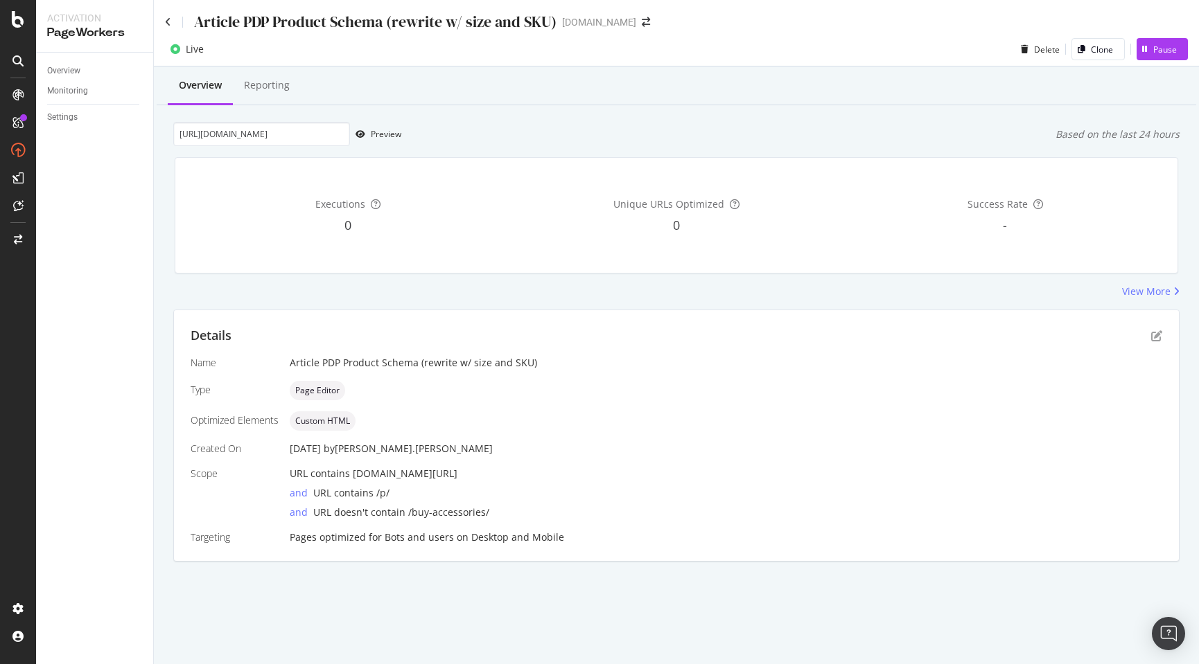
click at [527, 585] on div "Overview Reporting https://www.discounttire.com/buy-tires/bfgoodrich-all-terrai…" at bounding box center [676, 339] width 1045 height 544
click at [1157, 335] on icon "pen-to-square" at bounding box center [1156, 336] width 11 height 11
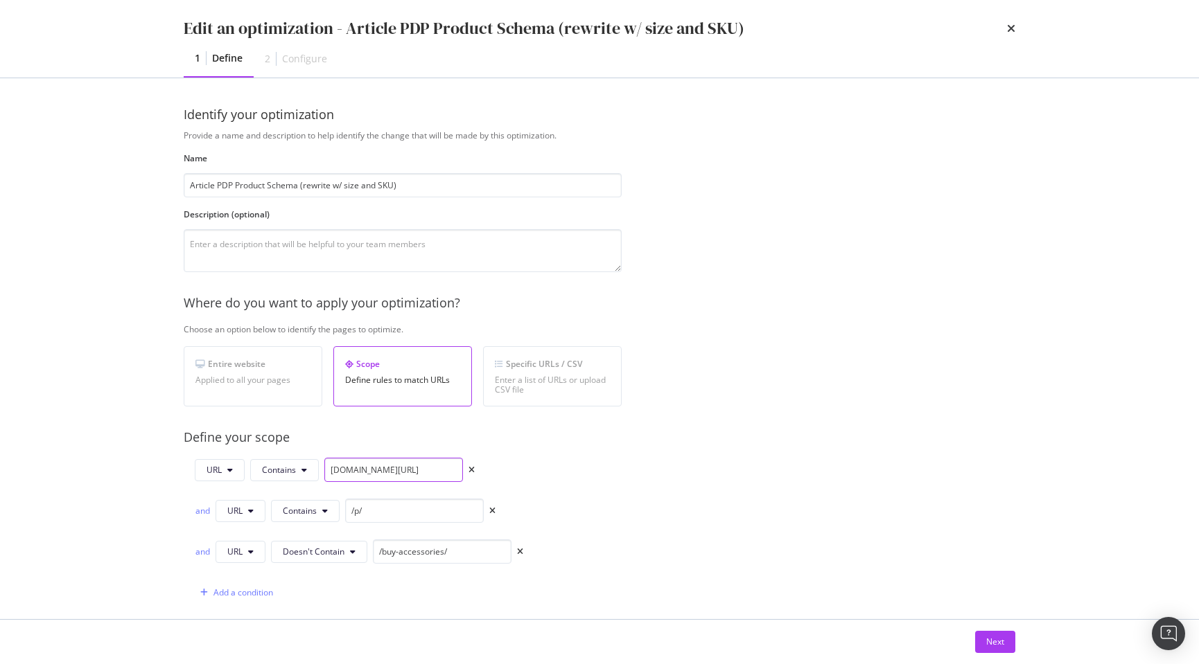
drag, startPoint x: 432, startPoint y: 471, endPoint x: 399, endPoint y: 475, distance: 33.4
click at [399, 474] on input "discounttire.com/buy-" at bounding box center [393, 470] width 139 height 24
click at [331, 468] on input "[DOMAIN_NAME]" at bounding box center [393, 470] width 139 height 24
click at [304, 472] on icon "modal" at bounding box center [304, 470] width 6 height 8
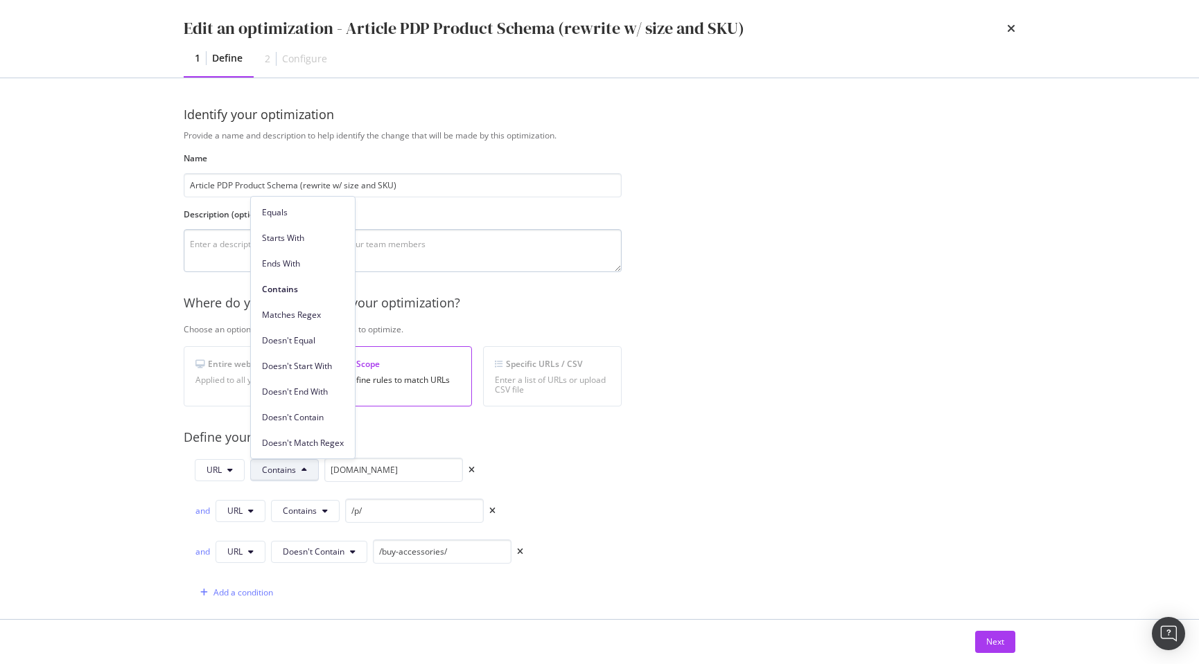
click at [330, 240] on span "Starts With" at bounding box center [303, 238] width 82 height 12
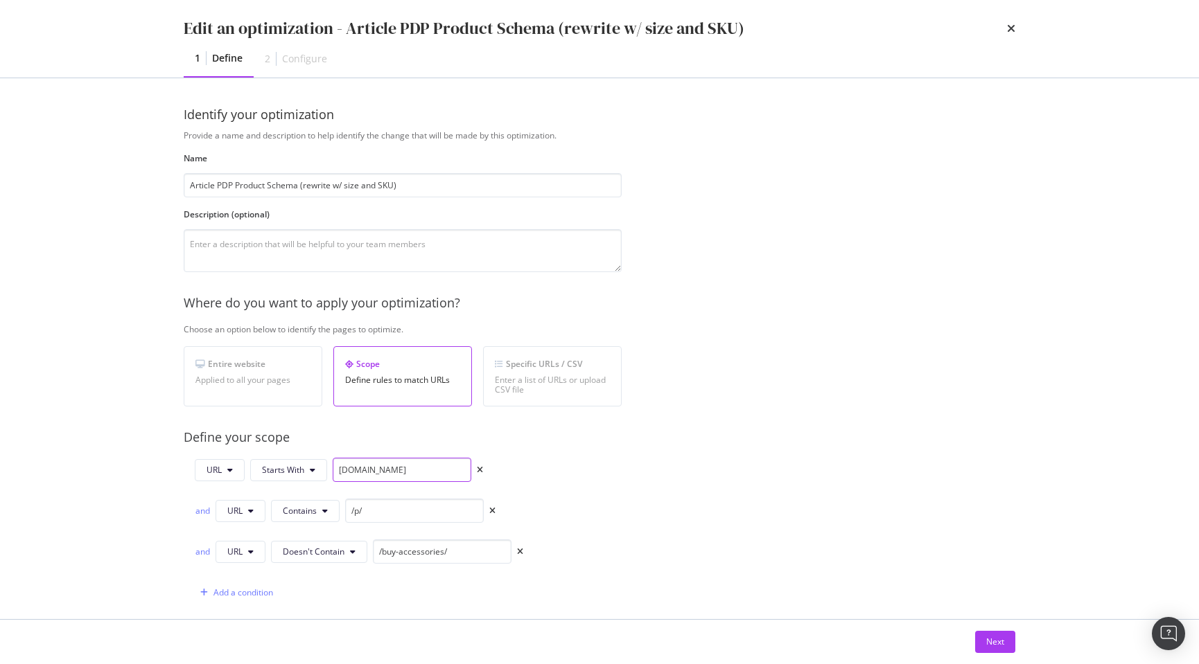
drag, startPoint x: 437, startPoint y: 473, endPoint x: 549, endPoint y: 473, distance: 111.6
click at [437, 473] on input "www.discounttire.com" at bounding box center [402, 470] width 139 height 24
paste input "https://www.discounttire.com/"
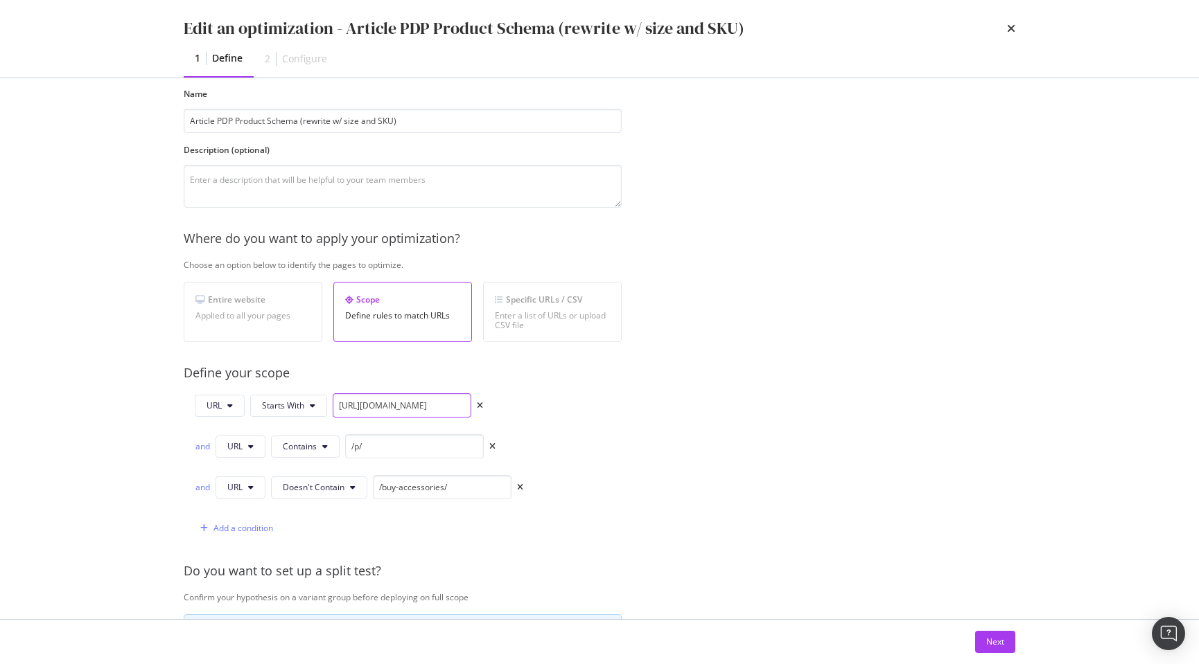
scroll to position [51, 0]
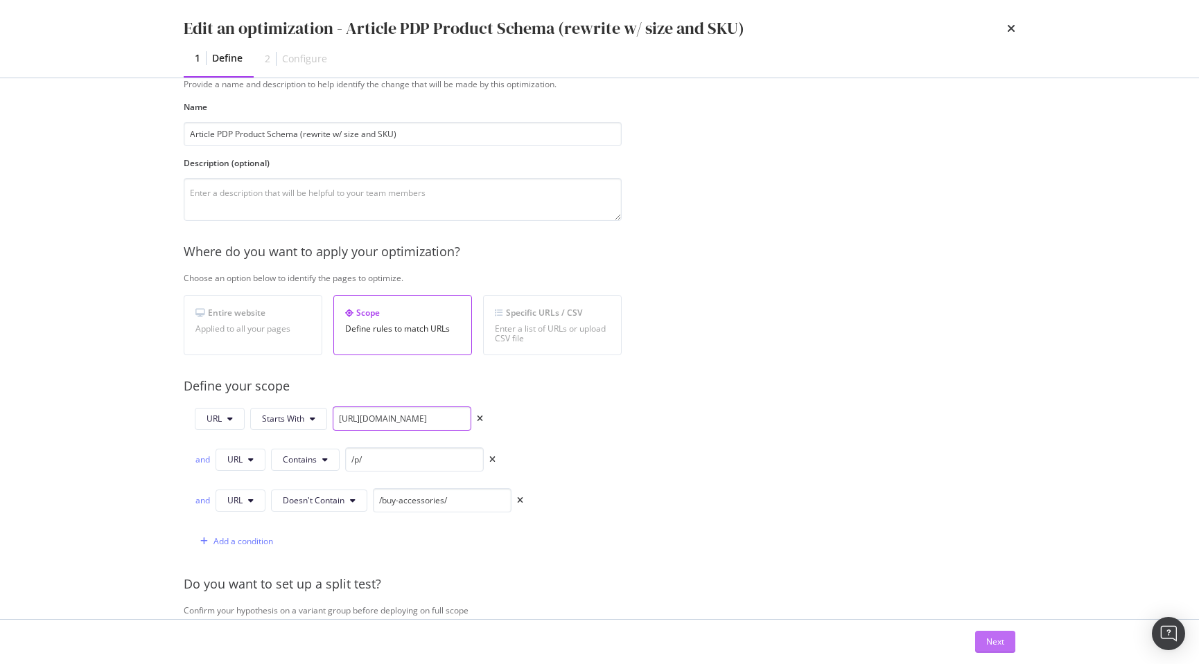
type input "https://www.discounttire.com"
click at [985, 640] on button "Next" at bounding box center [995, 642] width 40 height 22
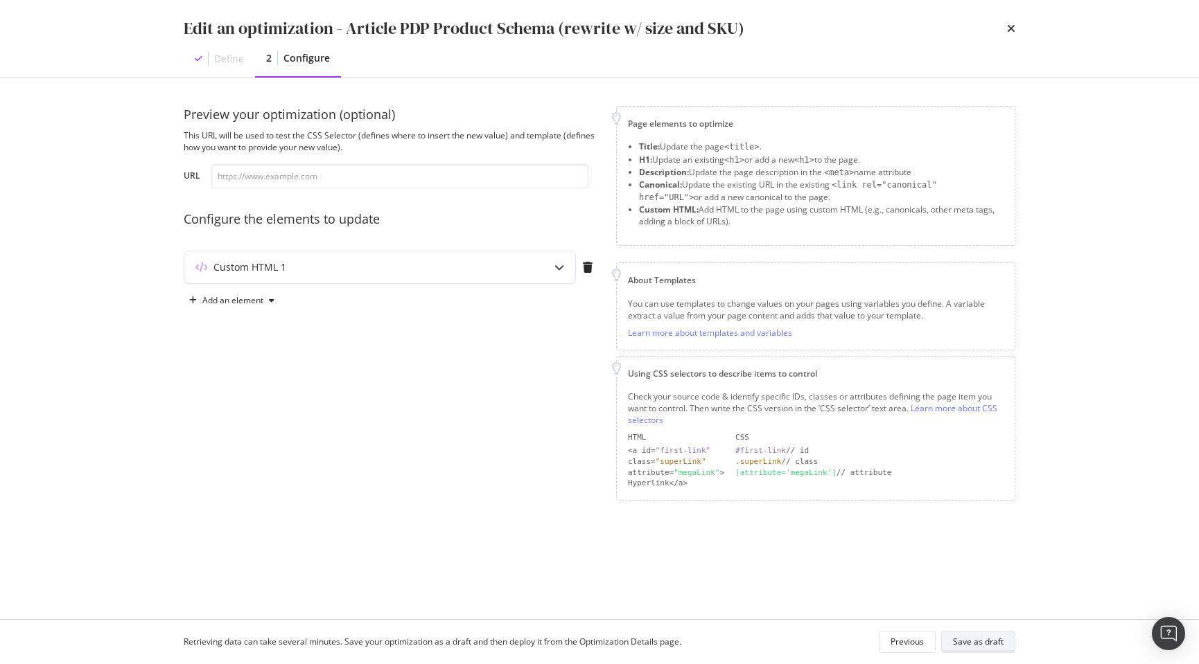
scroll to position [0, 0]
click at [321, 277] on div "Custom HTML 1" at bounding box center [379, 268] width 391 height 32
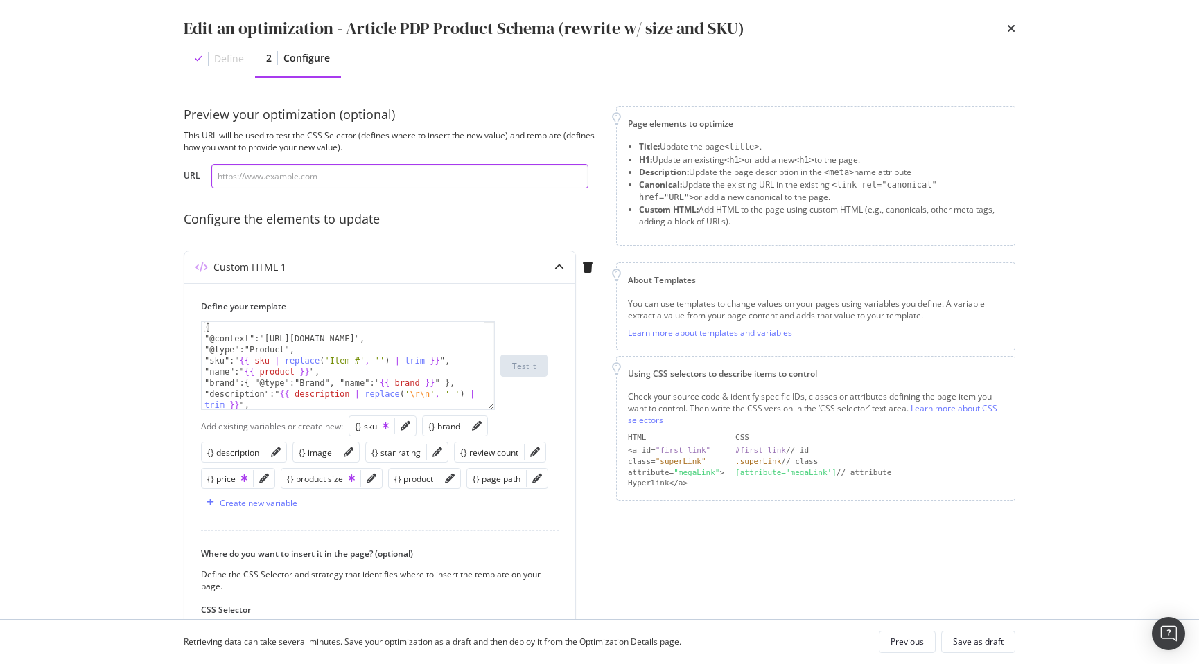
click at [340, 180] on input "modal" at bounding box center [399, 176] width 377 height 24
paste input "https://www.discounttire.com/buy-tires/cooper-discoverer-rugged-trek/p/119120"
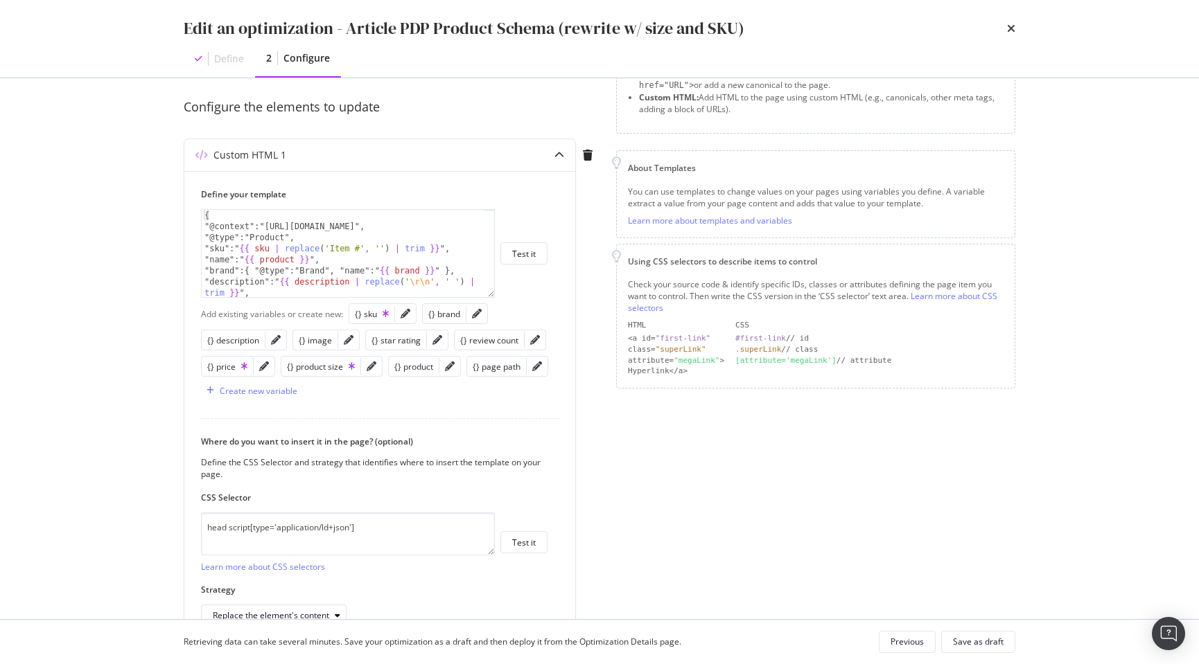
scroll to position [118, 0]
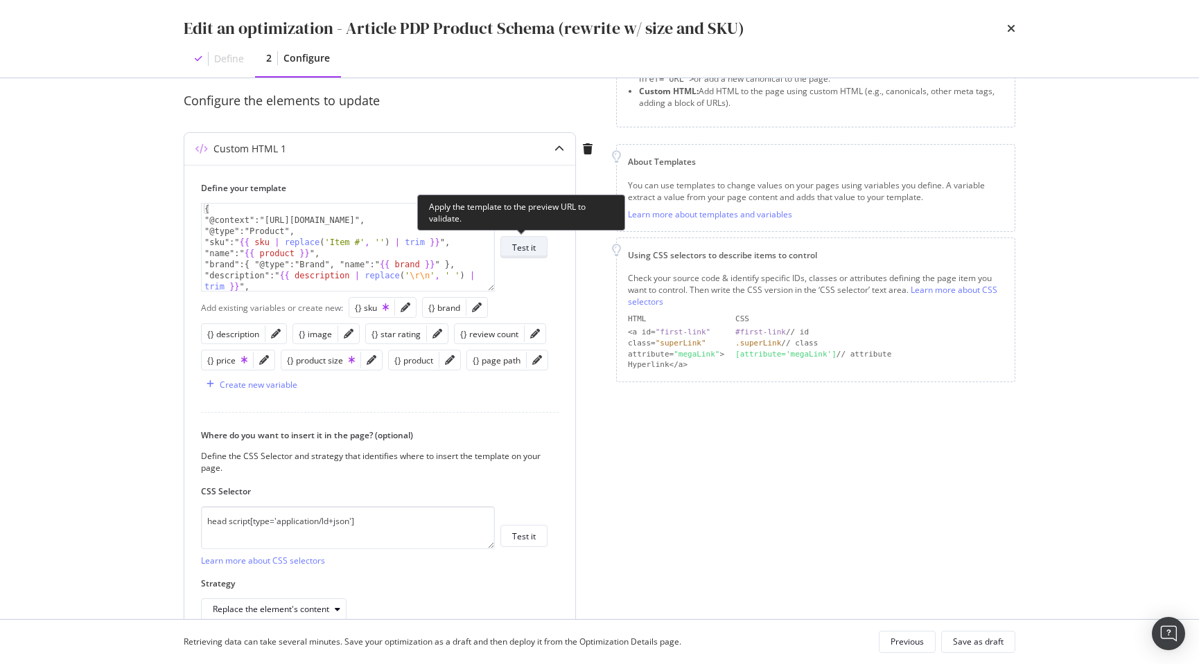
type input "https://www.discounttire.com/buy-tires/cooper-discoverer-rugged-trek/p/119120"
click at [520, 248] on div "Test it" at bounding box center [524, 248] width 24 height 12
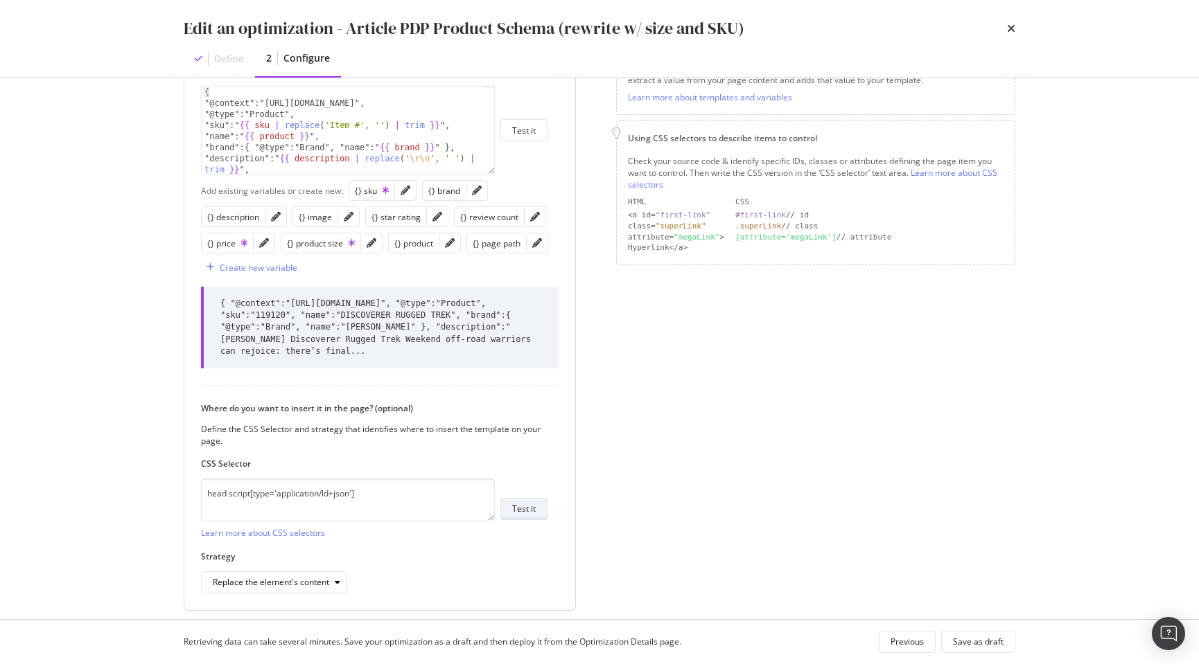
scroll to position [243, 0]
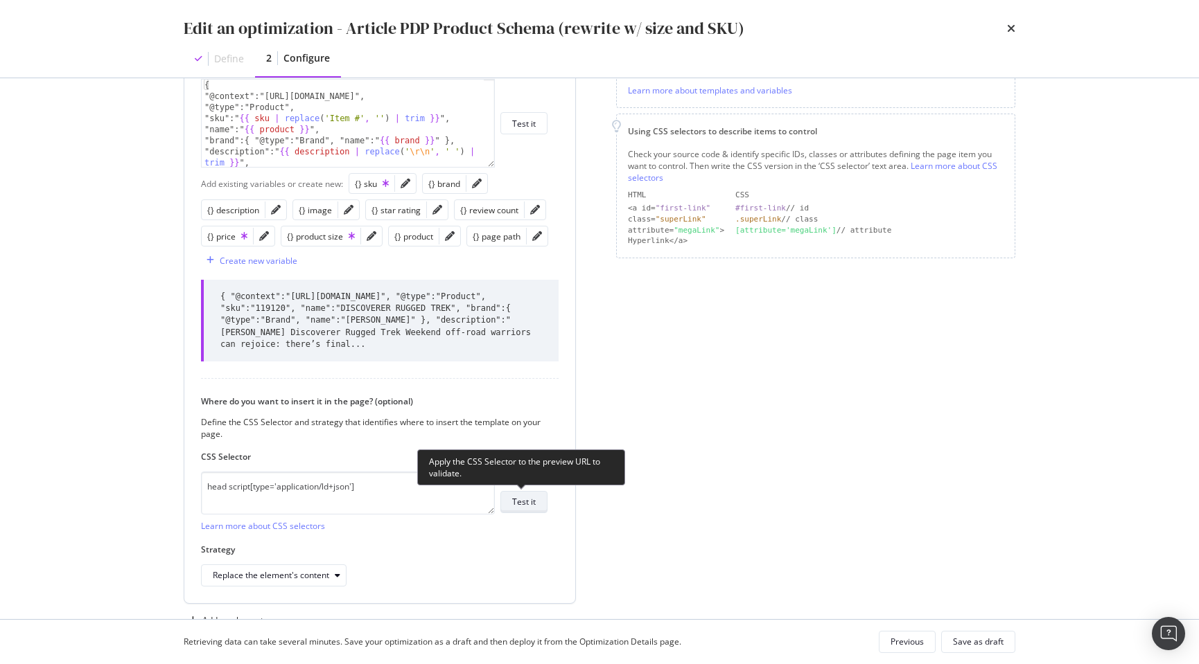
click at [534, 498] on div "Test it" at bounding box center [524, 502] width 24 height 12
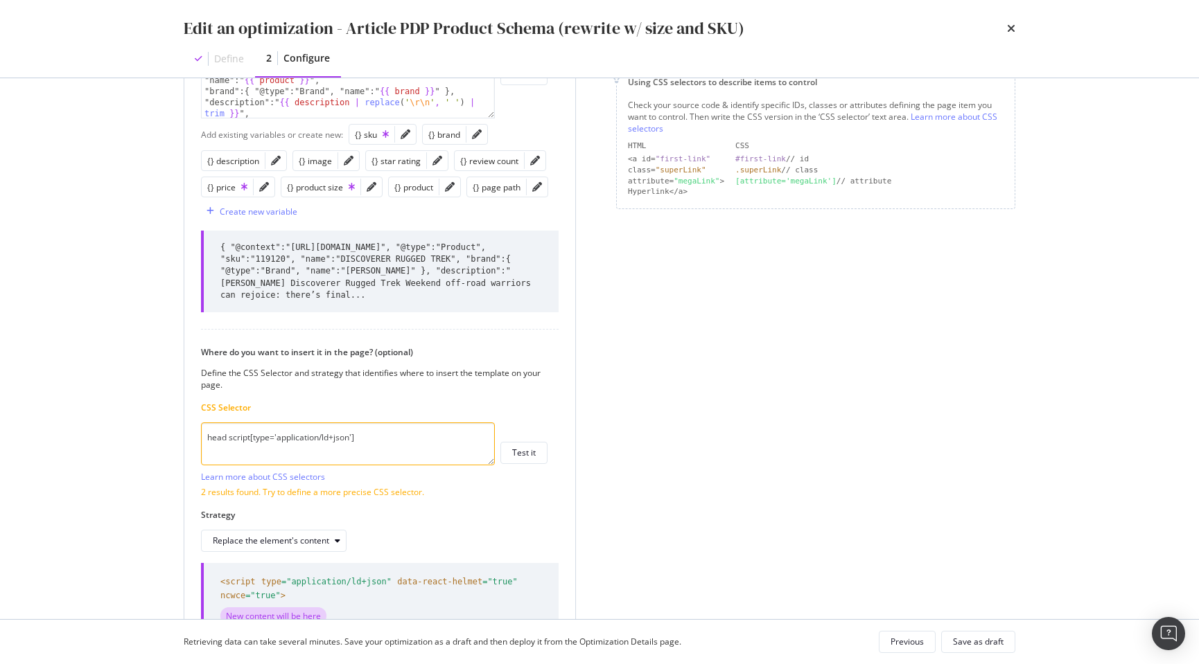
scroll to position [351, 0]
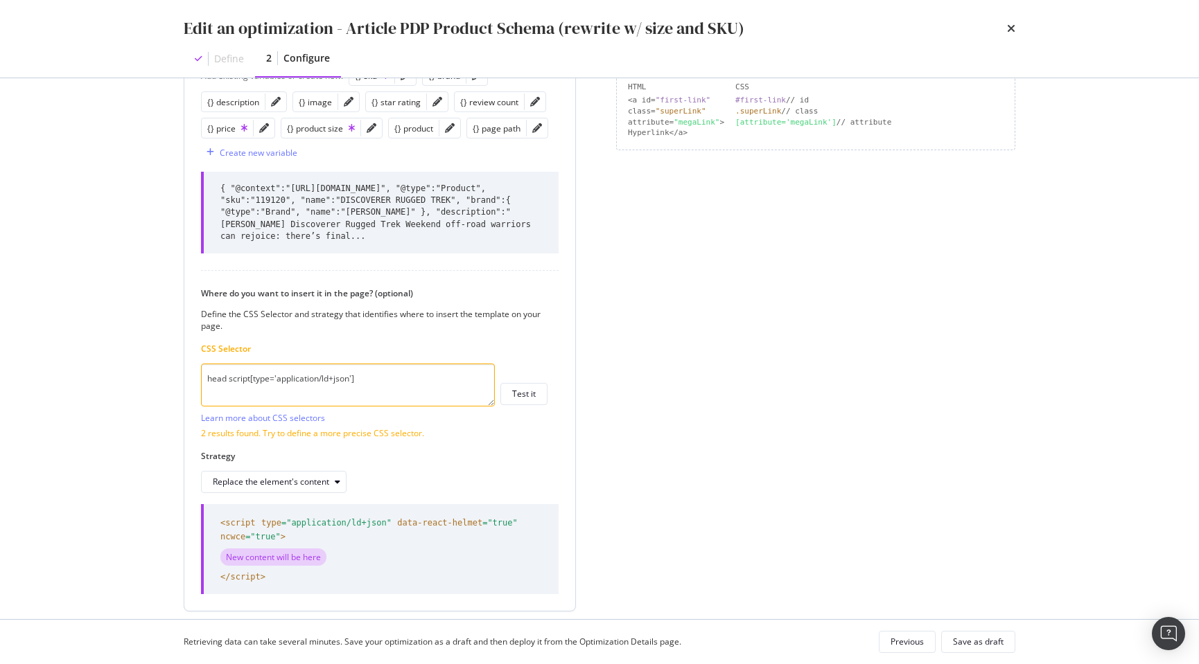
click at [395, 380] on textarea "head script[type='application/ld+json']" at bounding box center [348, 385] width 294 height 43
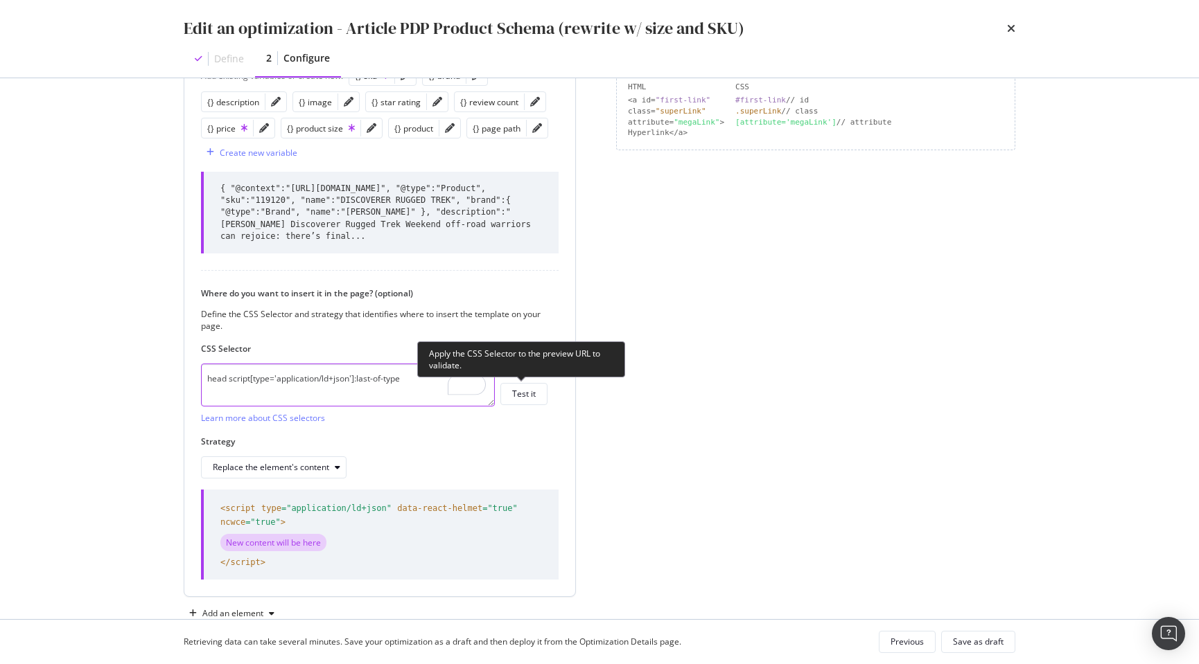
type textarea "head script[type='application/ld+json']:last-of-type"
click at [536, 393] on button "Test it" at bounding box center [523, 394] width 47 height 22
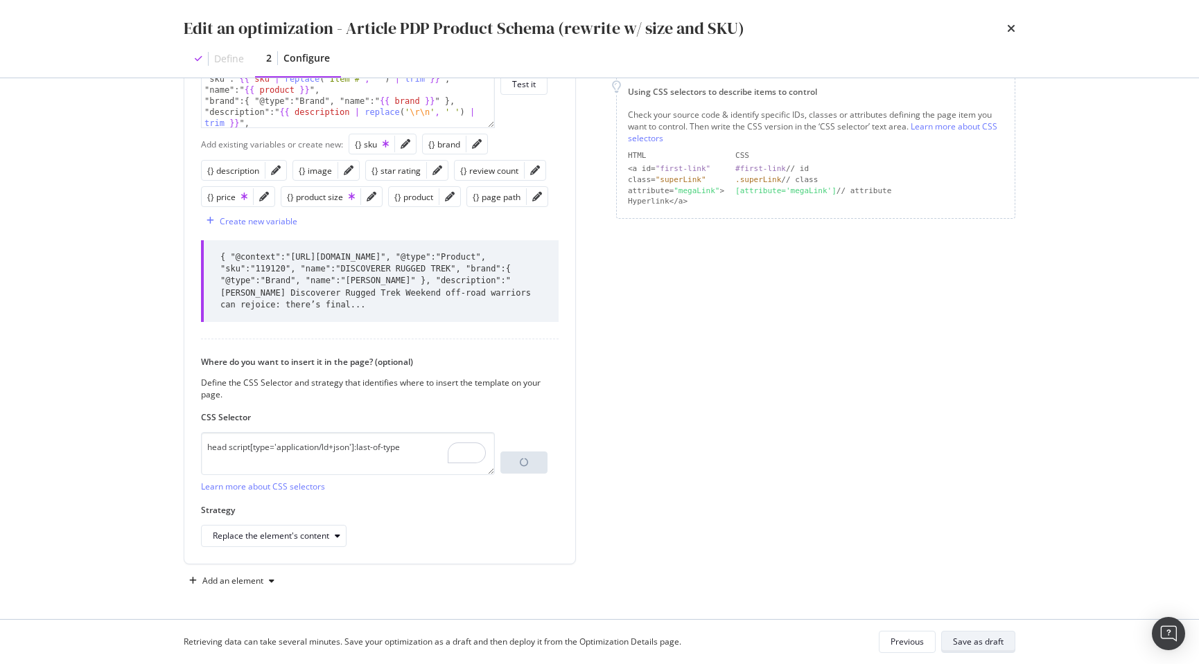
click at [981, 644] on div "Save as draft" at bounding box center [978, 642] width 51 height 12
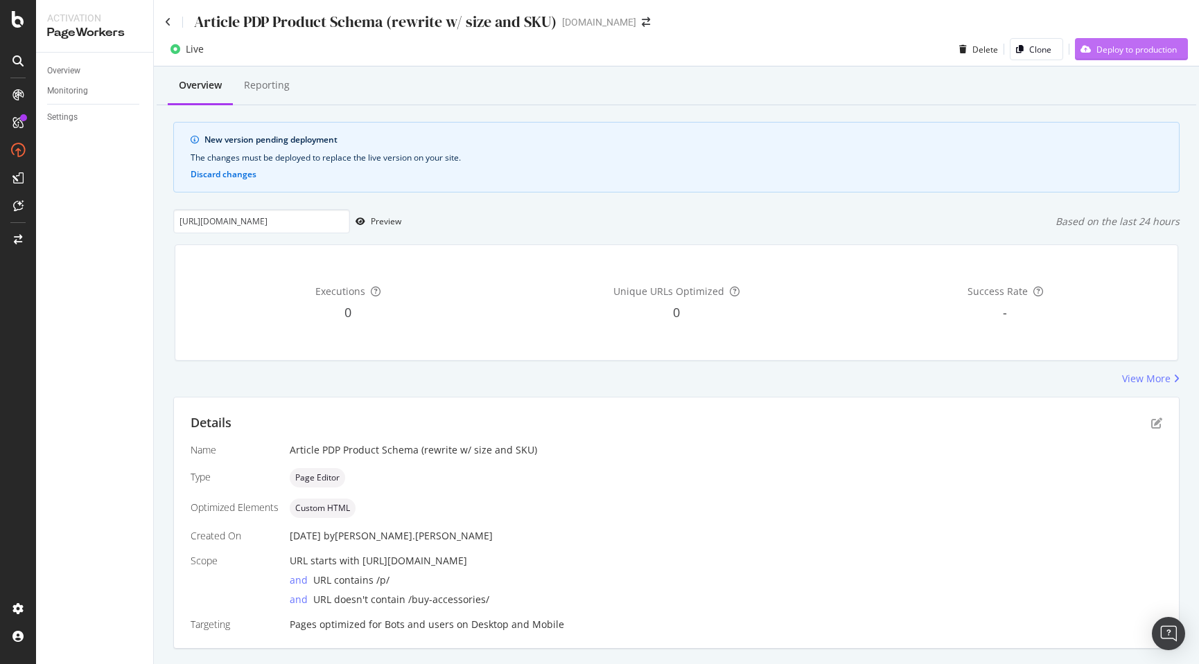
click at [1138, 50] on div "Deploy to production" at bounding box center [1136, 50] width 80 height 12
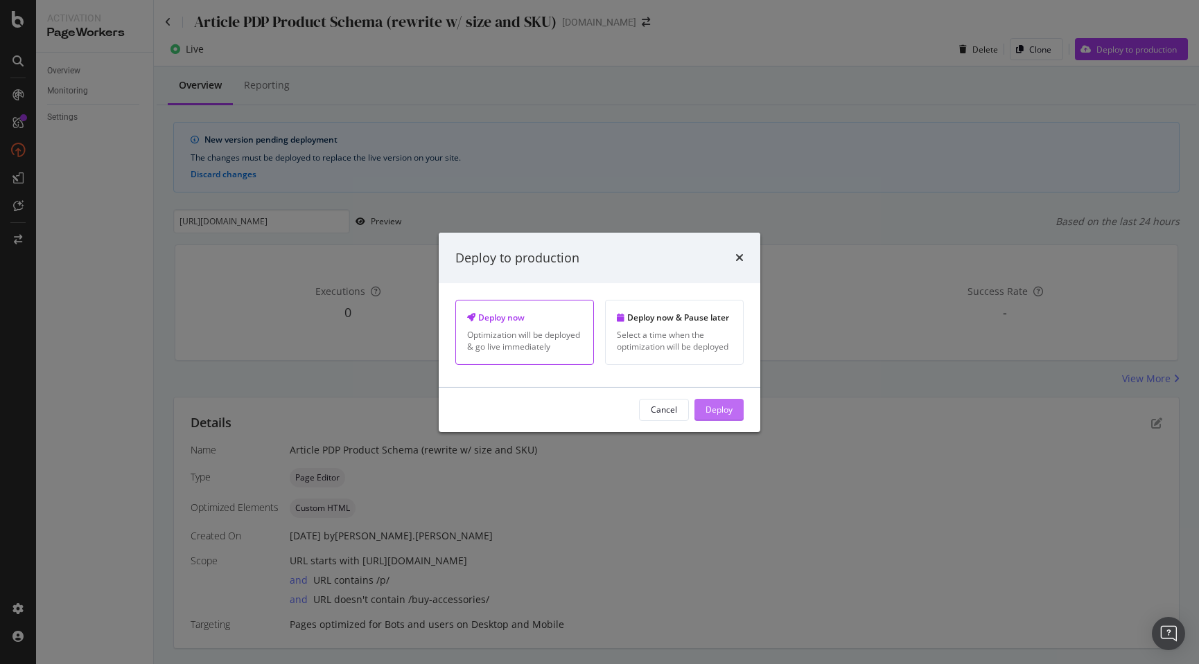
click at [721, 411] on div "Deploy" at bounding box center [718, 410] width 27 height 12
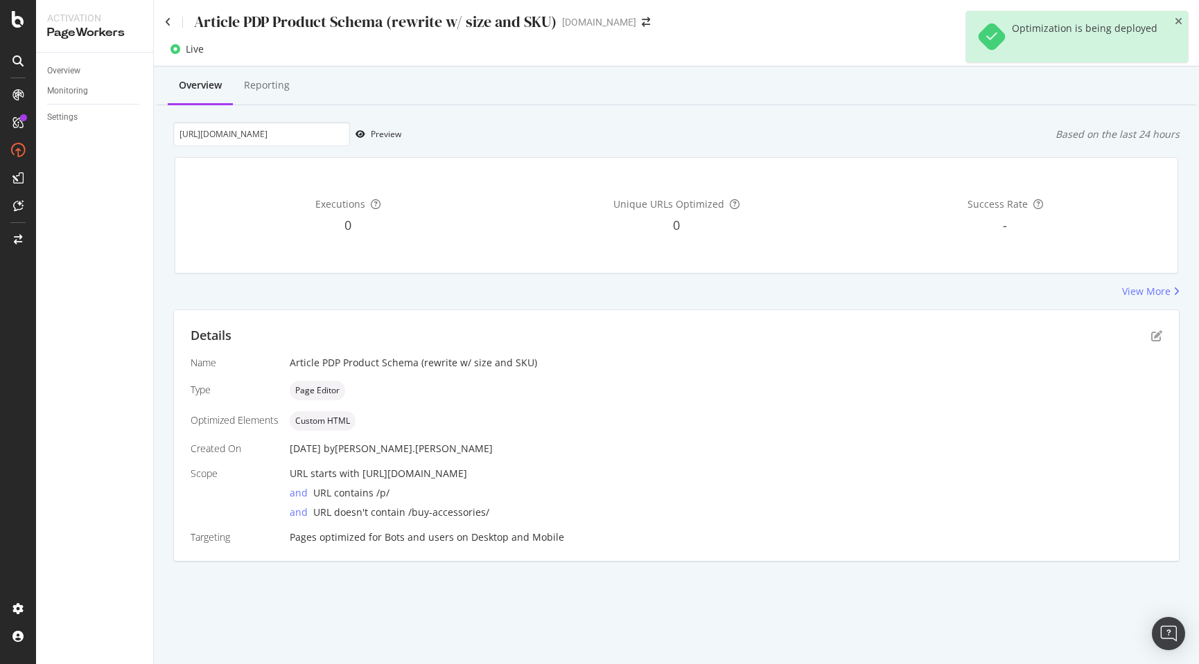
click at [1160, 49] on div "Optimization is being deployed" at bounding box center [1070, 36] width 186 height 29
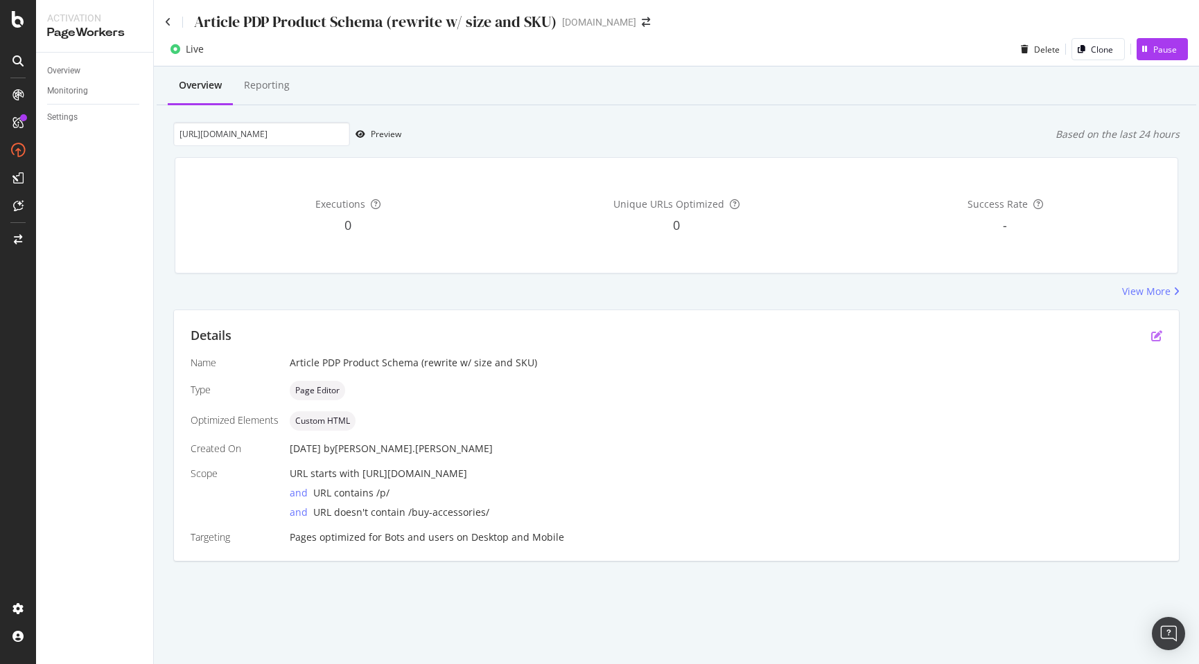
click at [1159, 338] on icon "pen-to-square" at bounding box center [1156, 336] width 11 height 11
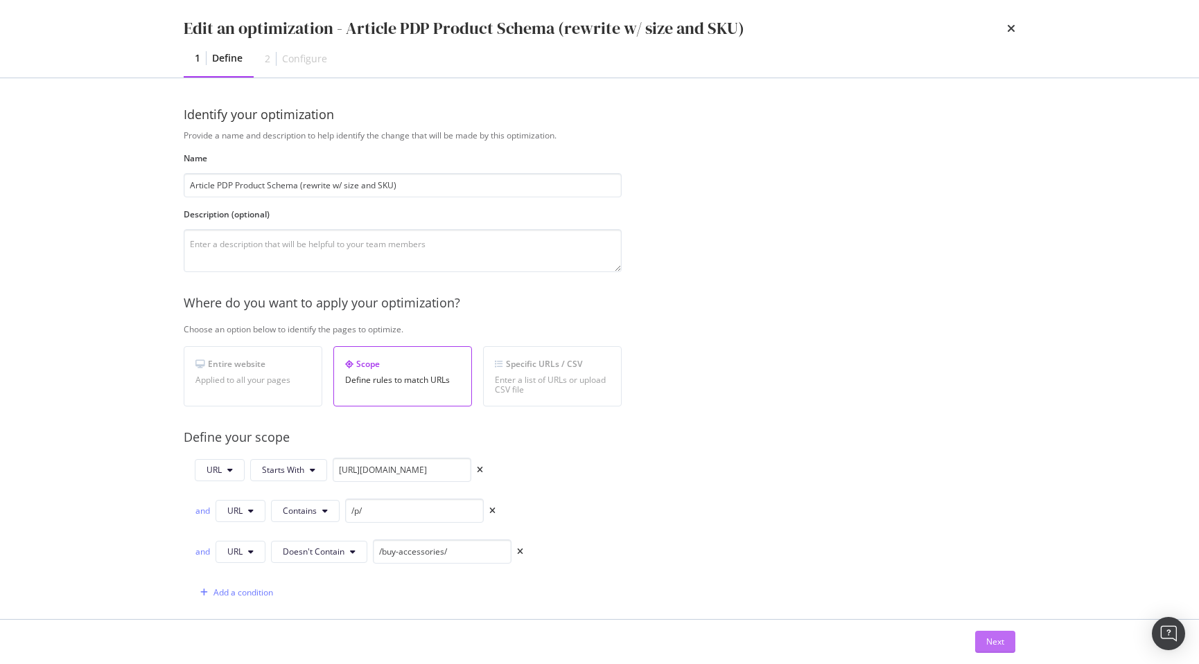
click at [1002, 645] on div "Next" at bounding box center [995, 642] width 18 height 12
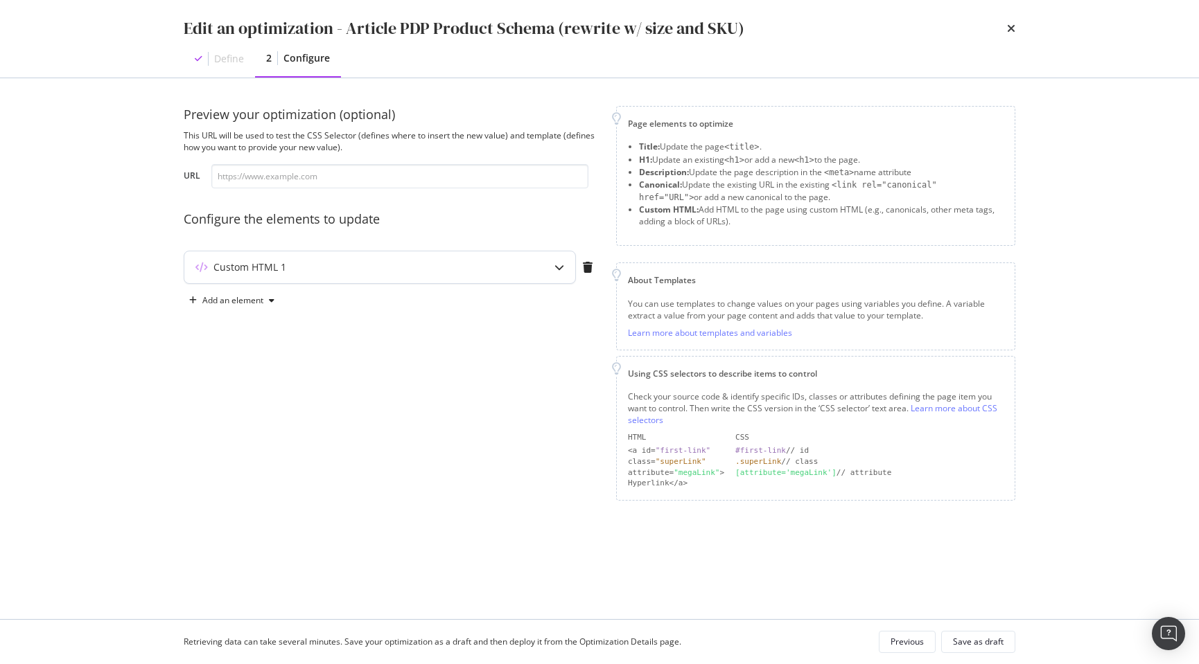
click at [416, 273] on div "Custom HTML 1" at bounding box center [352, 268] width 336 height 14
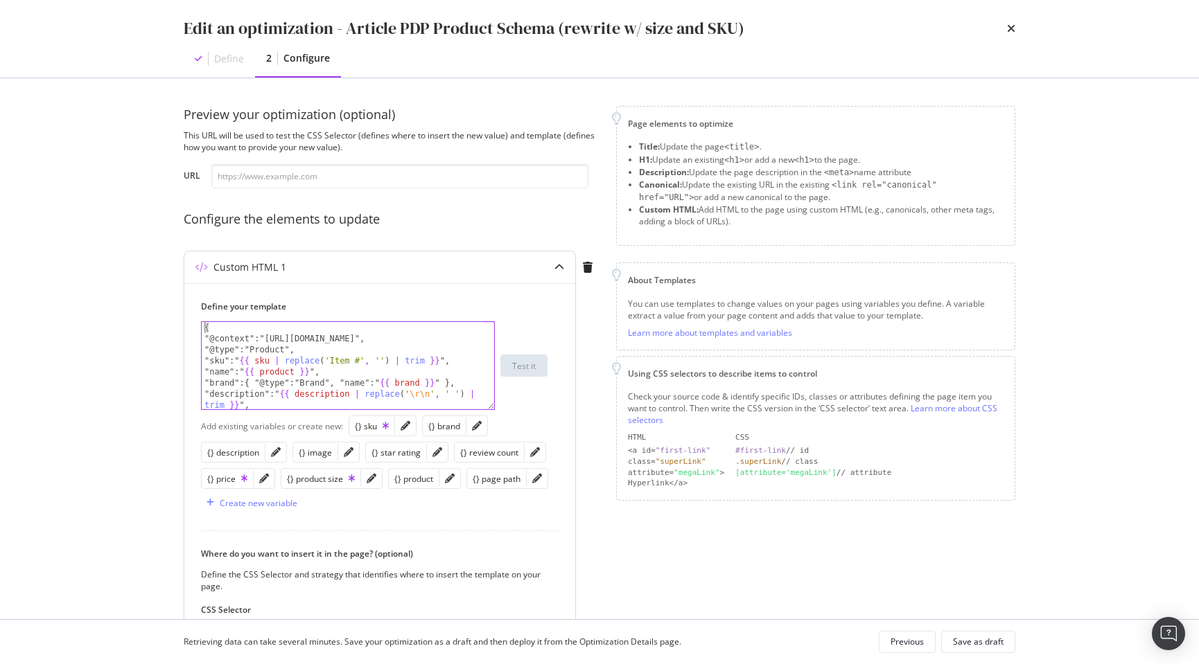
click at [205, 328] on div "{ "@context":"https://schema.org", "@type":"Product", "sku":" {{ sku | replace …" at bounding box center [343, 376] width 282 height 109
type textarea "{"
paste textarea "<script type="application/ld+json" data-react-helmet="true" ncwce="true">"
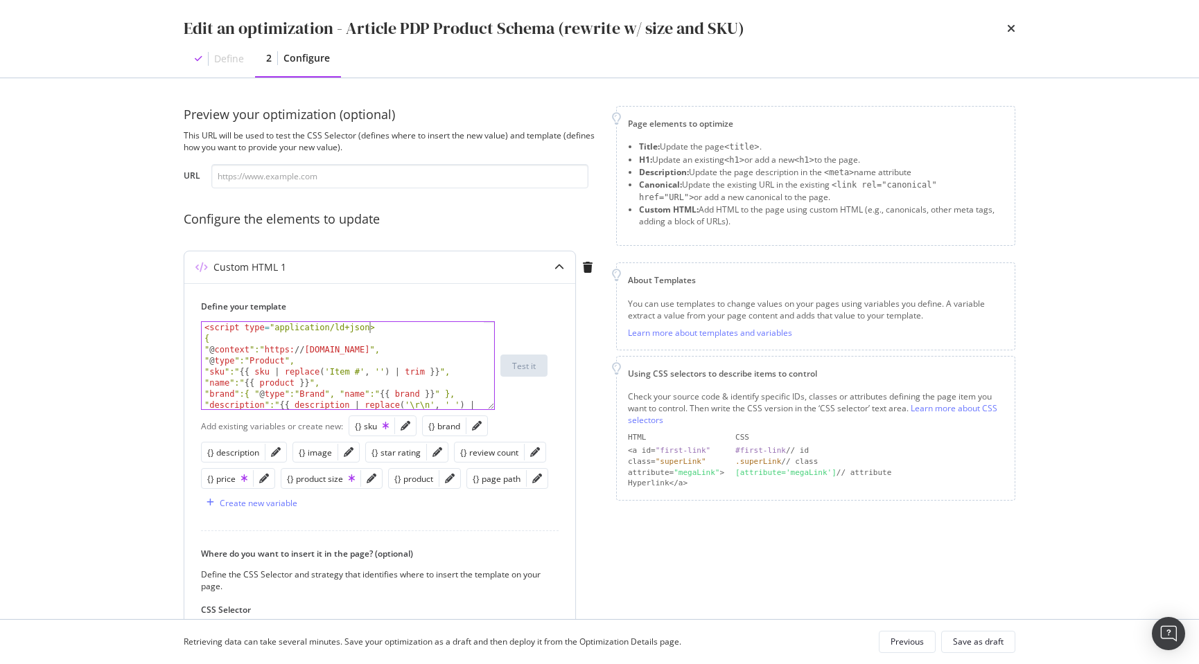
scroll to position [0, 14]
type textarea "}"
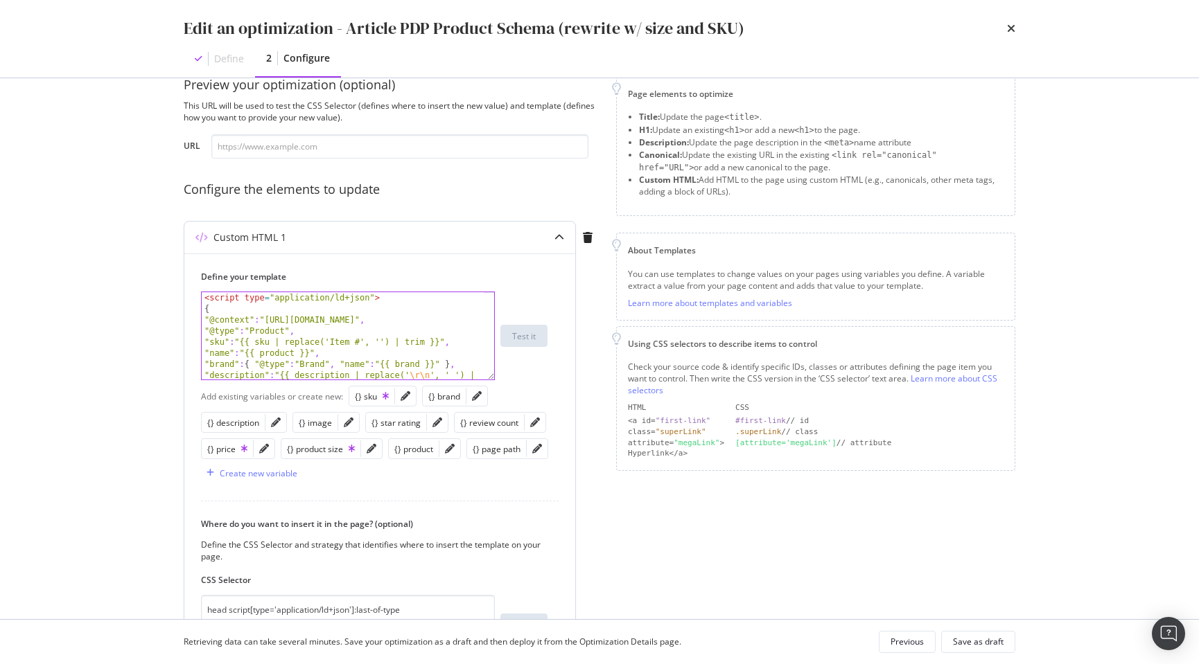
type textarea "</script>"
click at [554, 369] on div "Define your template </script> < script type = "application/ld+json" > { "@cont…" at bounding box center [380, 325] width 358 height 109
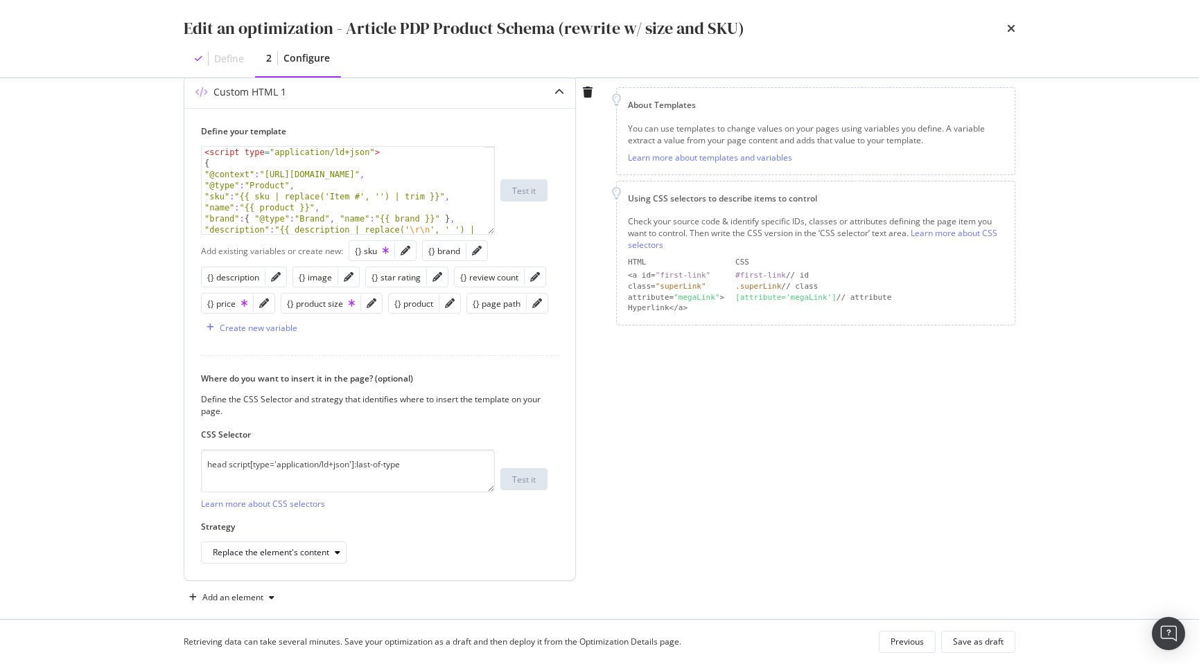
scroll to position [193, 0]
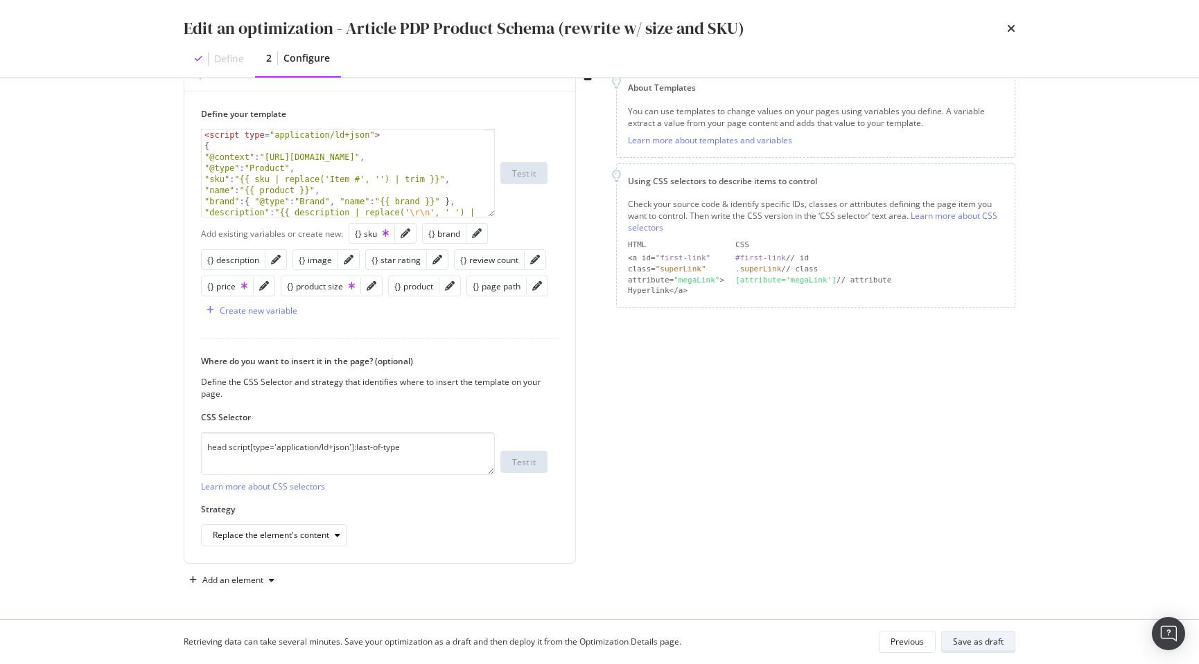
click at [972, 641] on div "Save as draft" at bounding box center [978, 642] width 51 height 12
